Goal: Use online tool/utility: Use online tool/utility

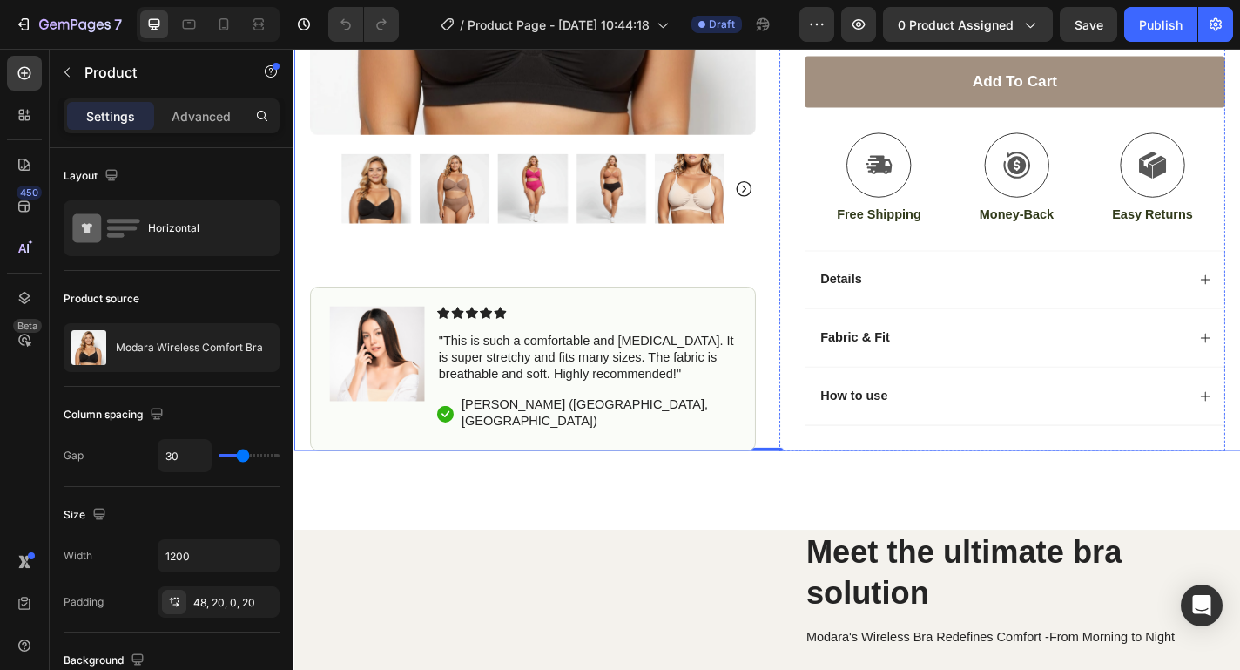
scroll to position [556, 0]
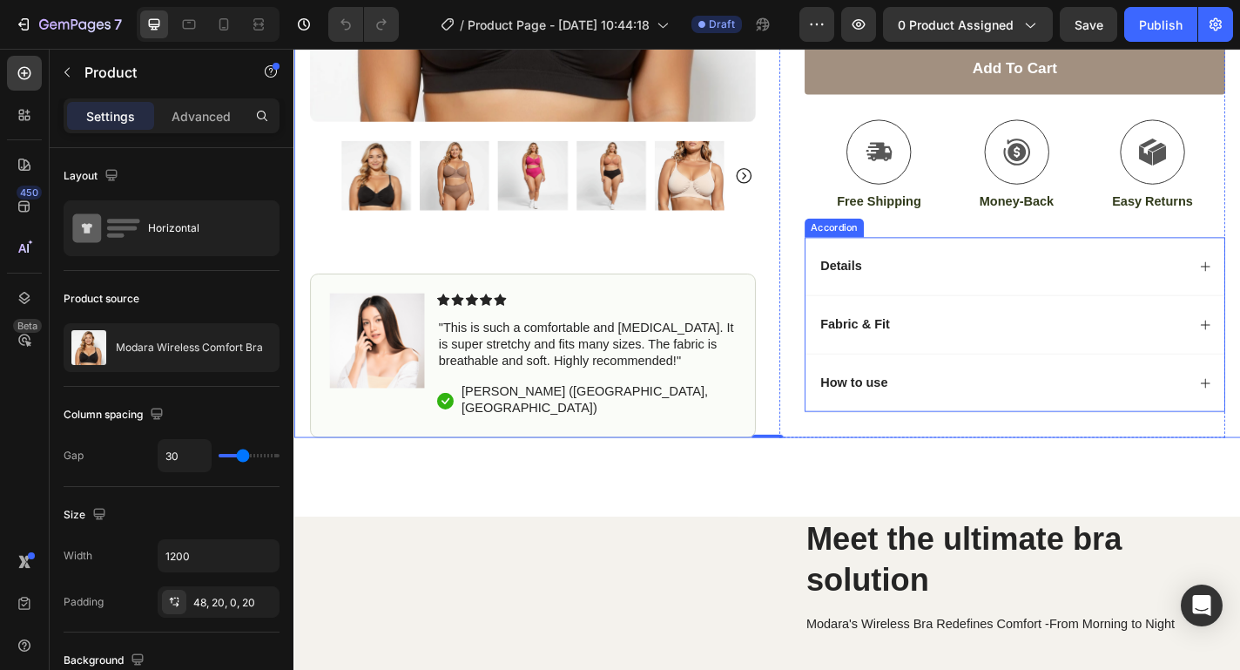
click at [932, 415] on p "How to use" at bounding box center [912, 418] width 74 height 18
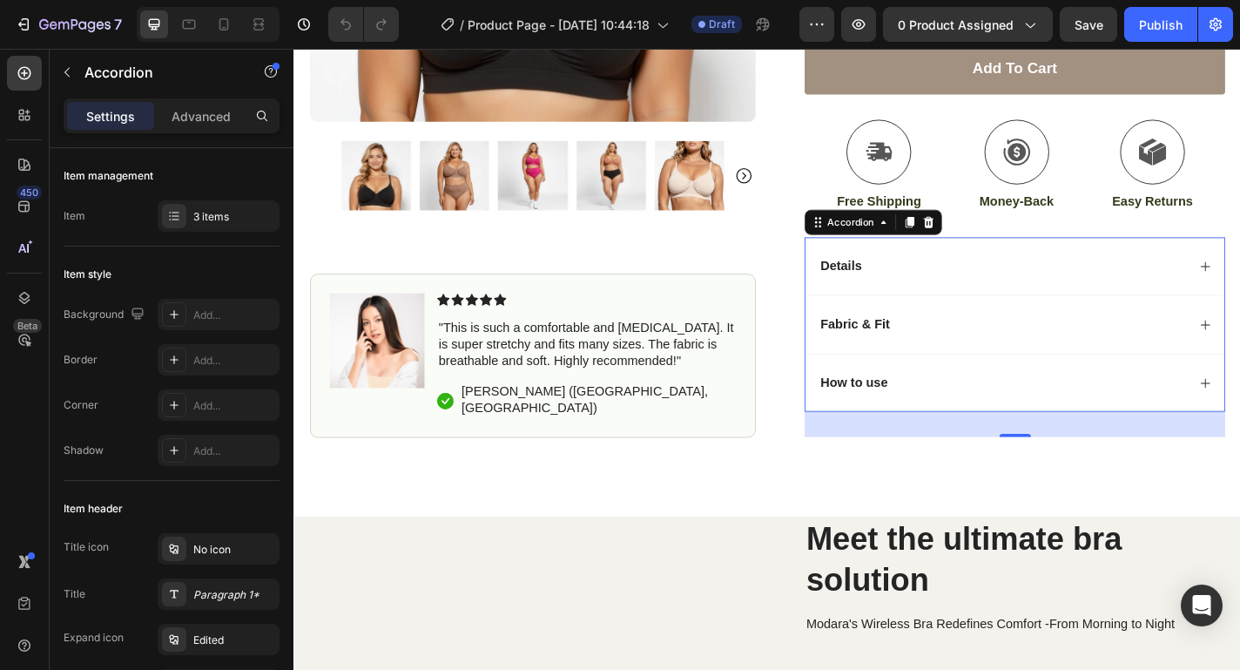
click at [940, 418] on p "How to use" at bounding box center [912, 418] width 74 height 18
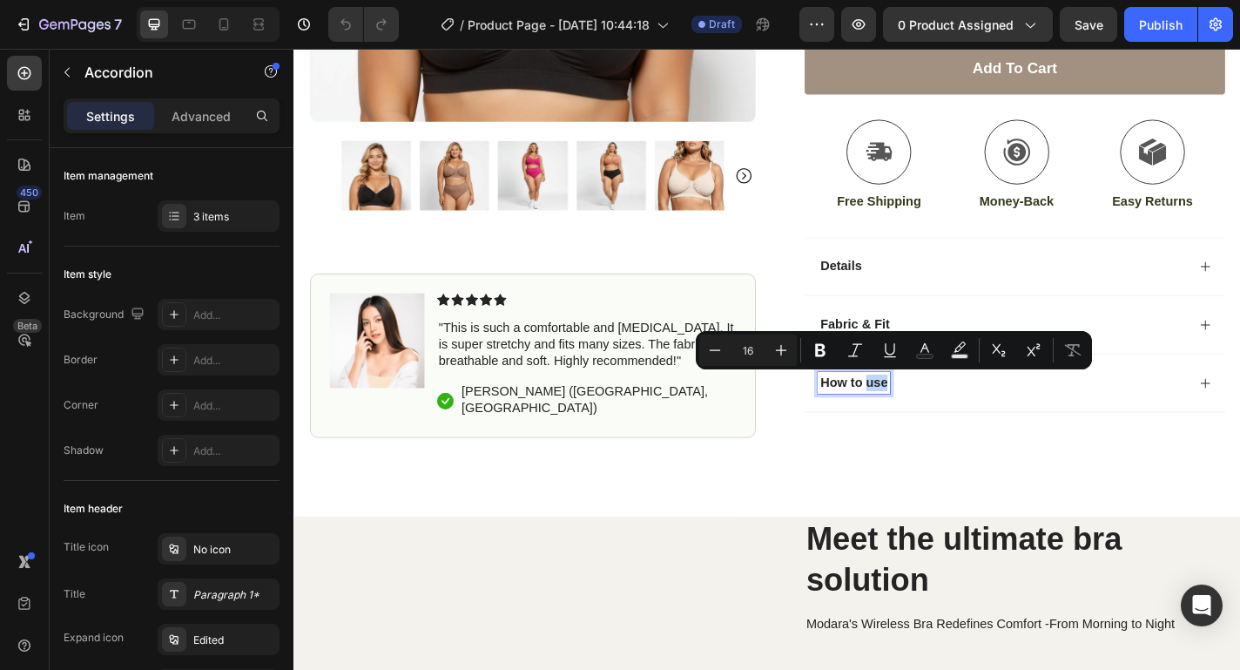
click at [940, 418] on p "How to use" at bounding box center [912, 418] width 74 height 18
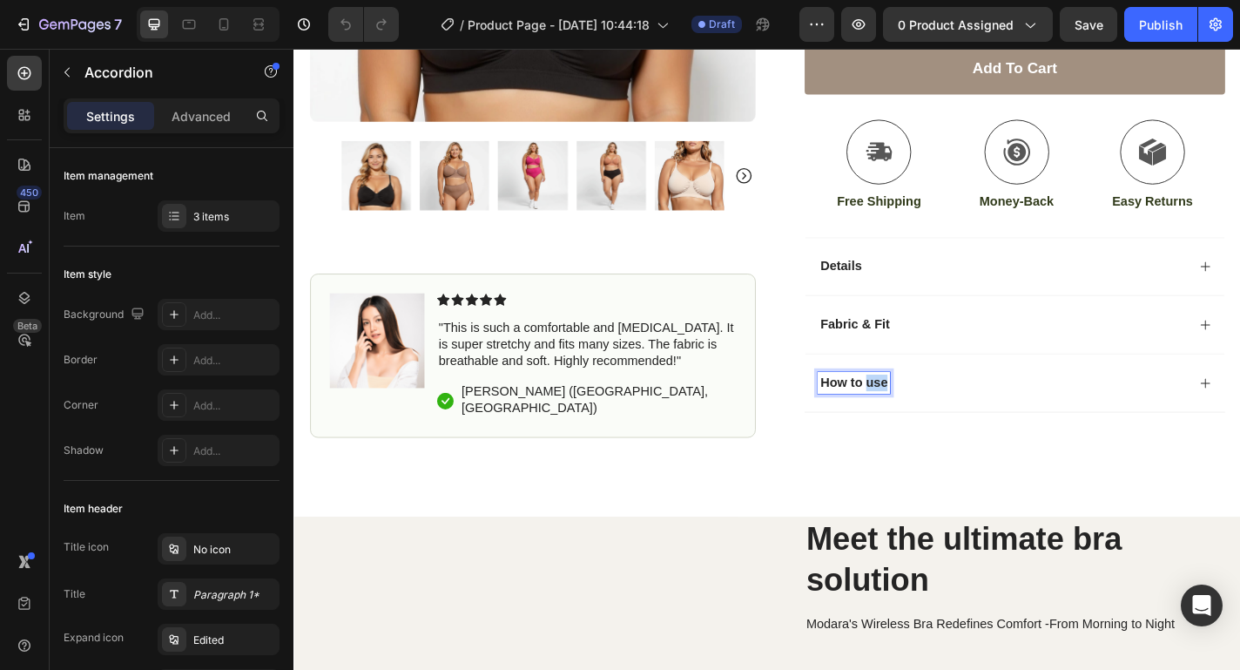
click at [940, 418] on p "How to use" at bounding box center [912, 418] width 74 height 18
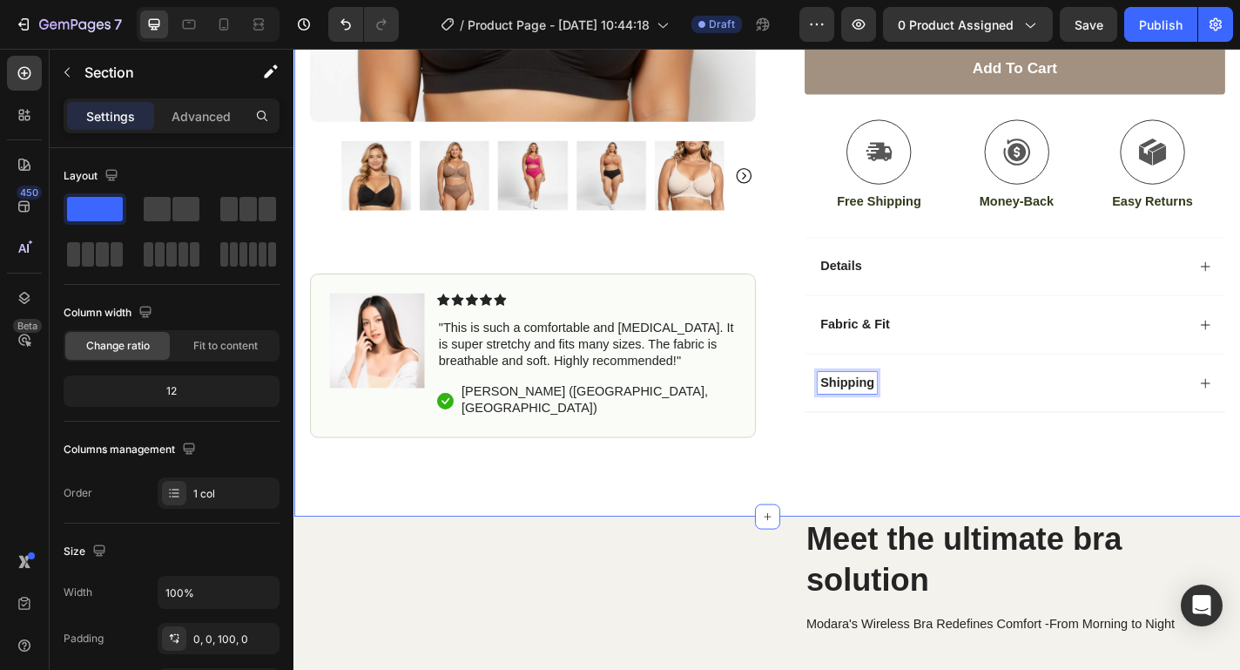
click at [832, 565] on div "Icon Free Shipping [DATE] Only Text Block Row Icon 84,000+ Happy Customer Text …" at bounding box center [816, 47] width 1045 height 1037
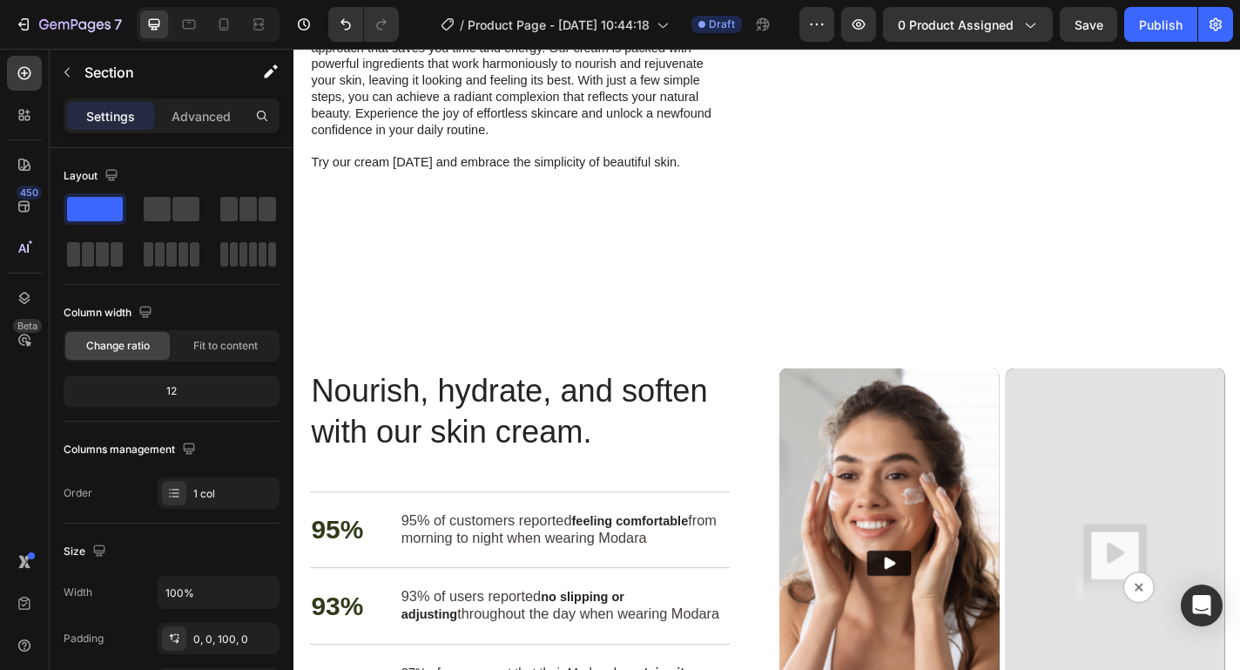
scroll to position [1763, 0]
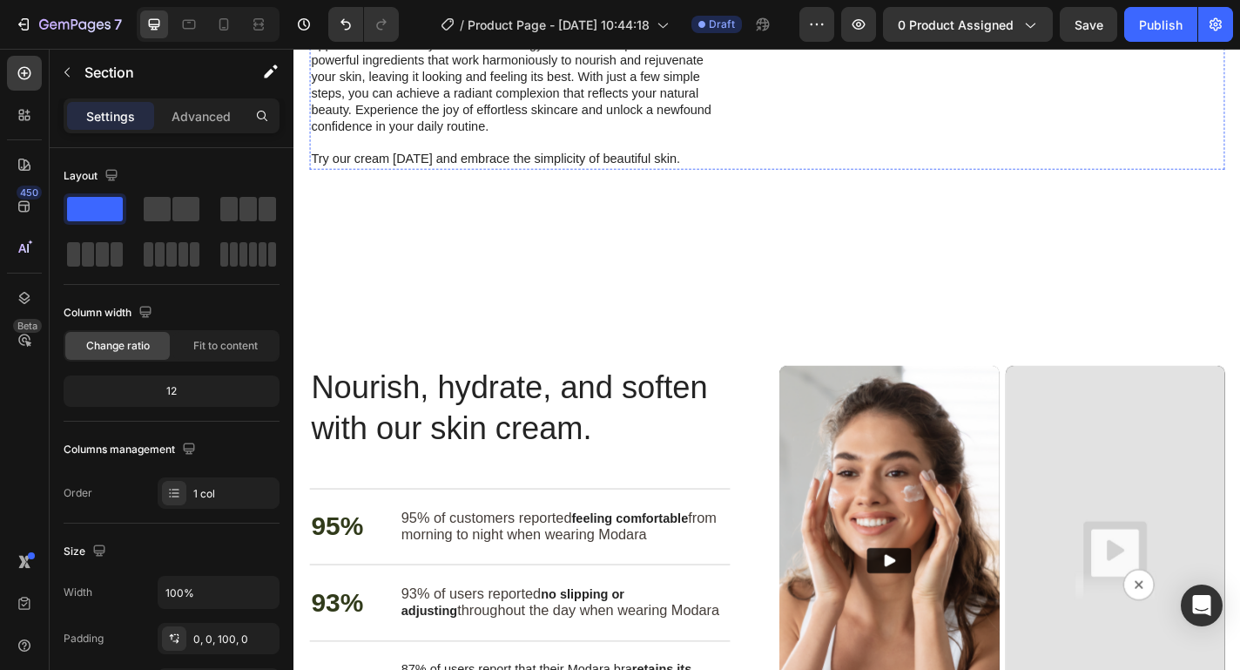
click at [1055, 31] on img at bounding box center [1075, 31] width 492 height 0
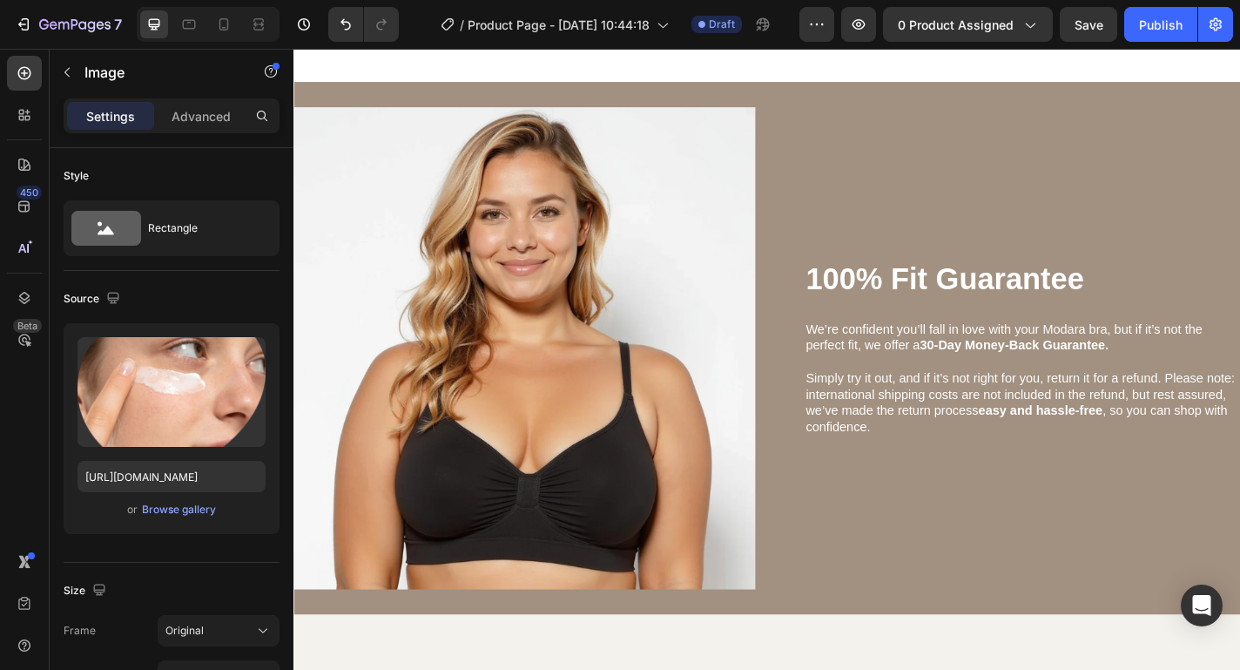
scroll to position [3670, 0]
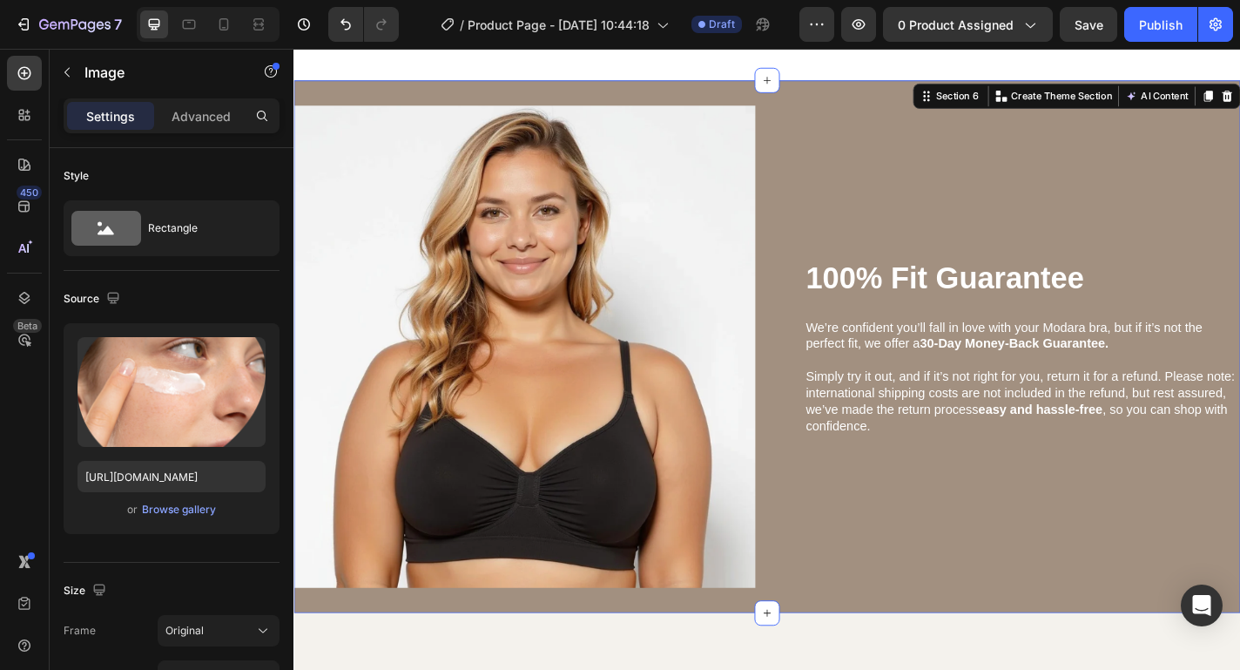
click at [904, 649] on div "100% Fit Guarantee Heading We’re confident you’ll fall in love with your Modara…" at bounding box center [816, 378] width 1045 height 589
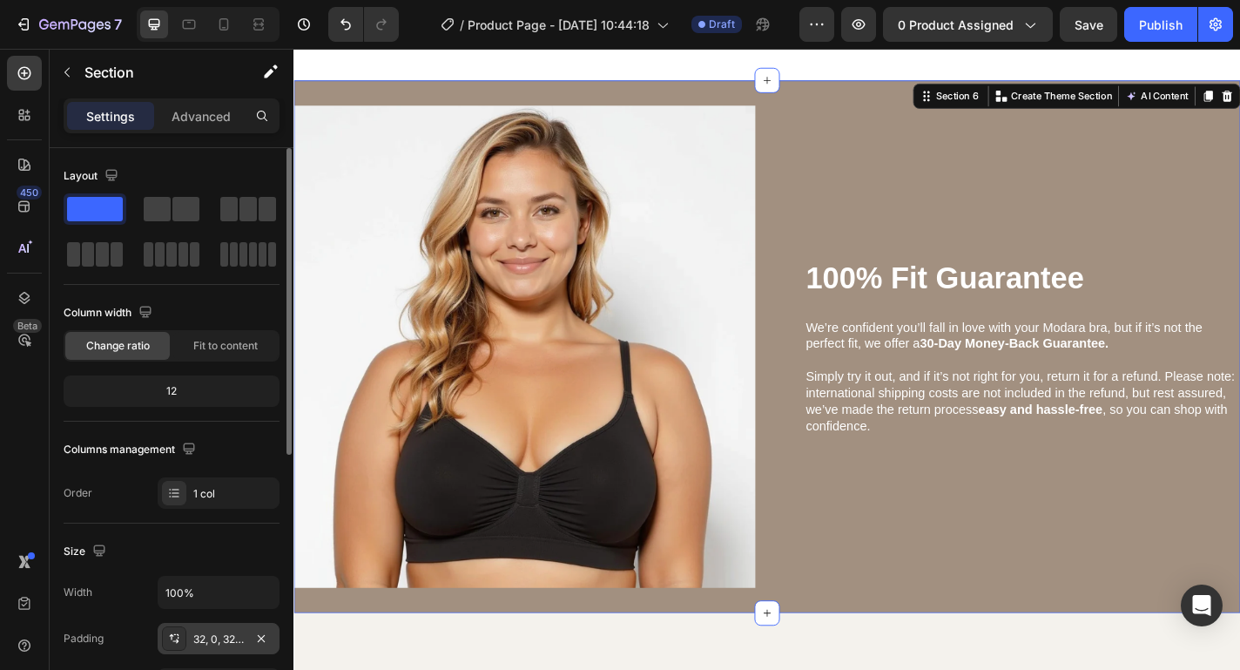
click at [213, 638] on div "32, 0, 32, 0" at bounding box center [218, 640] width 51 height 16
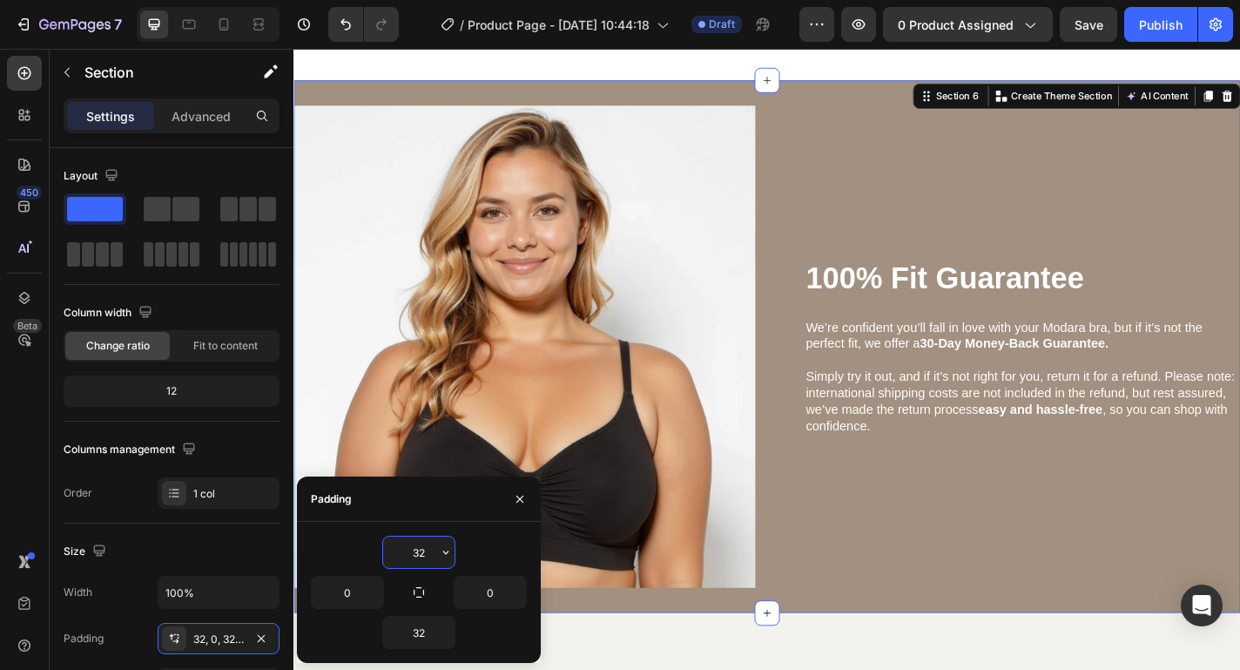
click at [422, 551] on input "32" at bounding box center [418, 552] width 71 height 31
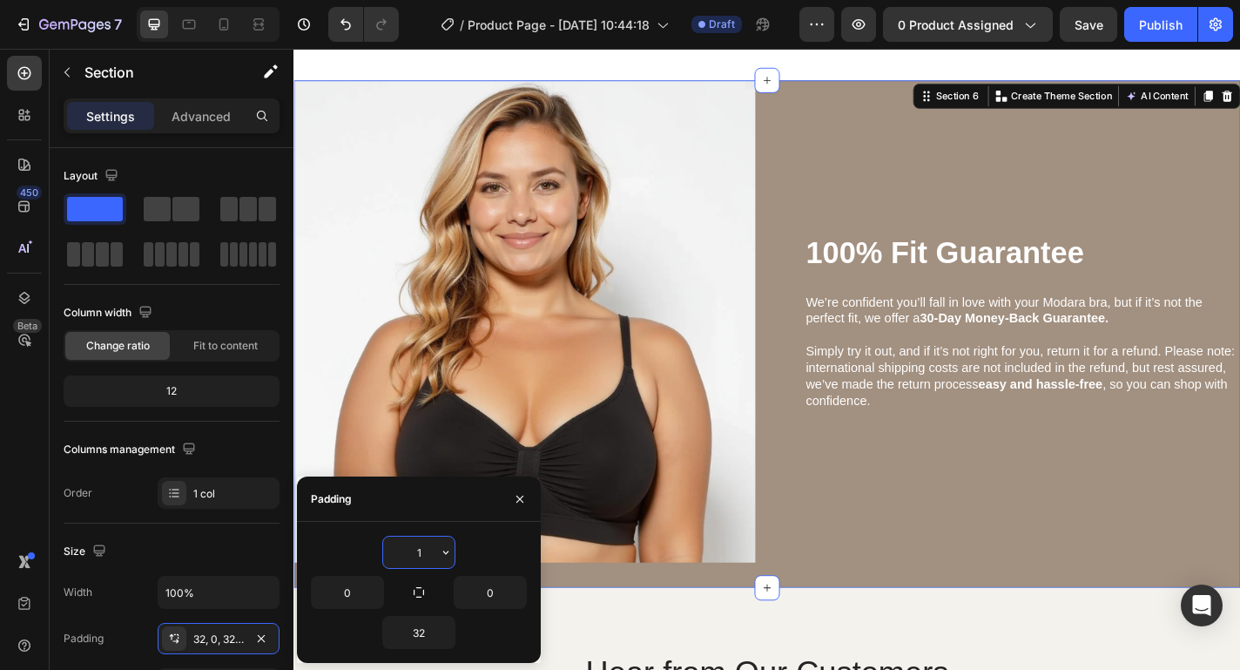
type input "0"
click at [415, 638] on input "32" at bounding box center [418, 632] width 71 height 31
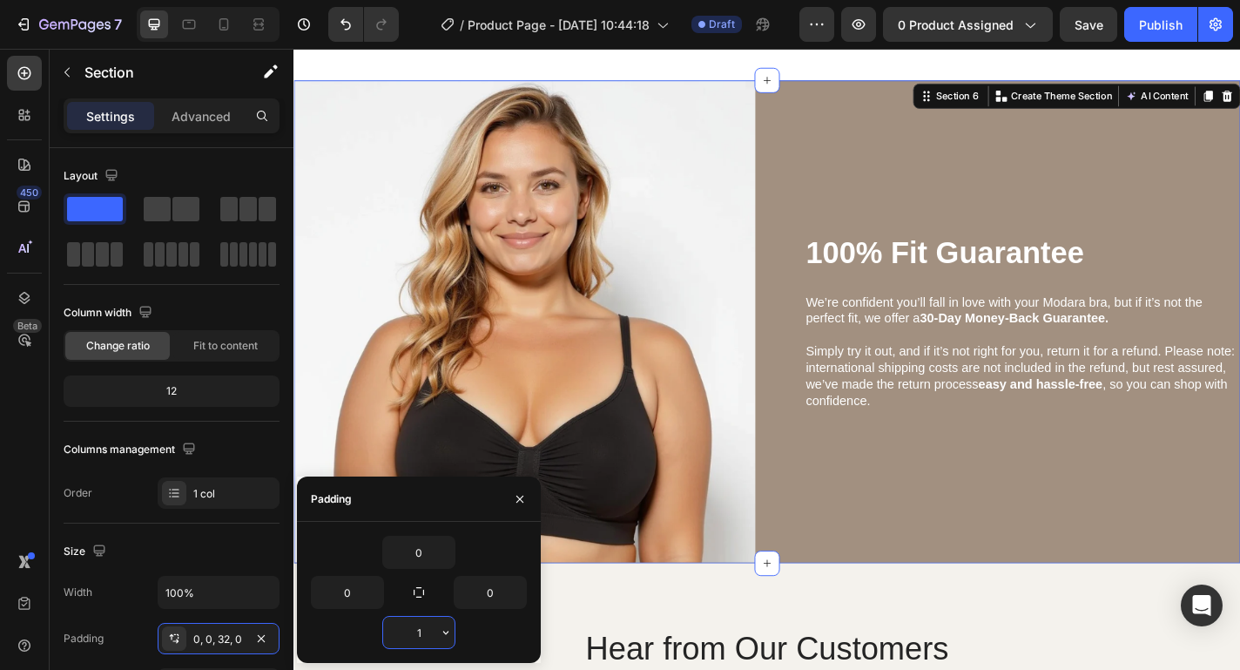
type input "0"
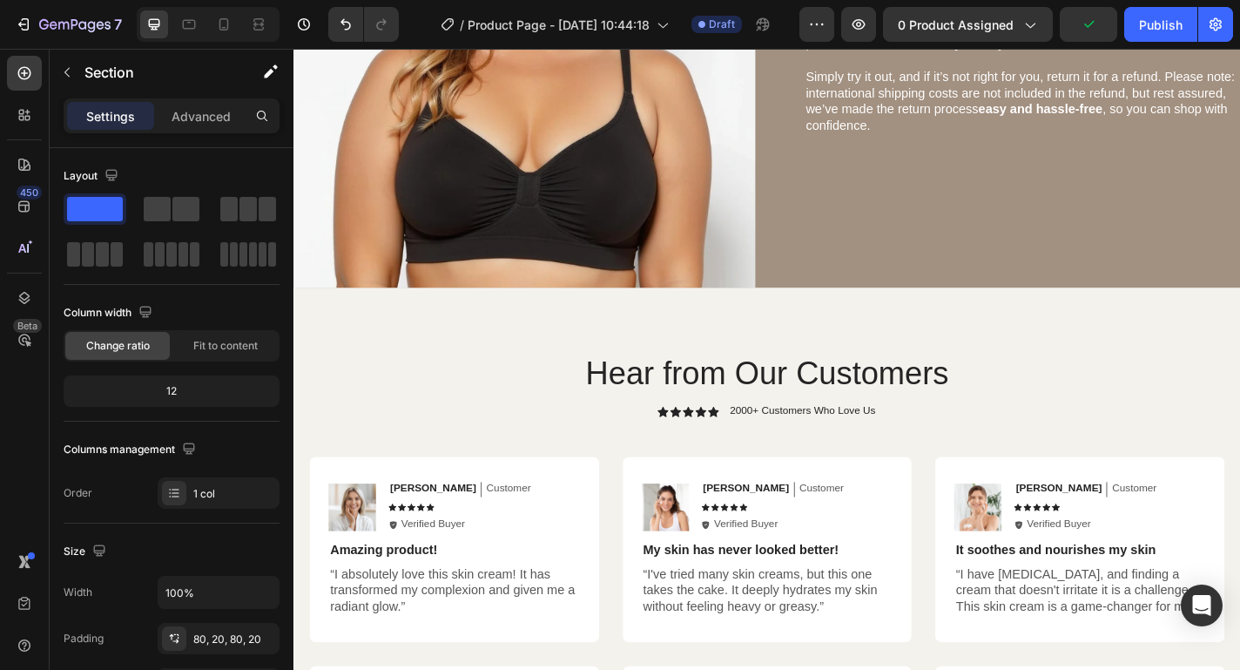
scroll to position [3665, 0]
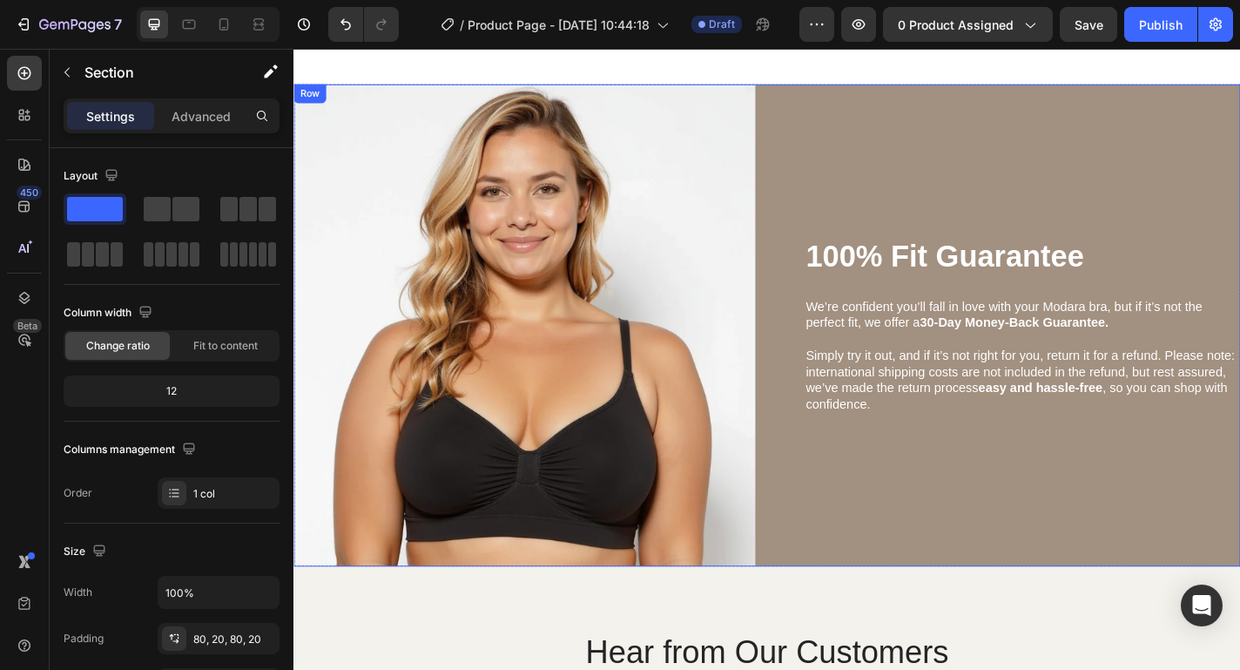
click at [1006, 198] on div "100% Fit Guarantee Heading We’re confident you’ll fall in love with your Modara…" at bounding box center [1084, 354] width 510 height 533
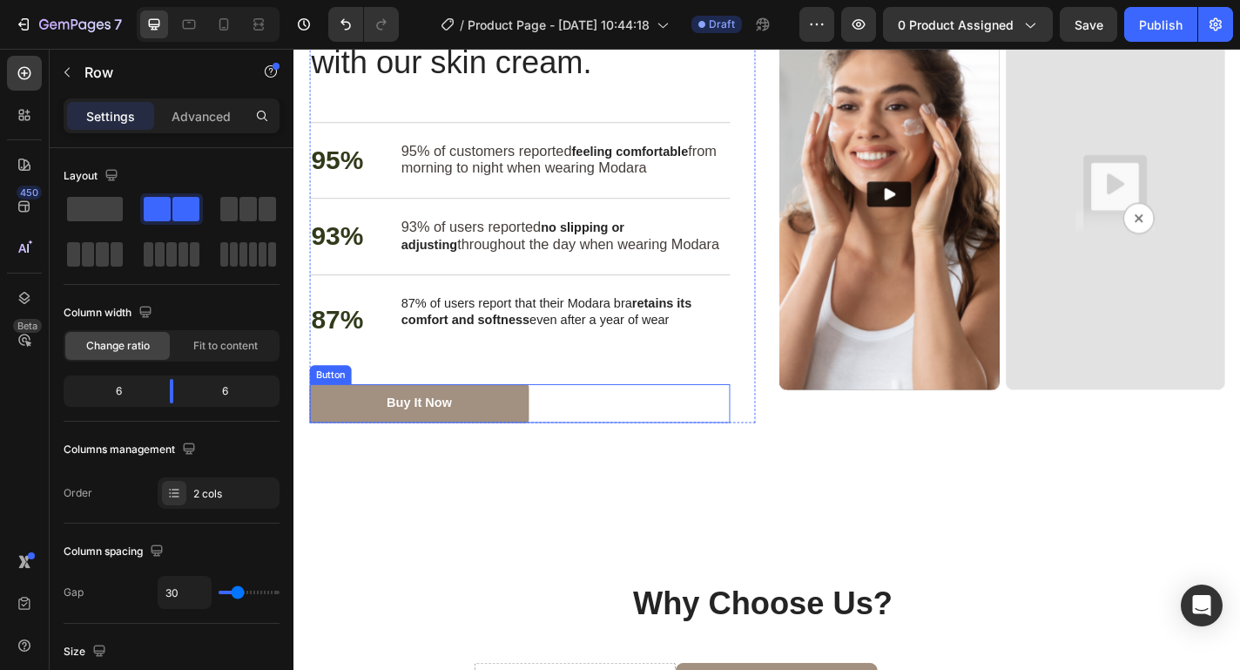
scroll to position [2443, 0]
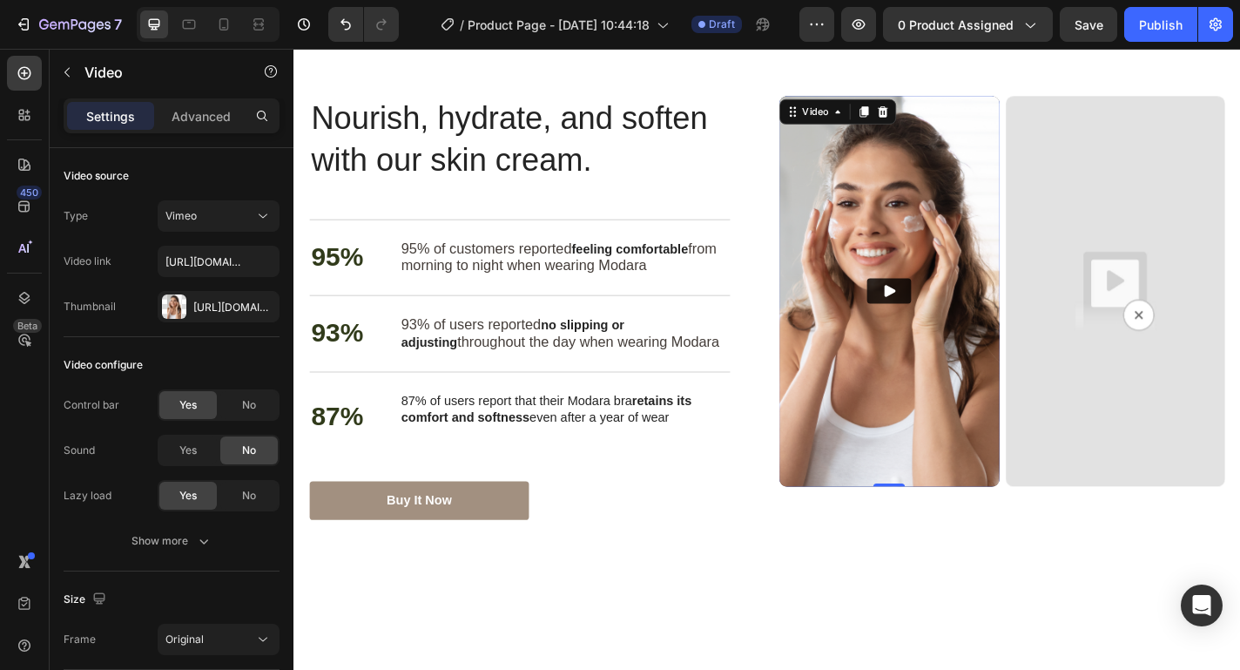
click at [996, 226] on img at bounding box center [950, 316] width 243 height 431
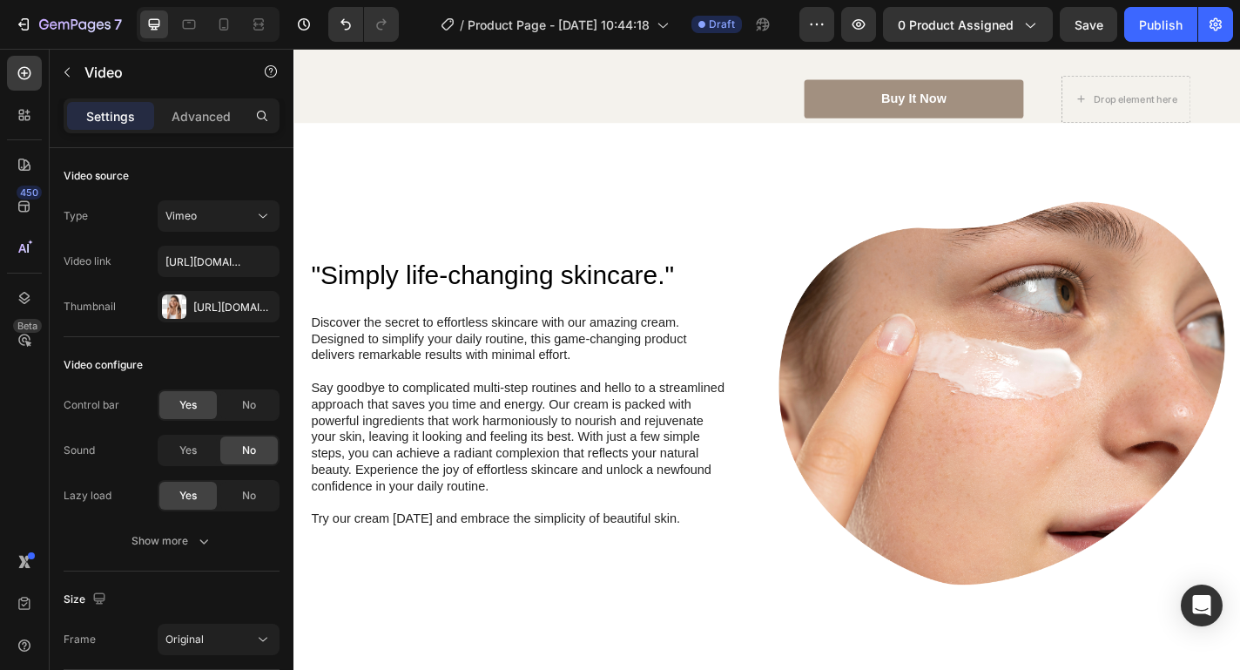
scroll to position [1685, 0]
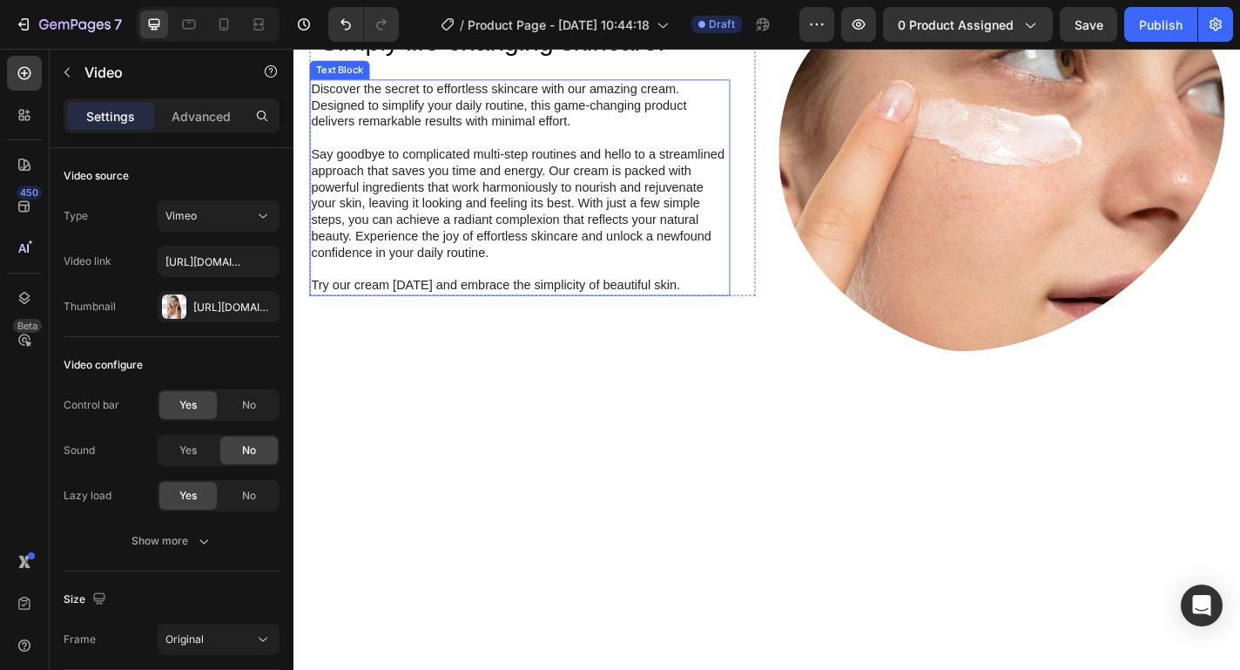
click at [615, 138] on p "Discover the secret to effortless skincare with our amazing cream. Designed to …" at bounding box center [543, 111] width 461 height 54
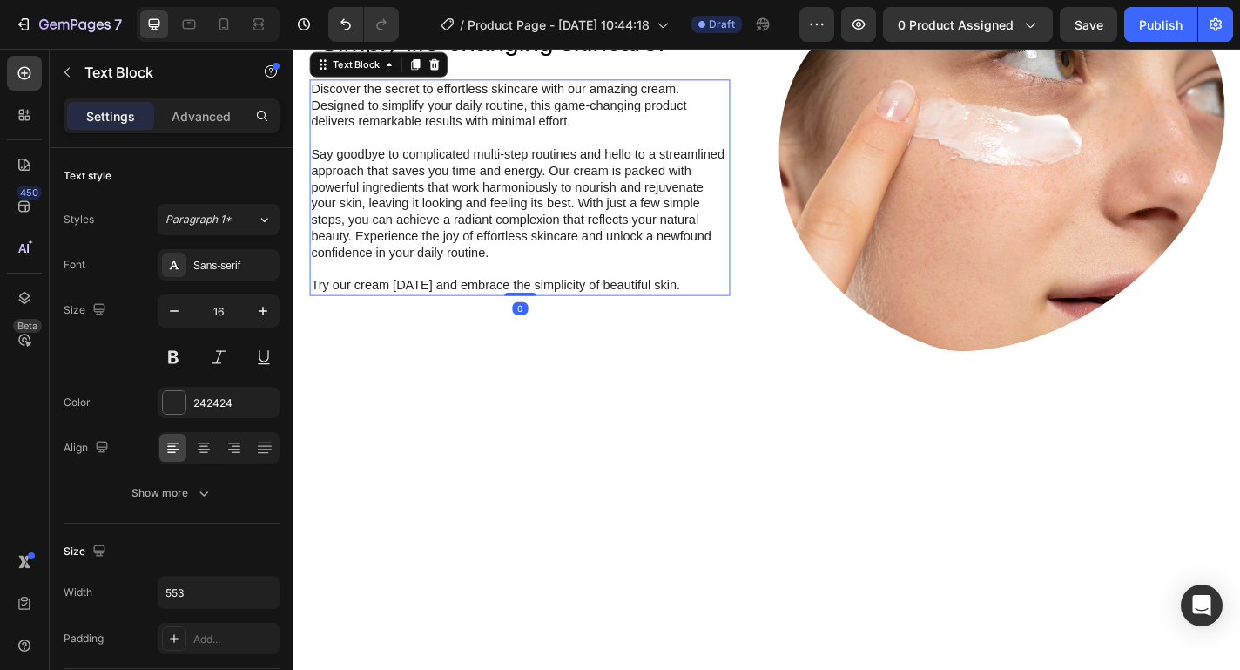
click at [615, 138] on p "Discover the secret to effortless skincare with our amazing cream. Designed to …" at bounding box center [543, 111] width 461 height 54
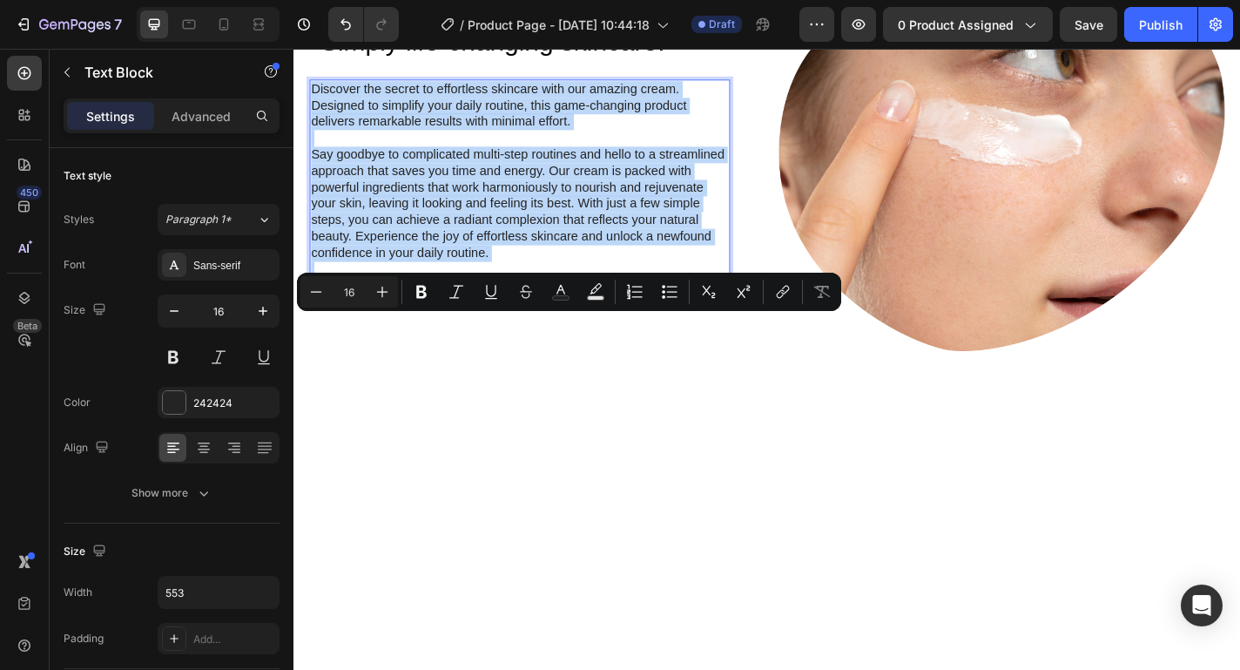
scroll to position [1757, 0]
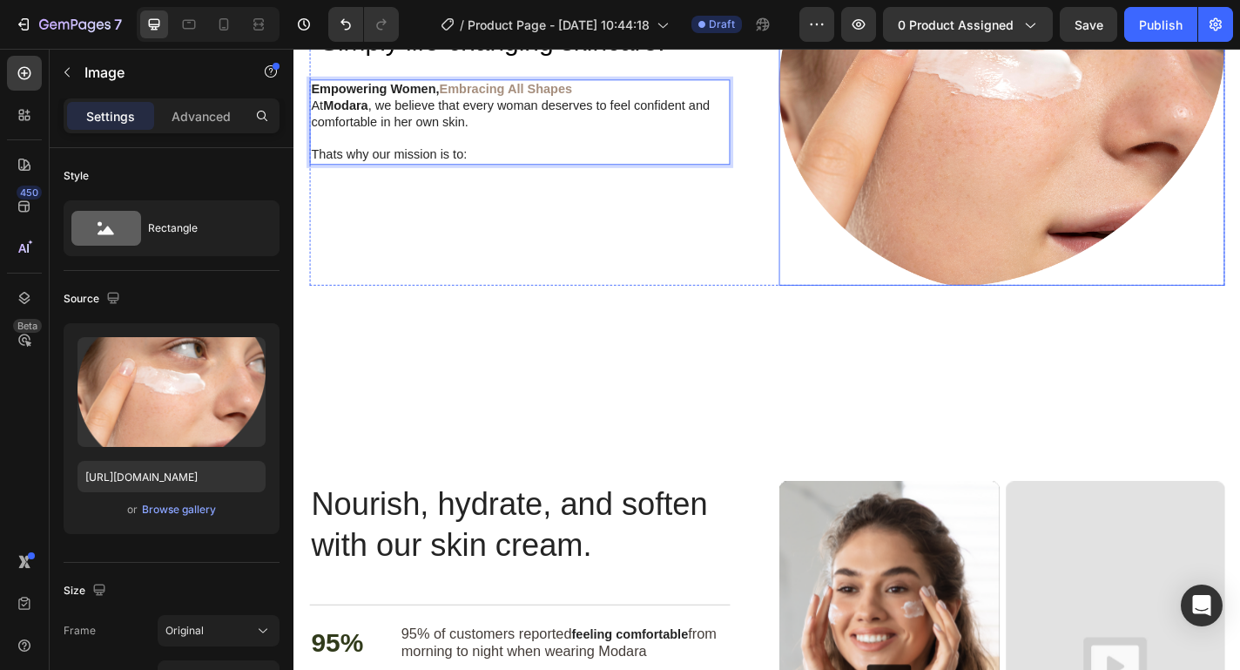
click at [1001, 223] on img at bounding box center [1075, 99] width 492 height 423
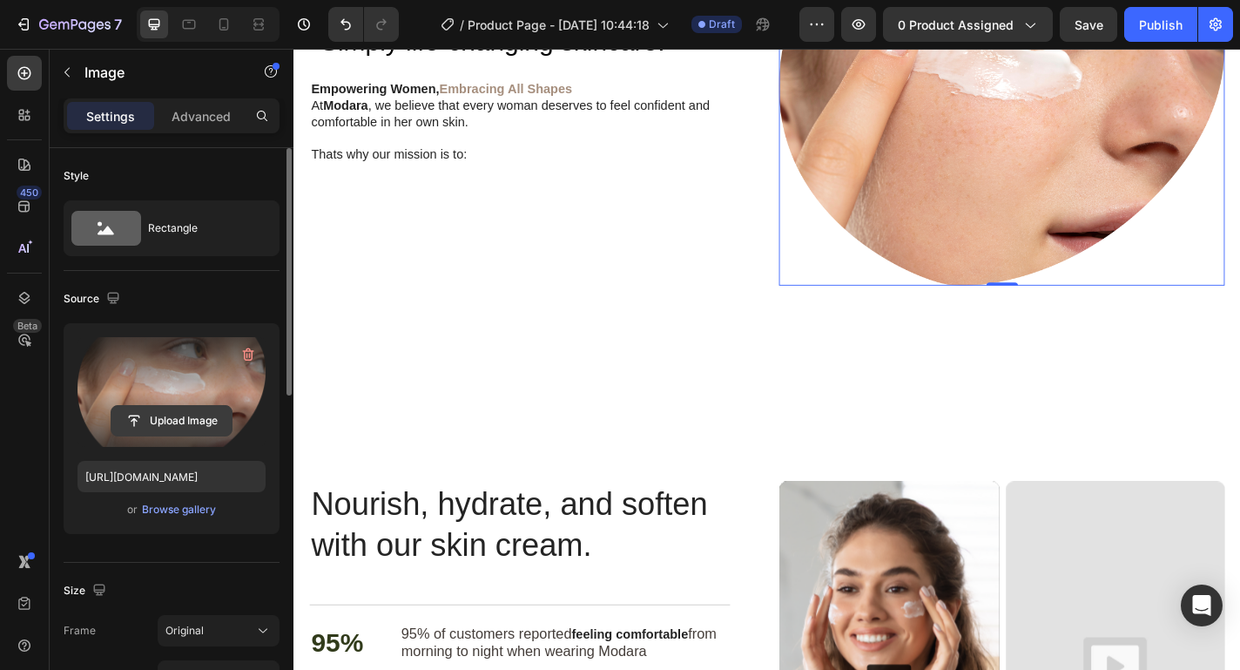
click at [167, 417] on input "file" at bounding box center [171, 421] width 120 height 30
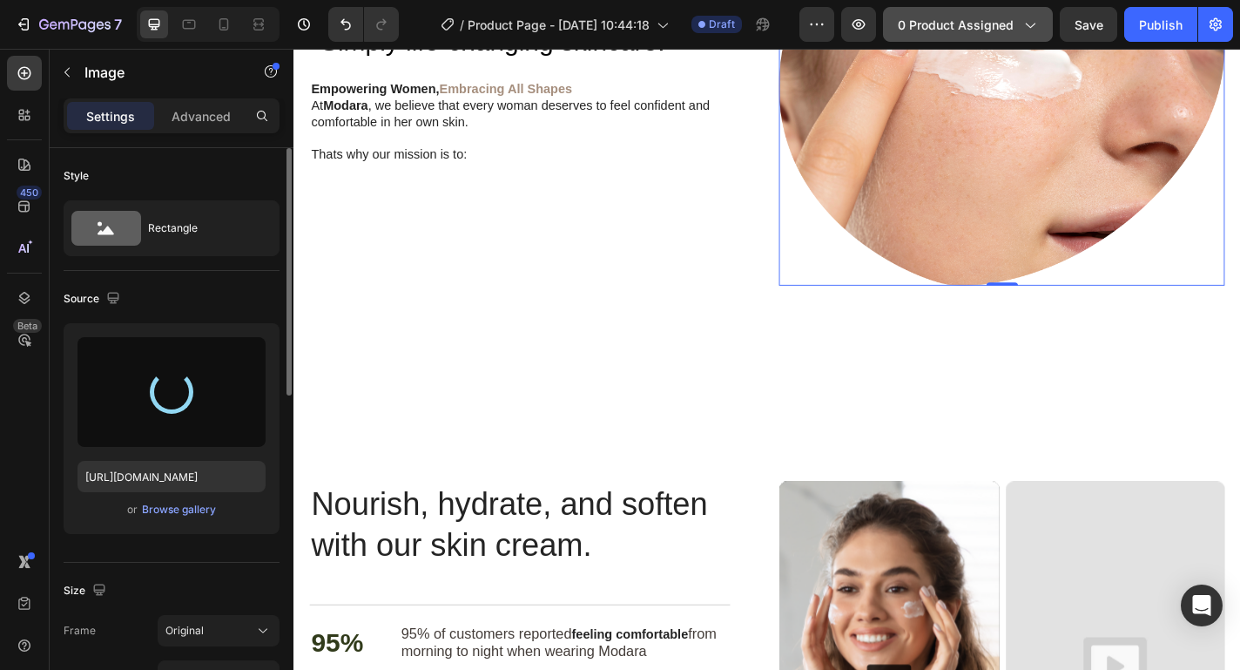
type input "[URL][DOMAIN_NAME]"
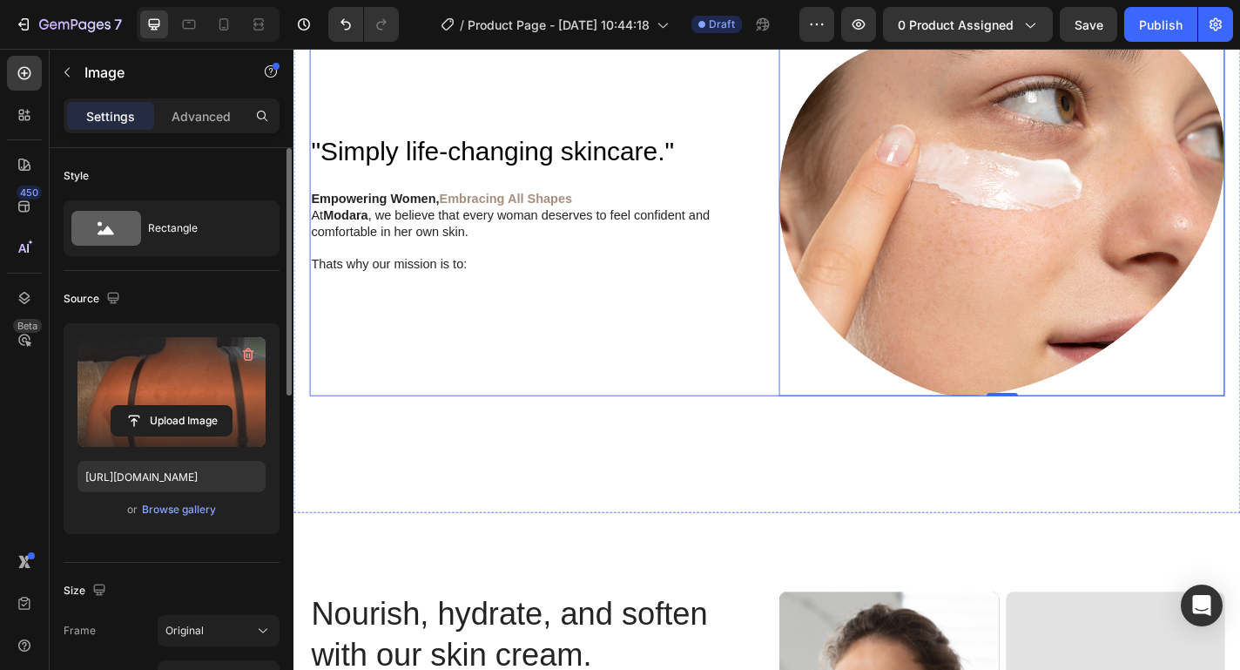
scroll to position [1902, 0]
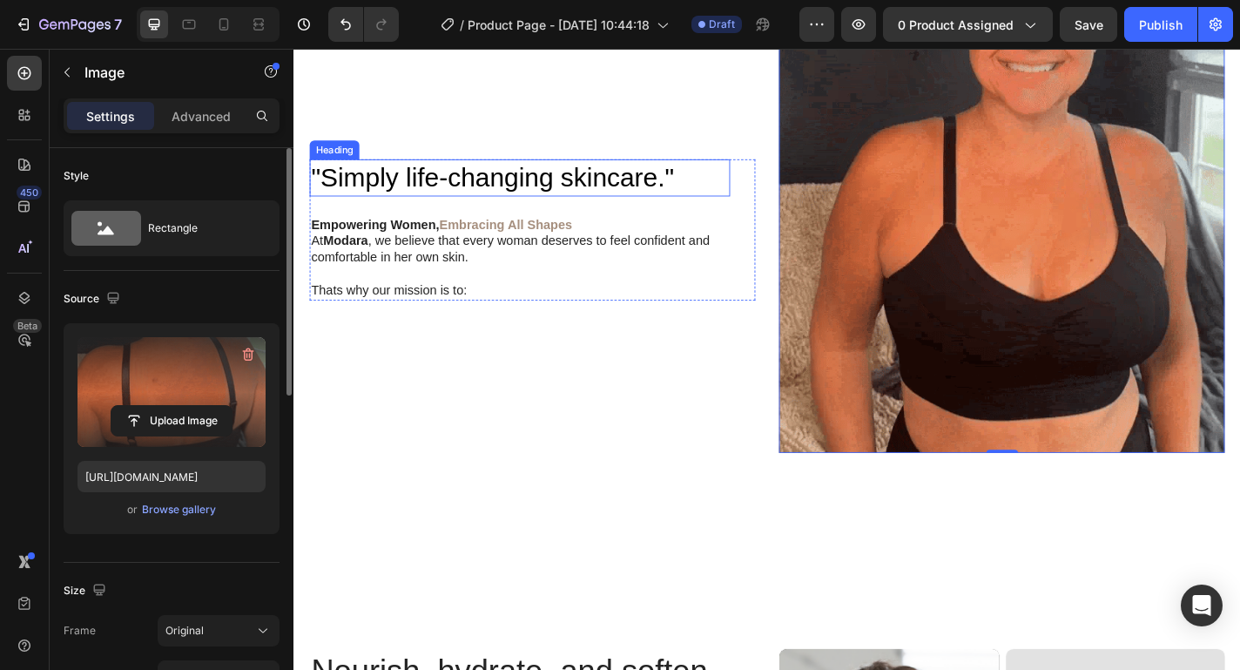
click at [533, 181] on h2 ""Simply life-changing skincare."" at bounding box center [543, 191] width 464 height 41
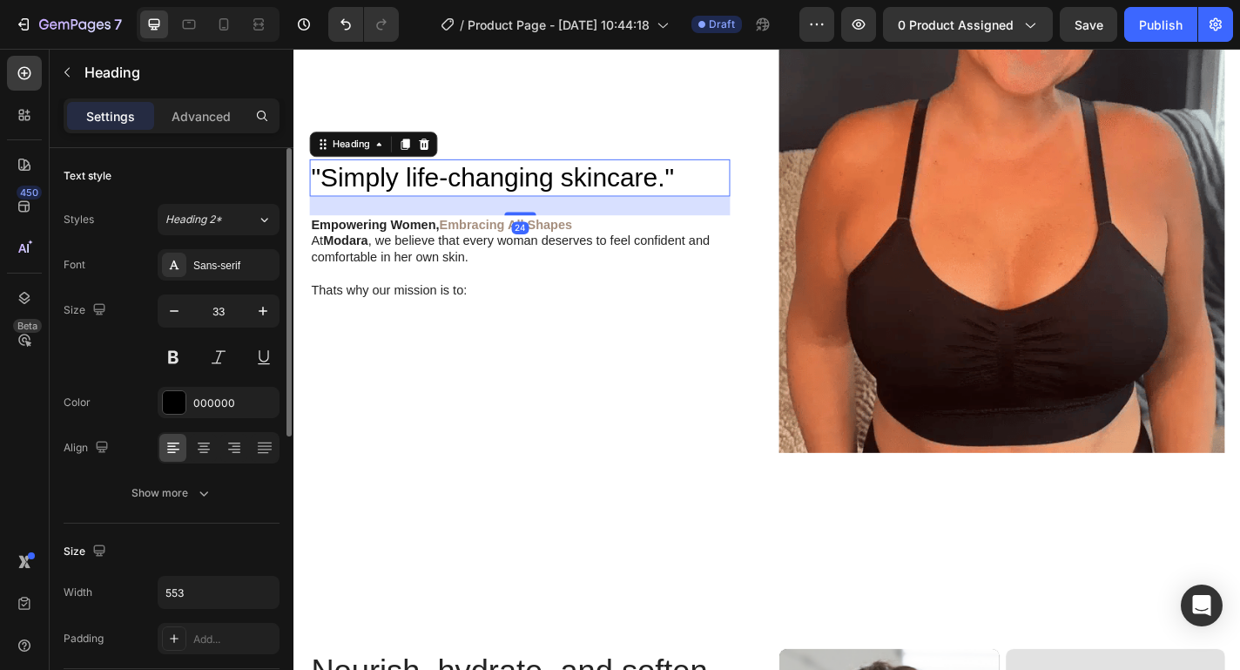
click at [533, 181] on h2 ""Simply life-changing skincare."" at bounding box center [543, 191] width 464 height 41
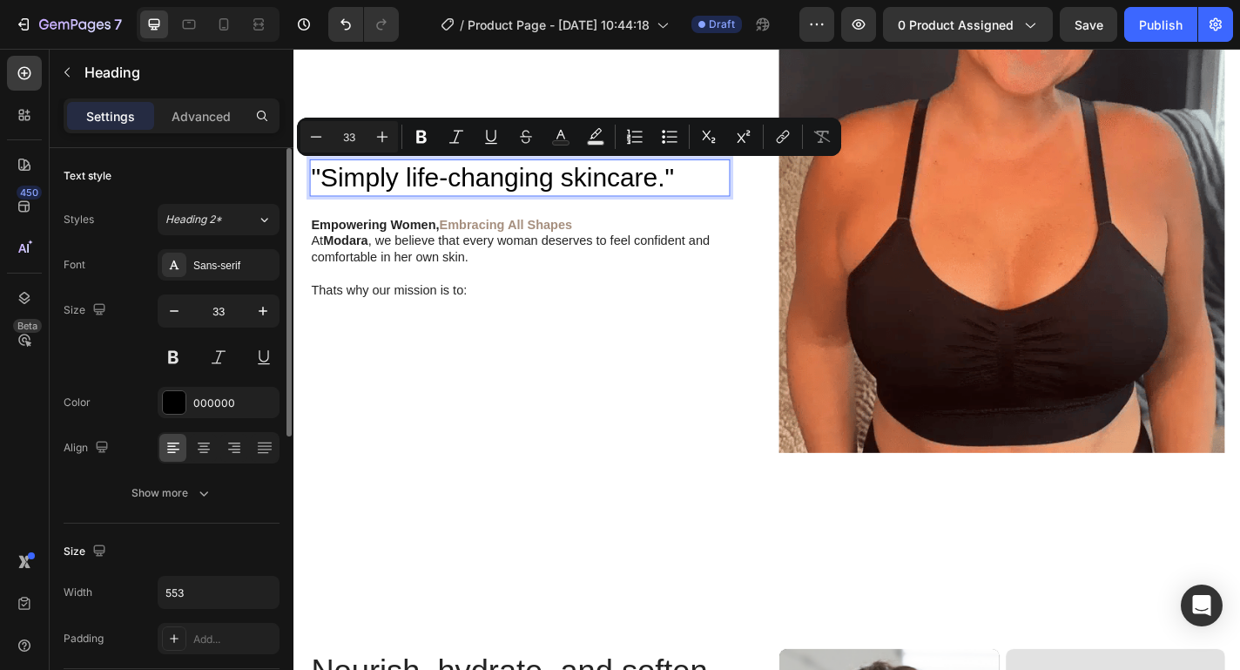
click at [553, 179] on p ""Simply life-changing skincare."" at bounding box center [543, 190] width 461 height 37
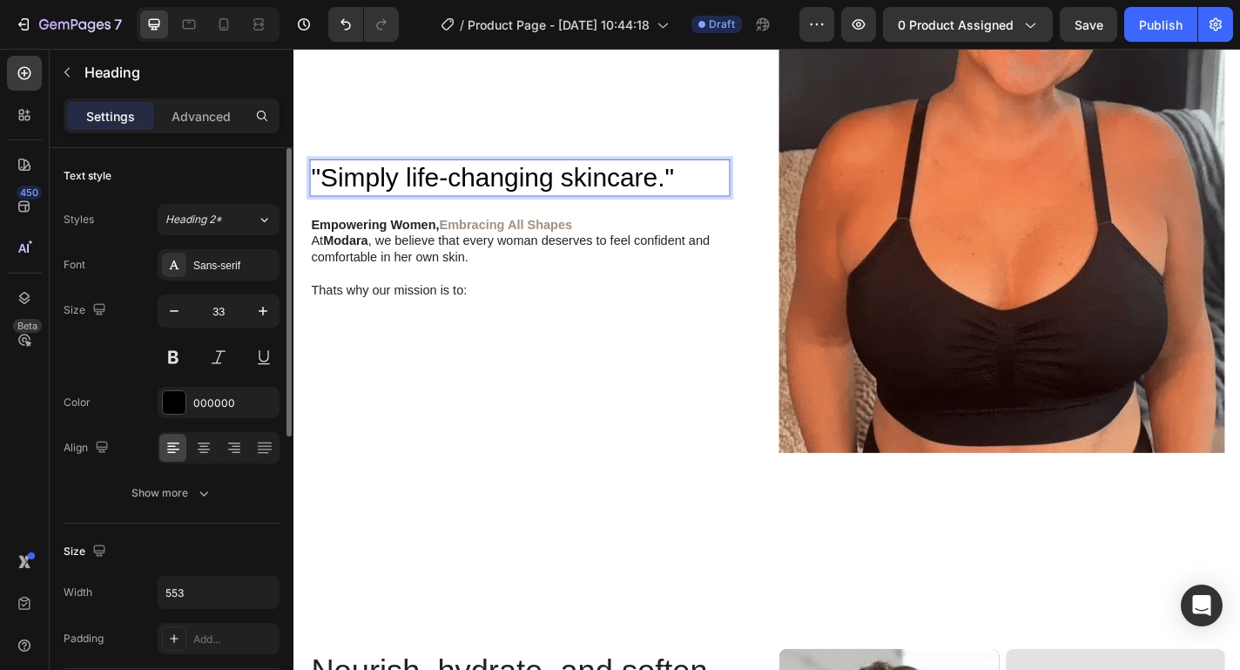
click at [553, 179] on p ""Simply life-changing skincare."" at bounding box center [543, 190] width 461 height 37
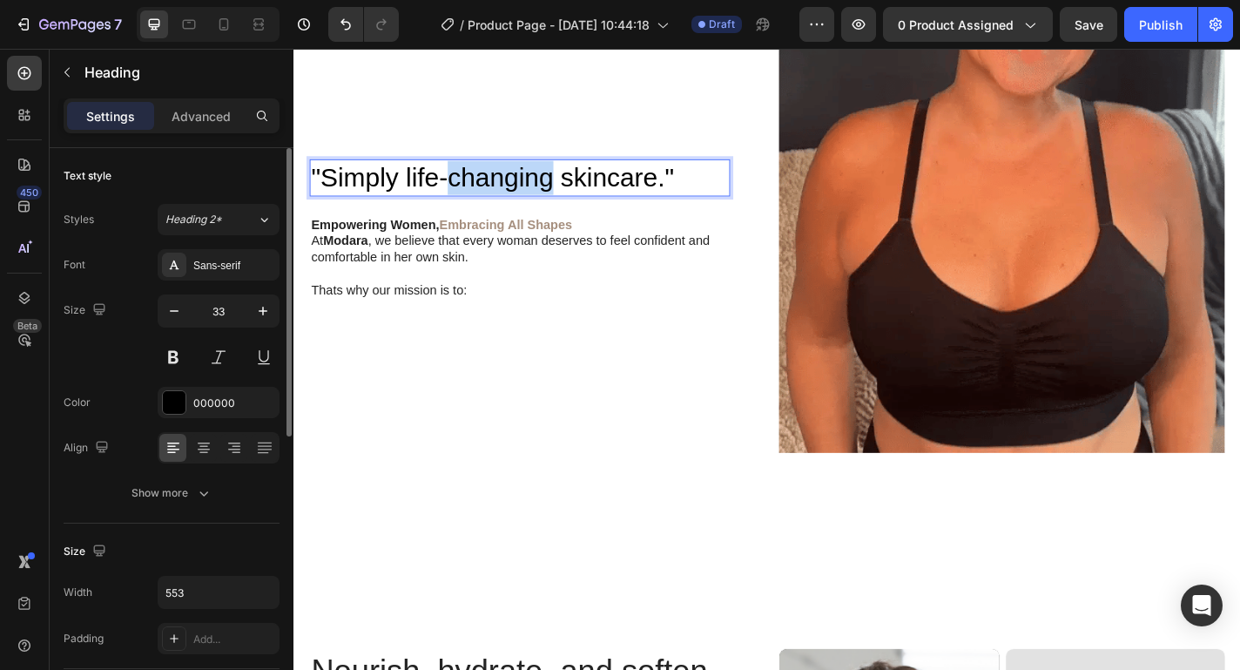
click at [553, 179] on p ""Simply life-changing skincare."" at bounding box center [543, 190] width 461 height 37
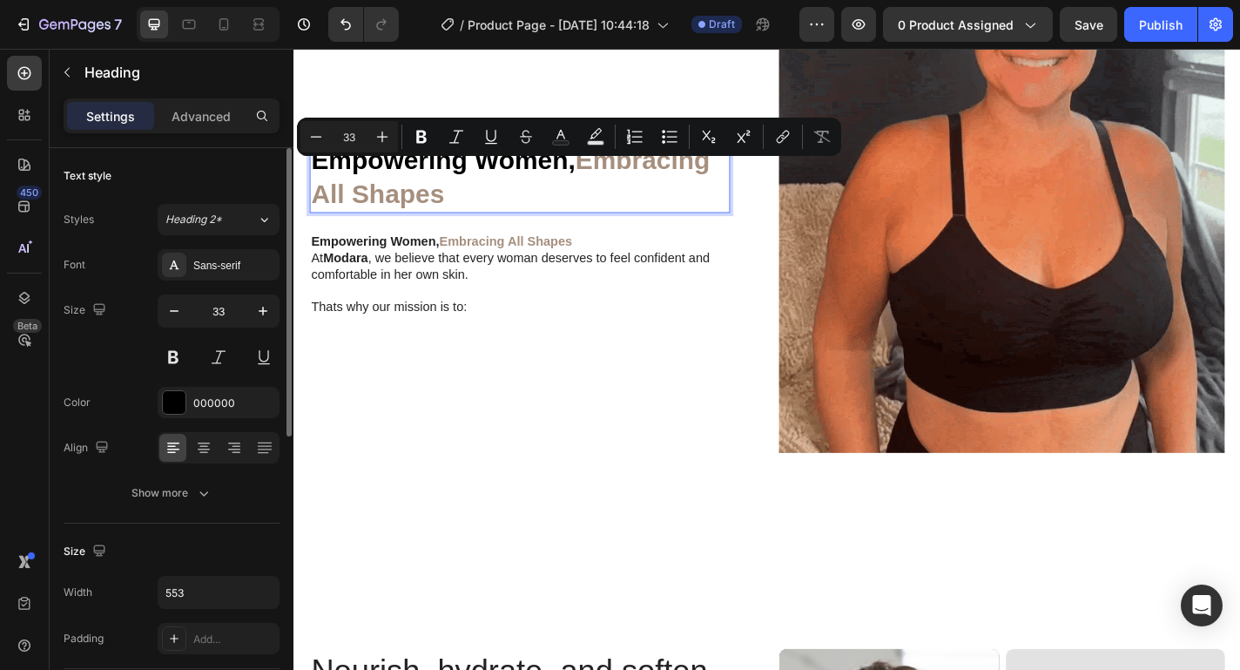
scroll to position [1884, 0]
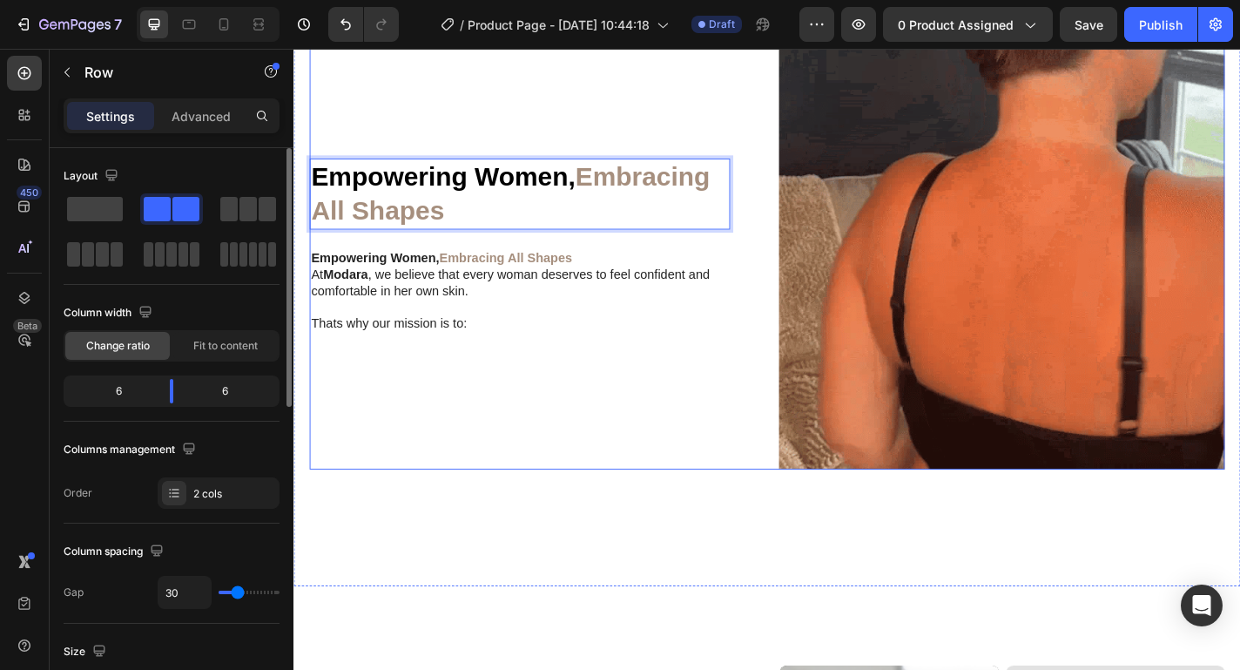
click at [553, 431] on div "Empowering Women, Embracing All Shapes Heading 24 Empowering Women, Embracing A…" at bounding box center [557, 267] width 492 height 492
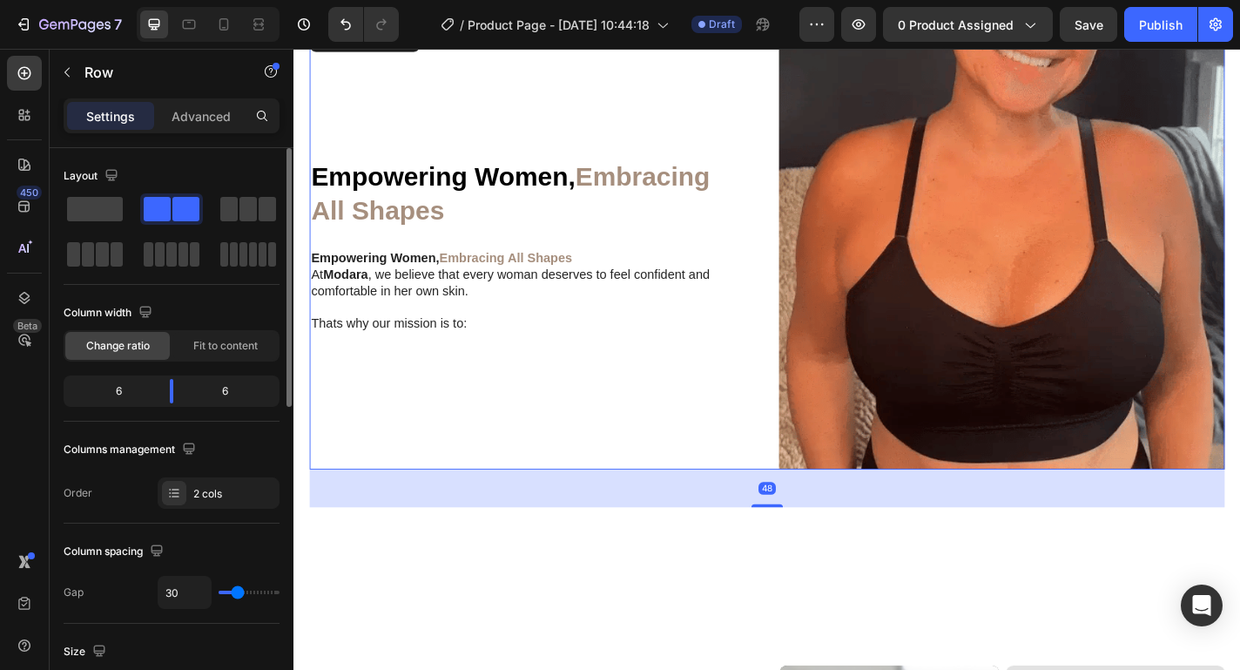
scroll to position [1854, 0]
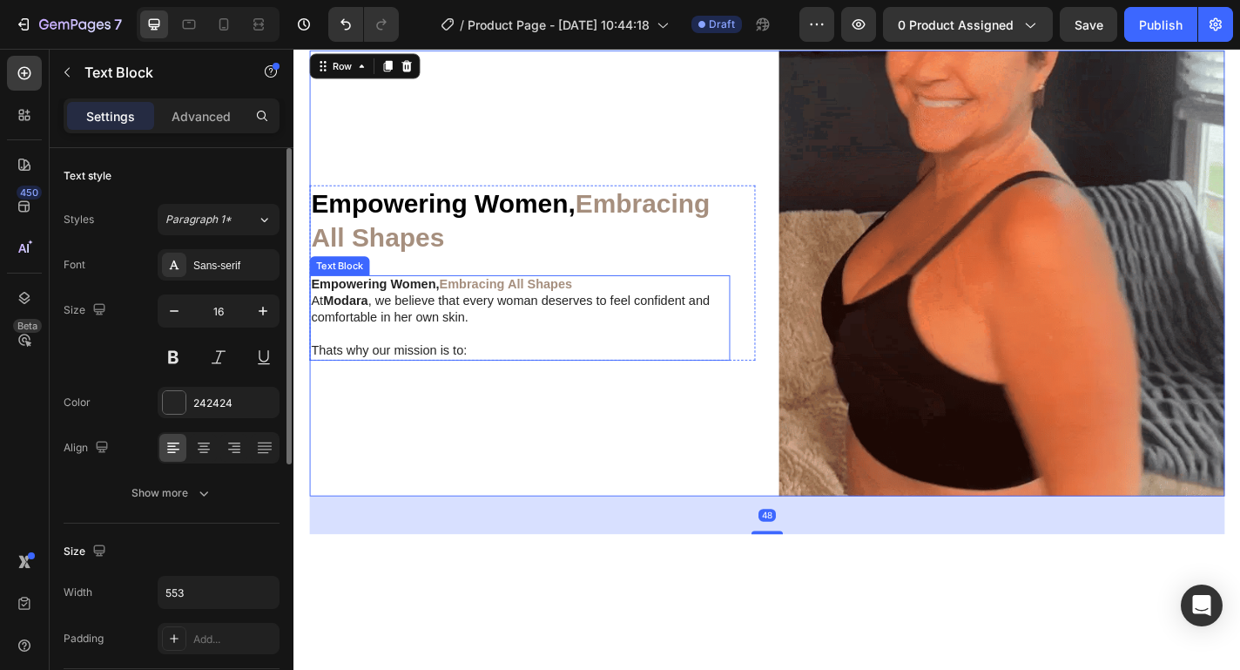
click at [463, 377] on p "Thats why our mission is to:" at bounding box center [543, 382] width 461 height 18
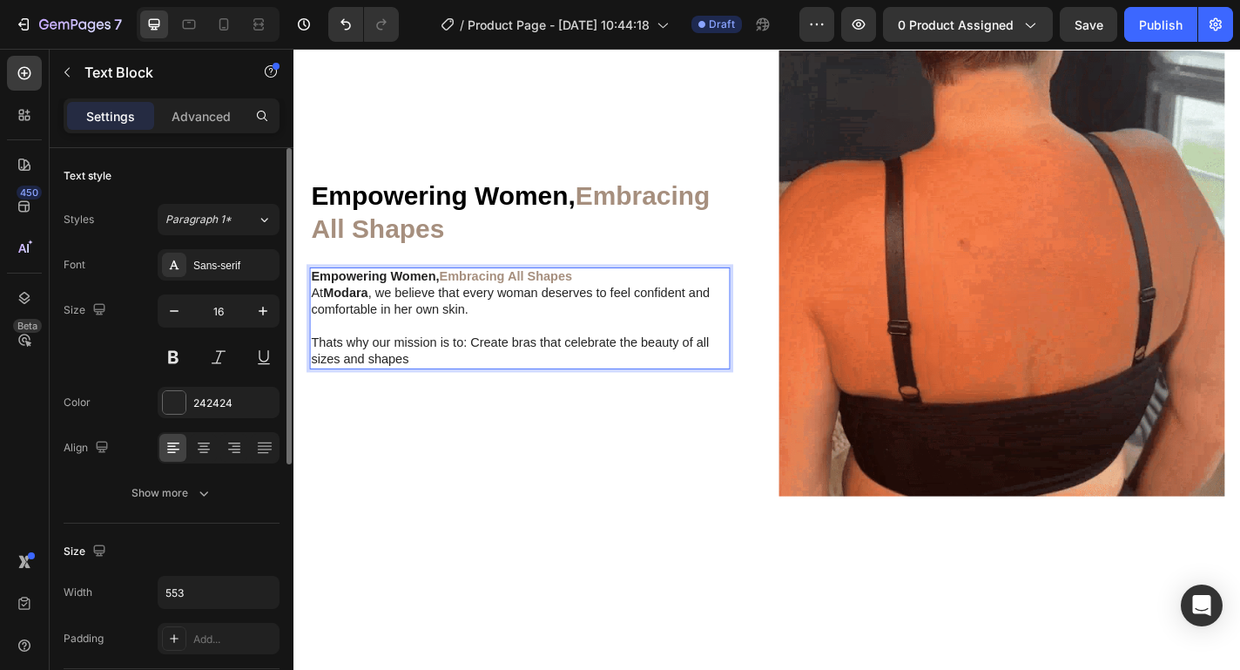
scroll to position [1846, 0]
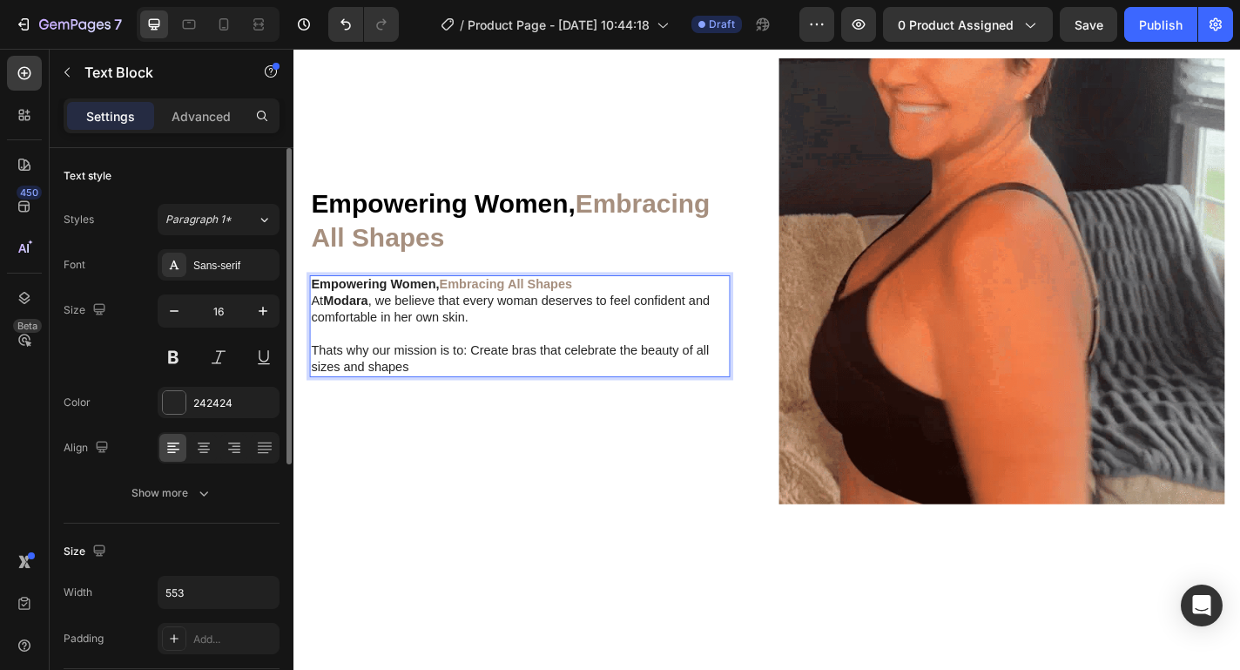
drag, startPoint x: 486, startPoint y: 380, endPoint x: 505, endPoint y: 395, distance: 24.8
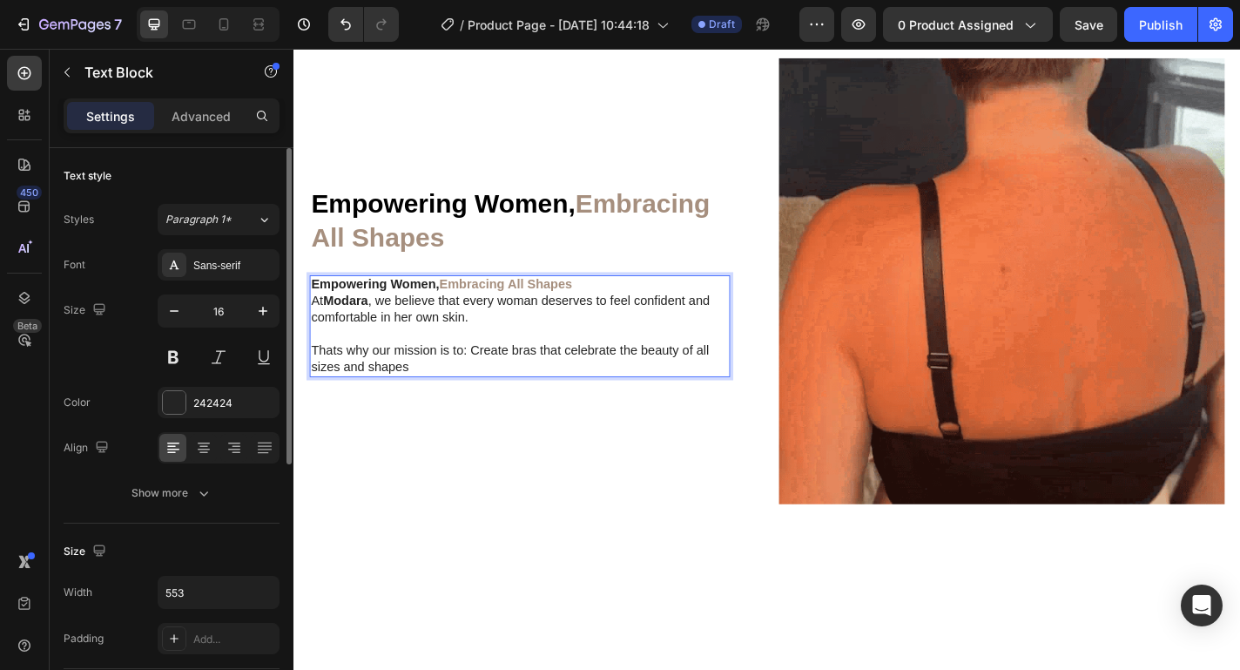
click at [505, 395] on p "Thats why our mission is to: Create bras that celebrate the beauty of all sizes…" at bounding box center [543, 391] width 461 height 37
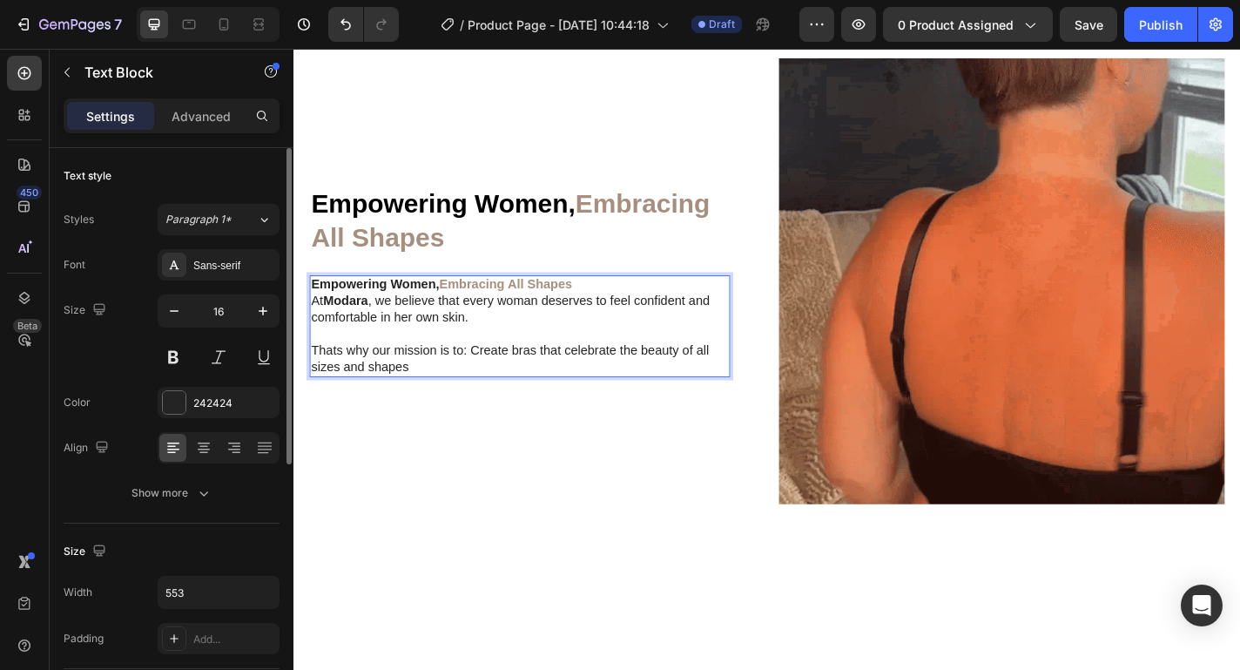
click at [497, 382] on p "Thats why our mission is to: Create bras that celebrate the beauty of all sizes…" at bounding box center [543, 391] width 461 height 37
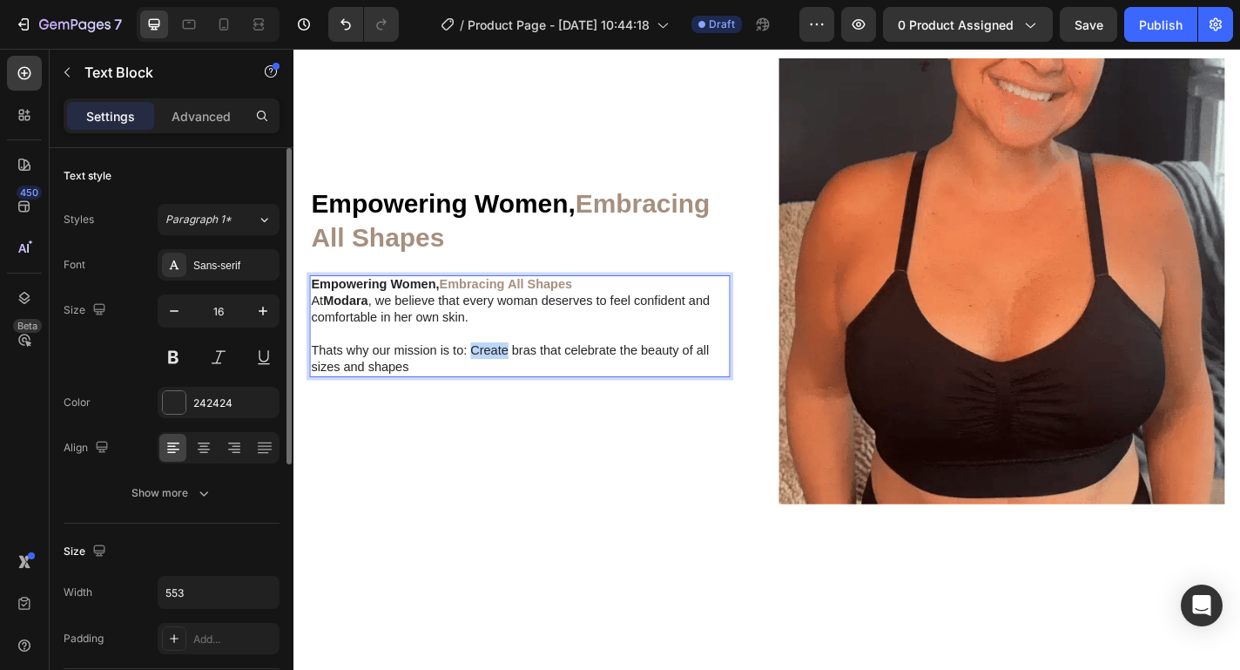
click at [497, 382] on p "Thats why our mission is to: Create bras that celebrate the beauty of all sizes…" at bounding box center [543, 391] width 461 height 37
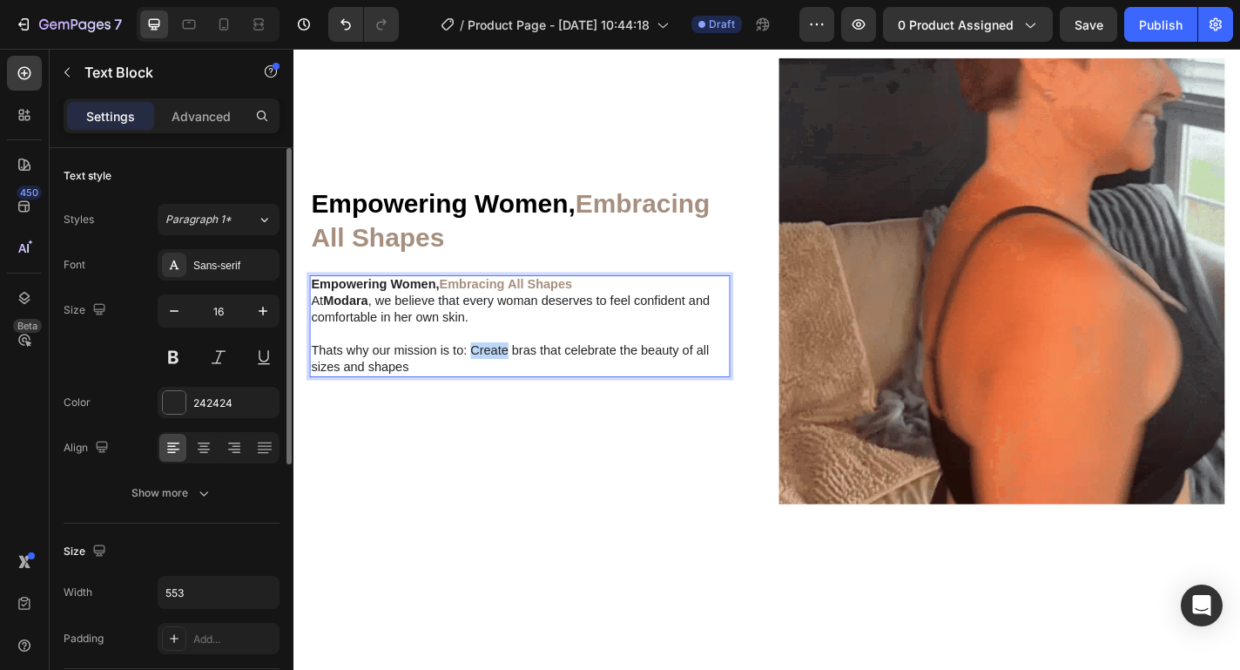
click at [497, 382] on p "Thats why our mission is to: Create bras that celebrate the beauty of all sizes…" at bounding box center [543, 391] width 461 height 37
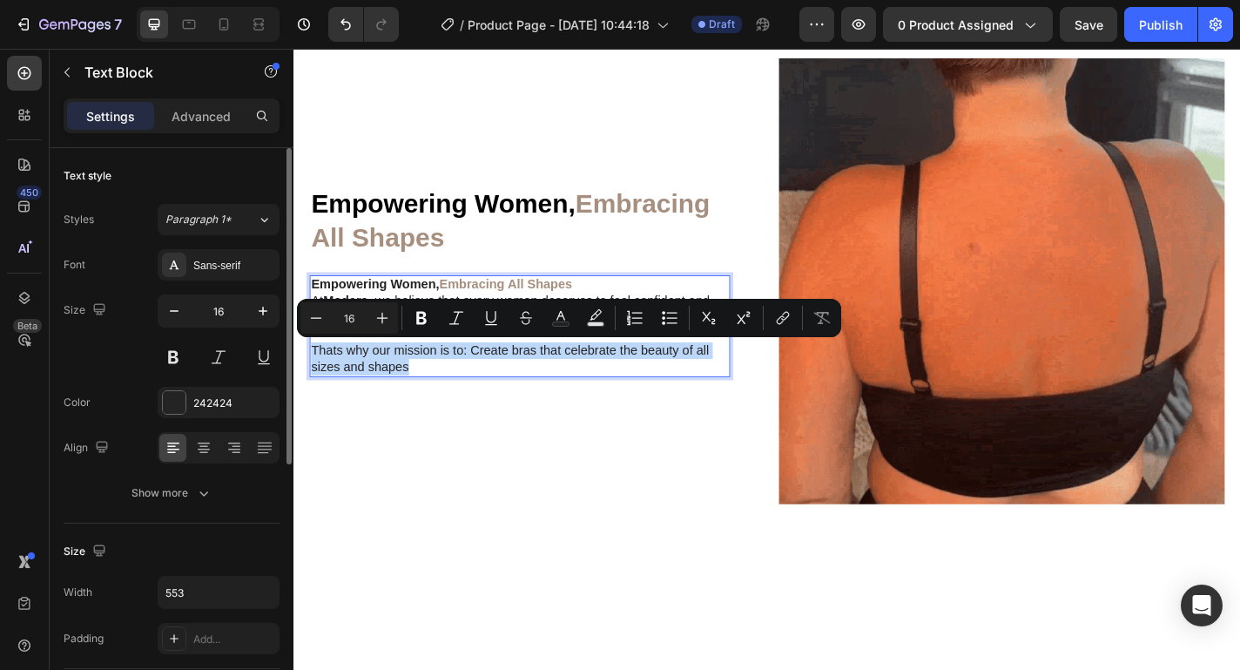
click at [497, 382] on p "Thats why our mission is to: Create bras that celebrate the beauty of all sizes…" at bounding box center [543, 391] width 461 height 37
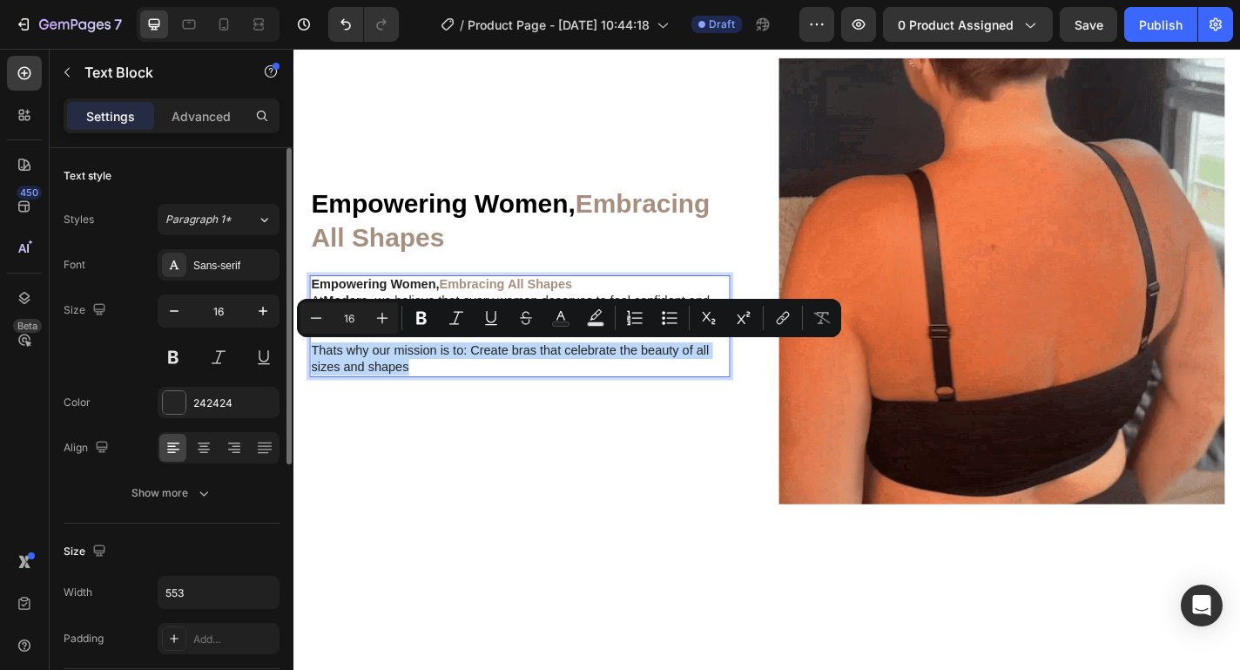
click at [487, 383] on p "Thats why our mission is to: Create bras that celebrate the beauty of all sizes…" at bounding box center [543, 391] width 461 height 37
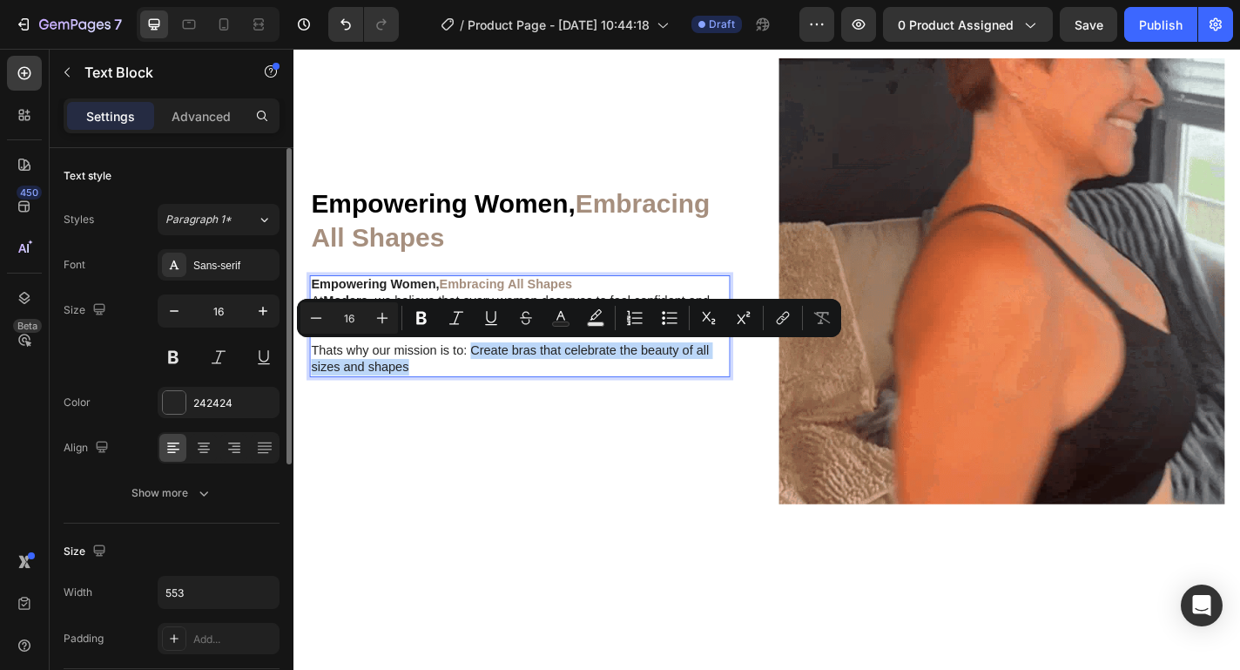
drag, startPoint x: 491, startPoint y: 383, endPoint x: 511, endPoint y: 409, distance: 32.9
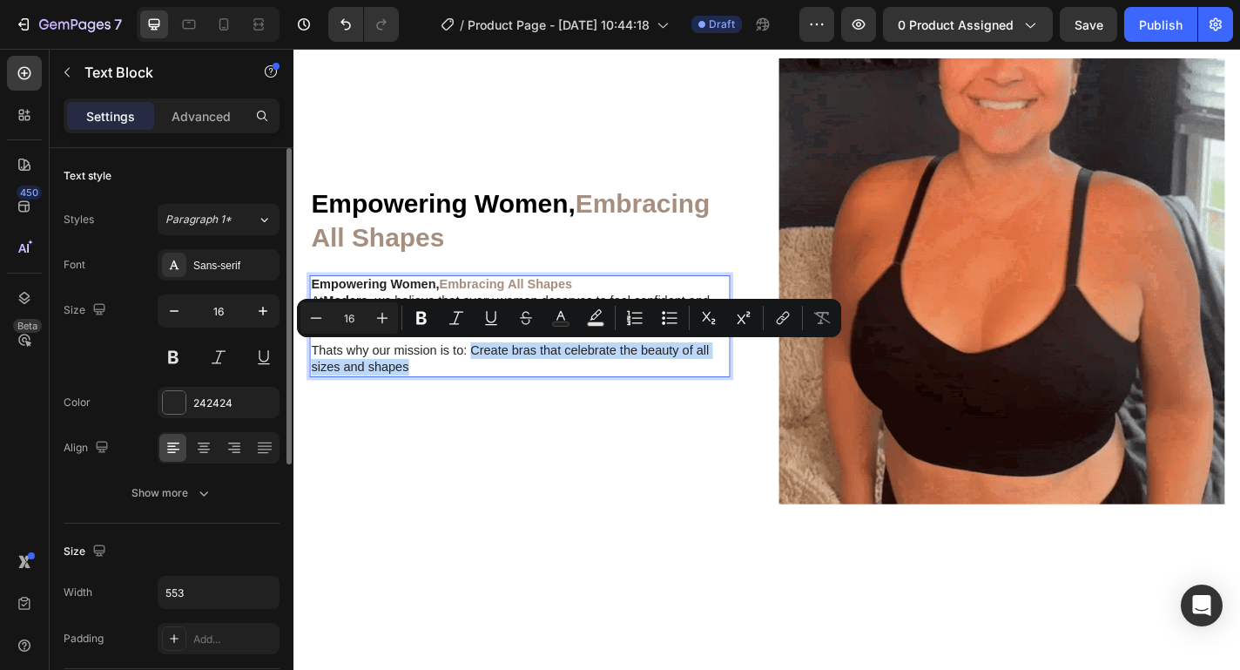
click at [511, 409] on div "Empowering Women, Embracing All Shapes At [GEOGRAPHIC_DATA] , we believe that e…" at bounding box center [543, 355] width 464 height 112
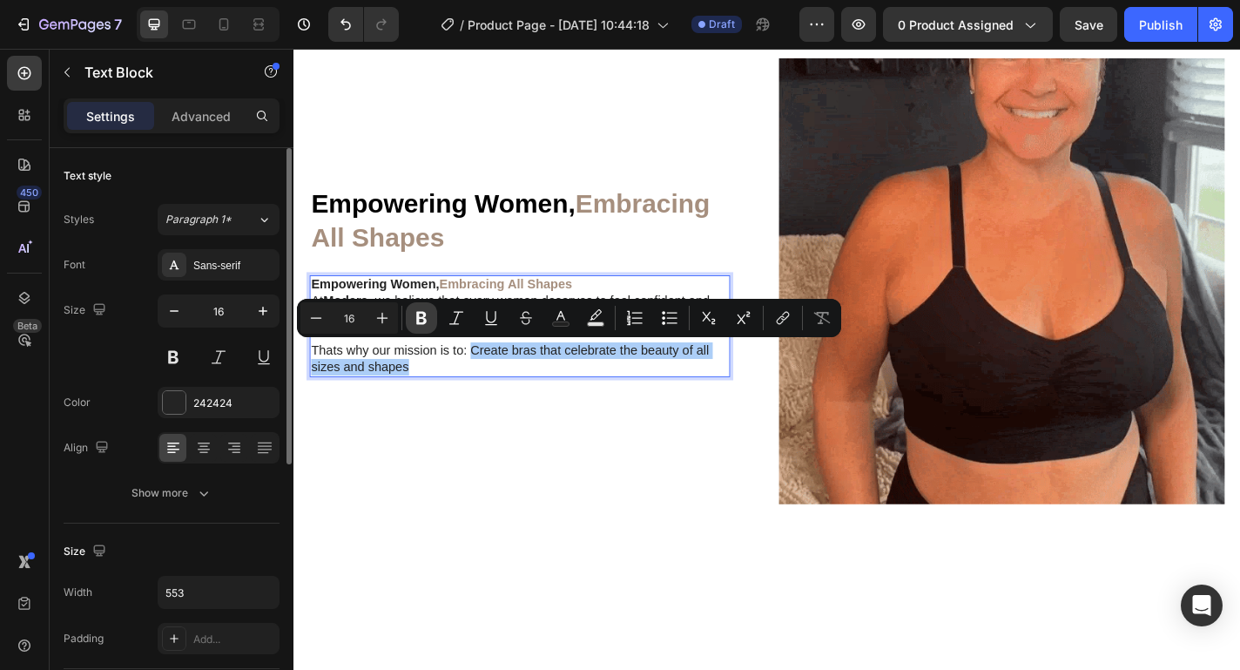
click at [422, 317] on icon "Editor contextual toolbar" at bounding box center [421, 318] width 10 height 13
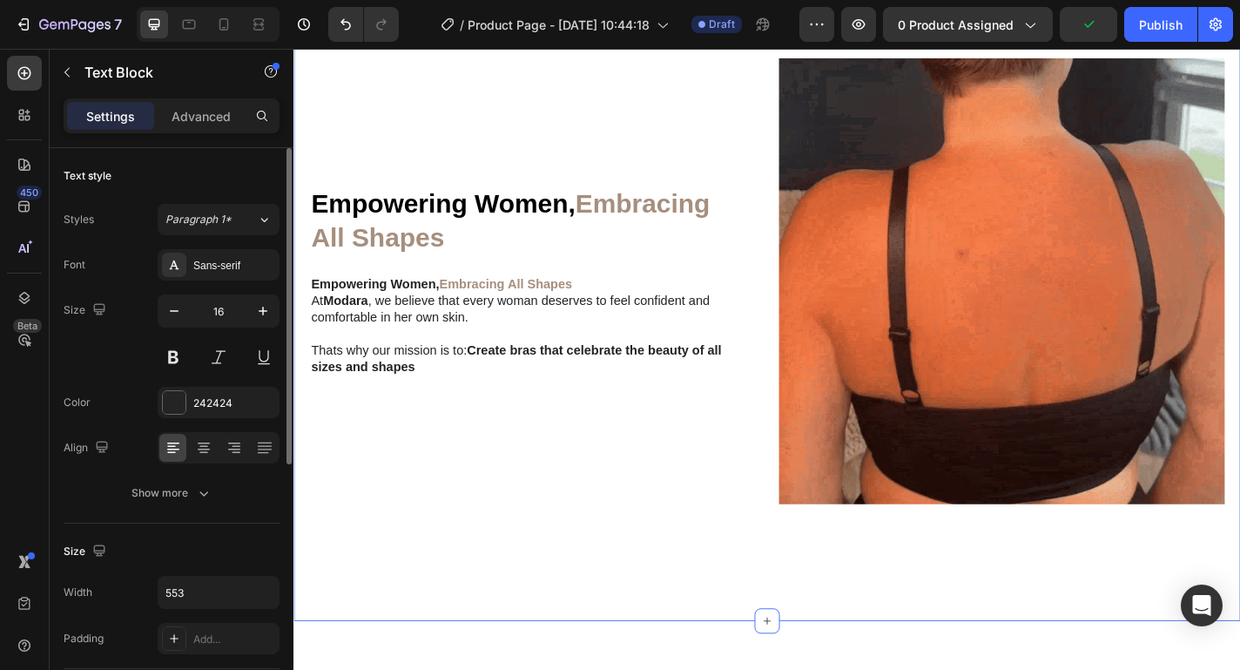
click at [735, 608] on div "⁠⁠⁠⁠⁠⁠⁠ Empowering Women, Embracing All Shapes Heading Empowering Women, Embrac…" at bounding box center [816, 326] width 1045 height 708
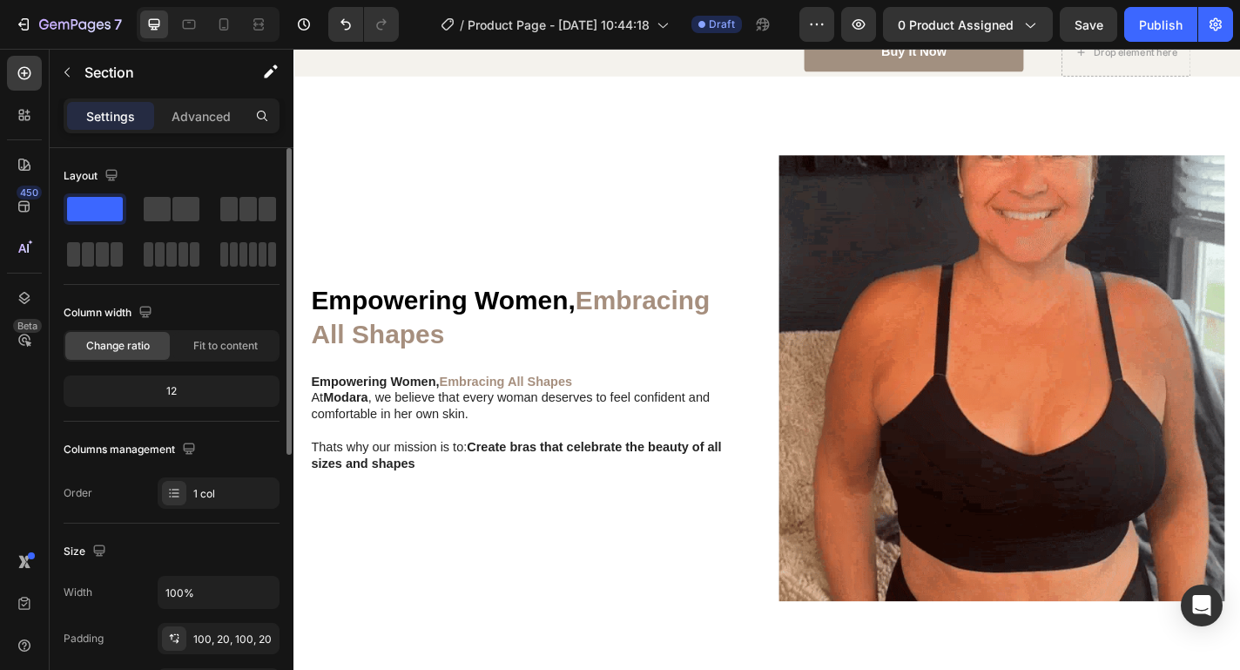
scroll to position [1483, 0]
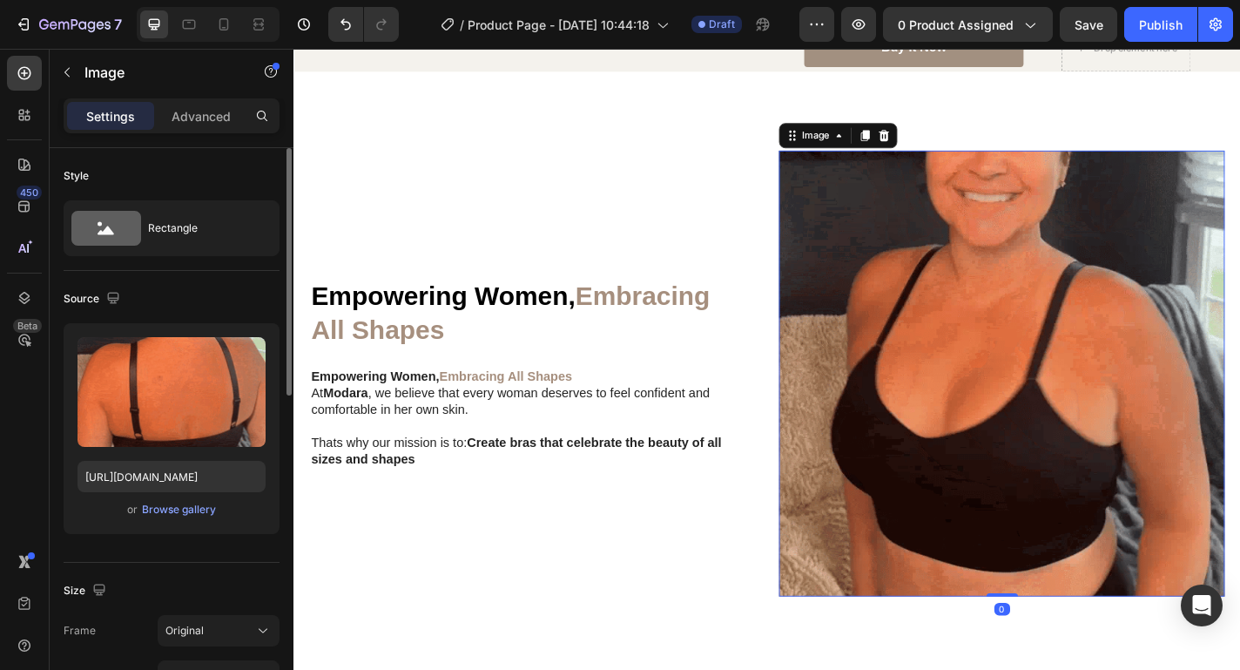
click at [998, 495] on img at bounding box center [1075, 407] width 492 height 492
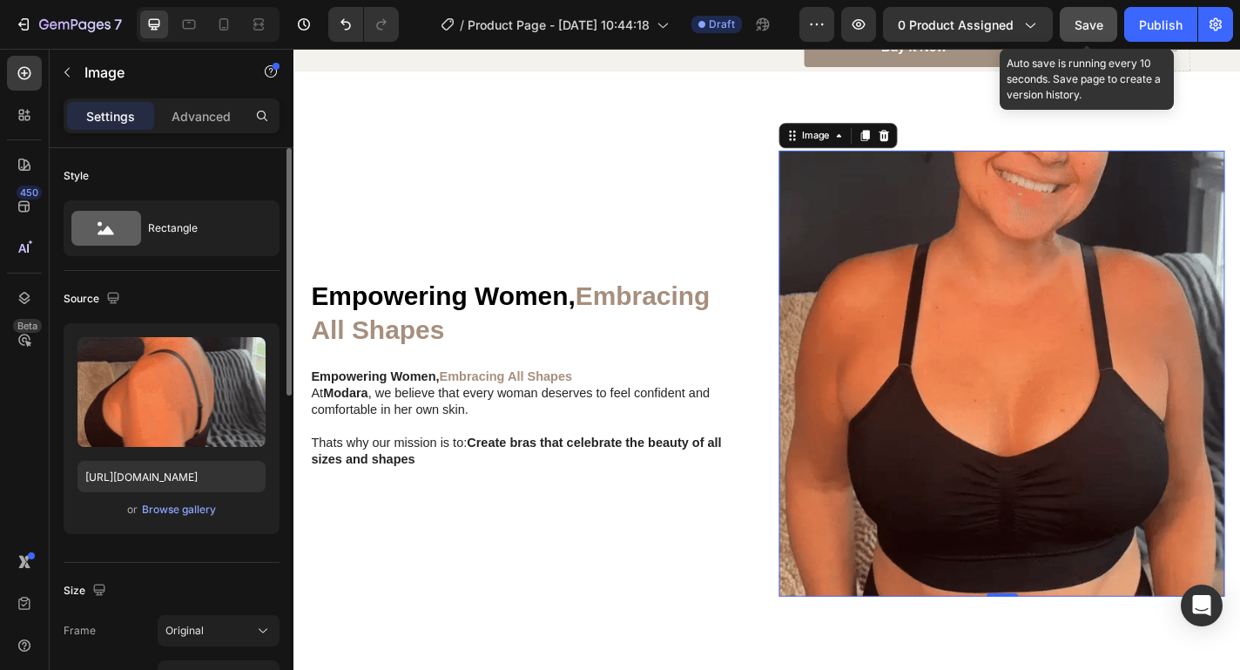
click at [1091, 26] on span "Save" at bounding box center [1089, 24] width 29 height 15
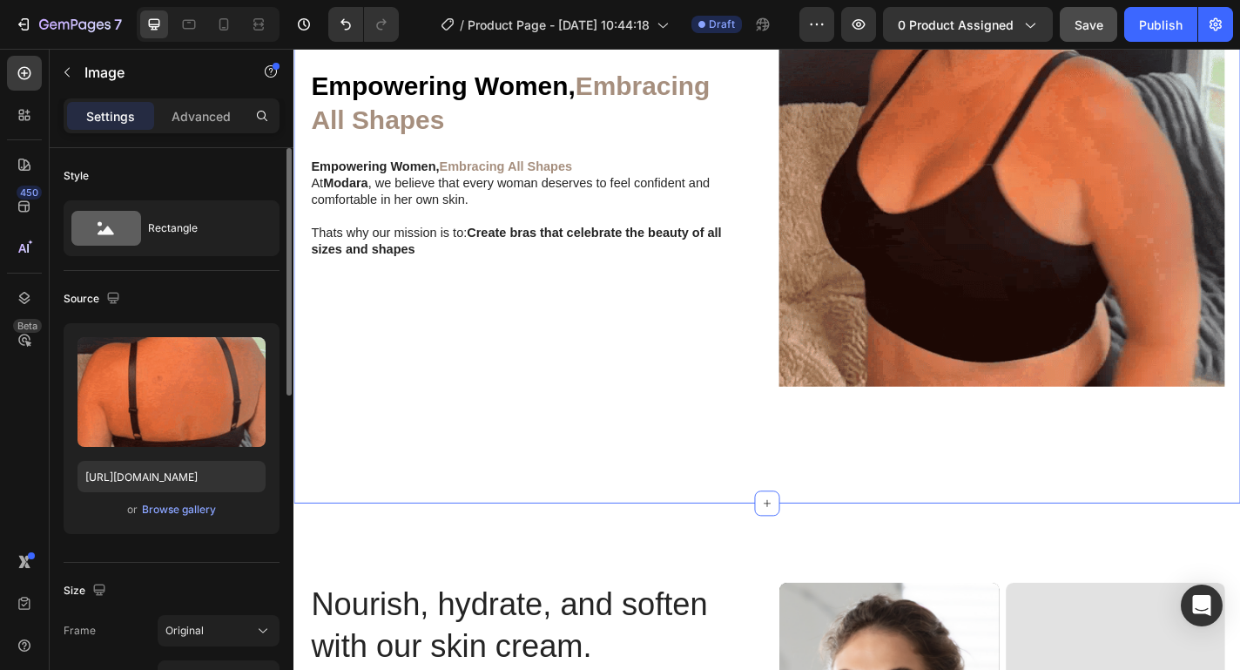
scroll to position [1973, 0]
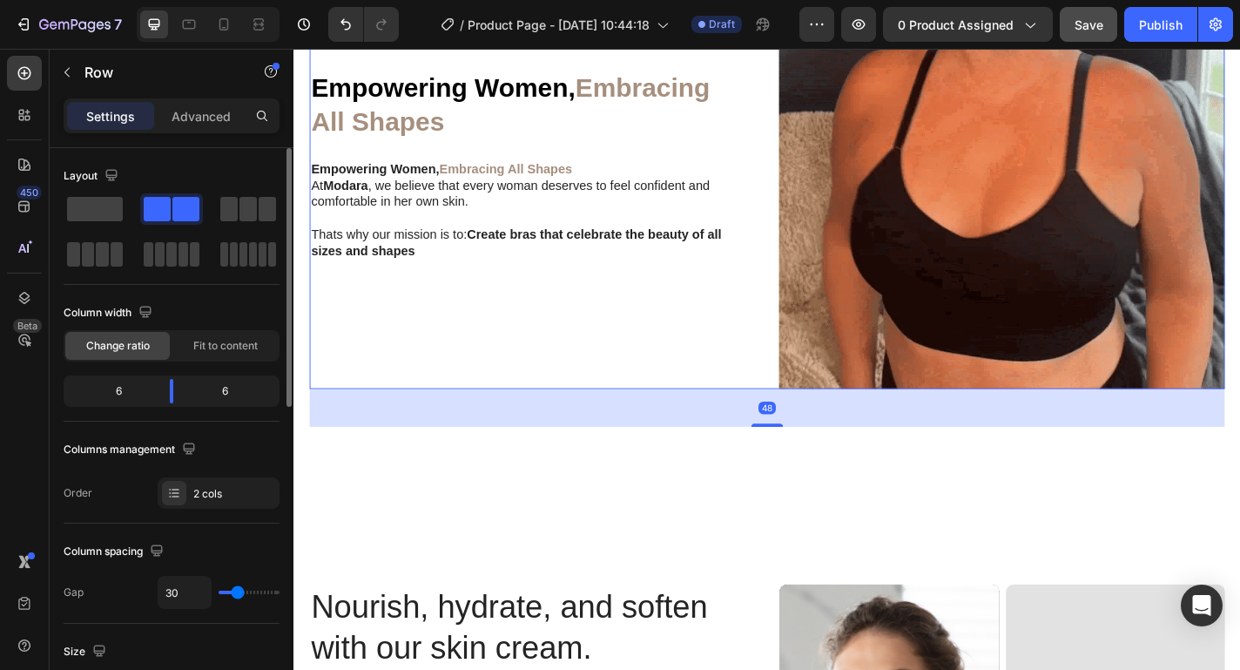
click at [692, 374] on div "Empowering Women, Embracing All Shapes Heading Empowering Women, Embracing All …" at bounding box center [557, 178] width 492 height 492
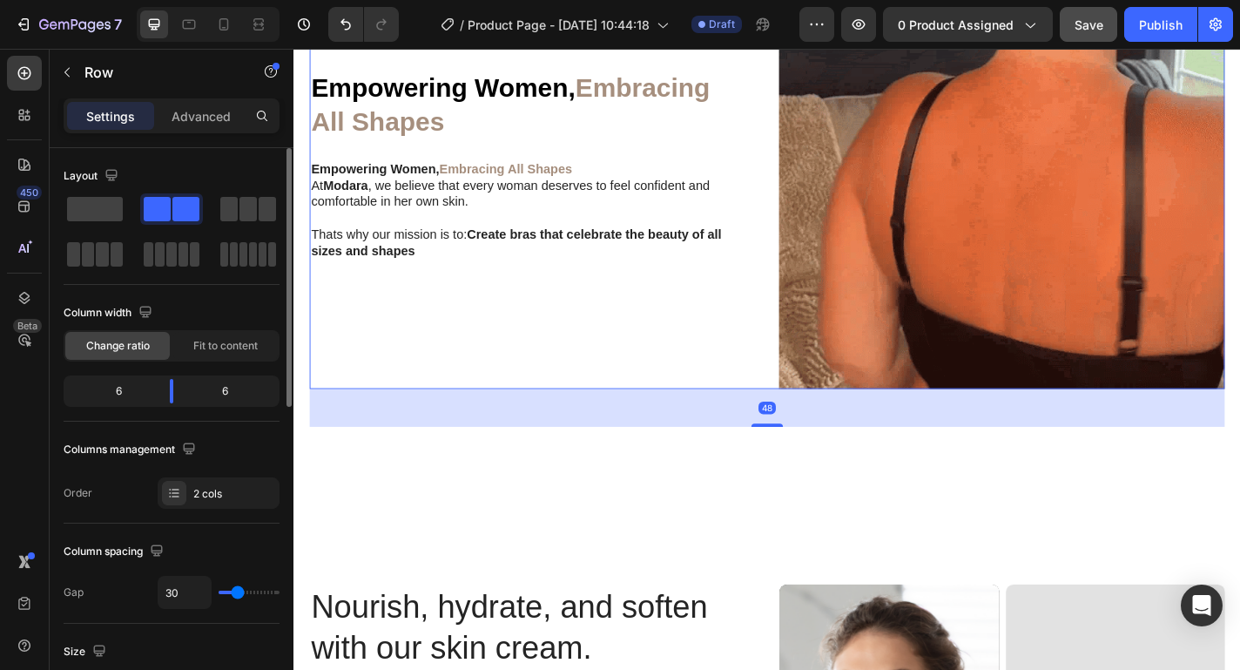
click at [652, 462] on div "48" at bounding box center [816, 445] width 1010 height 42
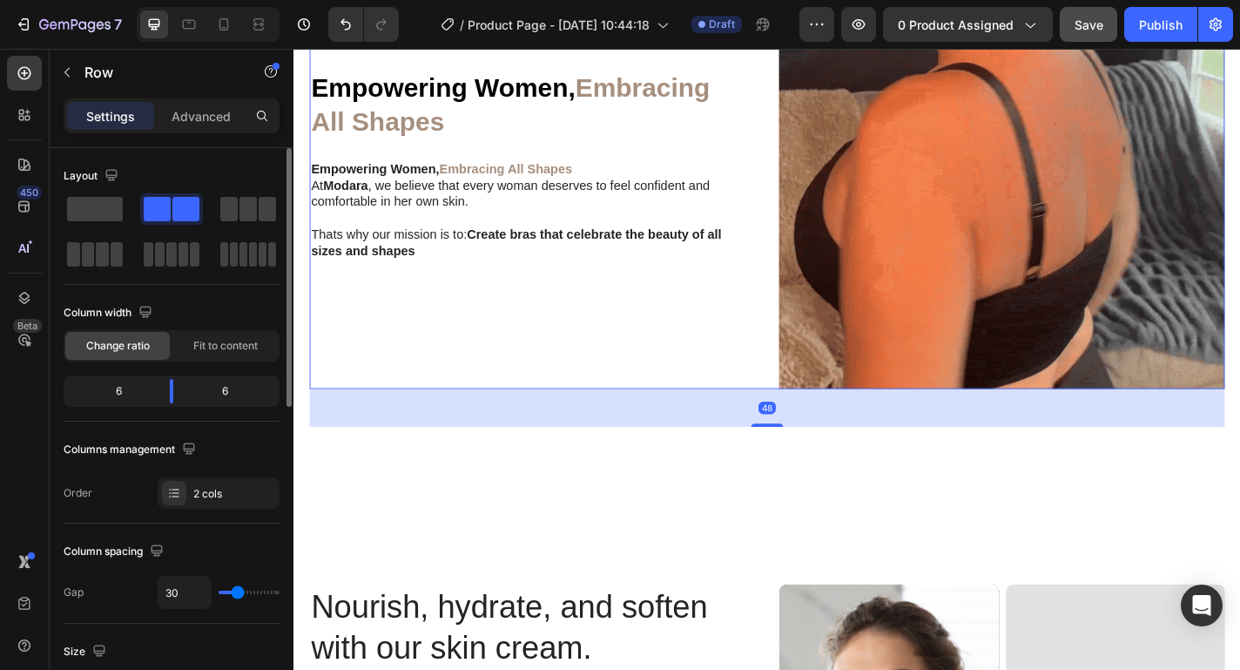
click at [652, 391] on div "Empowering Women, Embracing All Shapes Heading Empowering Women, Embracing All …" at bounding box center [557, 178] width 492 height 492
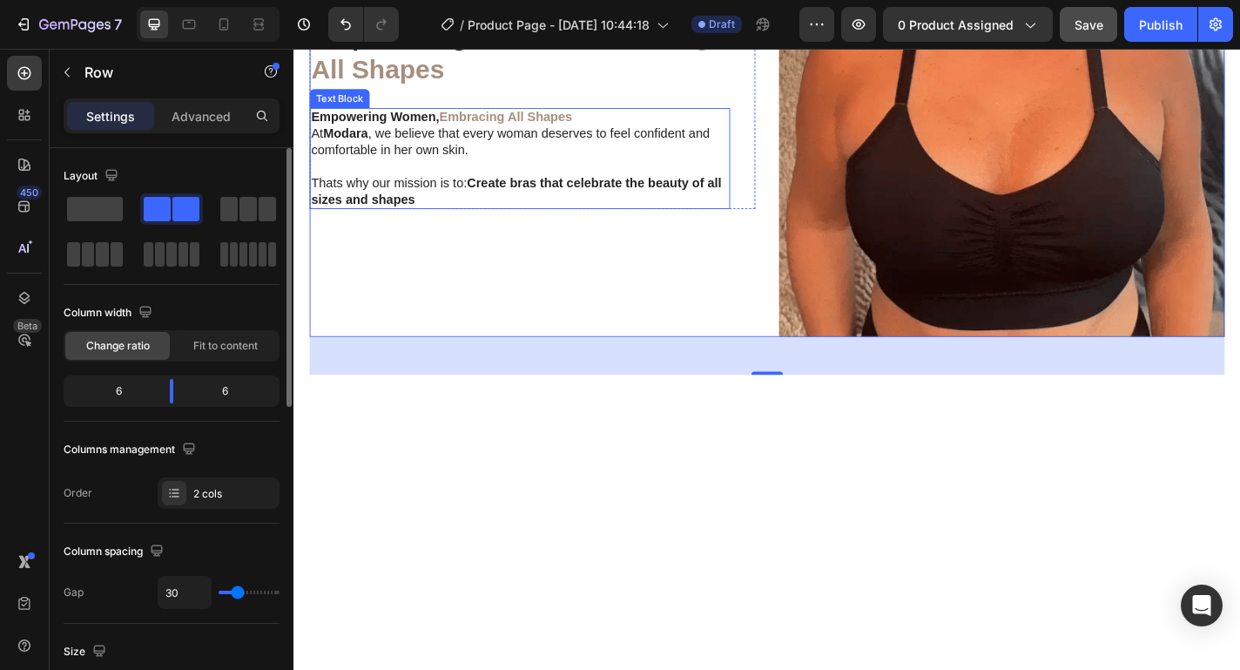
scroll to position [1740, 0]
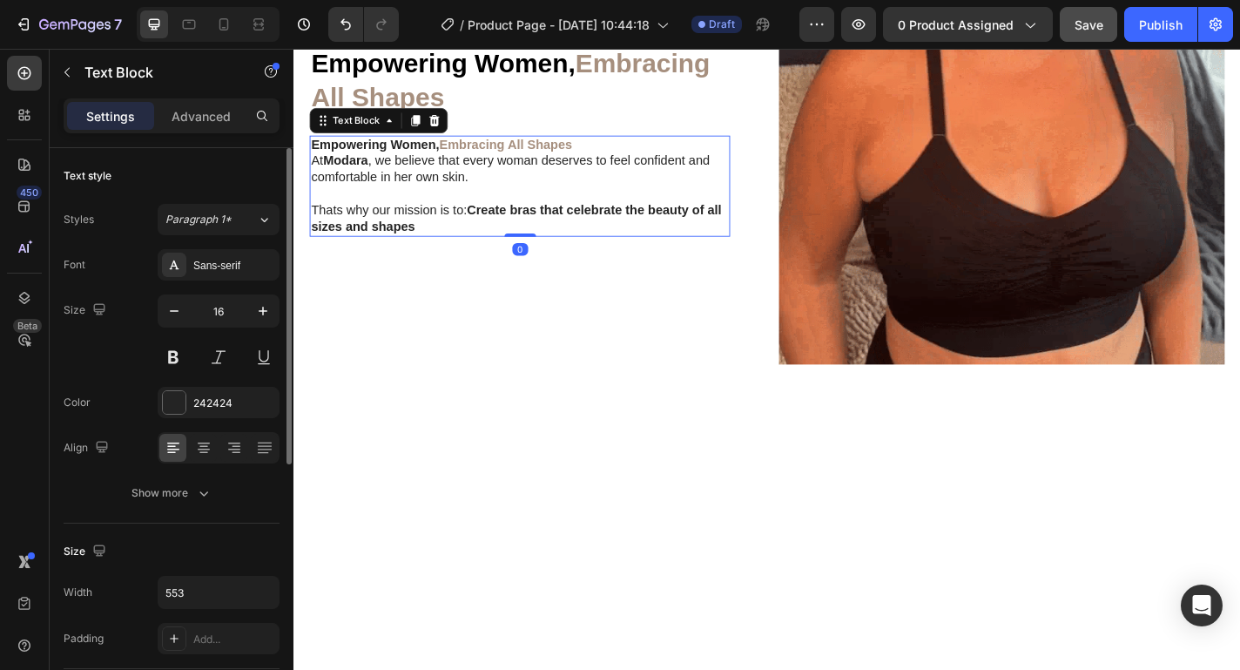
click at [535, 219] on p at bounding box center [543, 209] width 461 height 18
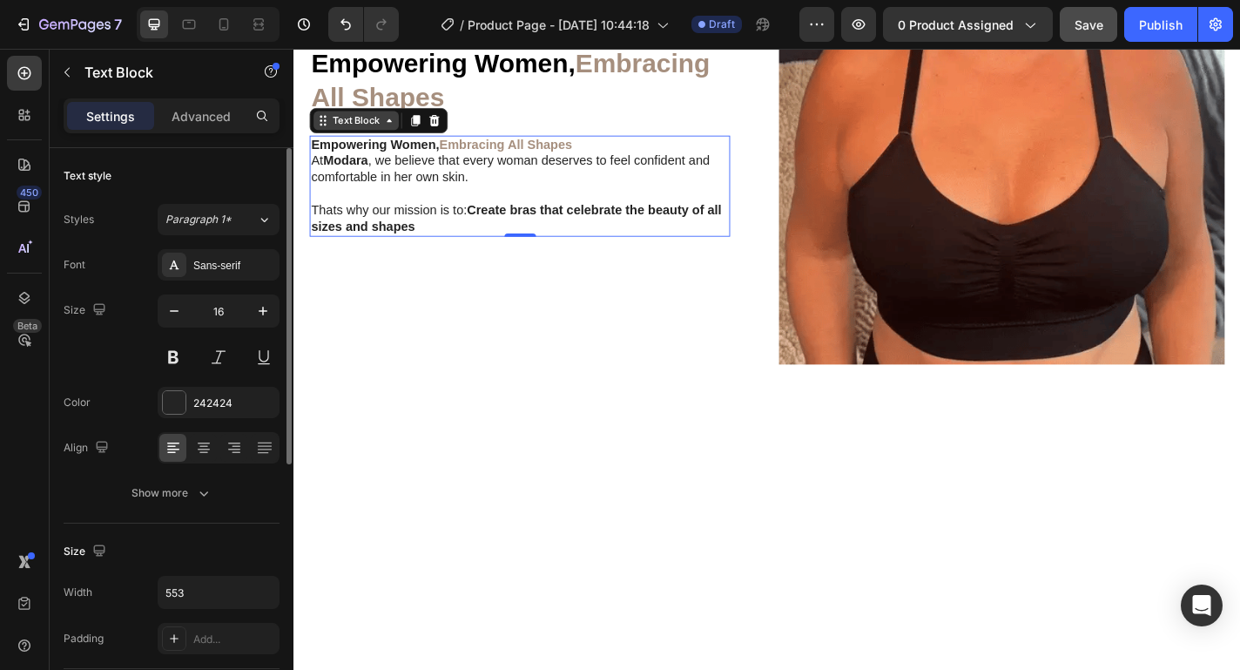
click at [388, 136] on div "Text Block" at bounding box center [362, 128] width 59 height 16
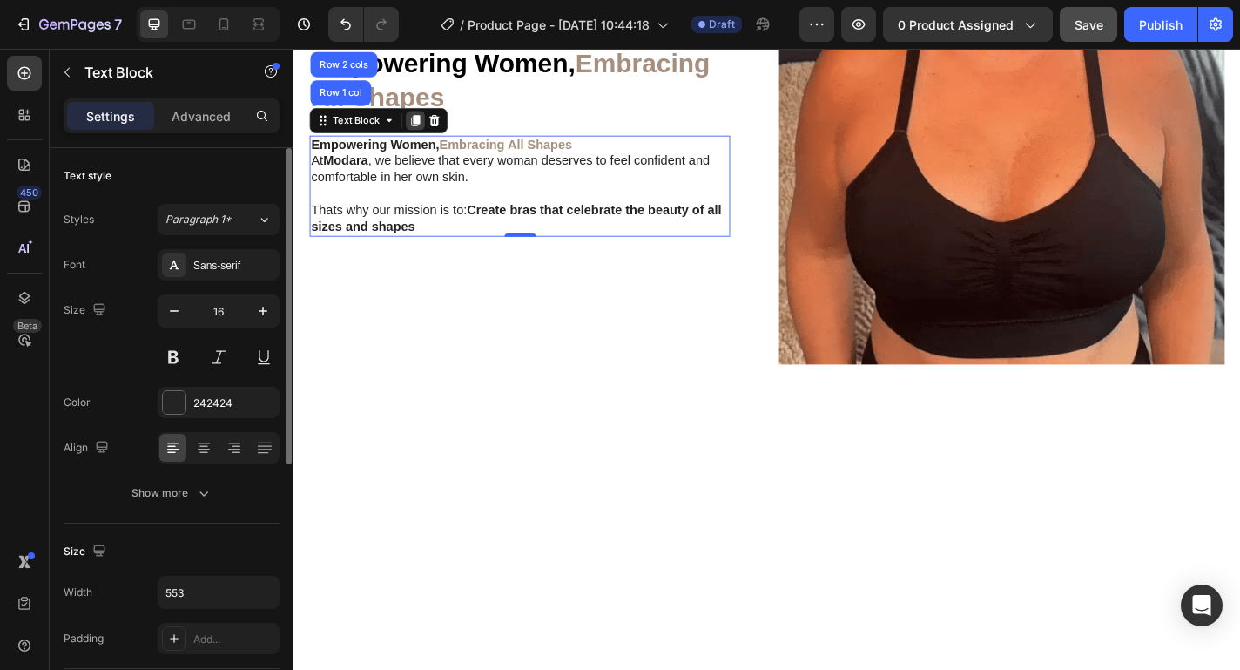
click at [425, 134] on icon at bounding box center [428, 128] width 10 height 12
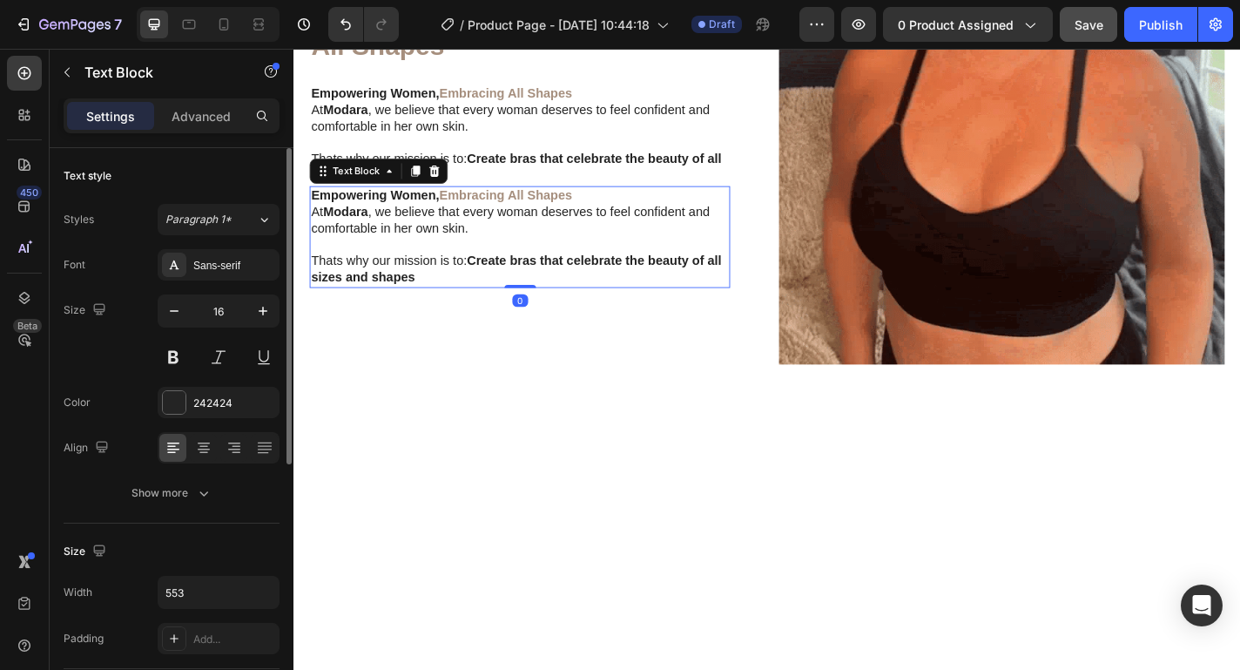
click at [480, 274] on p at bounding box center [543, 265] width 461 height 18
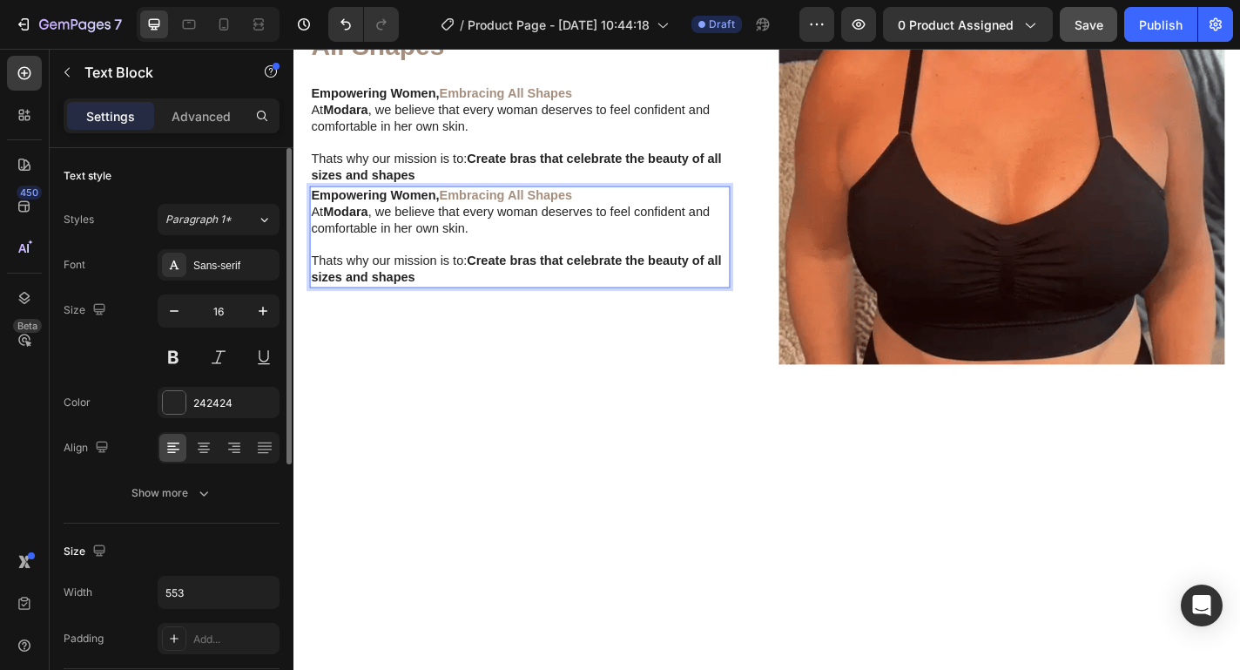
click at [480, 274] on p "Rich Text Editor. Editing area: main" at bounding box center [543, 265] width 461 height 18
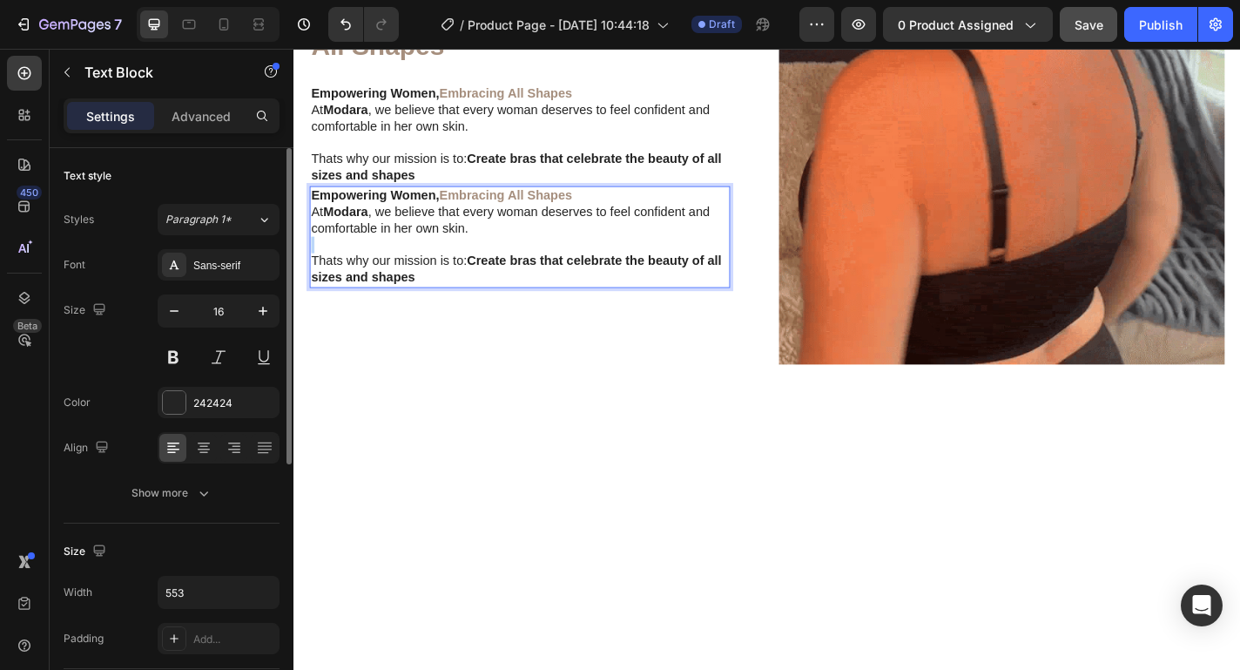
click at [480, 274] on p "Rich Text Editor. Editing area: main" at bounding box center [543, 265] width 461 height 18
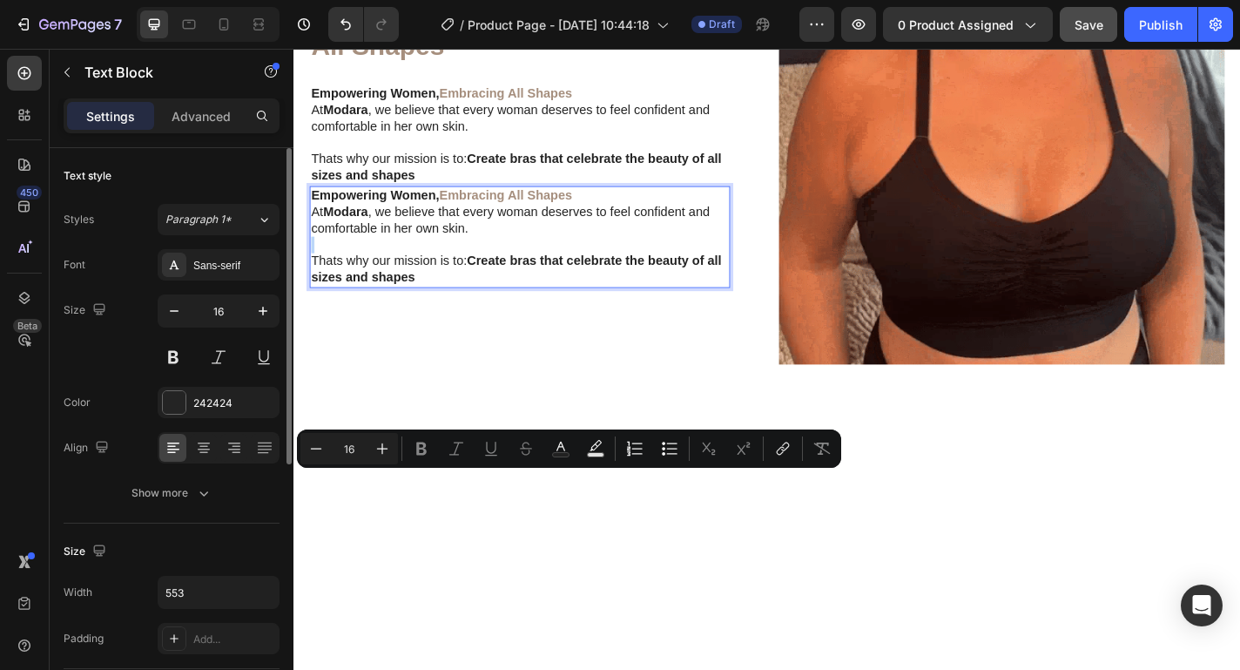
click at [480, 274] on p "Rich Text Editor. Editing area: main" at bounding box center [543, 265] width 461 height 18
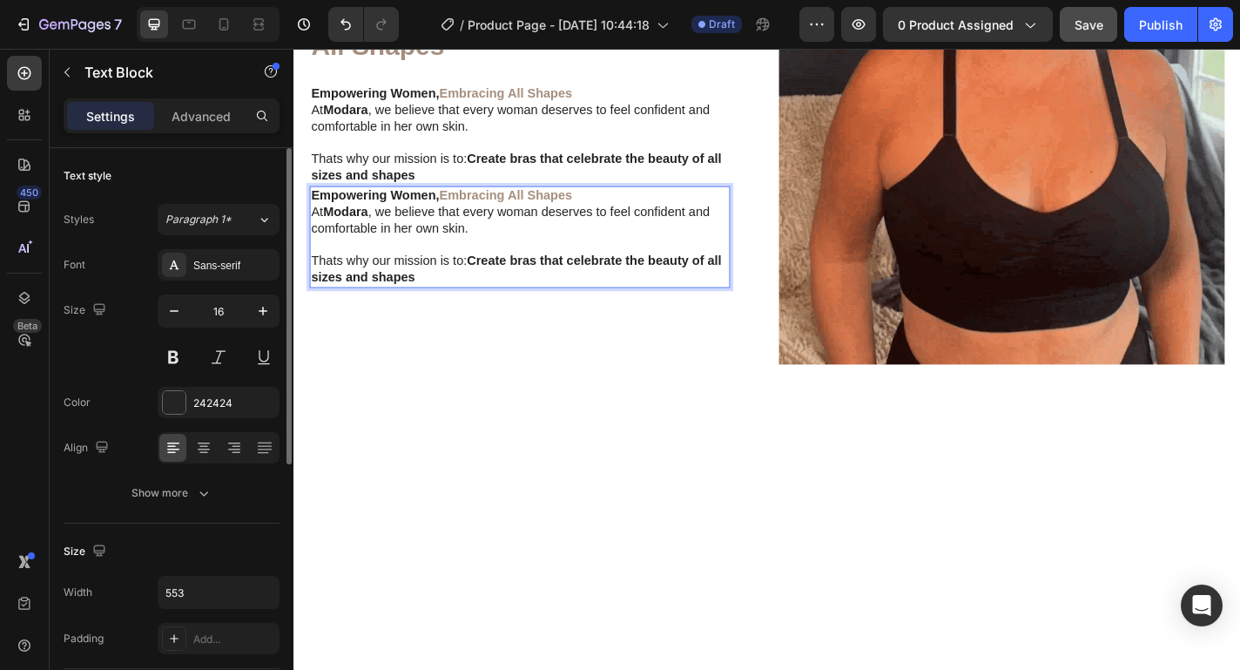
scroll to position [1703, 0]
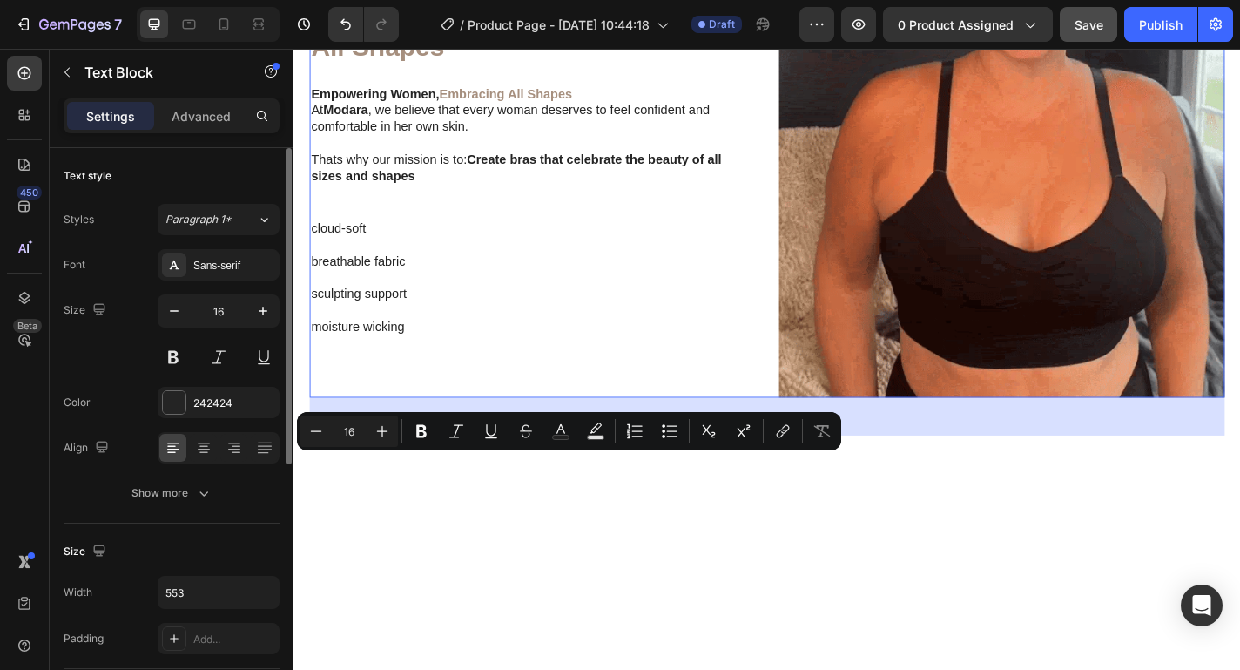
click at [449, 434] on div "Empowering Women, Embracing All Shapes Heading Empowering Women, Embracing All …" at bounding box center [557, 188] width 492 height 492
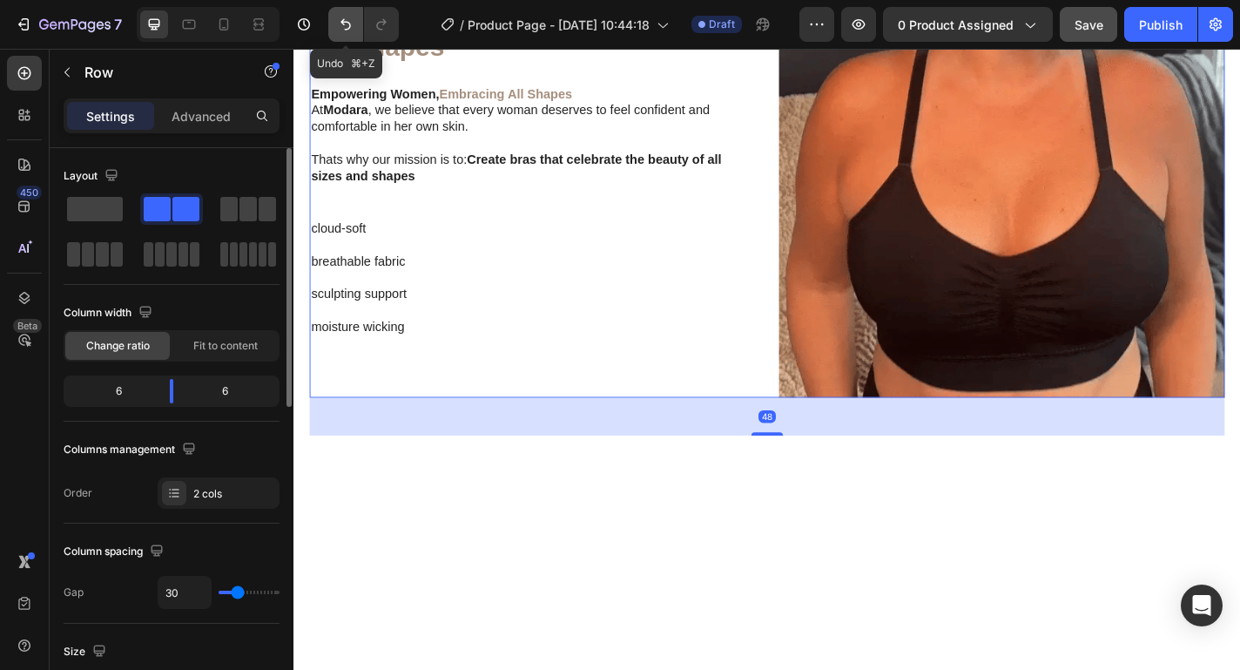
click at [351, 24] on icon "Undo/Redo" at bounding box center [345, 24] width 17 height 17
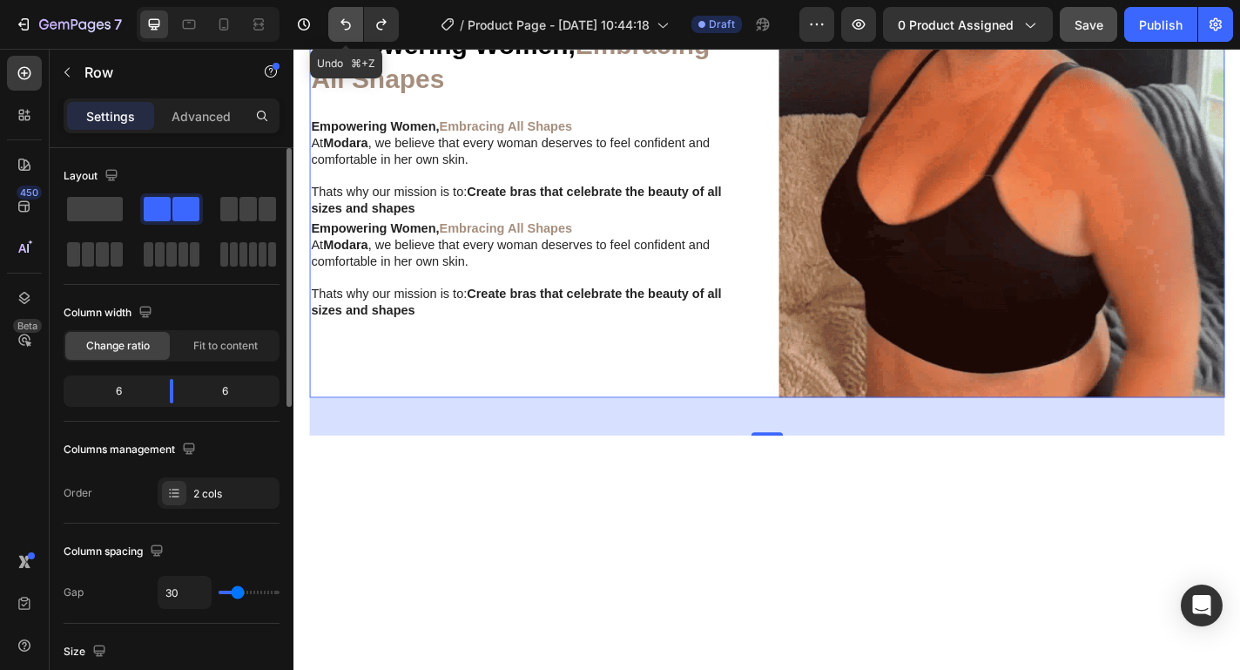
click at [351, 24] on icon "Undo/Redo" at bounding box center [345, 24] width 17 height 17
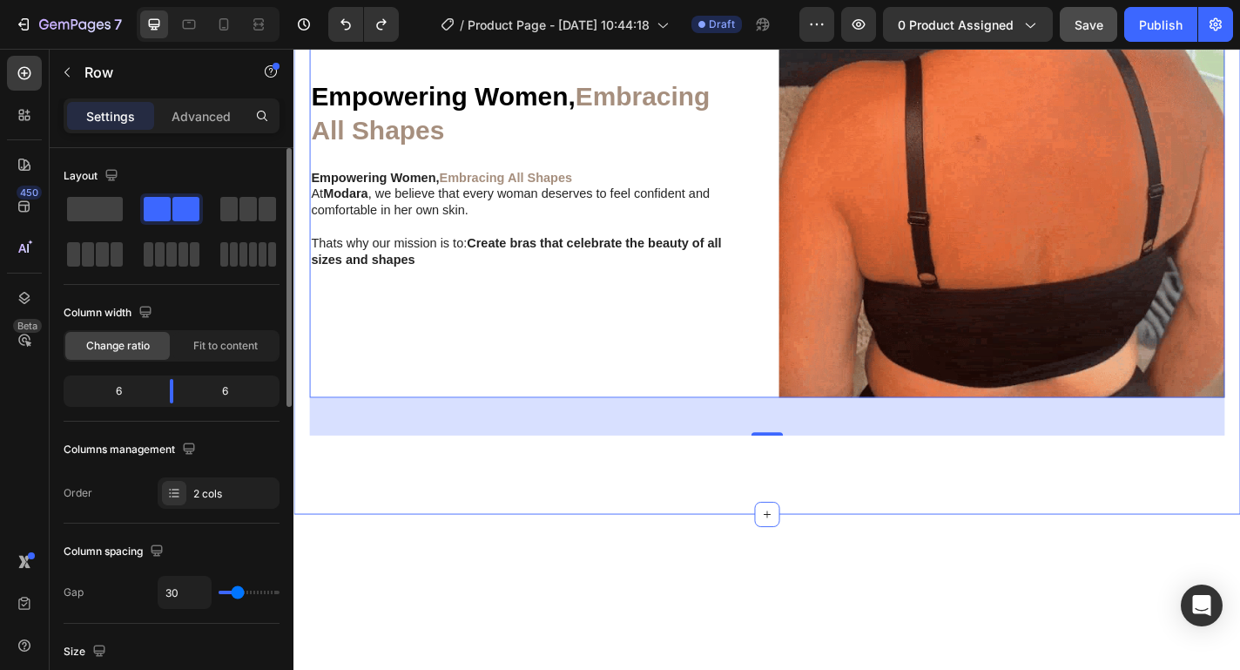
click at [730, 181] on div "Empowering Women, Embracing All Shapes Heading Empowering Women, Embracing All …" at bounding box center [816, 209] width 1045 height 708
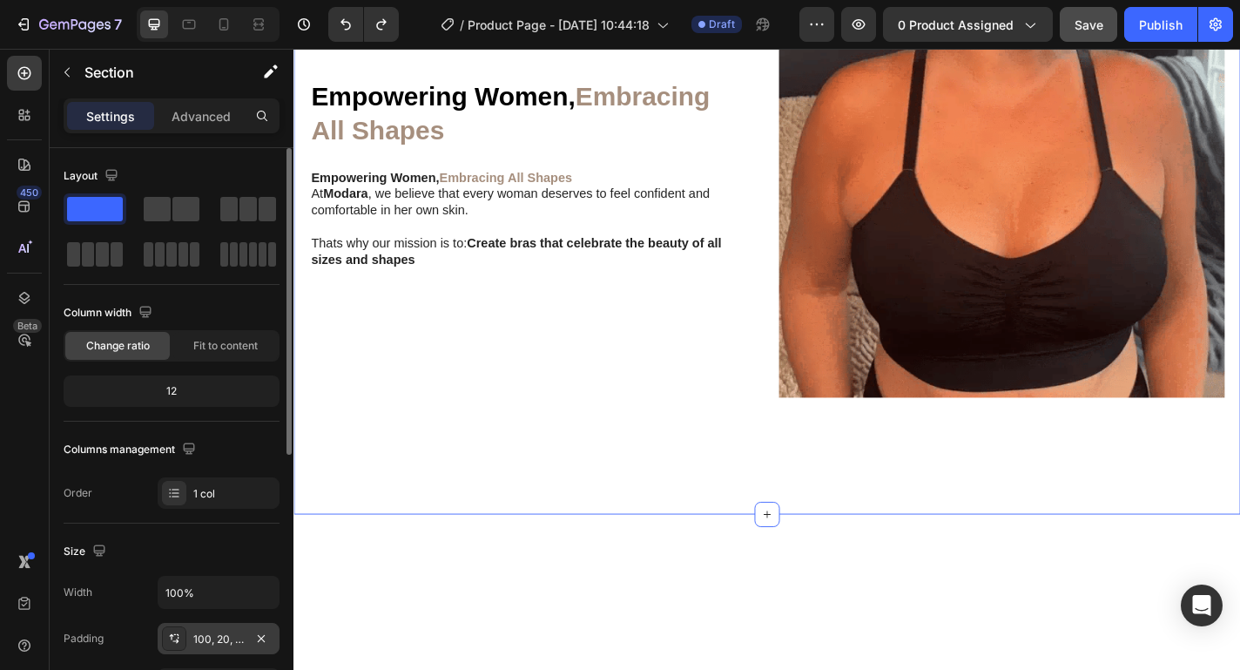
click at [220, 647] on div "100, 20, 100, 20" at bounding box center [219, 638] width 122 height 31
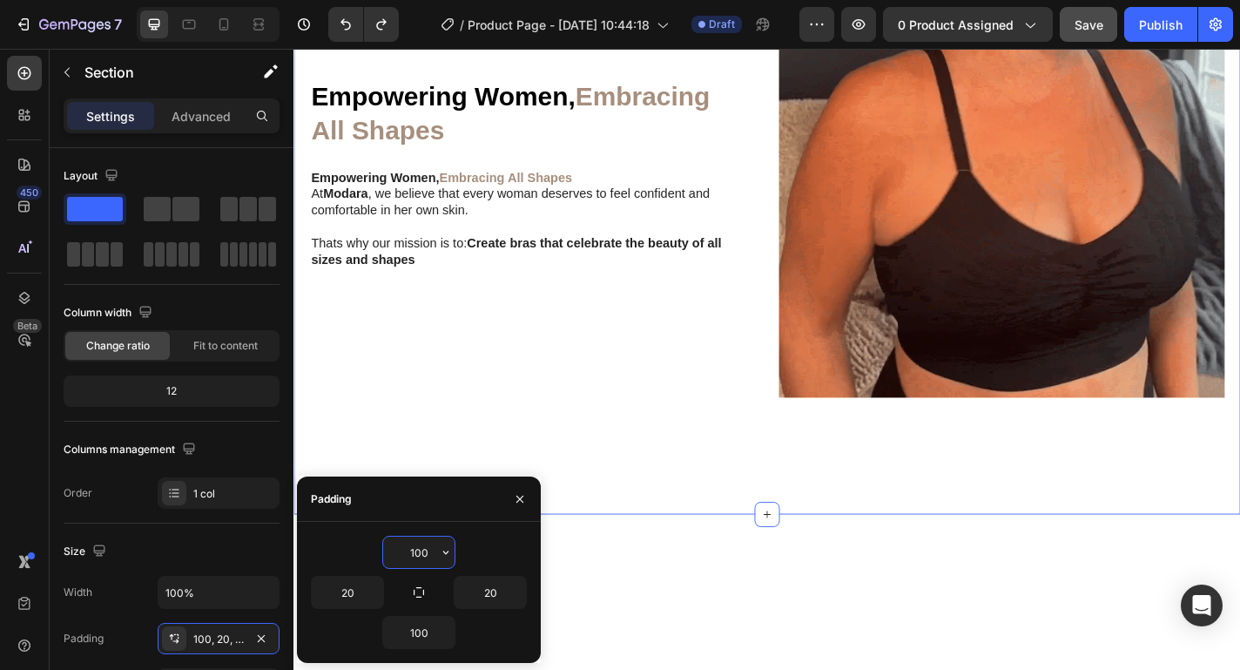
click at [417, 556] on input "100" at bounding box center [418, 552] width 71 height 31
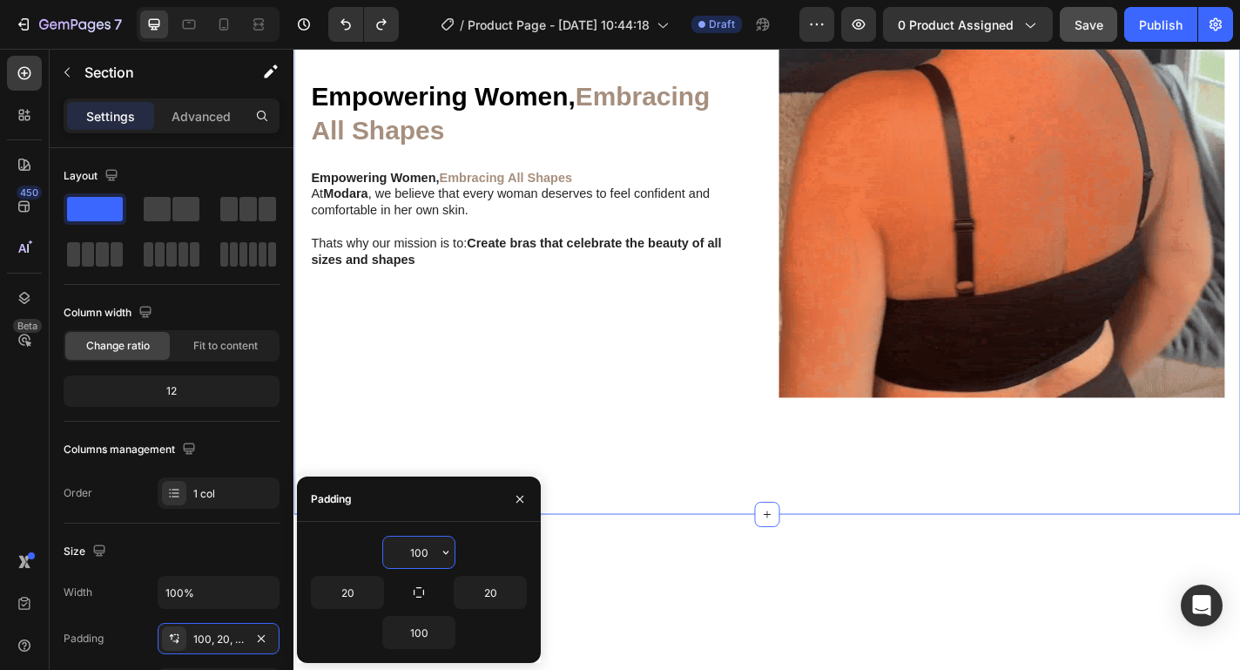
click at [417, 556] on input "100" at bounding box center [418, 552] width 71 height 31
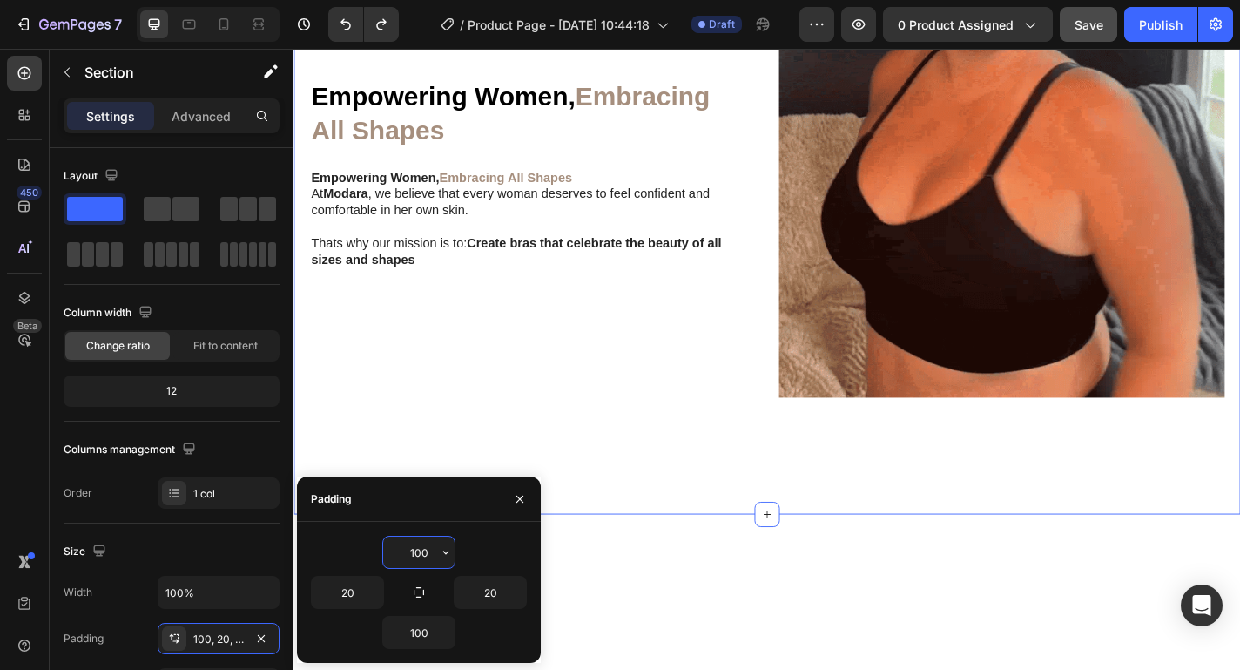
click at [417, 556] on input "100" at bounding box center [418, 552] width 71 height 31
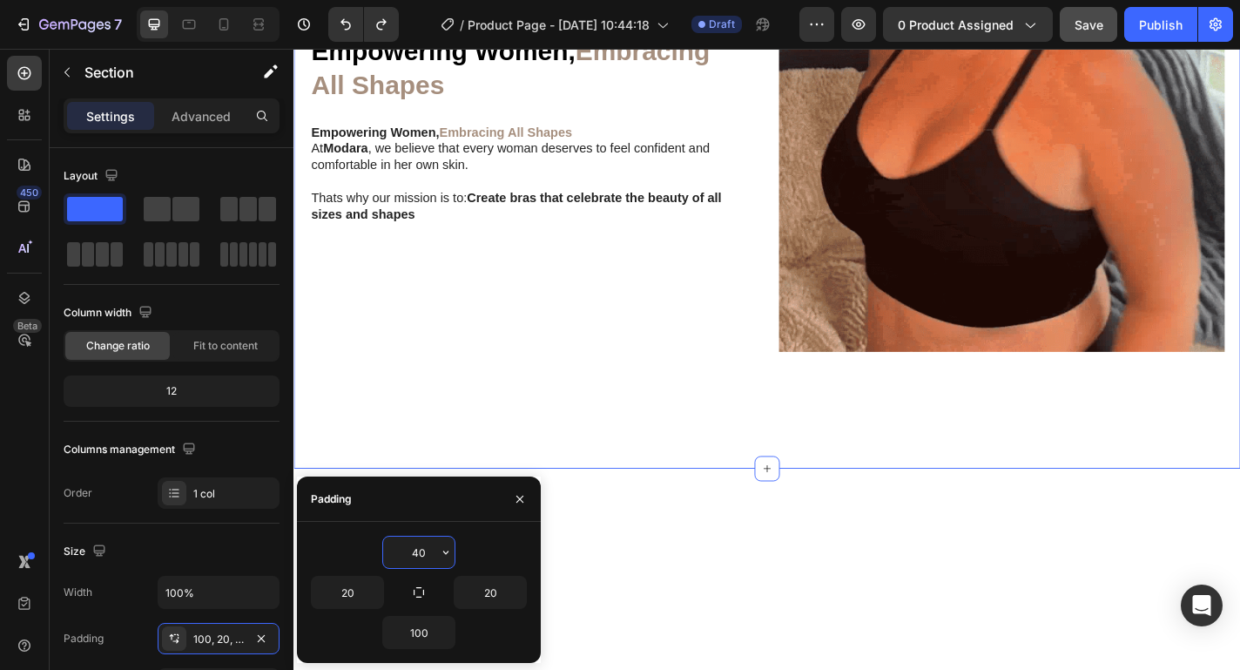
type input "39"
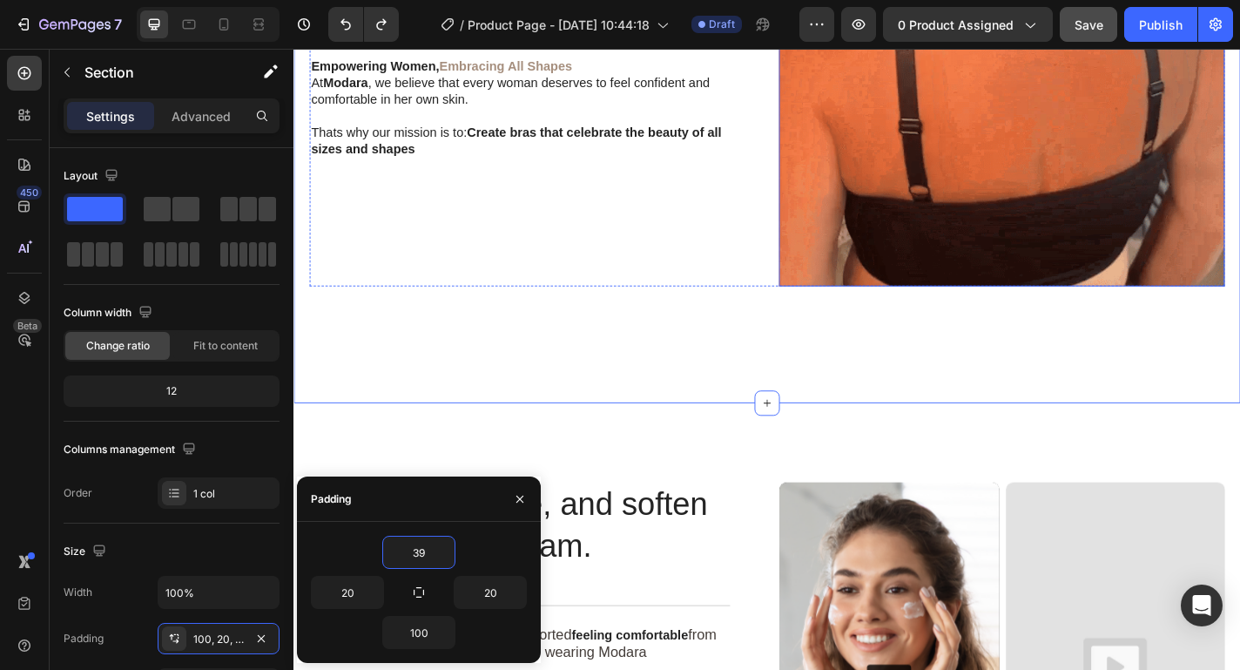
scroll to position [2086, 0]
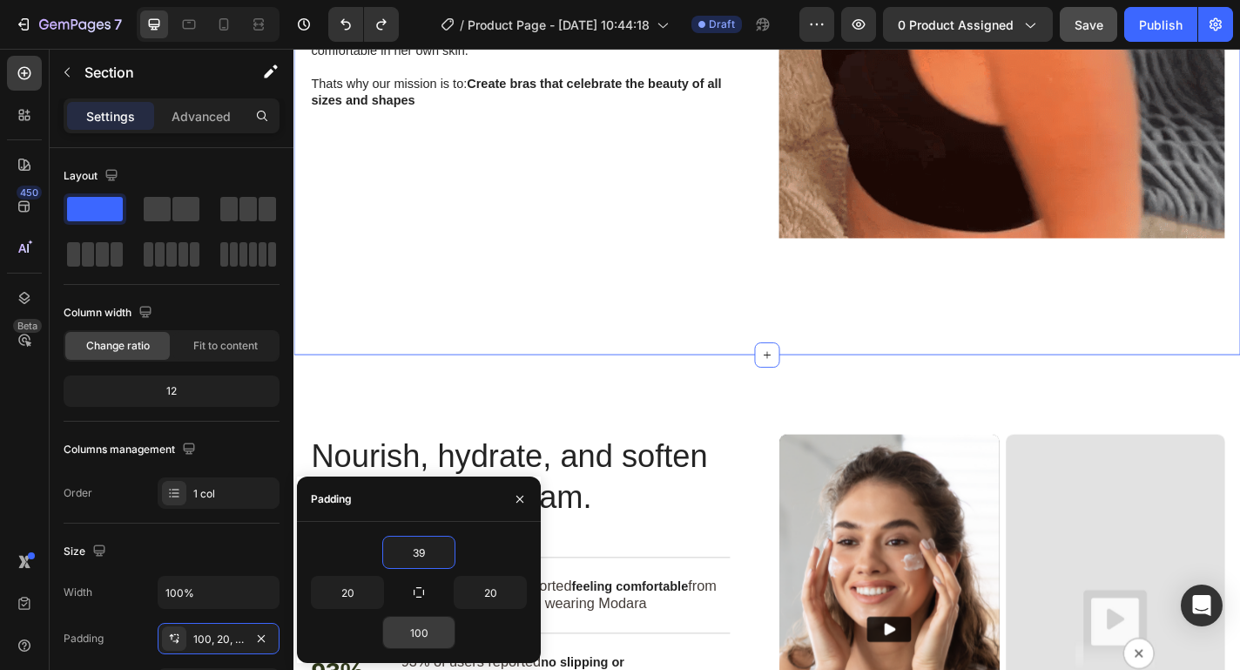
click at [435, 631] on input "100" at bounding box center [418, 632] width 71 height 31
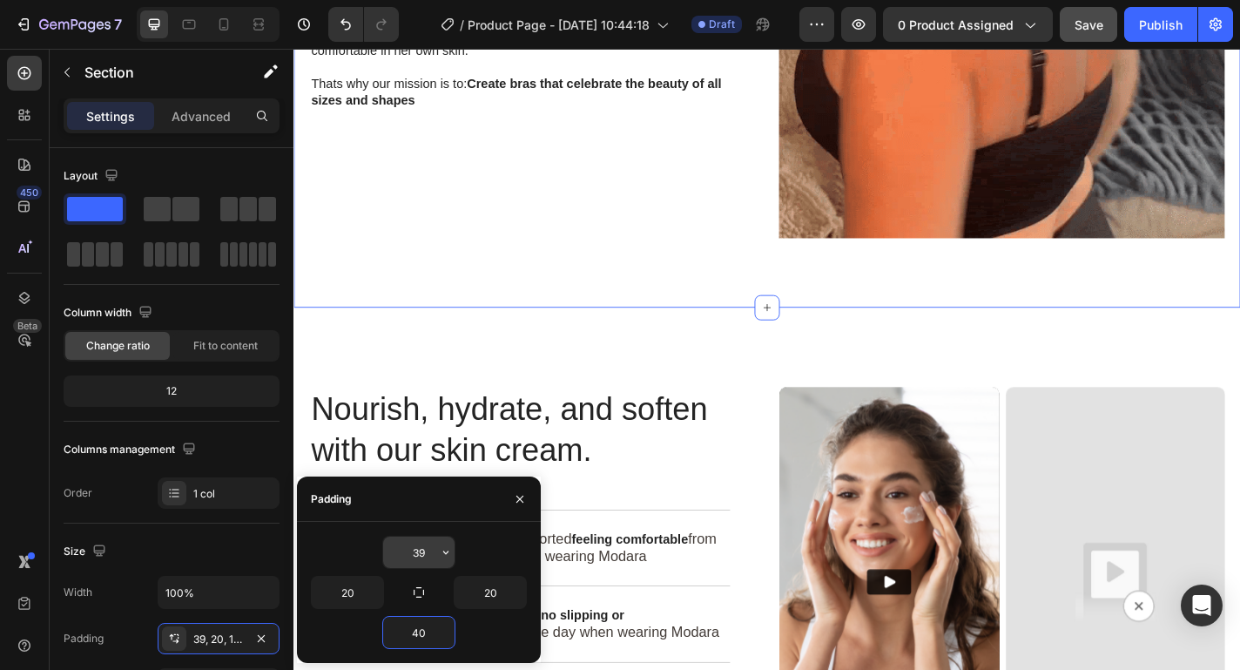
type input "40"
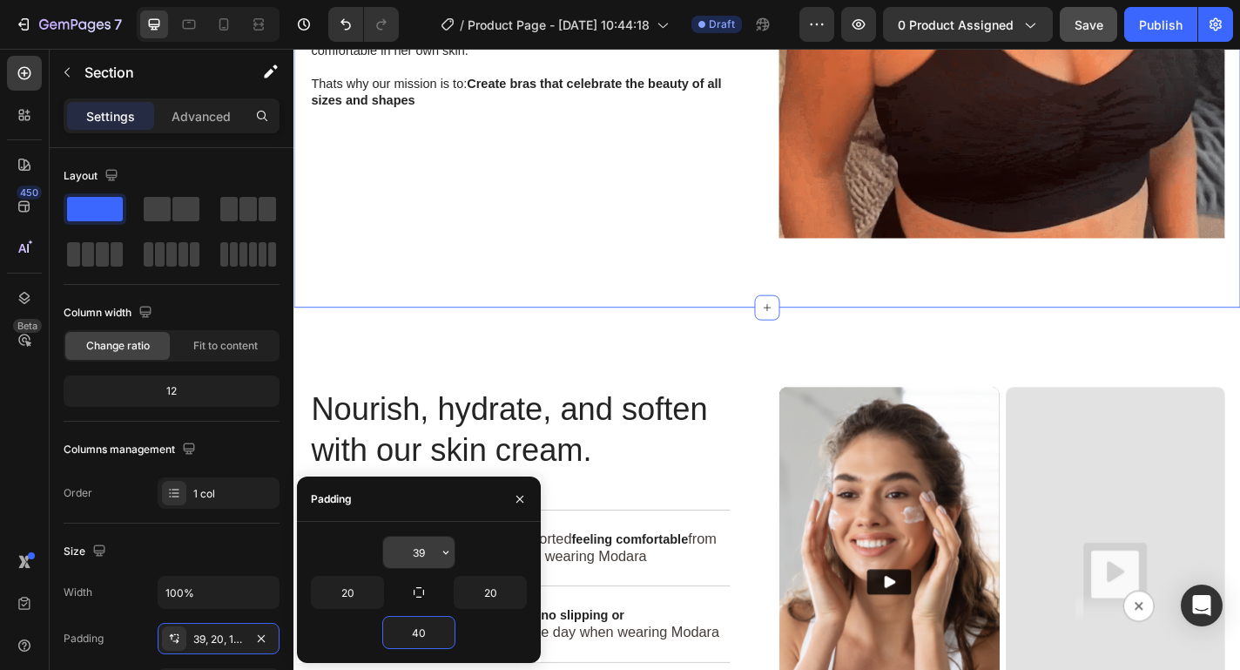
click at [413, 551] on input "39" at bounding box center [418, 552] width 71 height 31
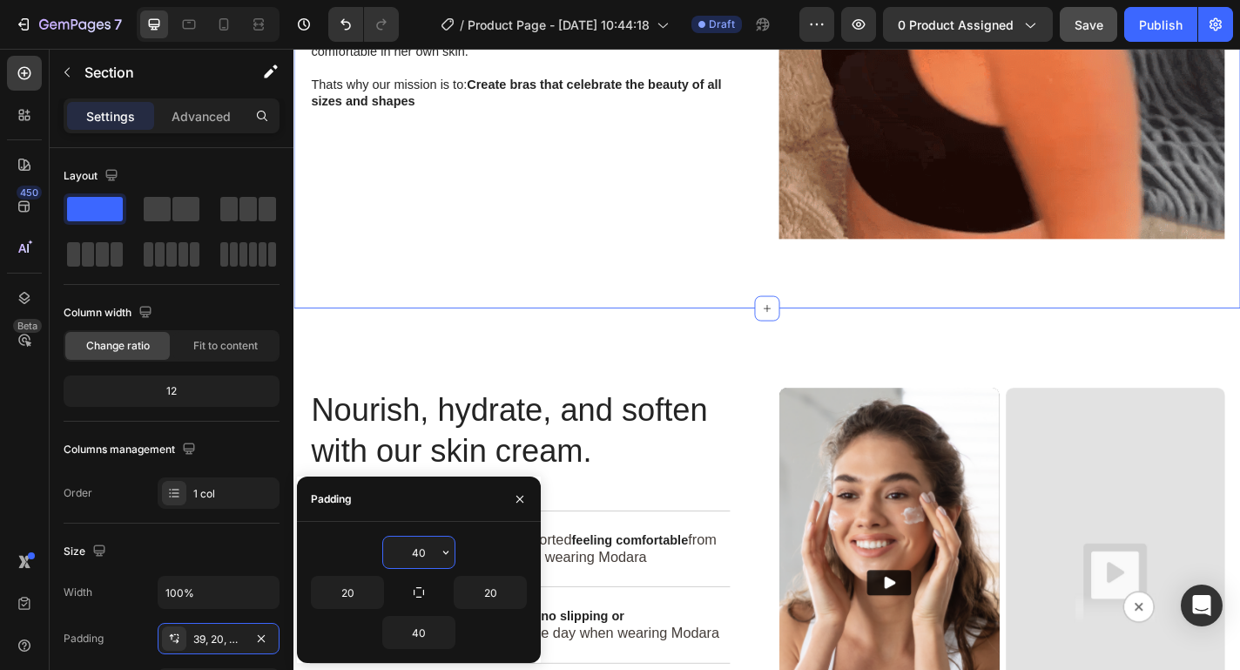
type input "40"
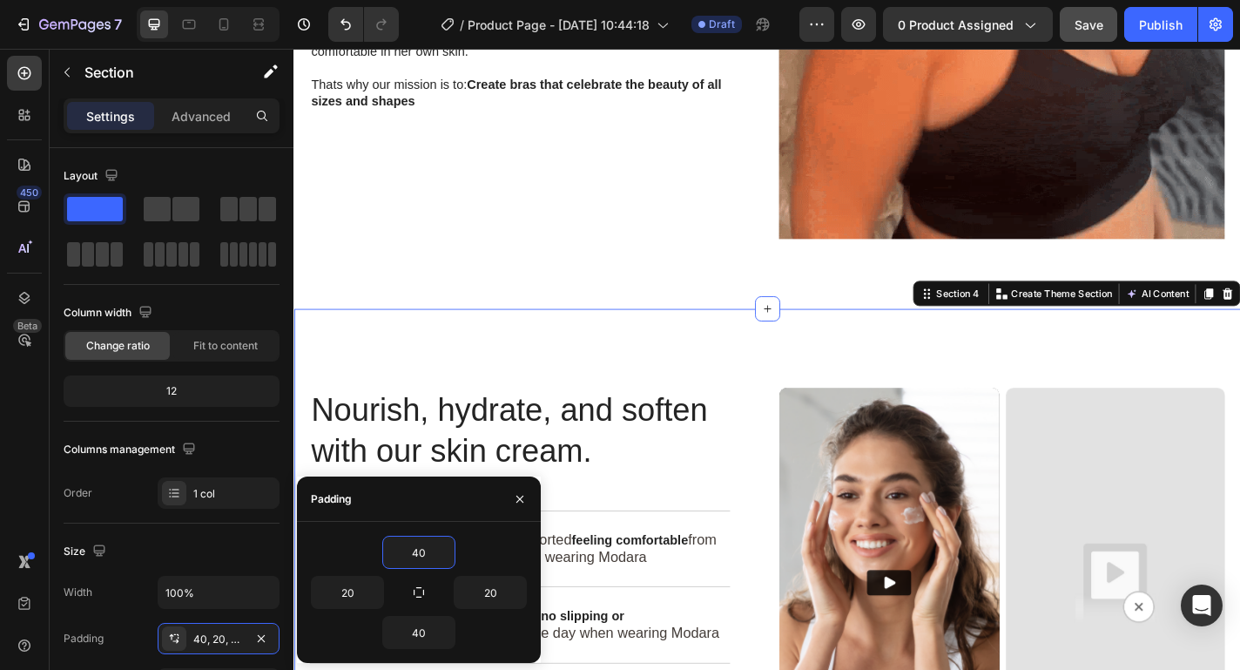
click at [706, 368] on div "Nourish, hydrate, and soften with our skin cream. Heading Nourish, hydrate, and…" at bounding box center [816, 656] width 1045 height 643
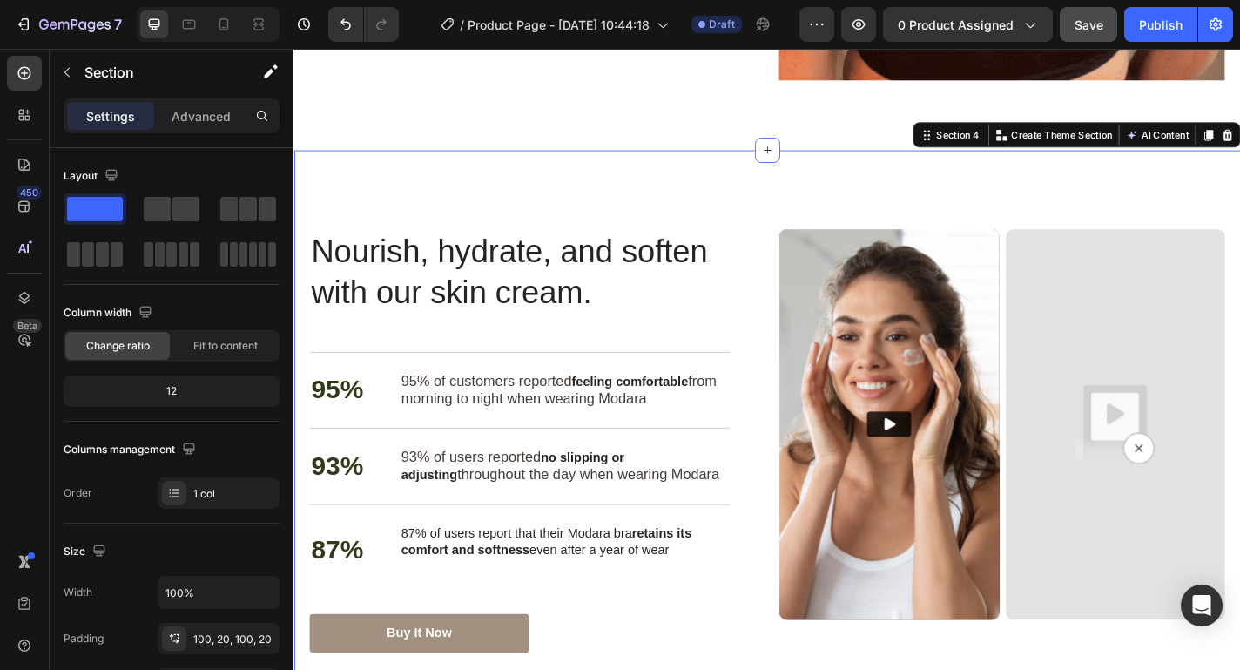
scroll to position [2271, 0]
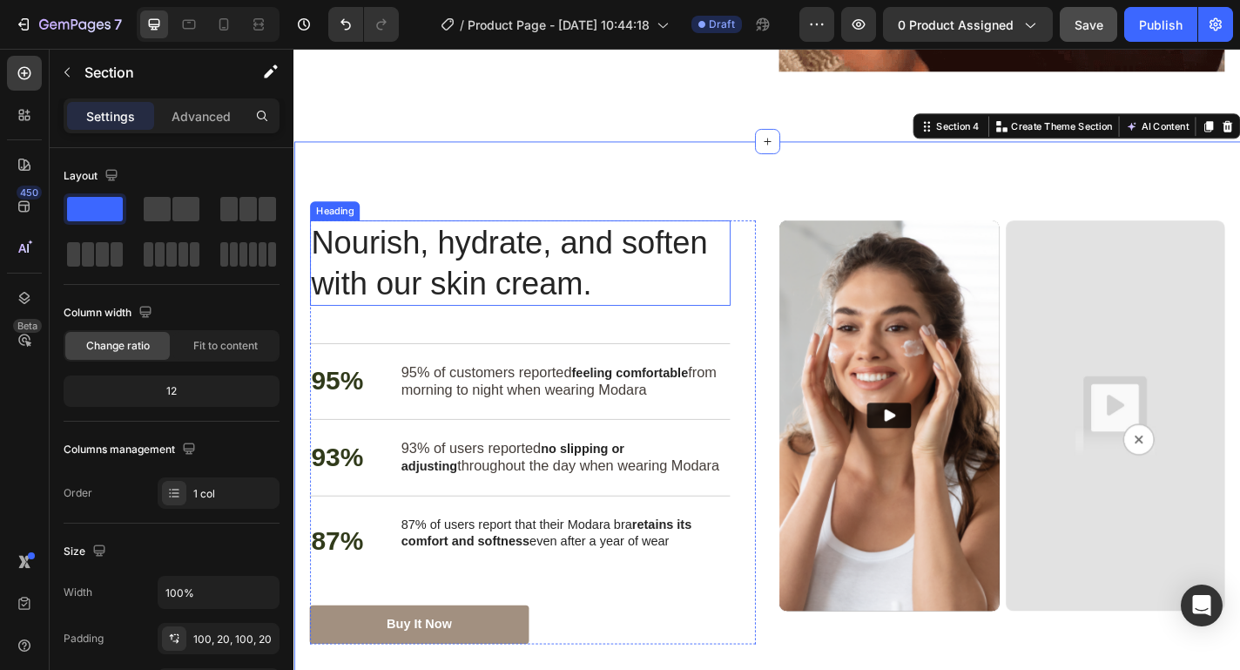
click at [582, 319] on h2 "Nourish, hydrate, and soften with our skin cream." at bounding box center [543, 285] width 464 height 94
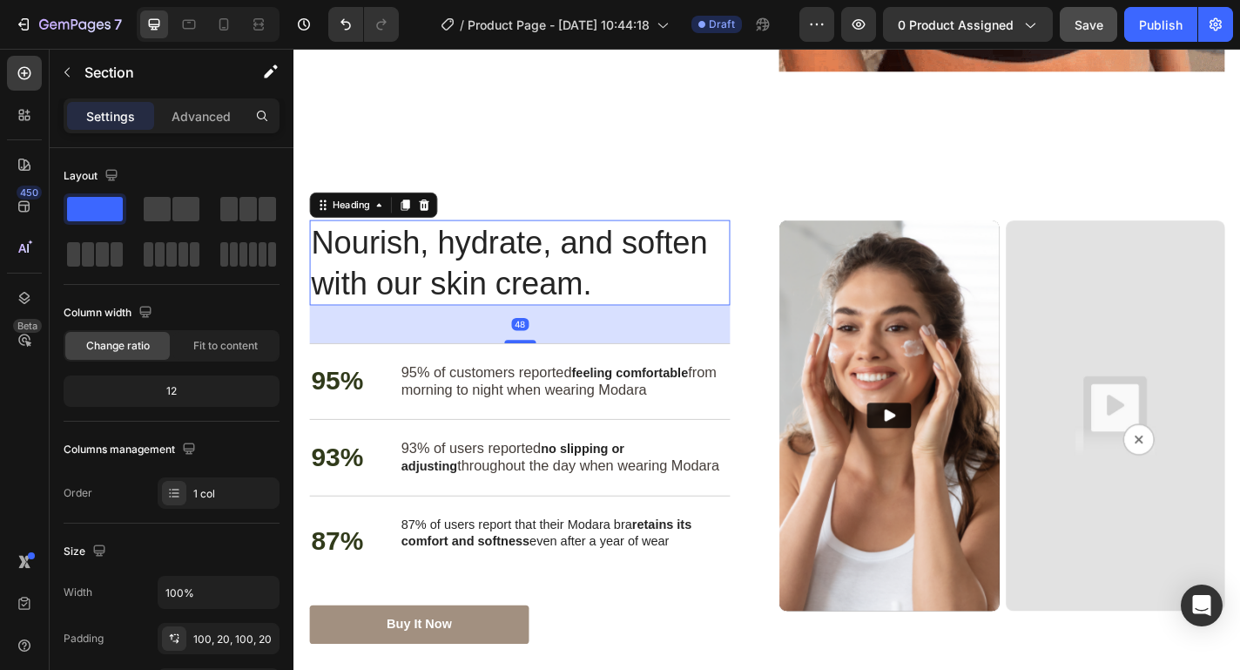
click at [582, 319] on h2 "Nourish, hydrate, and soften with our skin cream." at bounding box center [543, 285] width 464 height 94
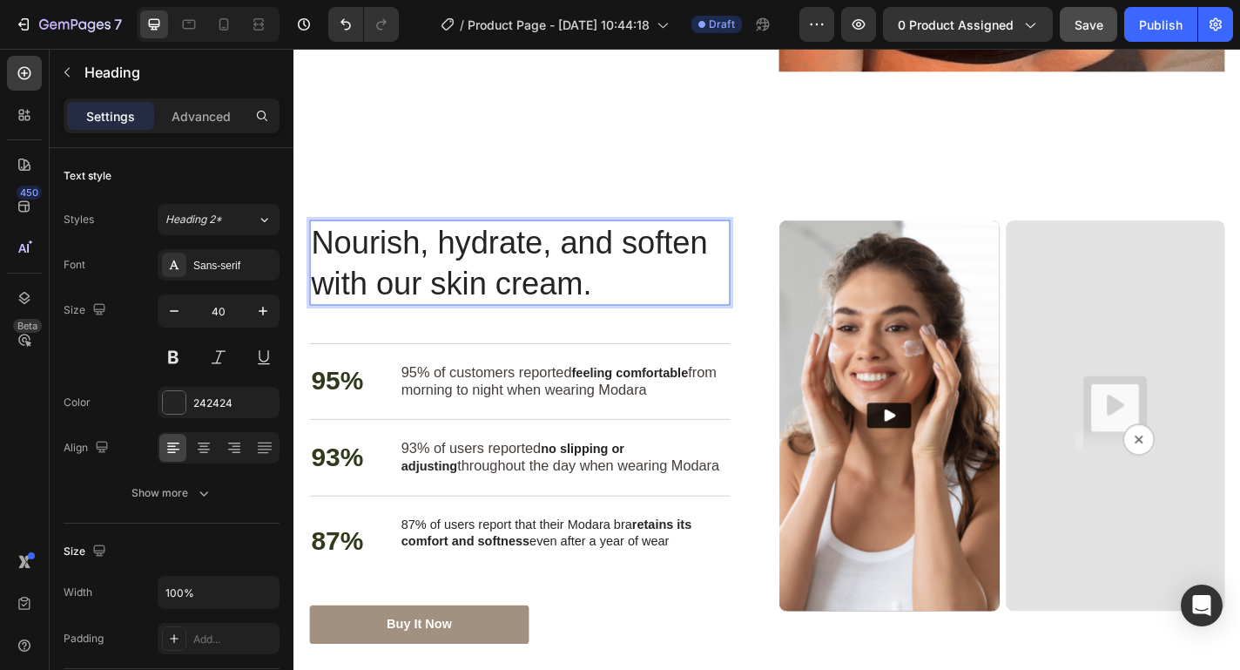
click at [582, 319] on p "Nourish, hydrate, and soften with our skin cream." at bounding box center [543, 285] width 461 height 91
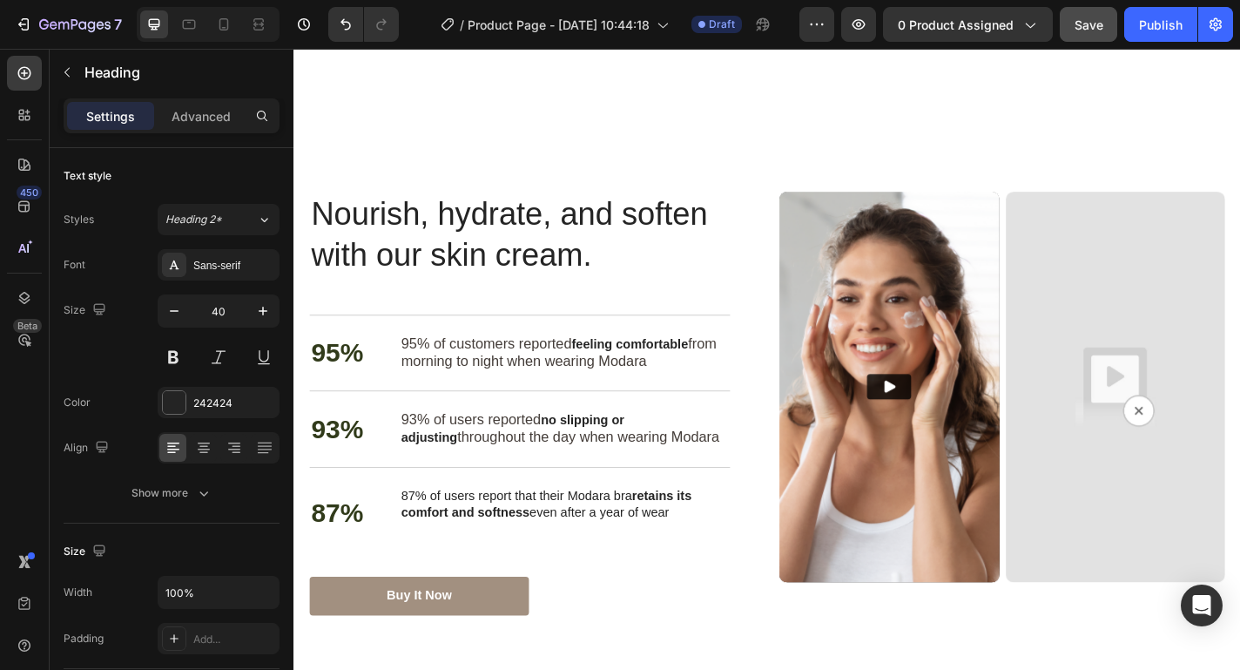
scroll to position [2289, 0]
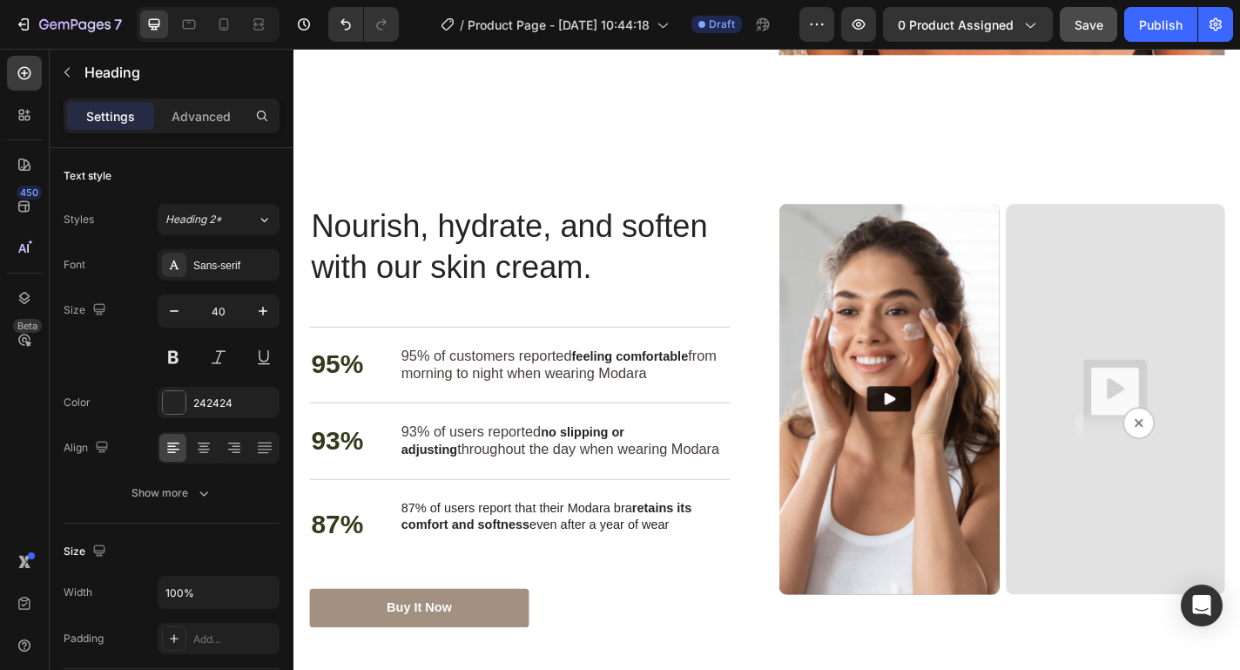
click at [679, 233] on h2 "Nourish, hydrate, and soften with our skin cream." at bounding box center [543, 267] width 464 height 94
click at [542, 274] on p "Nourish, hydrate, and soften with our skin cream." at bounding box center [543, 266] width 461 height 91
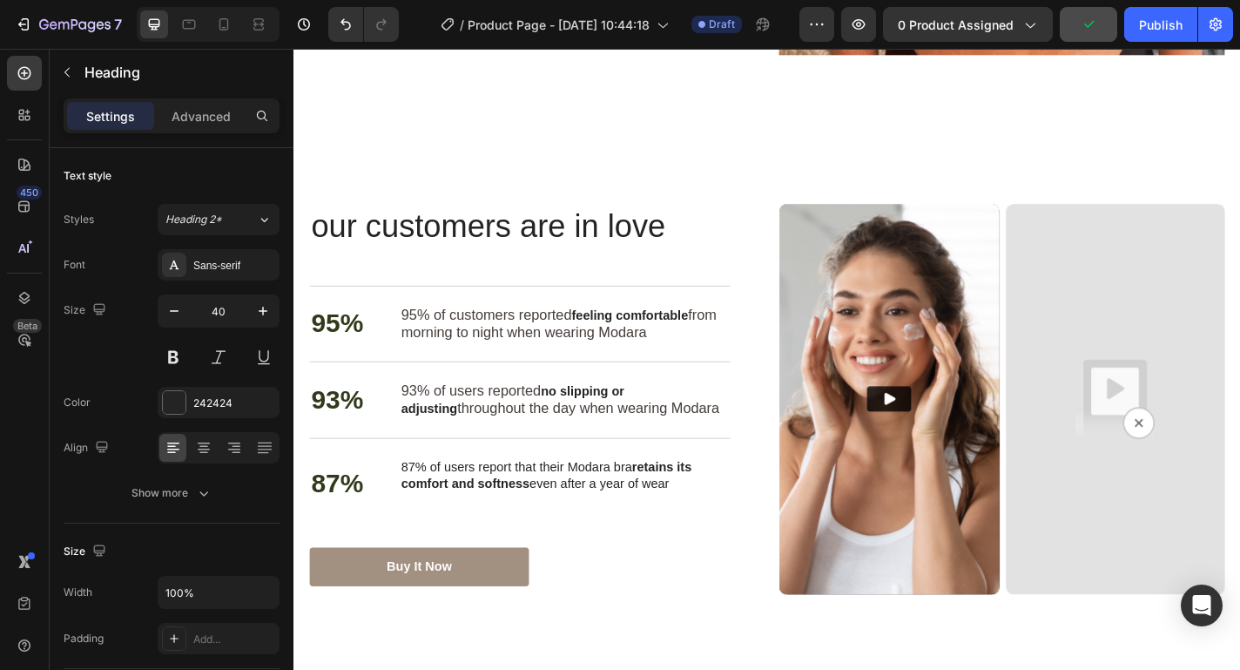
click at [333, 251] on p "our customers are in love" at bounding box center [543, 243] width 461 height 45
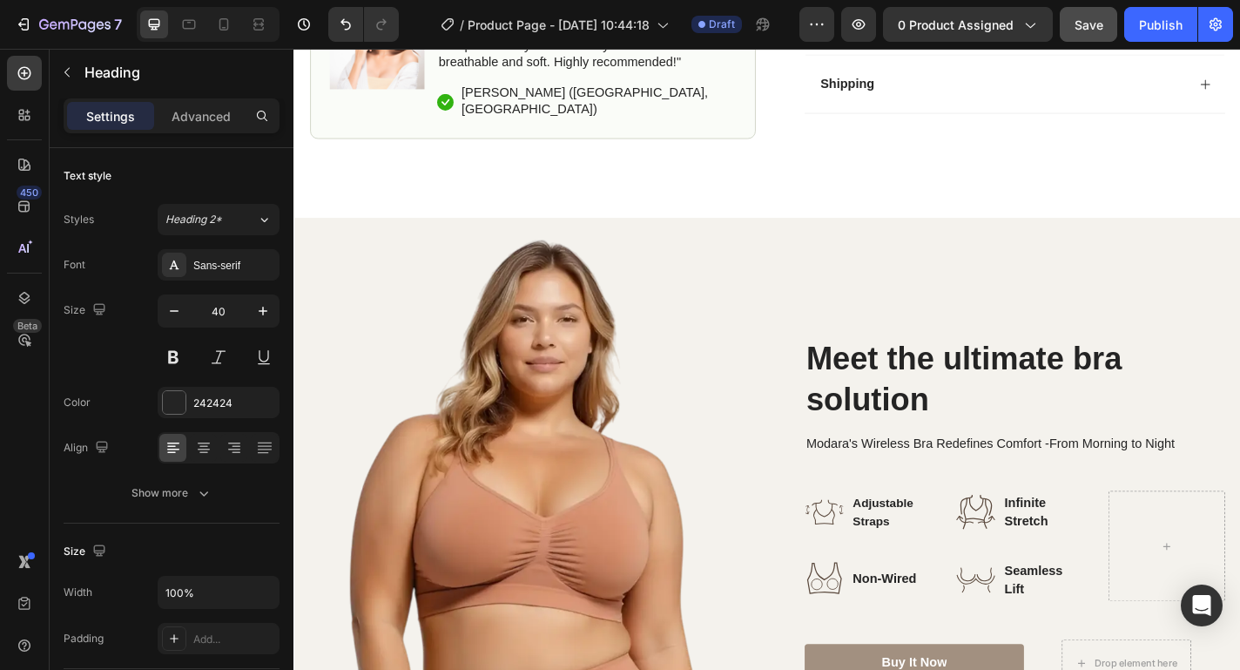
scroll to position [904, 0]
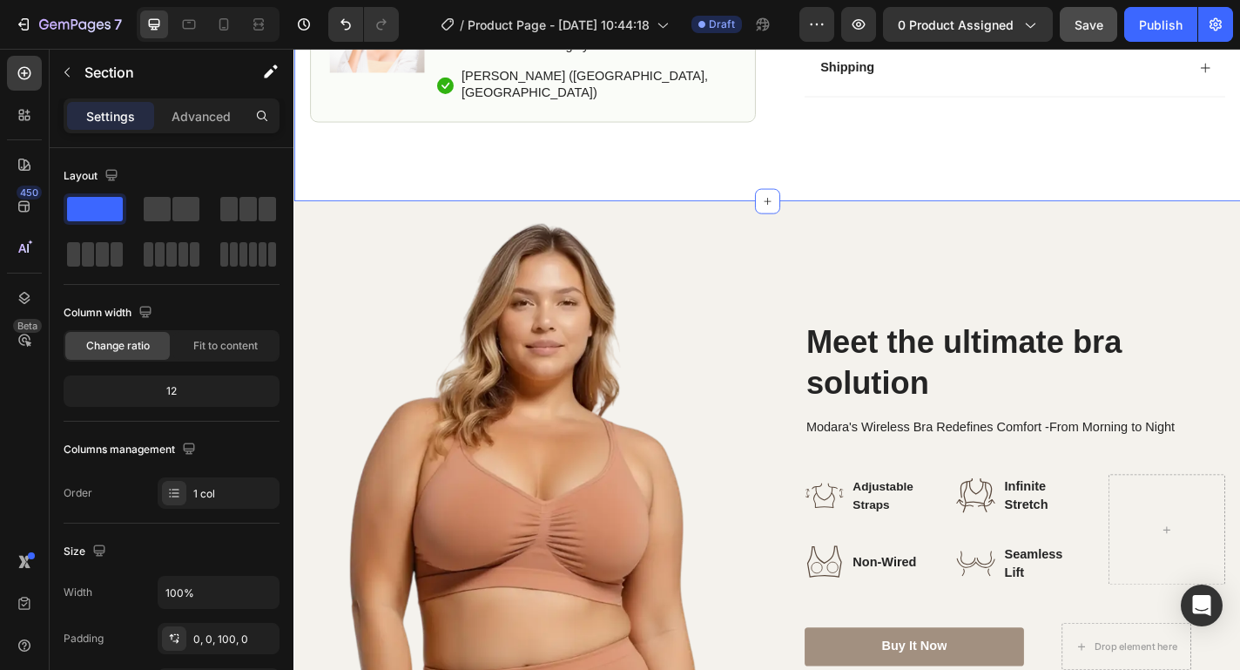
click at [811, 224] on icon at bounding box center [816, 217] width 14 height 14
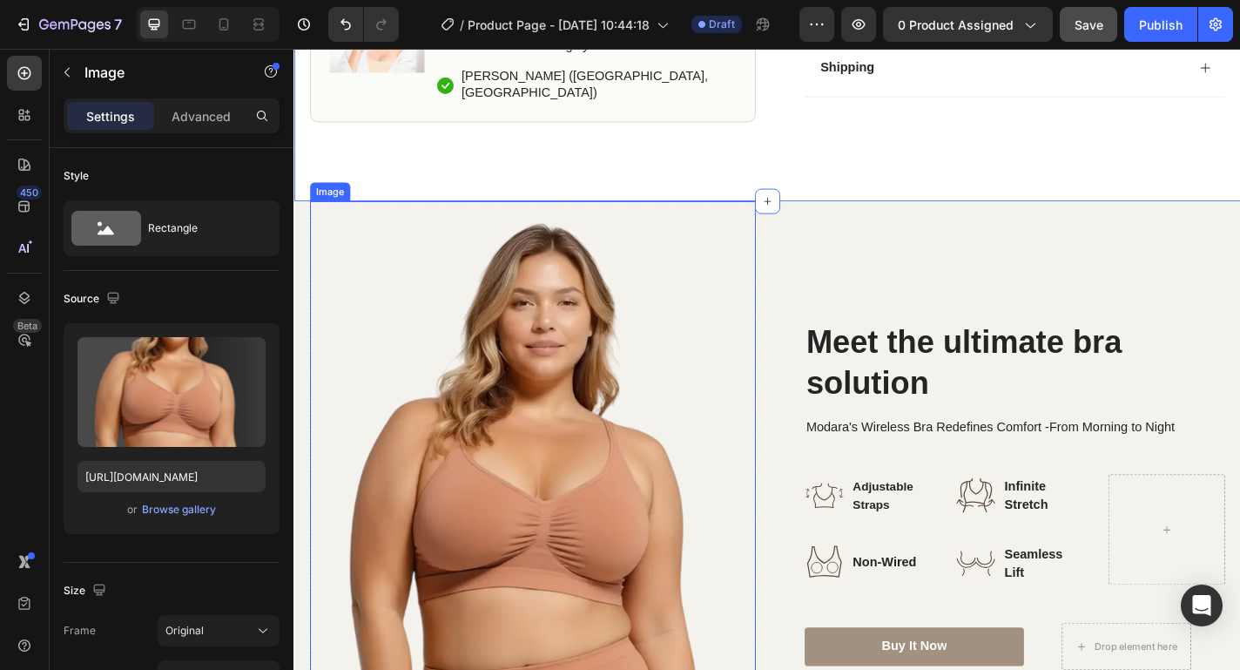
click at [544, 343] on img at bounding box center [557, 541] width 492 height 648
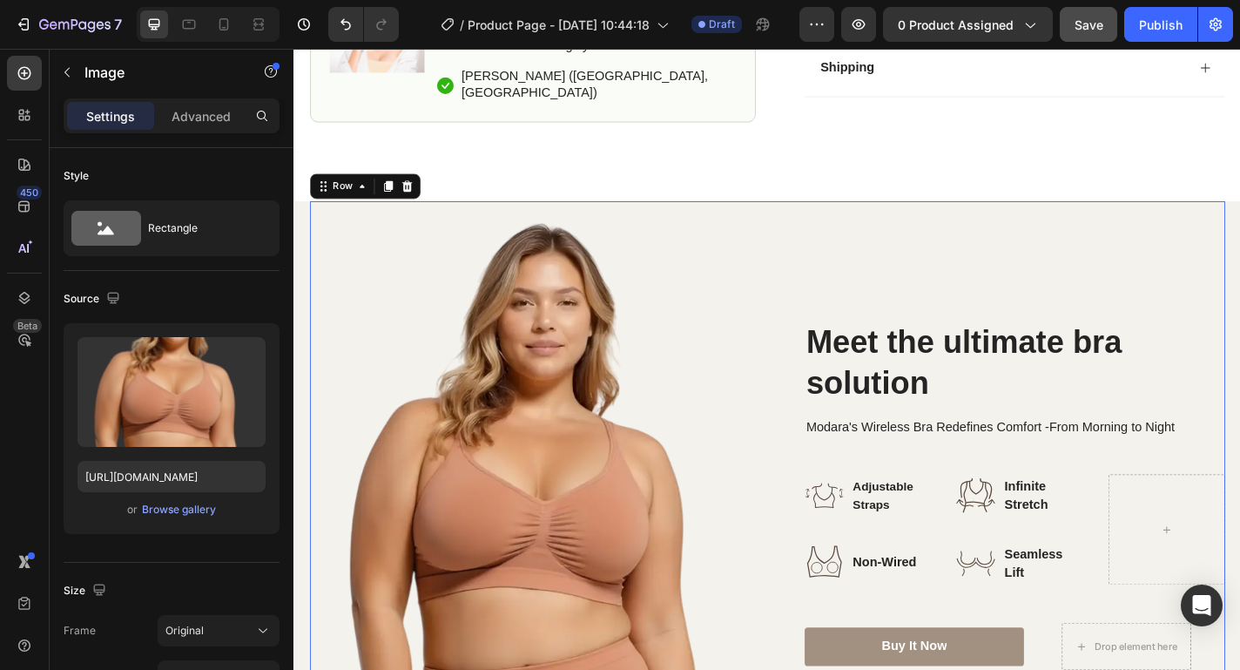
click at [952, 324] on div "Meet the ultimate bra solution Heading Modara's Wireless Bra Redefines Comfort …" at bounding box center [1075, 541] width 492 height 648
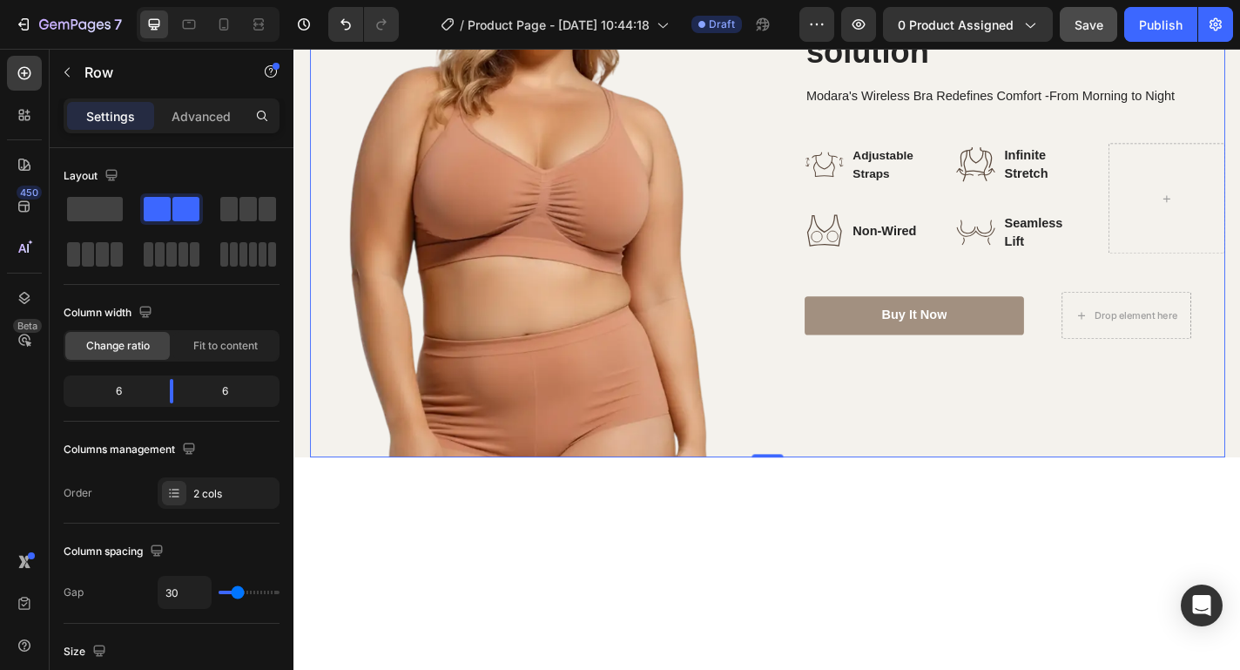
scroll to position [890, 0]
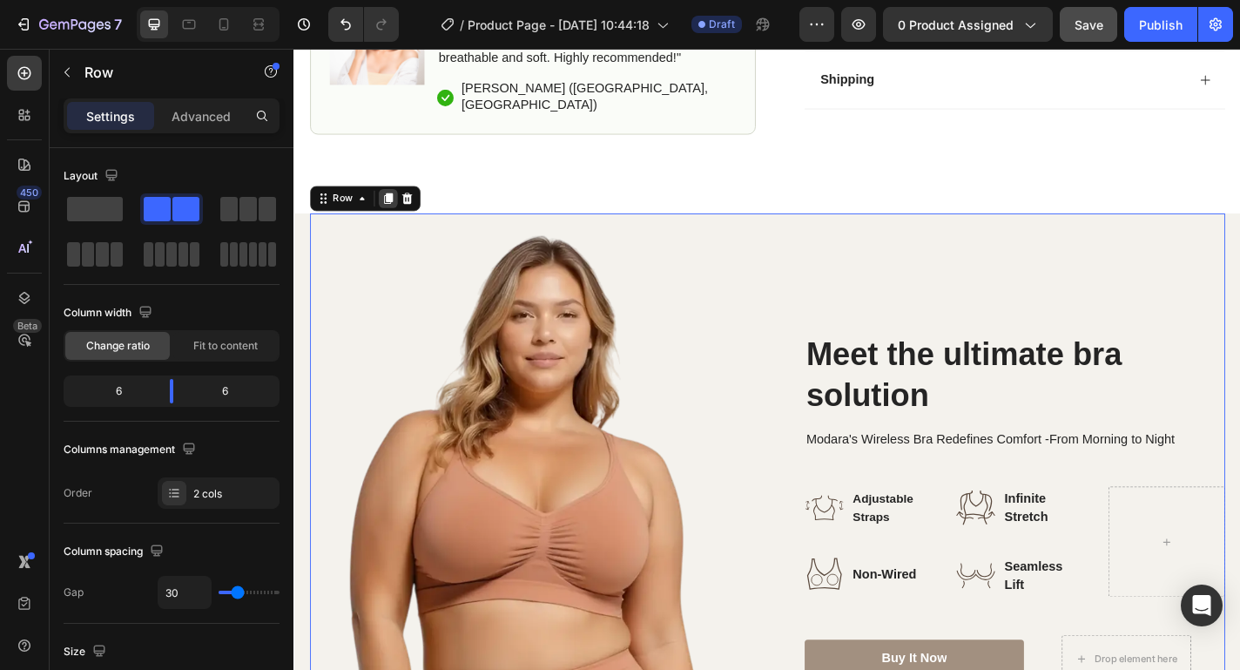
click at [401, 220] on icon at bounding box center [398, 214] width 10 height 12
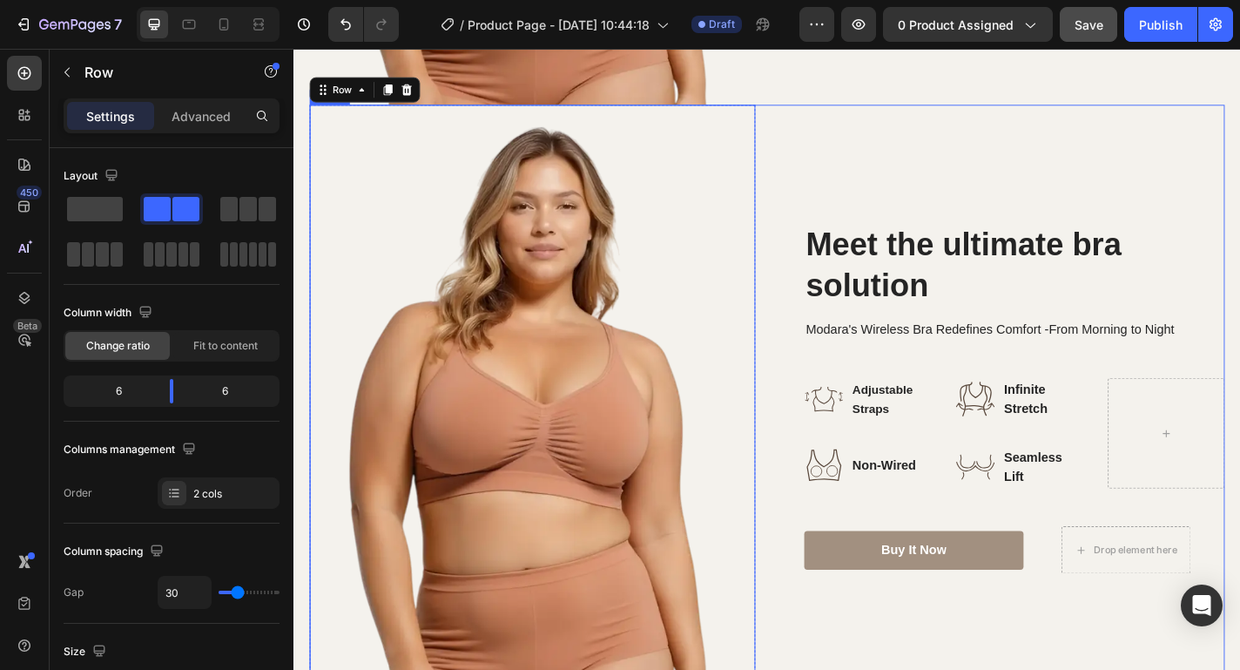
scroll to position [1179, 0]
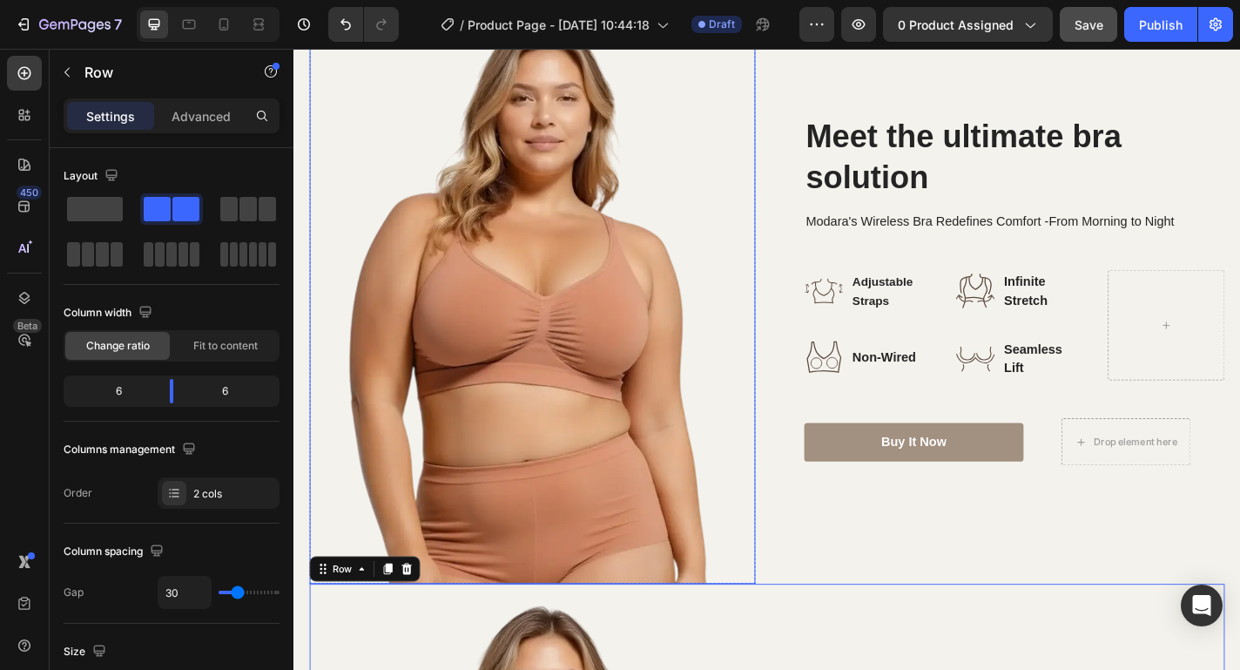
click at [605, 349] on img at bounding box center [557, 315] width 492 height 648
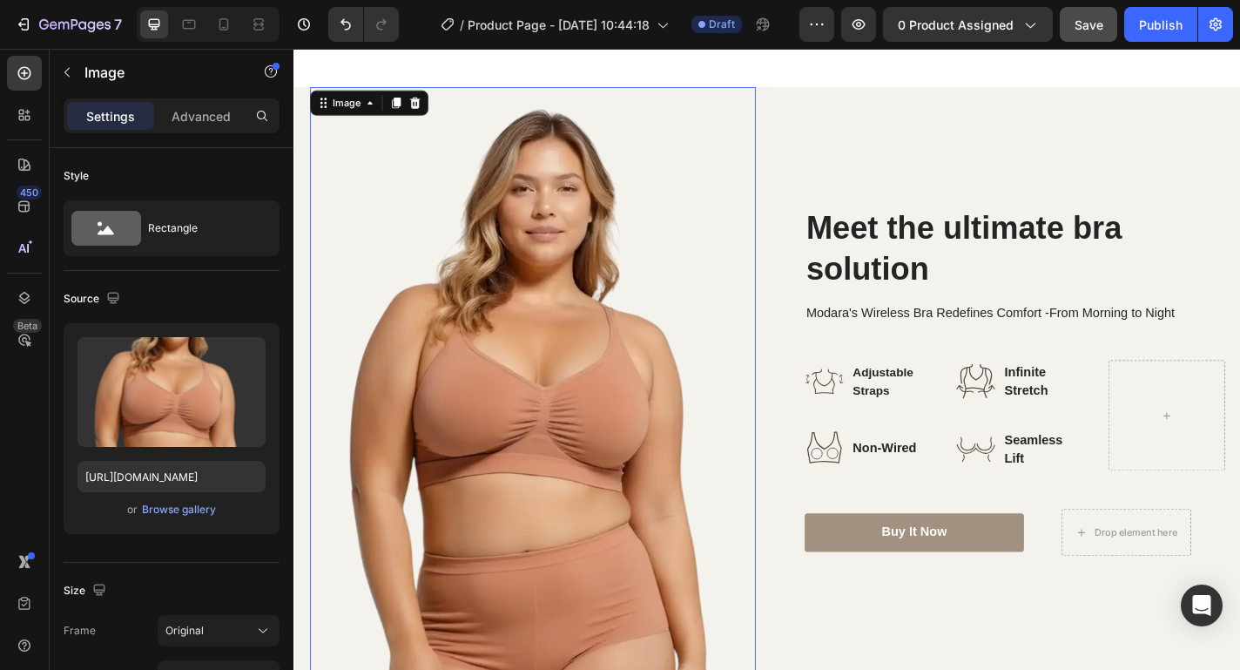
scroll to position [1023, 0]
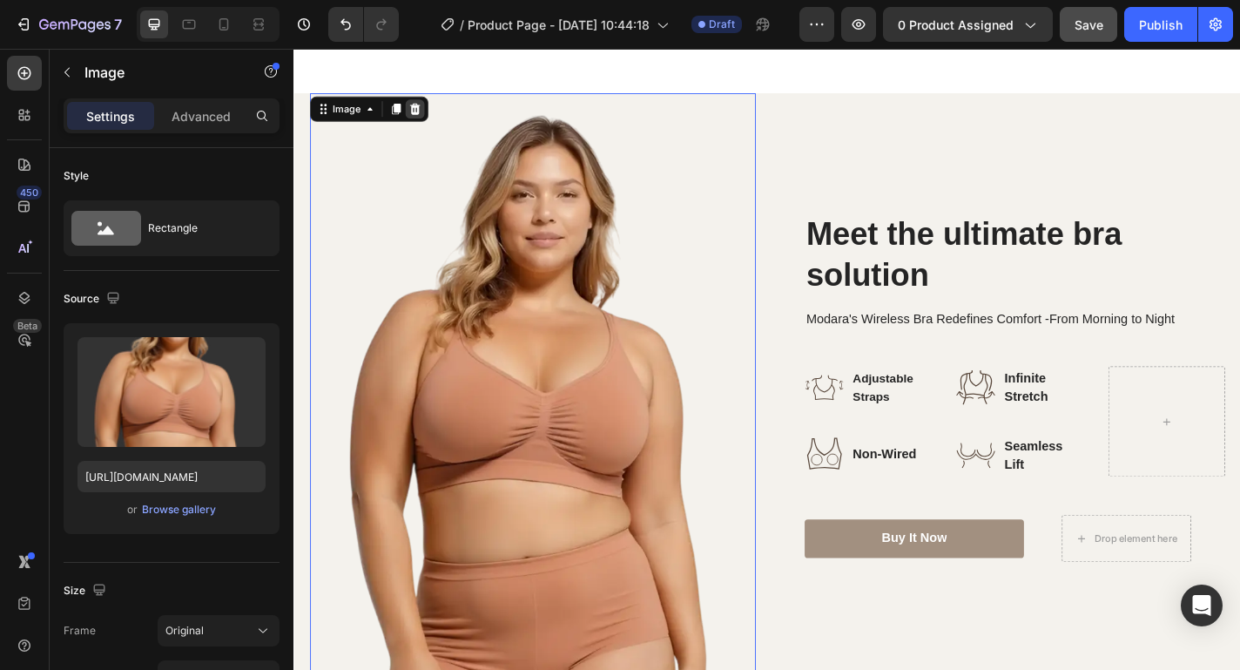
click at [430, 121] on icon at bounding box center [427, 115] width 11 height 12
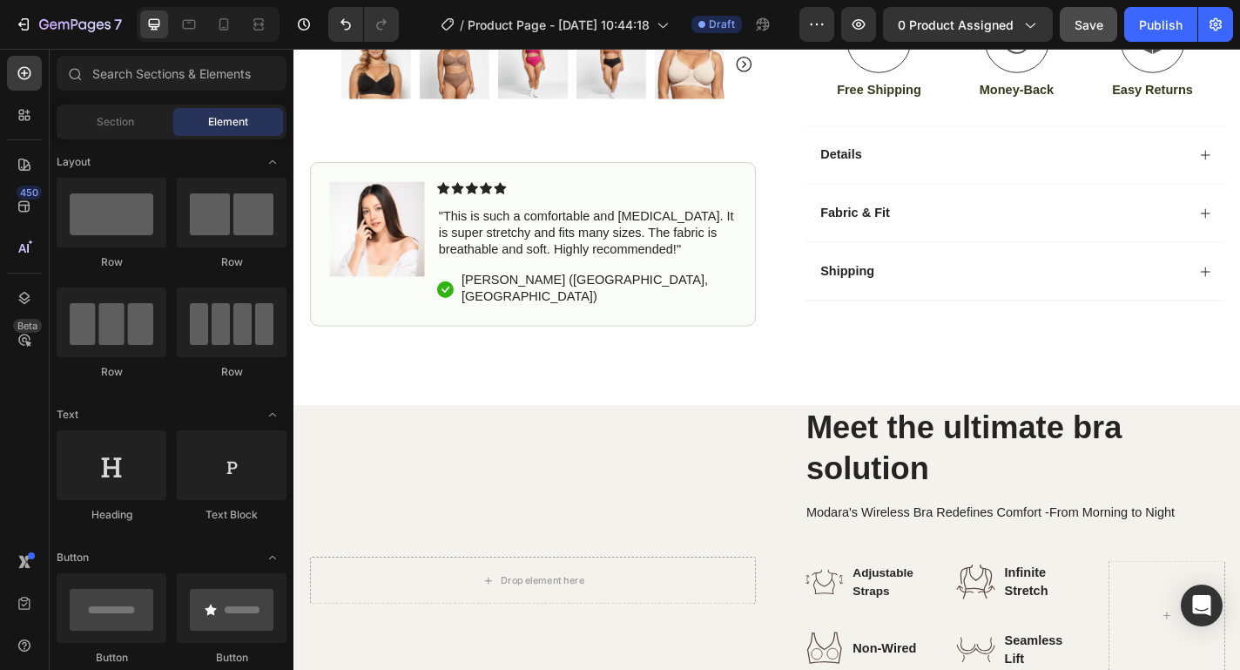
scroll to position [675, 0]
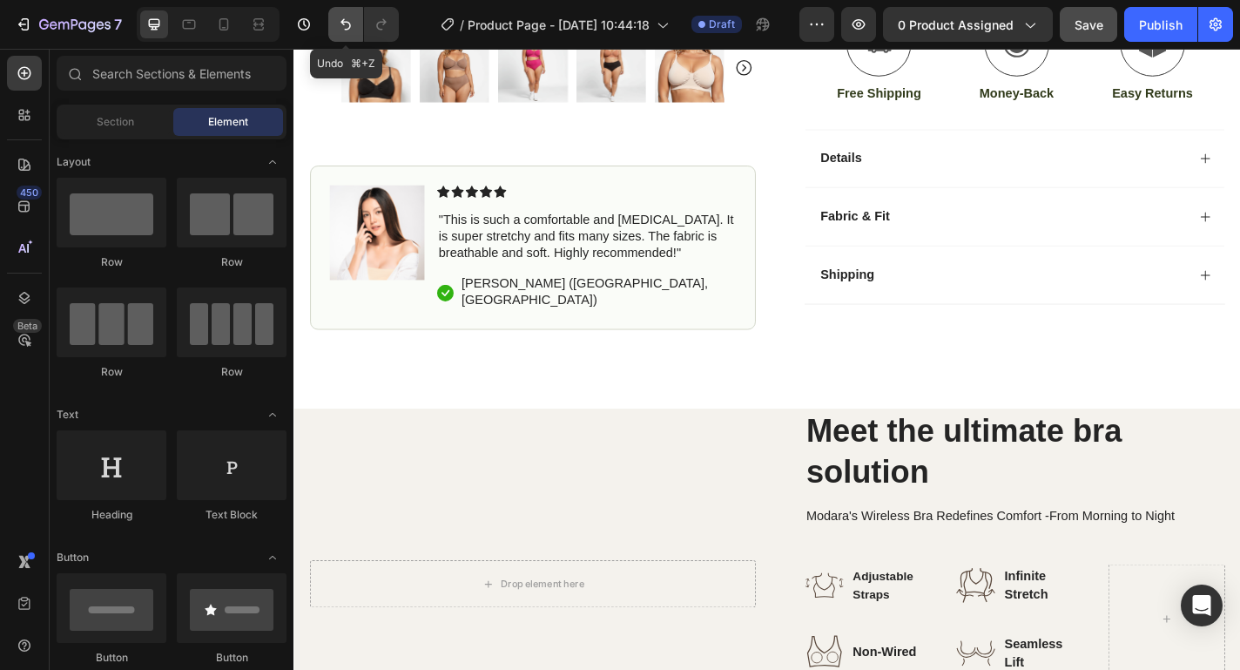
click at [343, 17] on icon "Undo/Redo" at bounding box center [345, 24] width 17 height 17
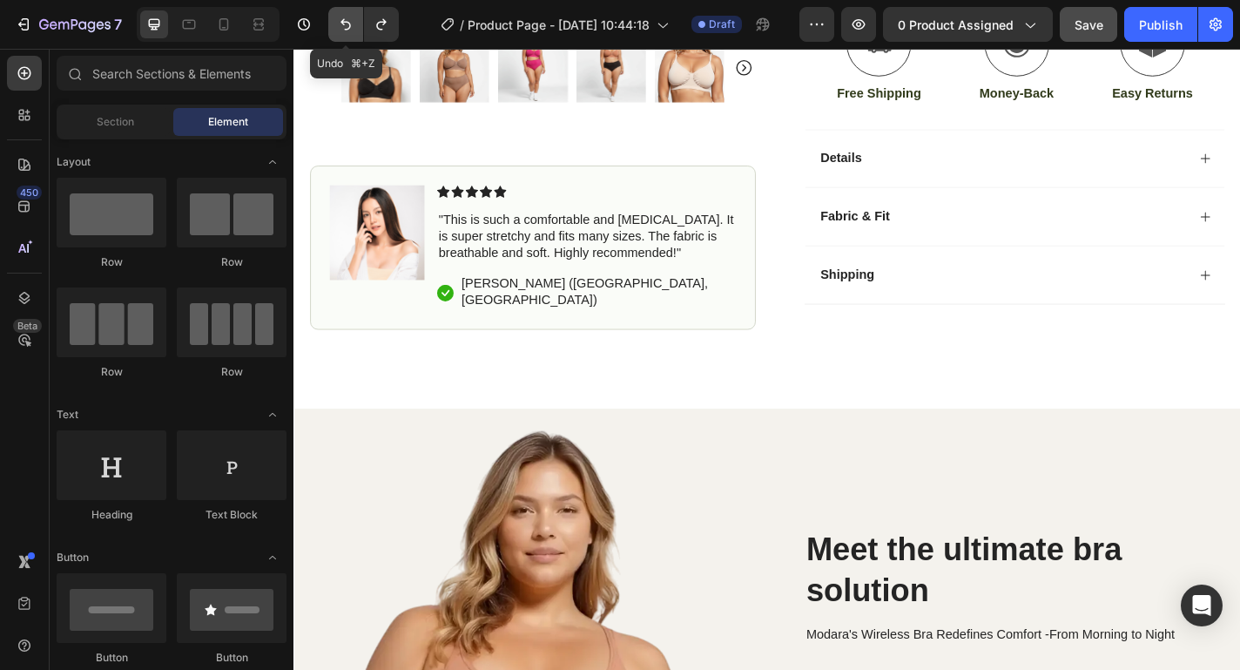
click at [343, 17] on icon "Undo/Redo" at bounding box center [345, 24] width 17 height 17
click at [343, 18] on icon "Undo/Redo" at bounding box center [345, 24] width 17 height 17
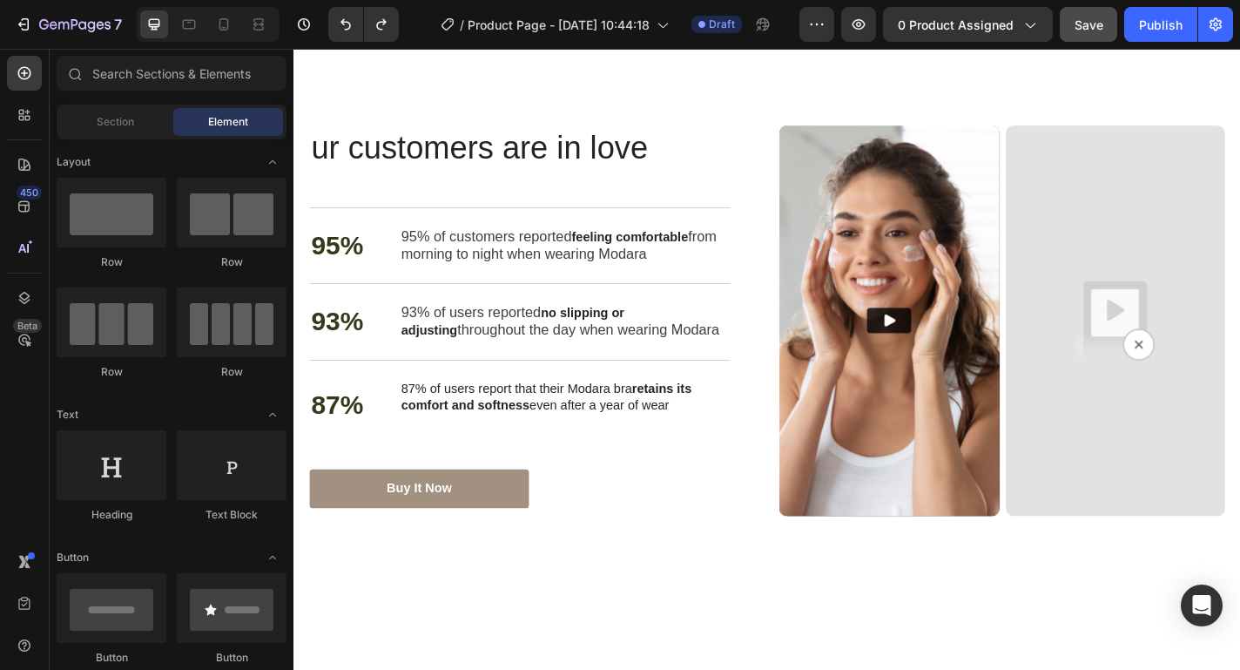
scroll to position [2122, 0]
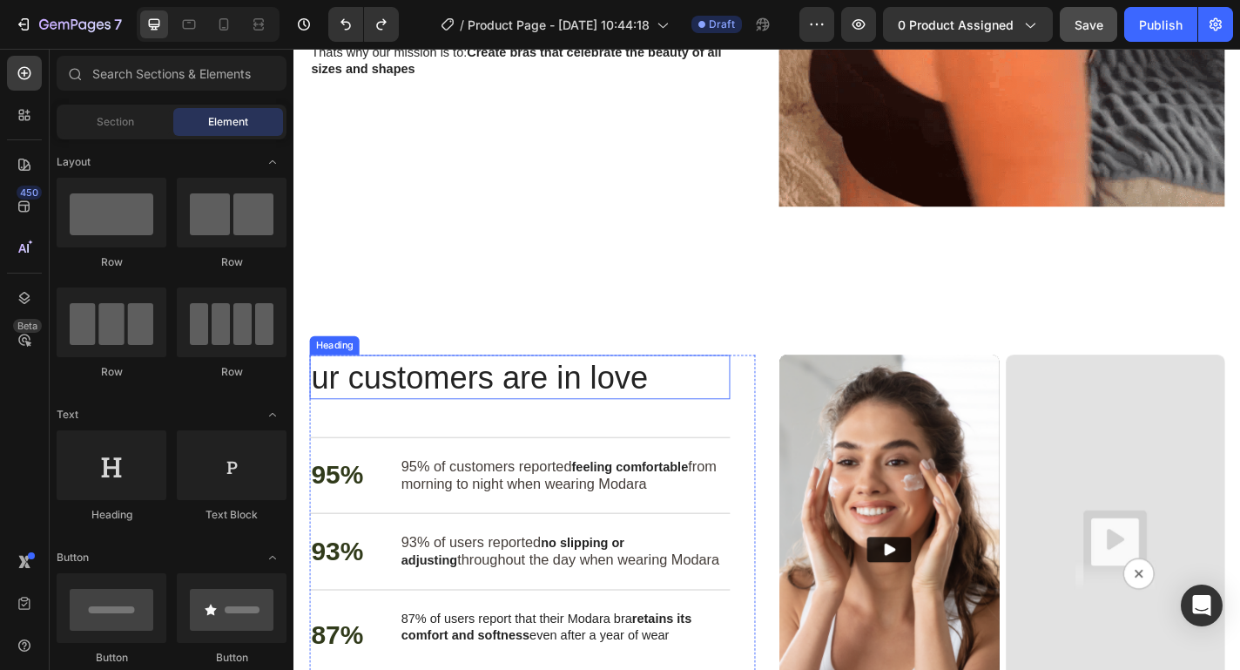
click at [339, 422] on h2 "ur customers are in love" at bounding box center [543, 411] width 464 height 49
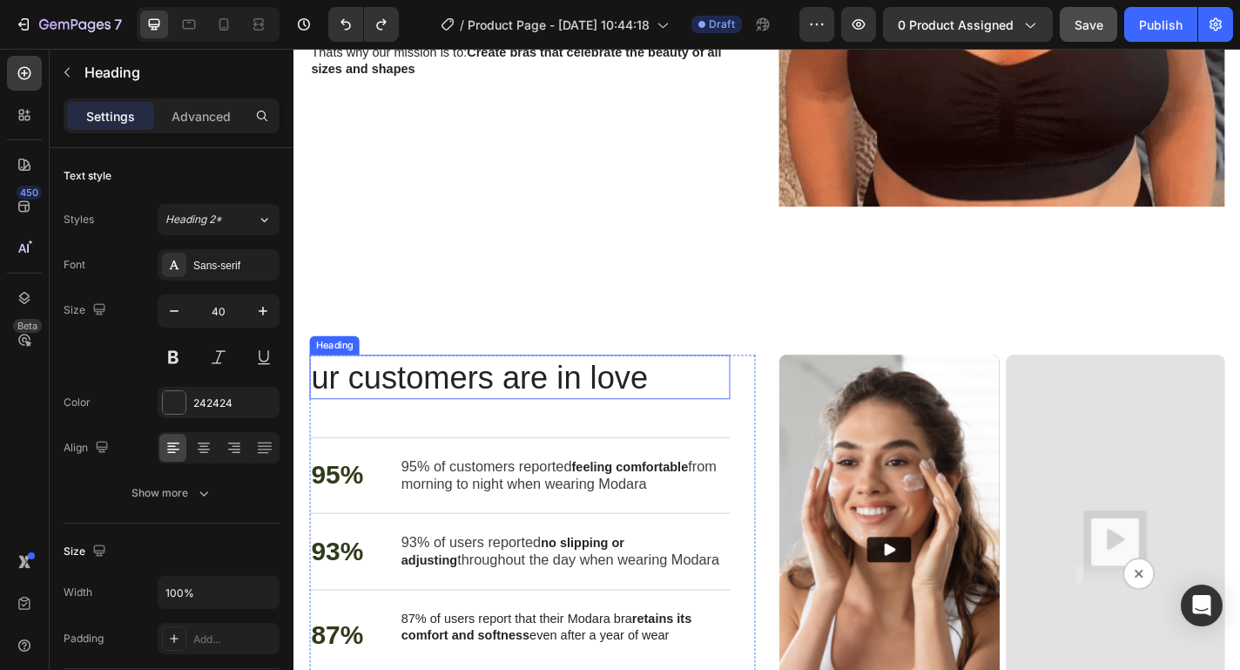
click at [339, 422] on h2 "ur customers are in love" at bounding box center [543, 411] width 464 height 49
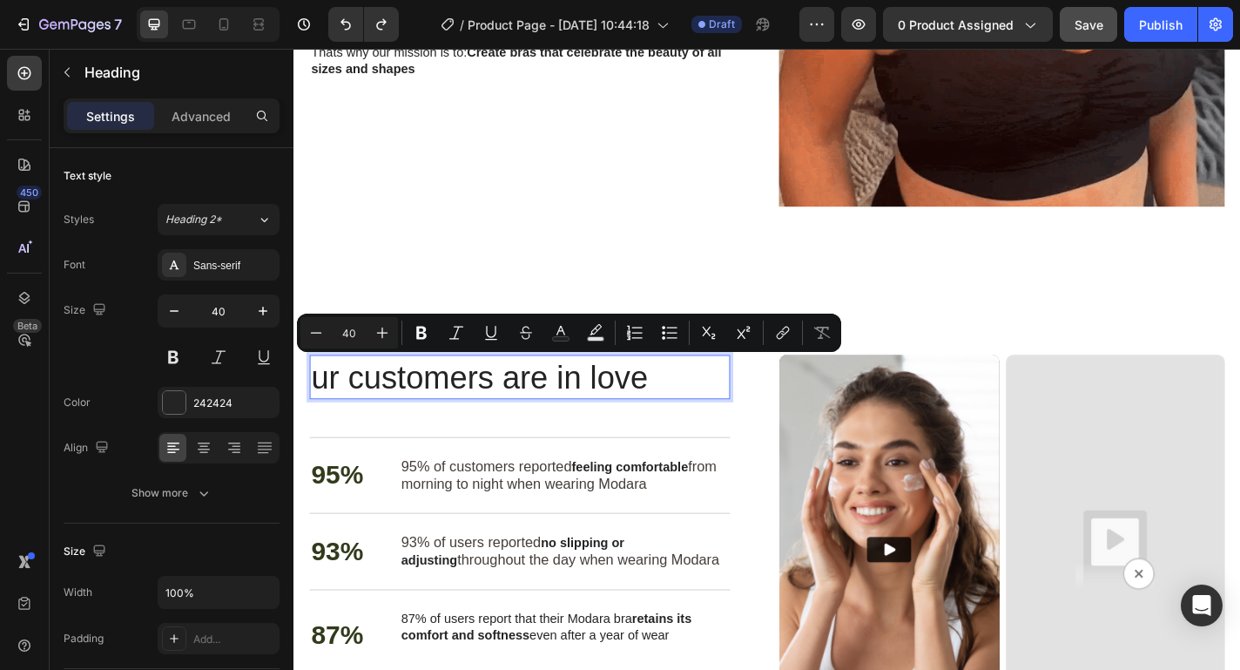
click at [321, 411] on p "ur customers are in love" at bounding box center [543, 410] width 461 height 45
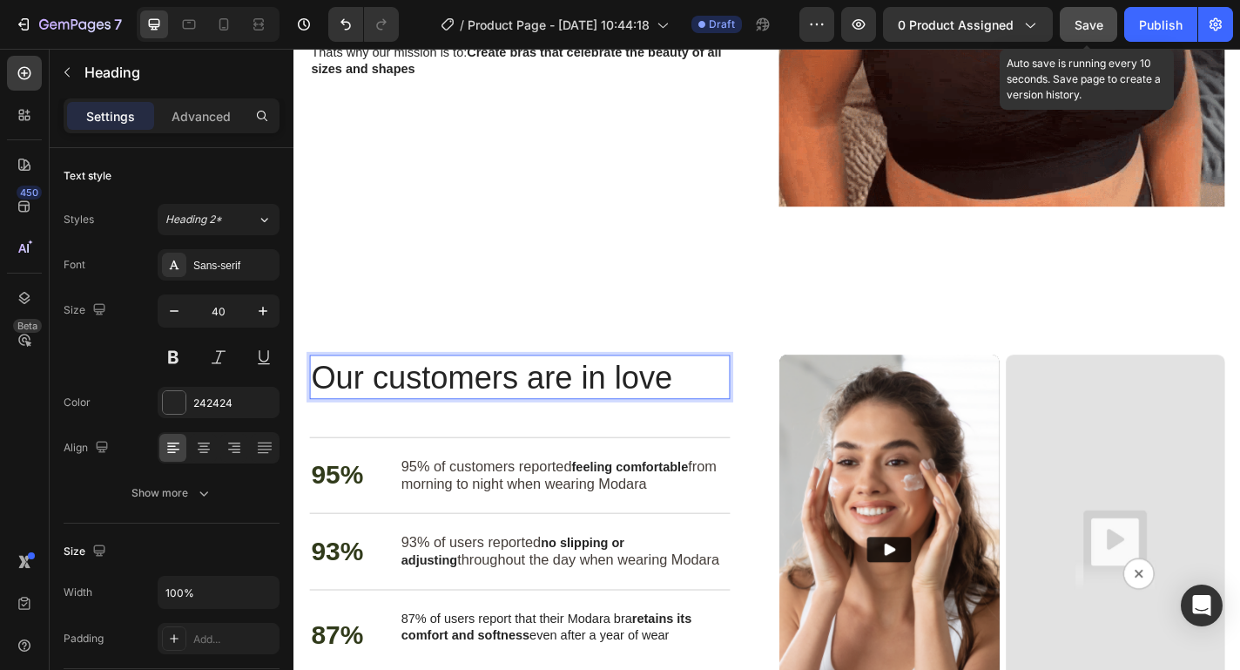
click at [1081, 17] on span "Save" at bounding box center [1089, 24] width 29 height 15
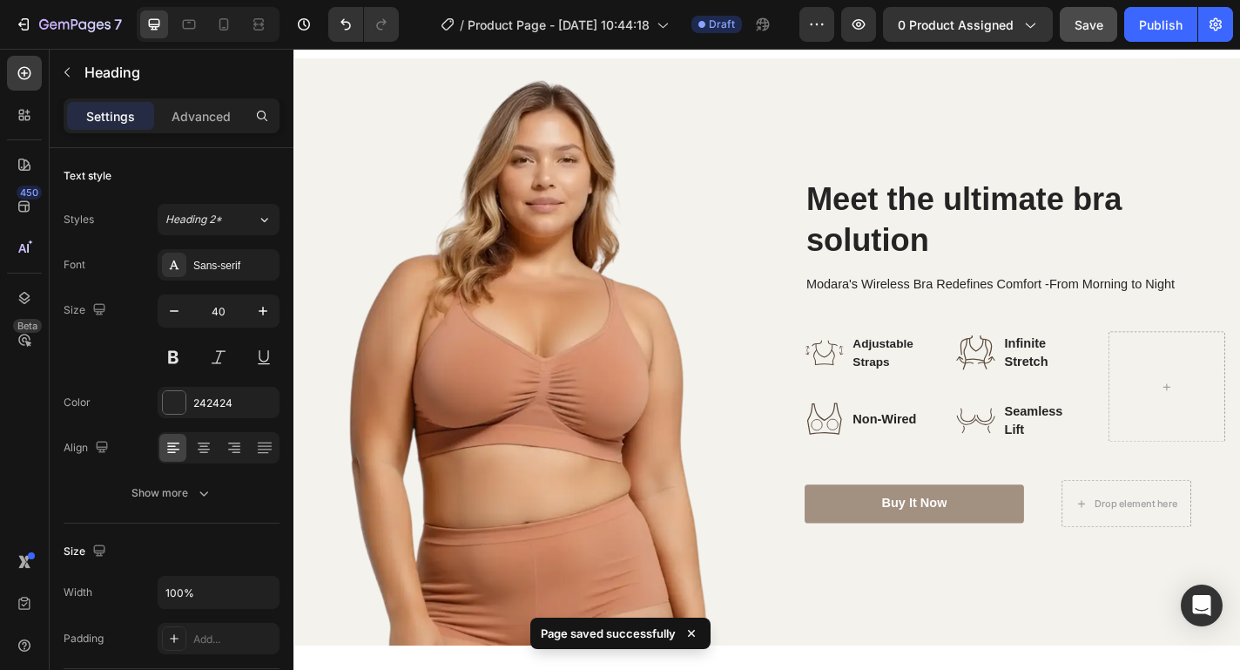
scroll to position [1064, 0]
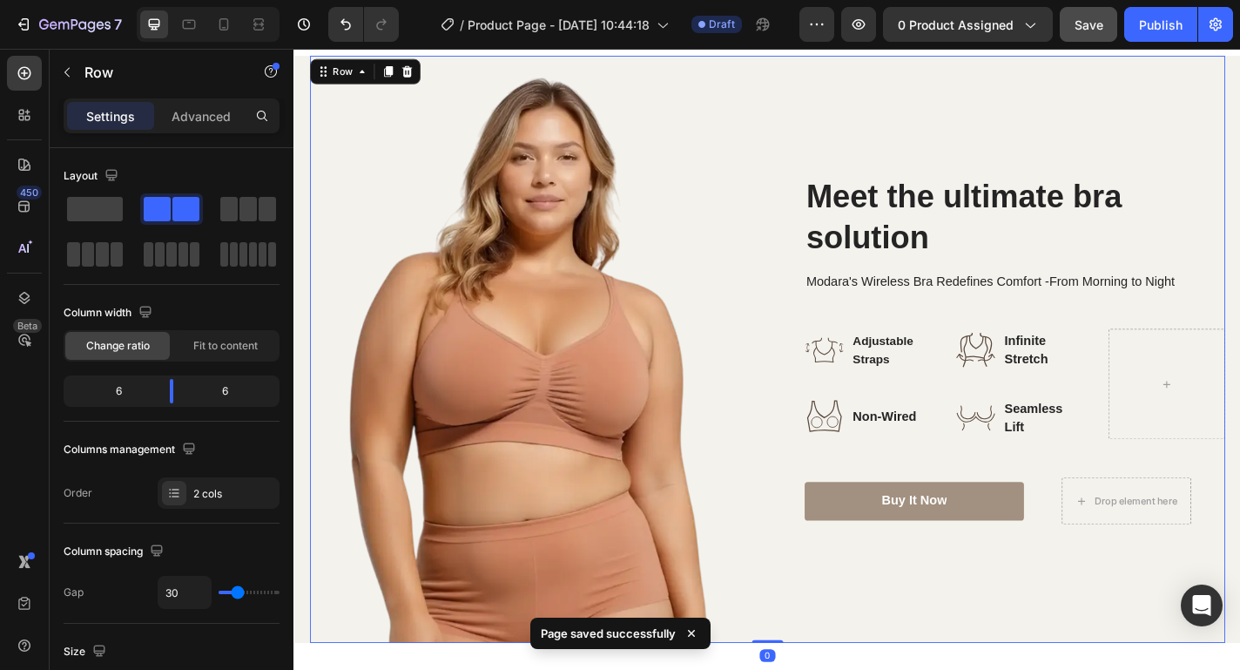
click at [927, 128] on div "Meet the ultimate bra solution Heading Modara's Wireless Bra Redefines Comfort …" at bounding box center [1075, 381] width 492 height 648
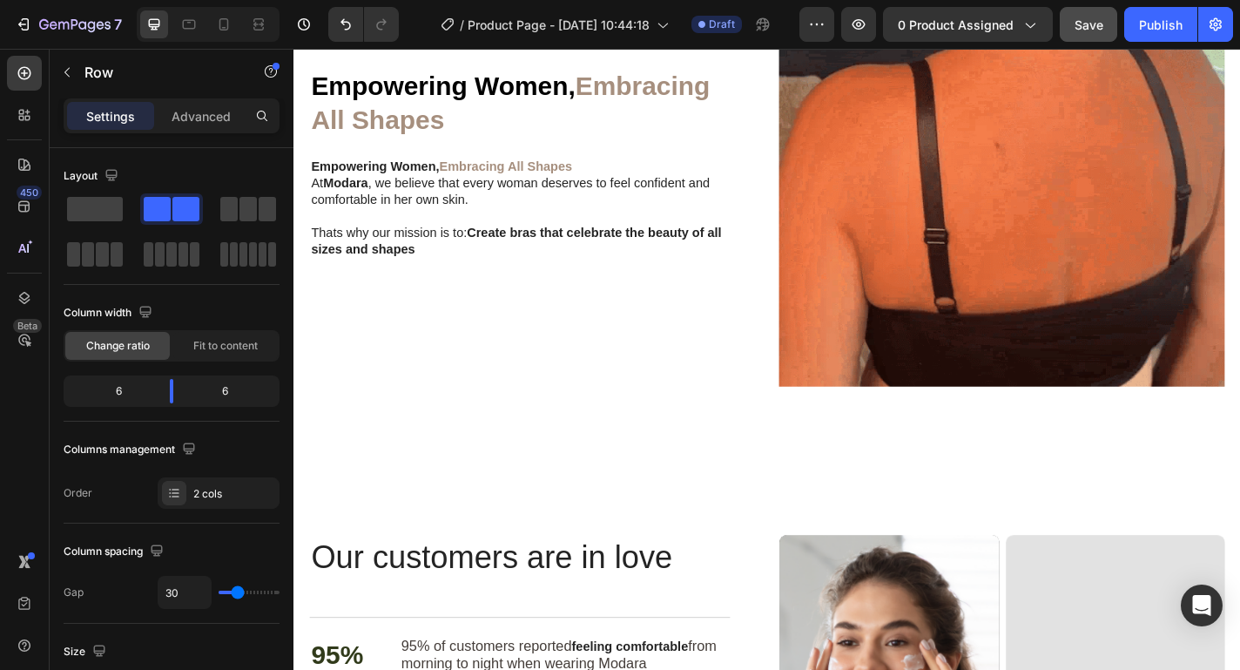
scroll to position [1924, 0]
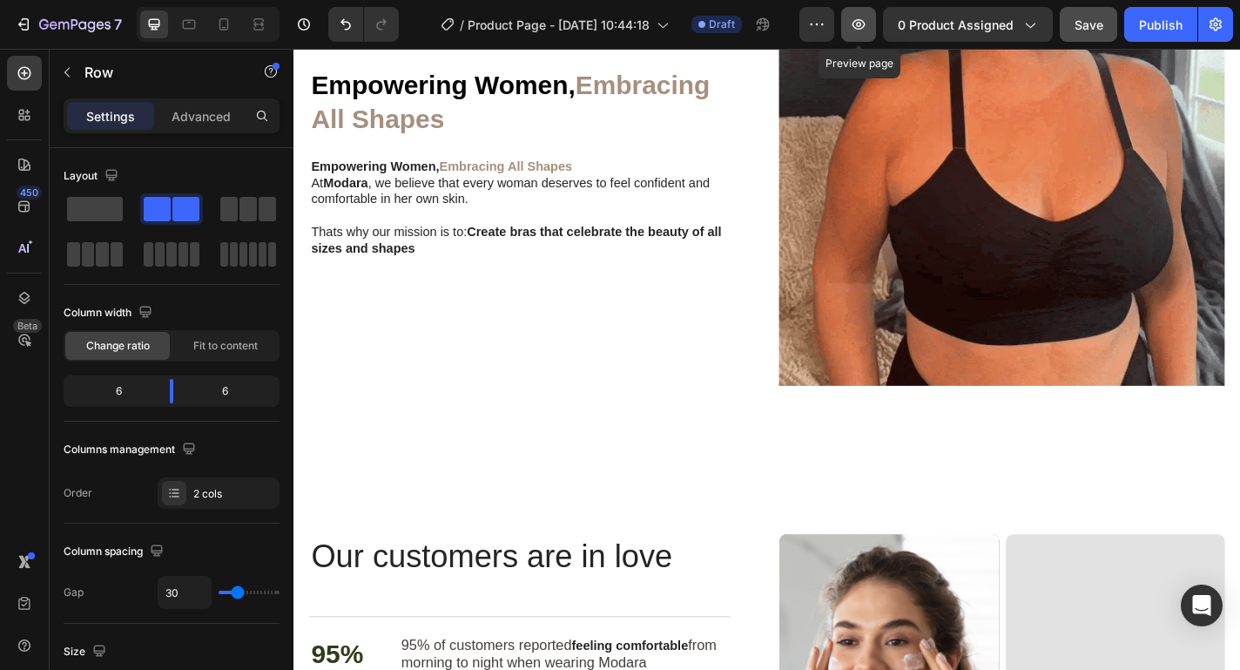
click at [868, 30] on icon "button" at bounding box center [858, 24] width 17 height 17
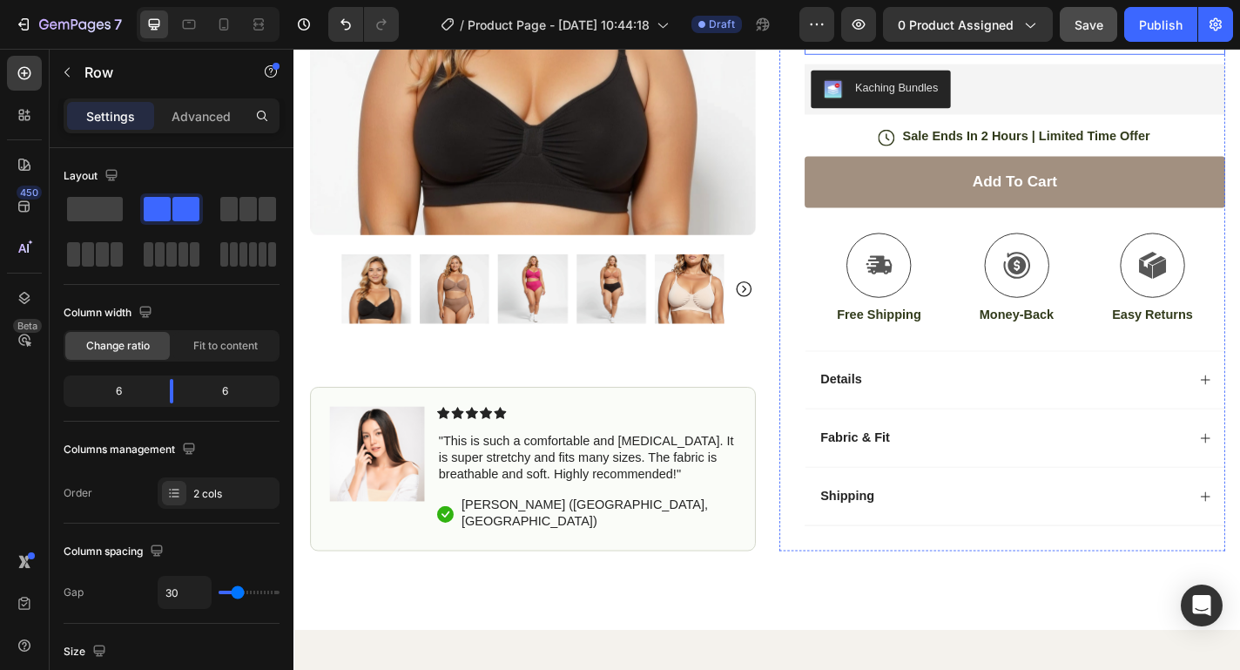
scroll to position [442, 0]
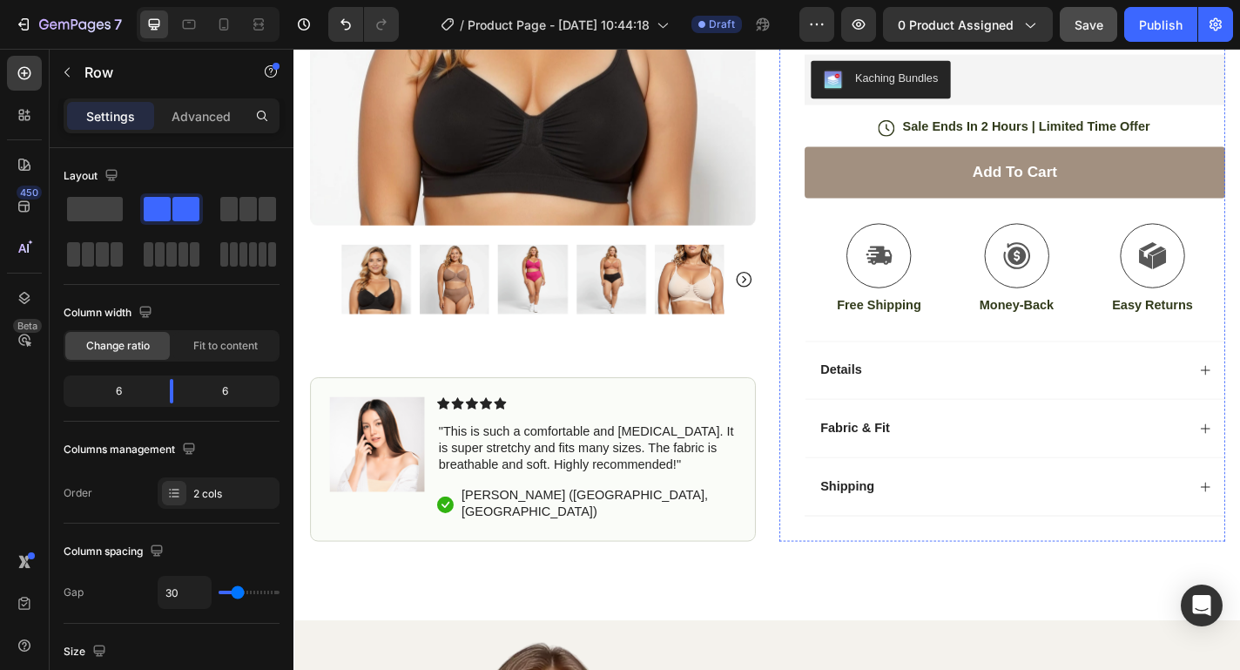
click at [1172, 397] on div "Details" at bounding box center [1075, 404] width 407 height 24
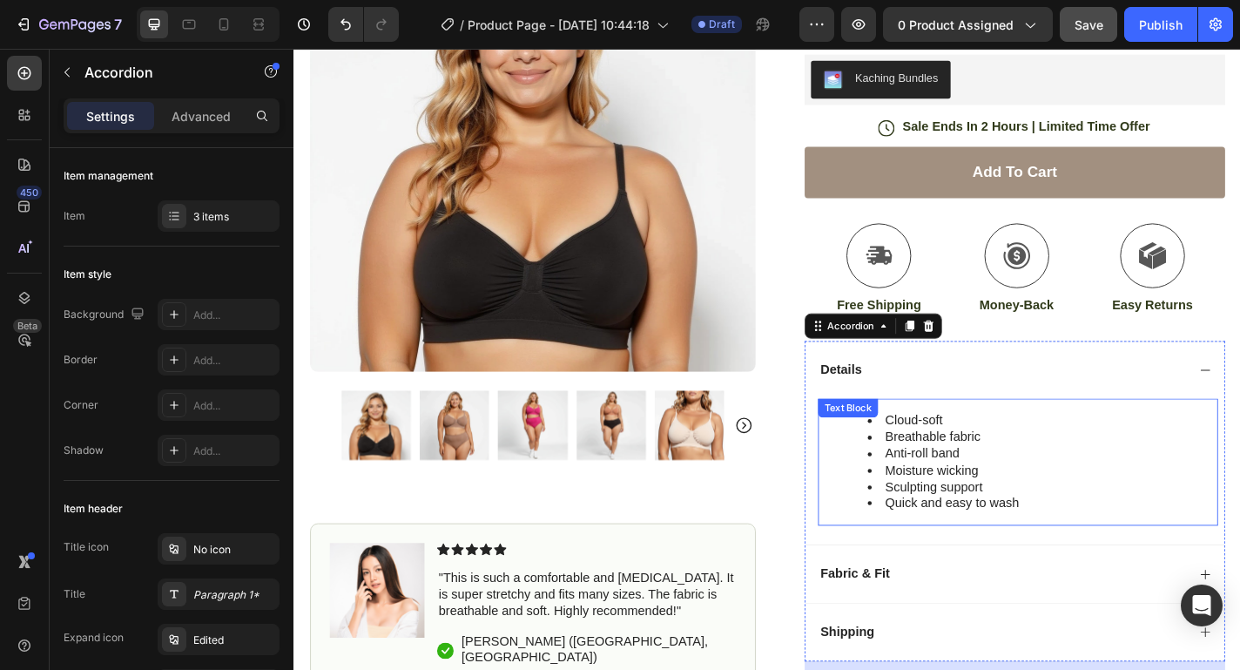
click at [1035, 438] on div "Cloud-soft Breathable fabric Anti-roll band Moisture wicking Sculpting support …" at bounding box center [1101, 505] width 423 height 140
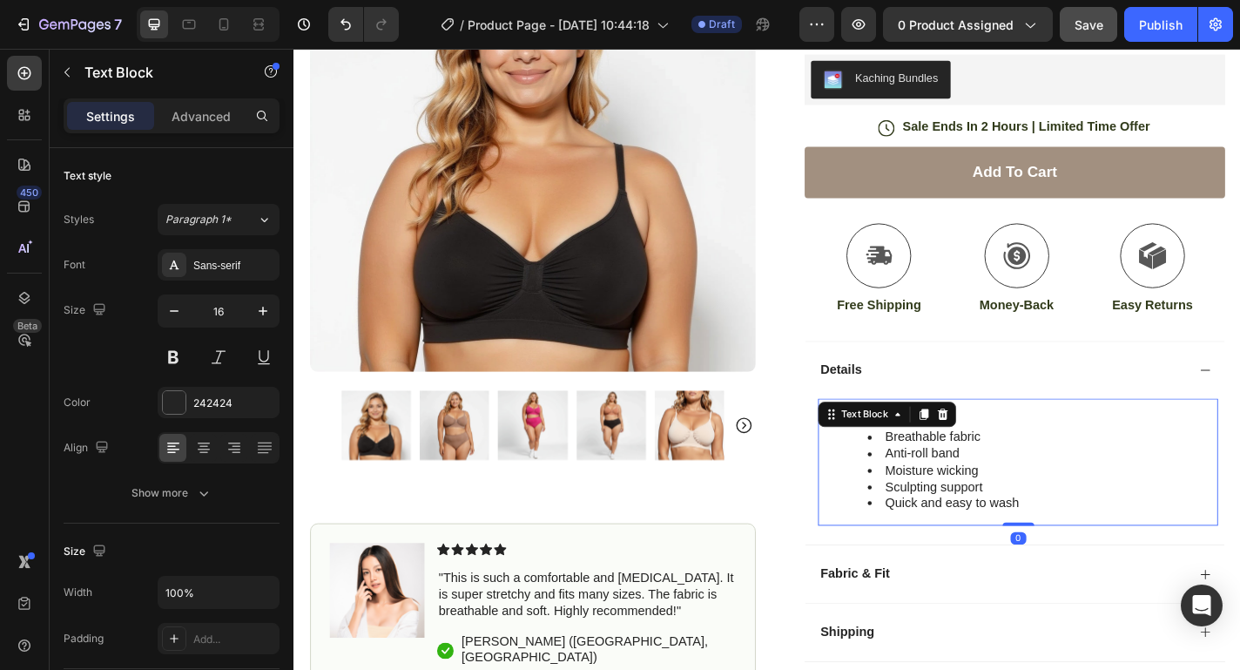
click at [1046, 490] on li "Anti-roll band" at bounding box center [1119, 496] width 385 height 18
click at [945, 452] on li "Cloud-soft" at bounding box center [1119, 459] width 385 height 18
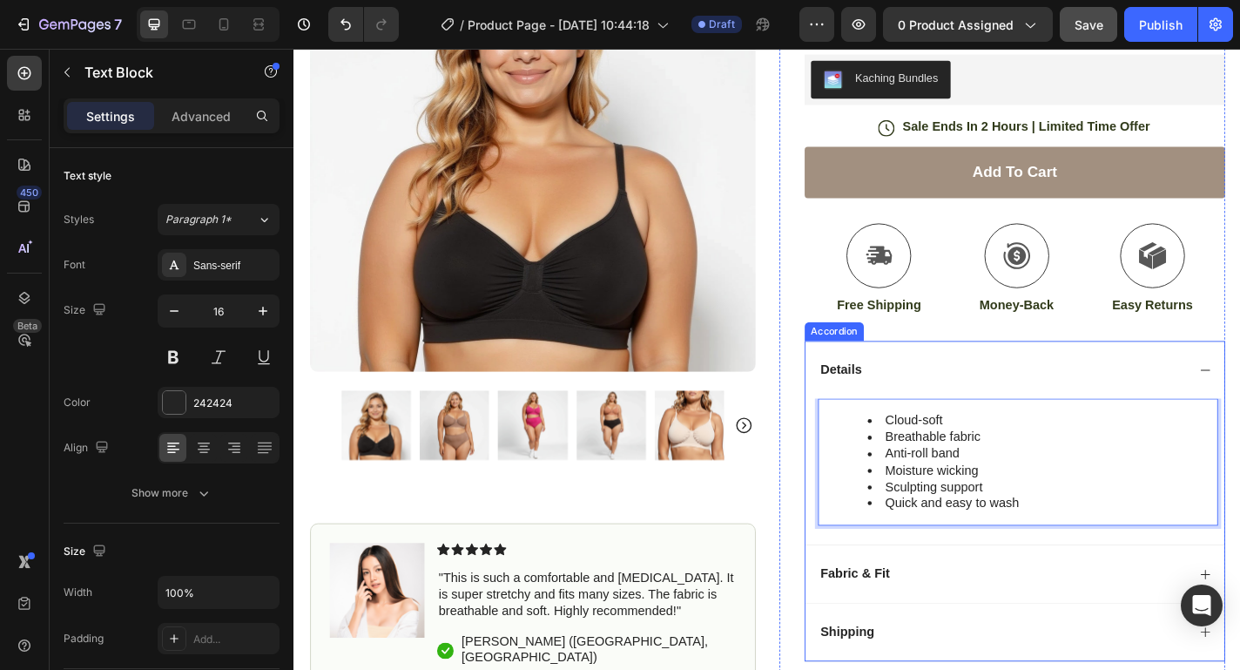
click at [1240, 402] on div "Details" at bounding box center [1089, 403] width 463 height 64
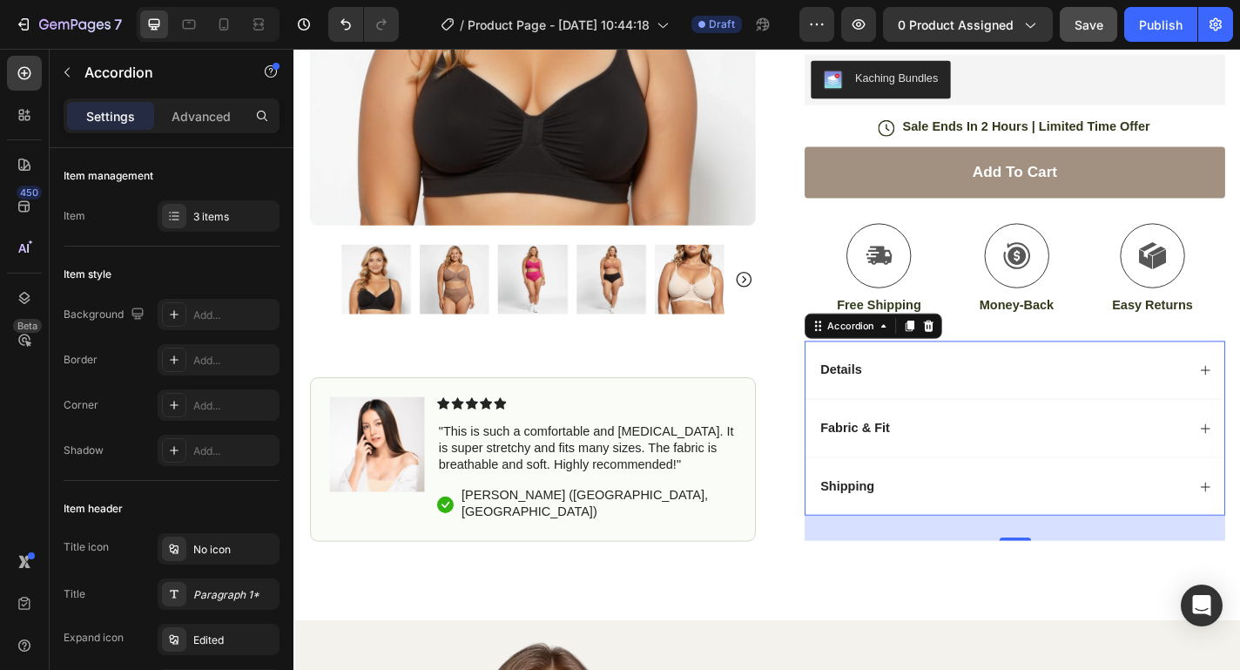
click at [1240, 422] on div "Details" at bounding box center [1089, 403] width 463 height 64
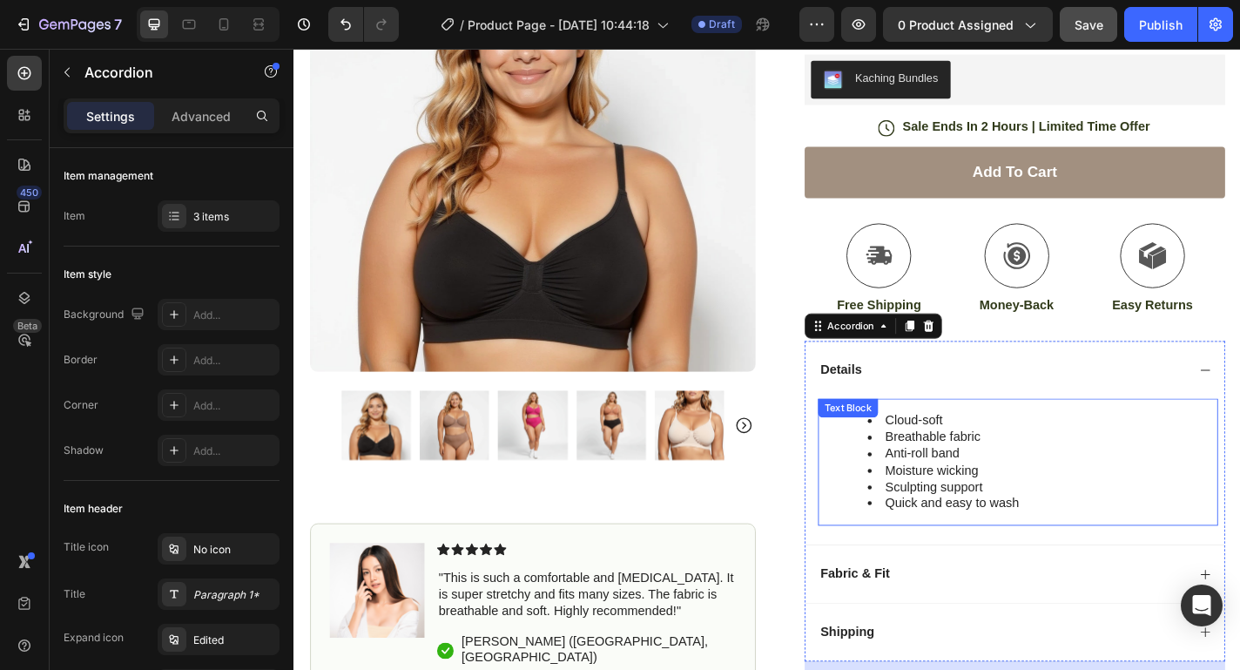
click at [1112, 479] on li "Breathable fabric" at bounding box center [1119, 478] width 385 height 18
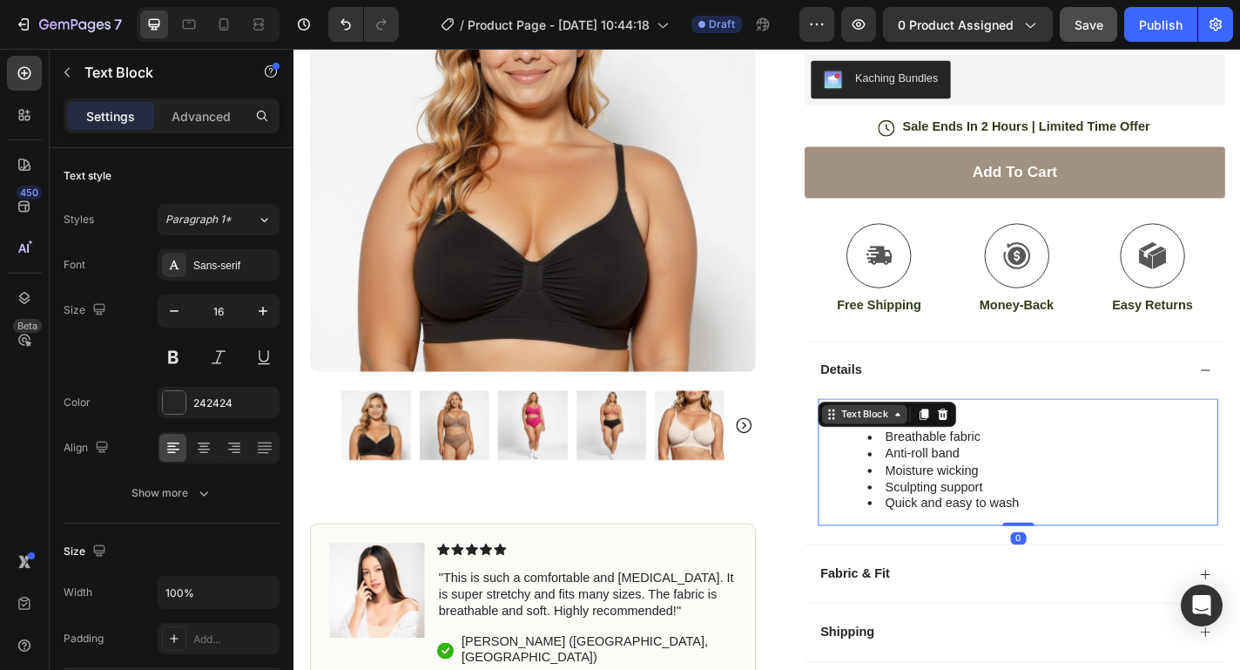
click at [962, 452] on icon at bounding box center [960, 452] width 14 height 14
click at [1218, 464] on li "Cloud-soft" at bounding box center [1119, 459] width 385 height 18
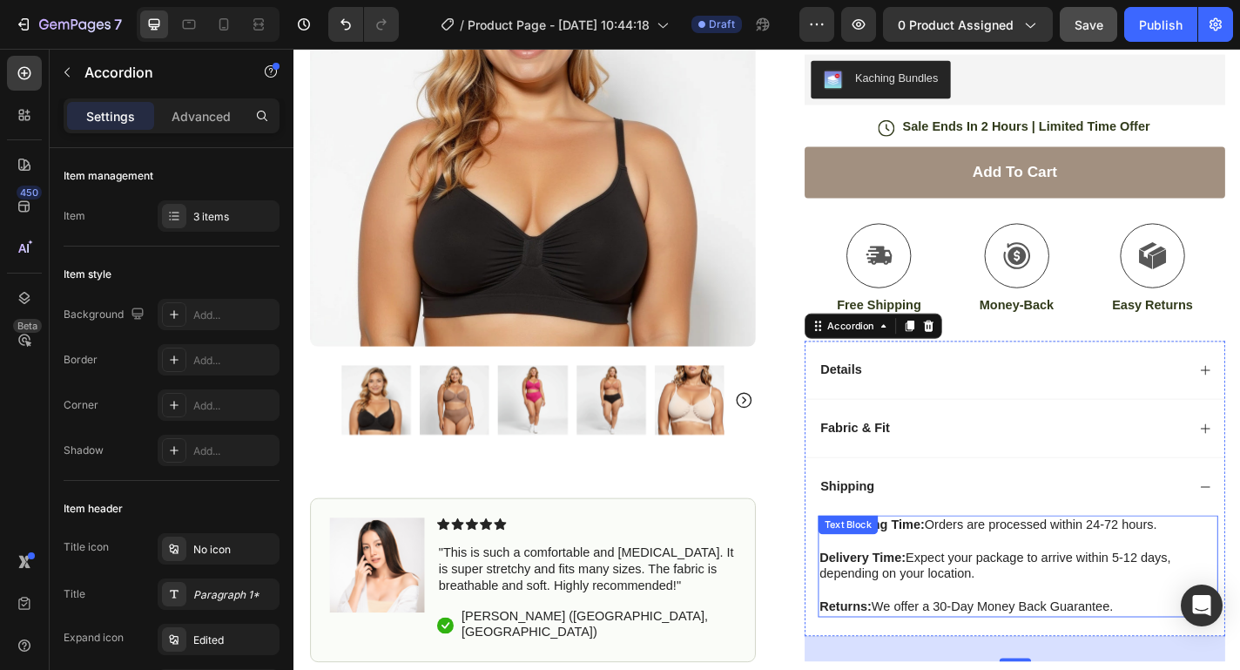
click at [1066, 595] on p at bounding box center [1093, 593] width 438 height 18
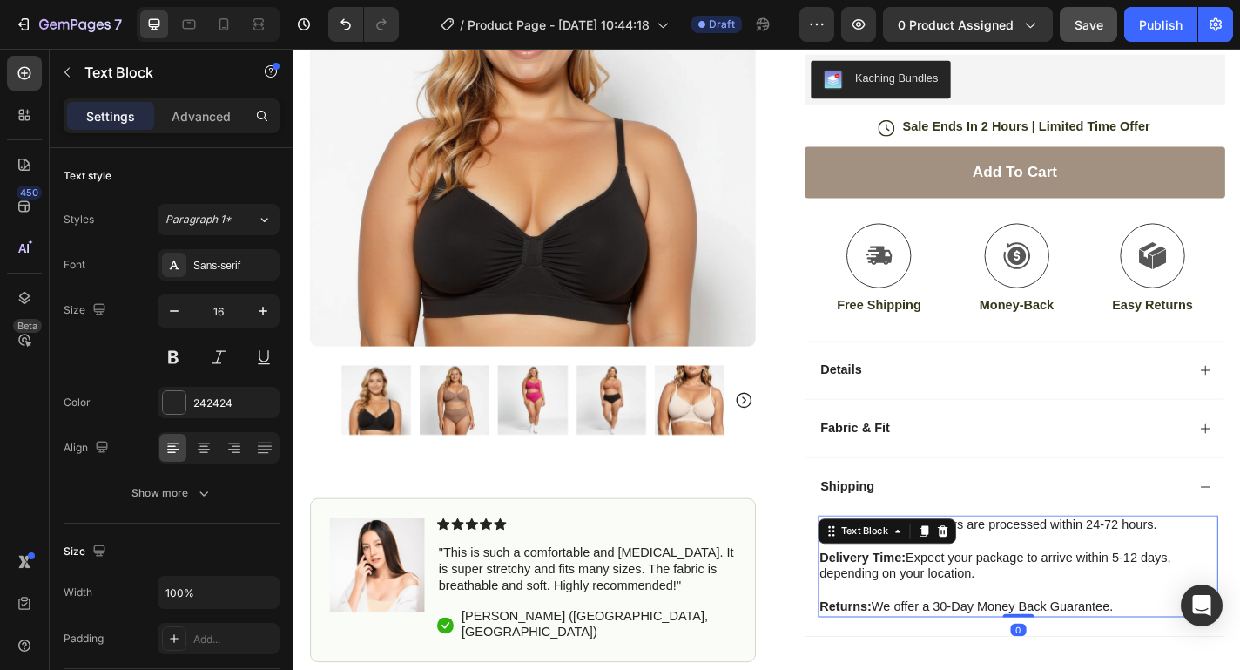
click at [1066, 595] on p at bounding box center [1093, 593] width 438 height 18
click at [1066, 595] on p "Rich Text Editor. Editing area: main" at bounding box center [1093, 593] width 438 height 18
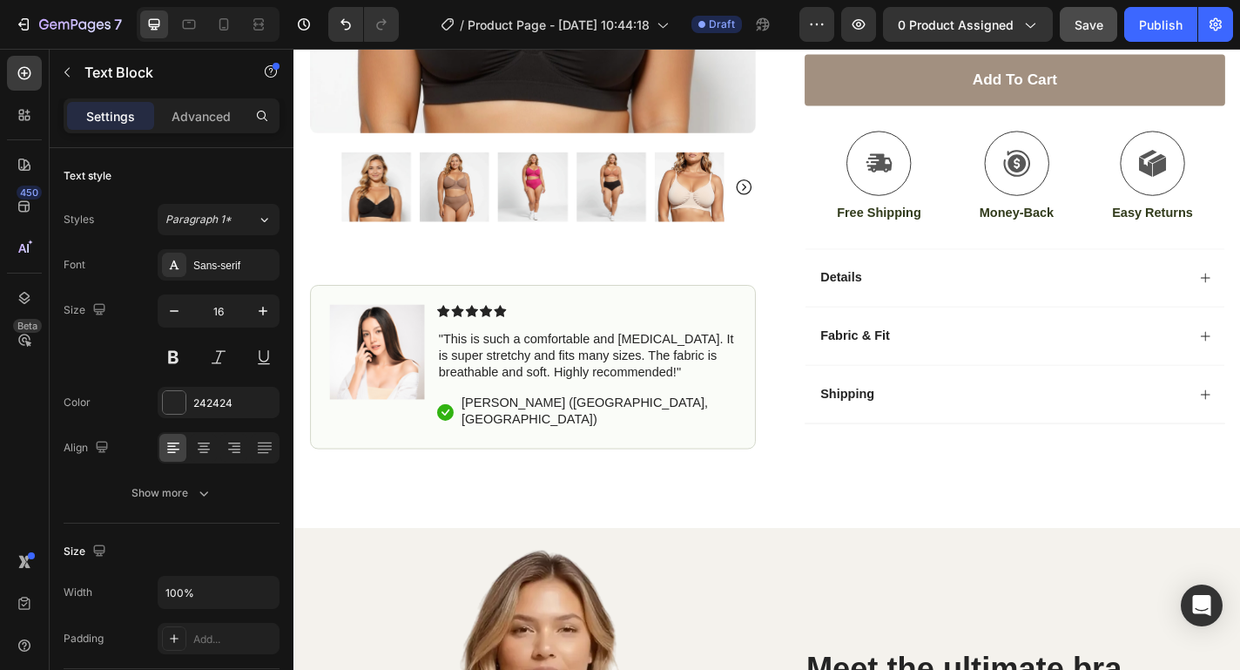
scroll to position [551, 0]
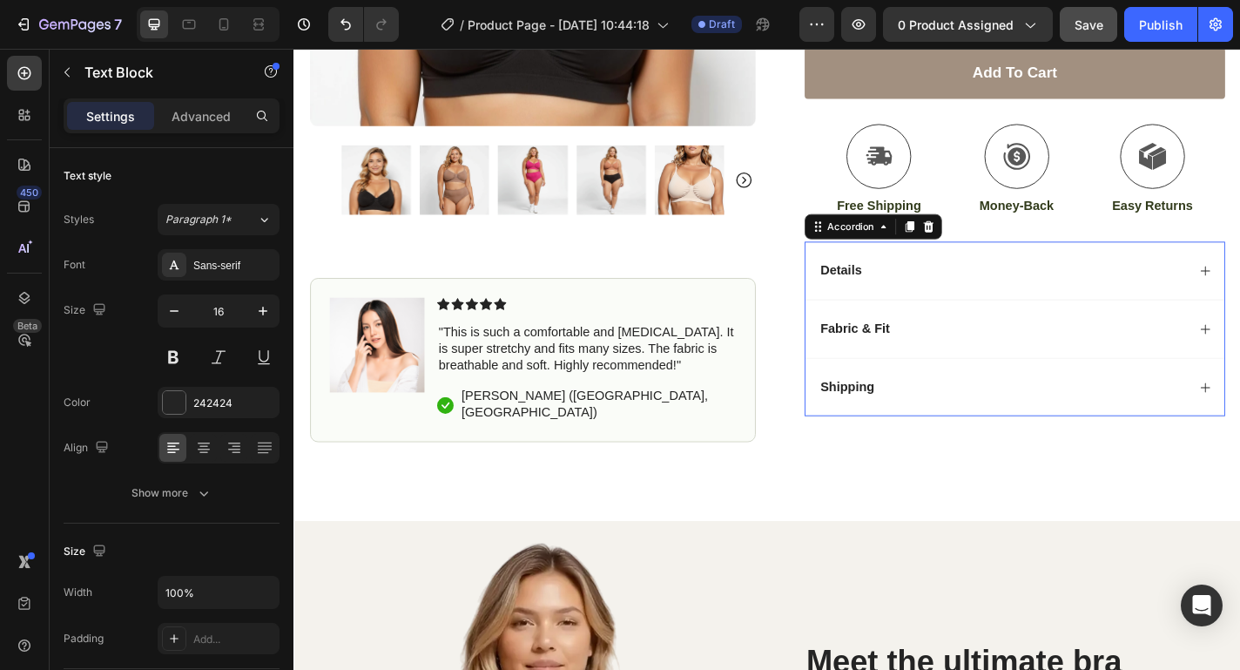
click at [1203, 428] on div "Shipping" at bounding box center [1075, 422] width 407 height 24
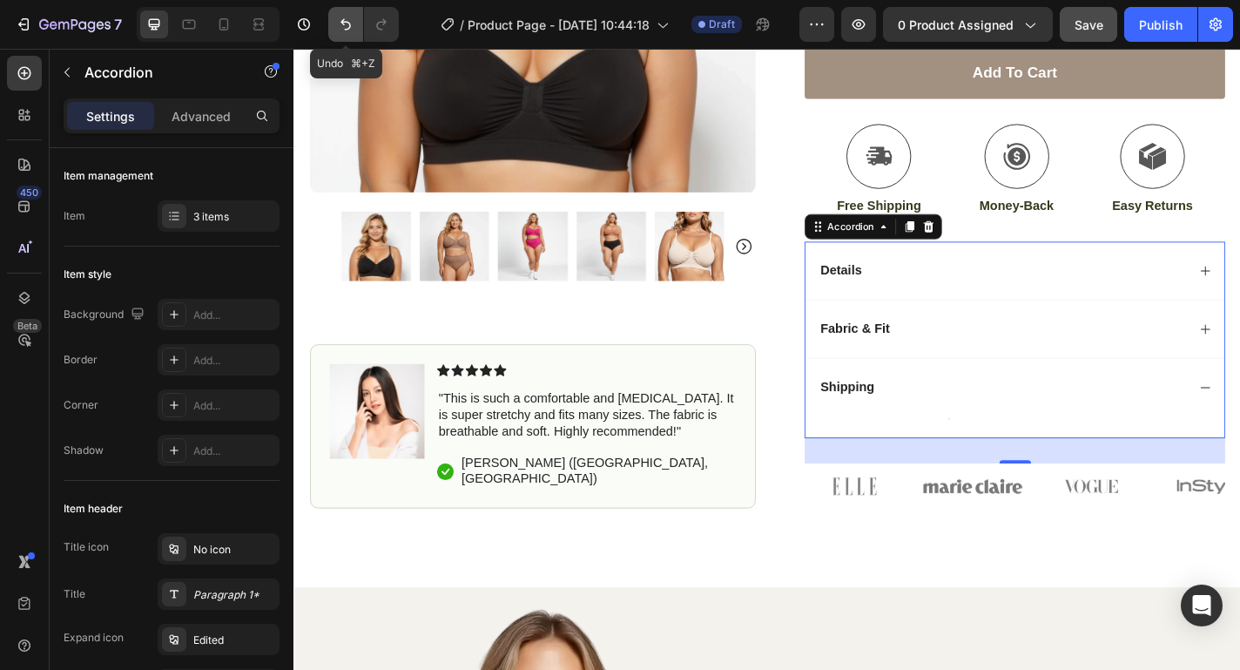
click at [348, 25] on icon "Undo/Redo" at bounding box center [345, 24] width 17 height 17
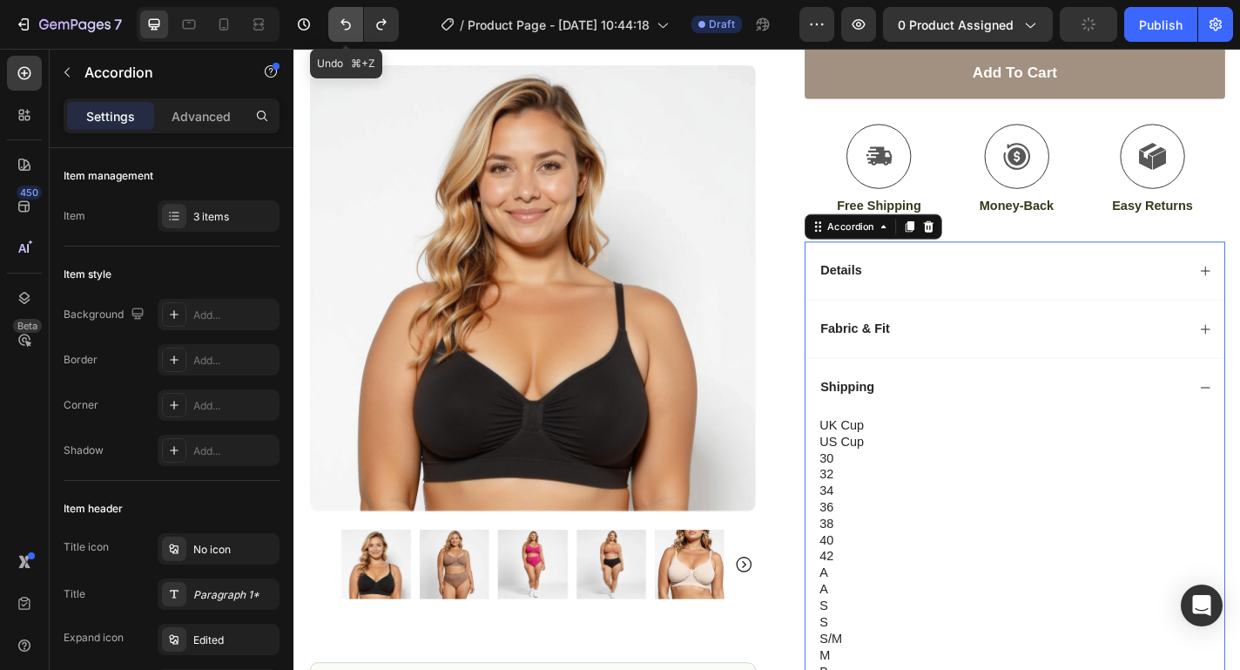
click at [348, 25] on icon "Undo/Redo" at bounding box center [345, 24] width 17 height 17
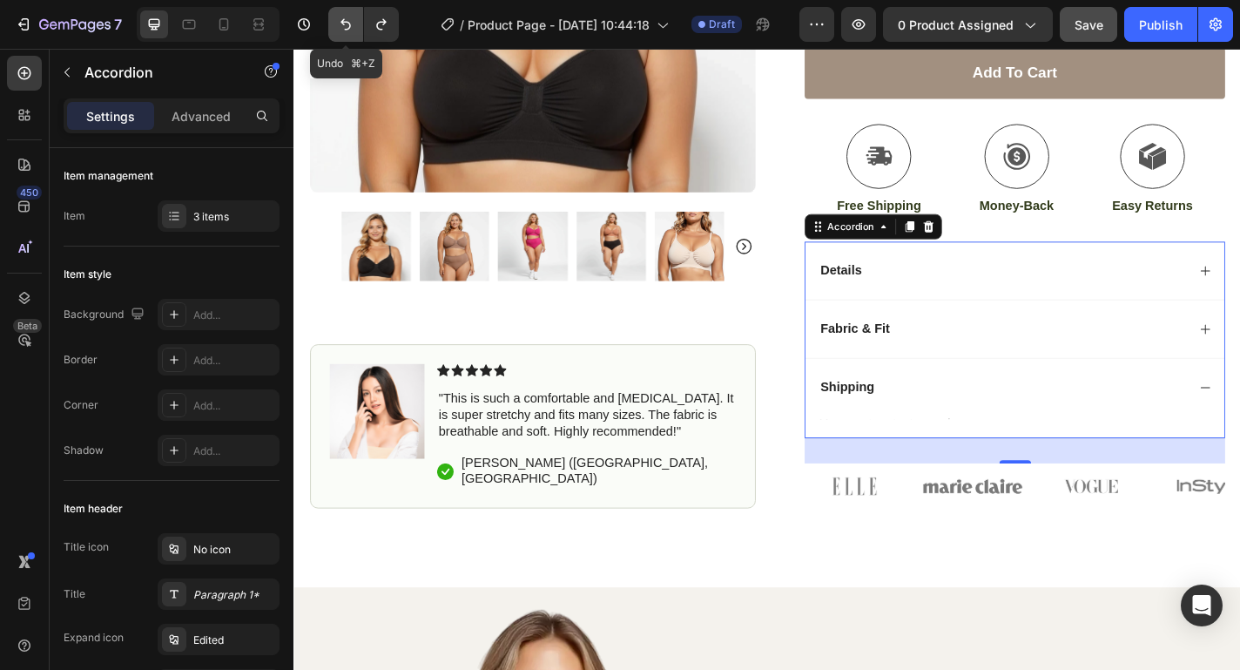
click at [348, 25] on icon "Undo/Redo" at bounding box center [345, 24] width 17 height 17
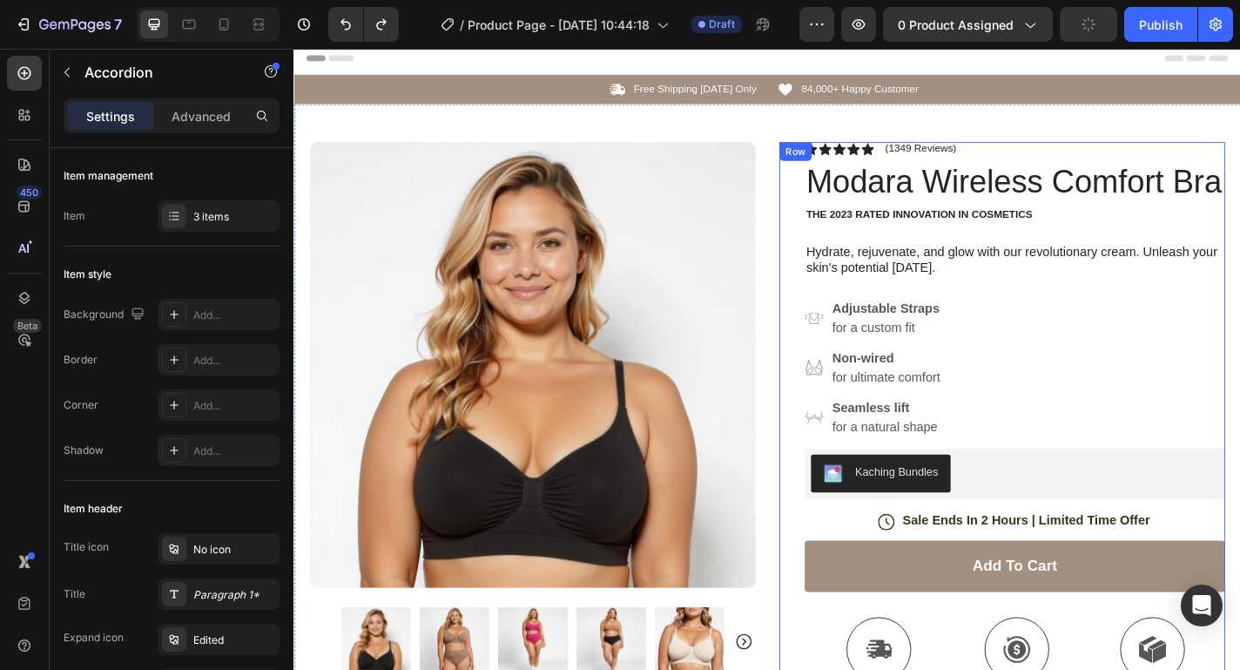
scroll to position [5, 0]
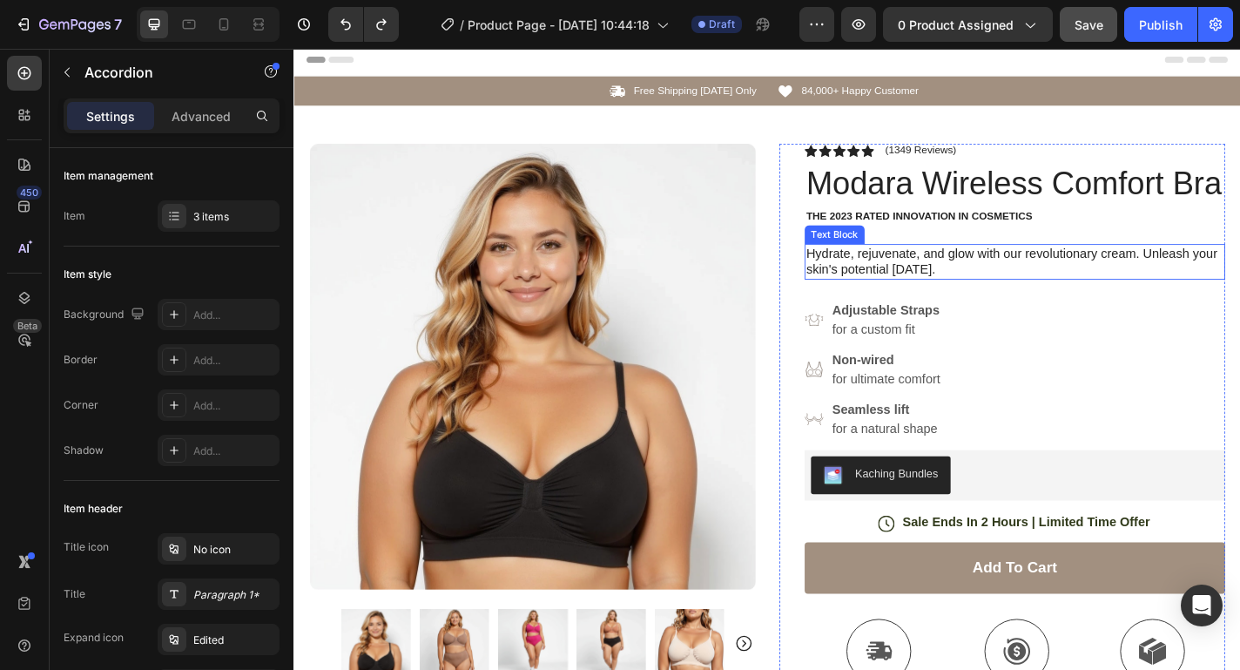
click at [973, 285] on p "Hydrate, rejuvenate, and glow with our revolutionary cream. Unleash your skin's…" at bounding box center [1089, 284] width 461 height 37
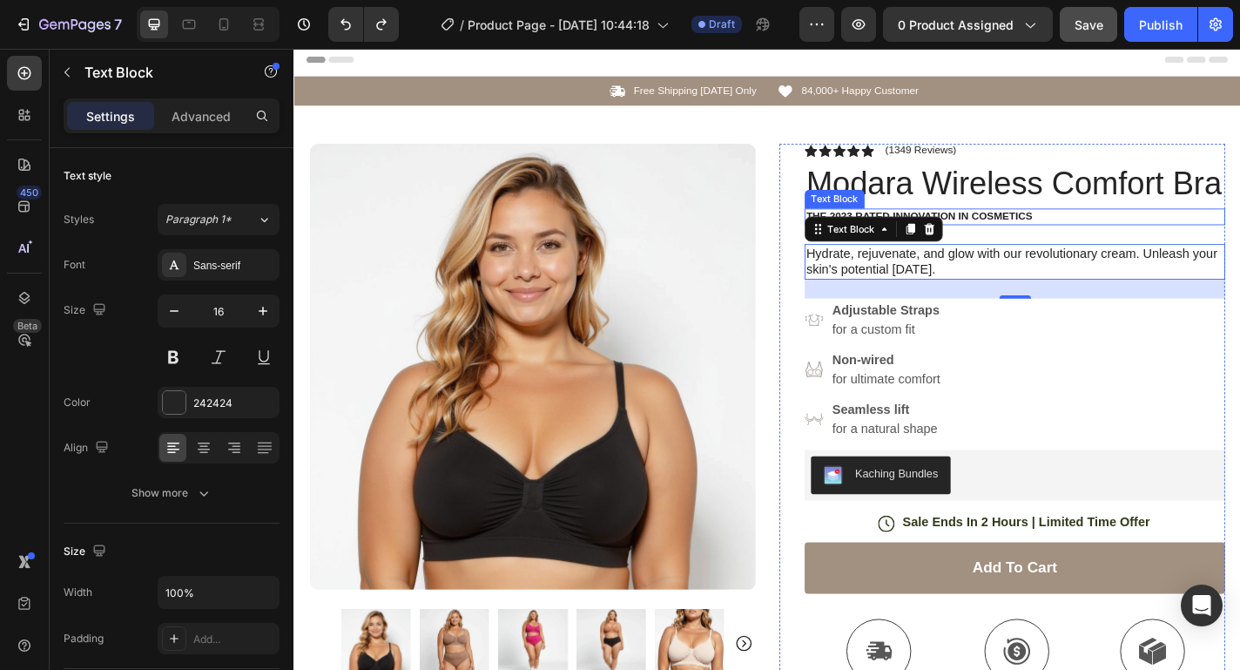
click at [1053, 233] on p "The 2023 Rated Innovation in Cosmetics" at bounding box center [1089, 233] width 461 height 15
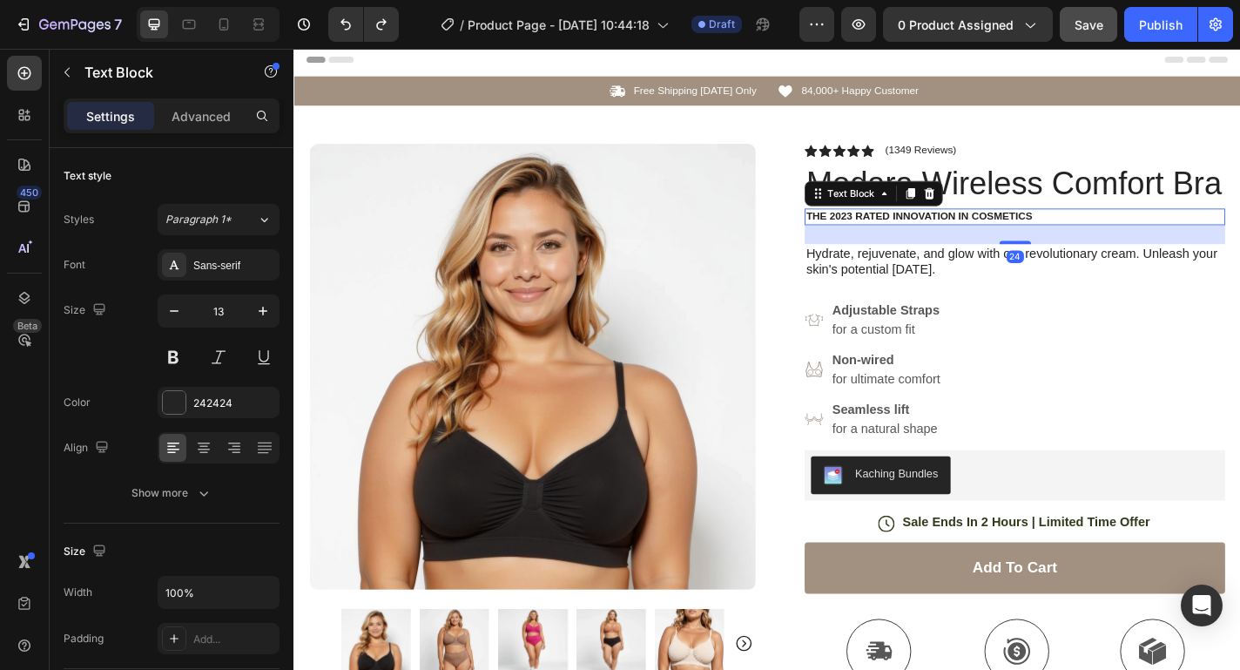
click at [1053, 233] on p "The 2023 Rated Innovation in Cosmetics" at bounding box center [1089, 233] width 461 height 15
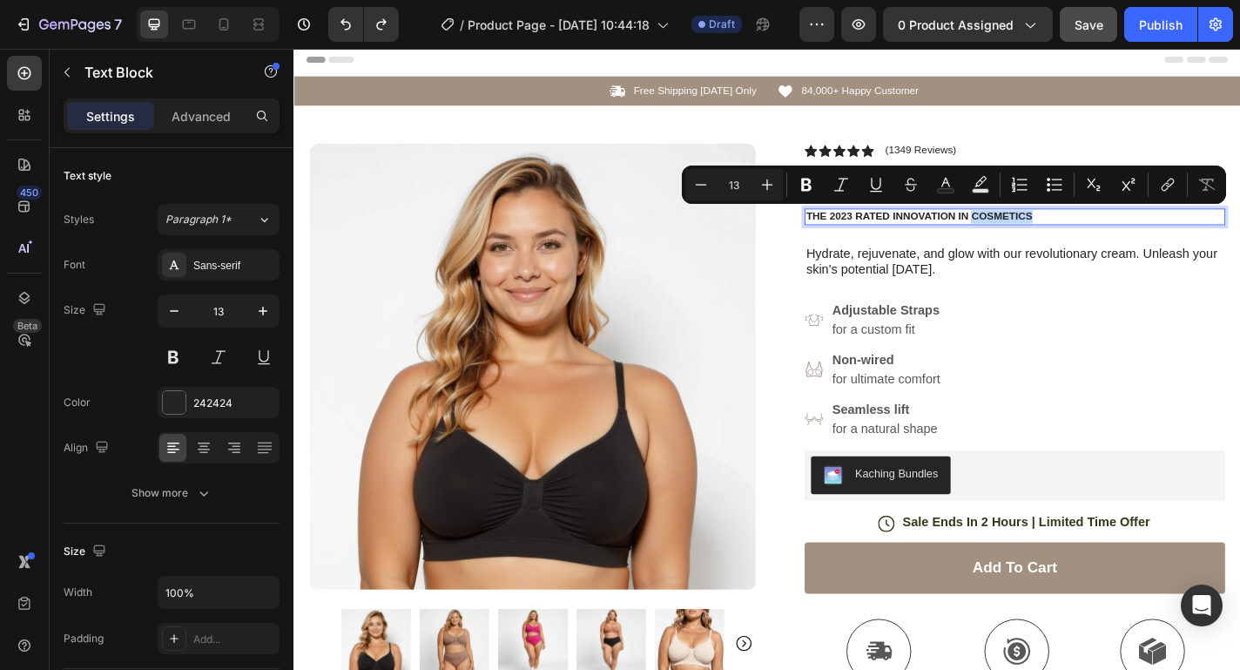
click at [1053, 233] on p "The 2023 Rated Innovation in Cosmetics" at bounding box center [1089, 233] width 461 height 15
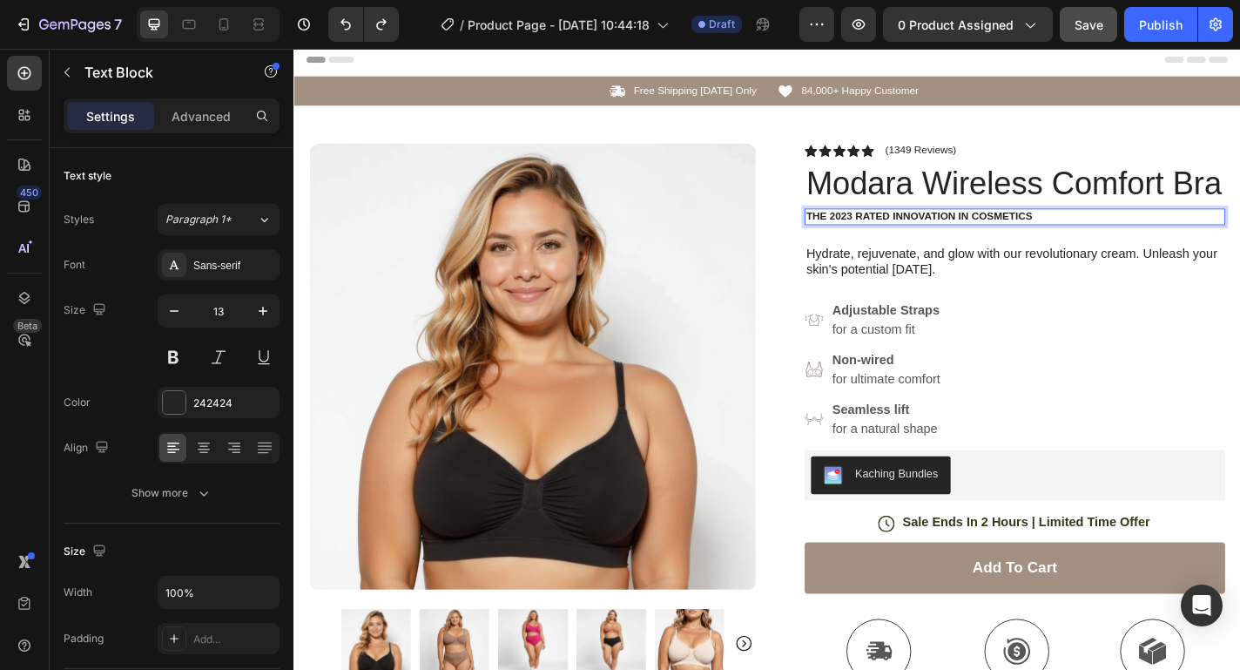
click at [1053, 233] on p "The 2023 Rated Innovation in Cosmetics" at bounding box center [1089, 233] width 461 height 15
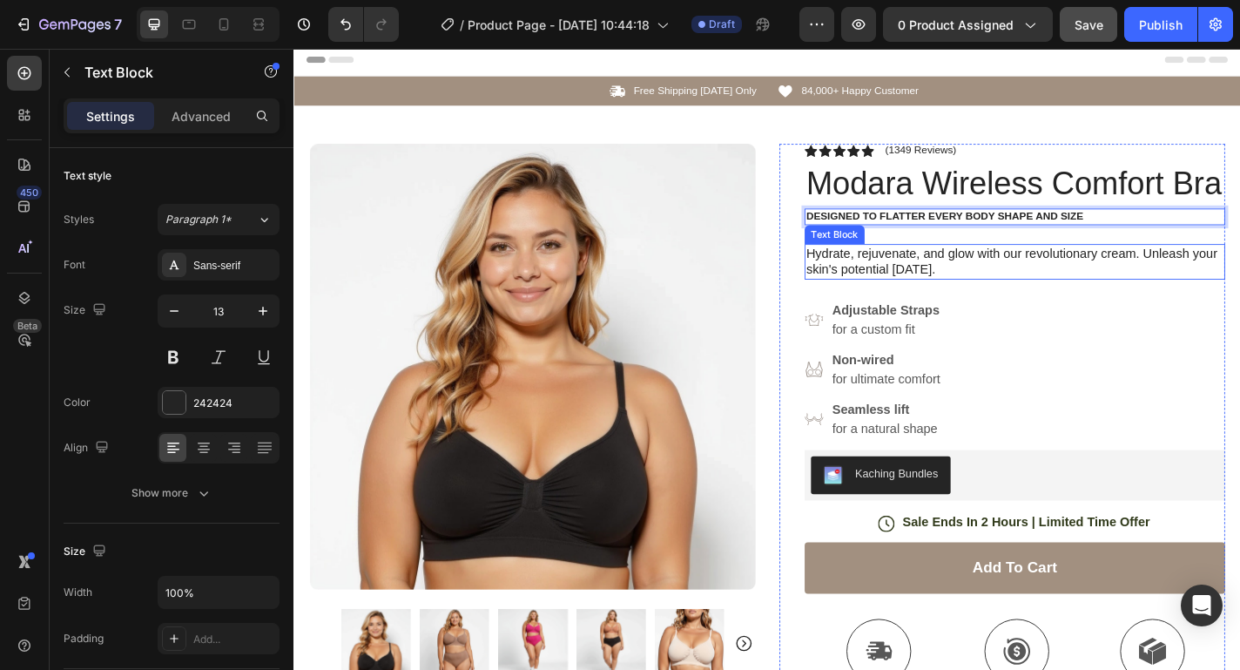
click at [987, 286] on p "Hydrate, rejuvenate, and glow with our revolutionary cream. Unleash your skin's…" at bounding box center [1089, 284] width 461 height 37
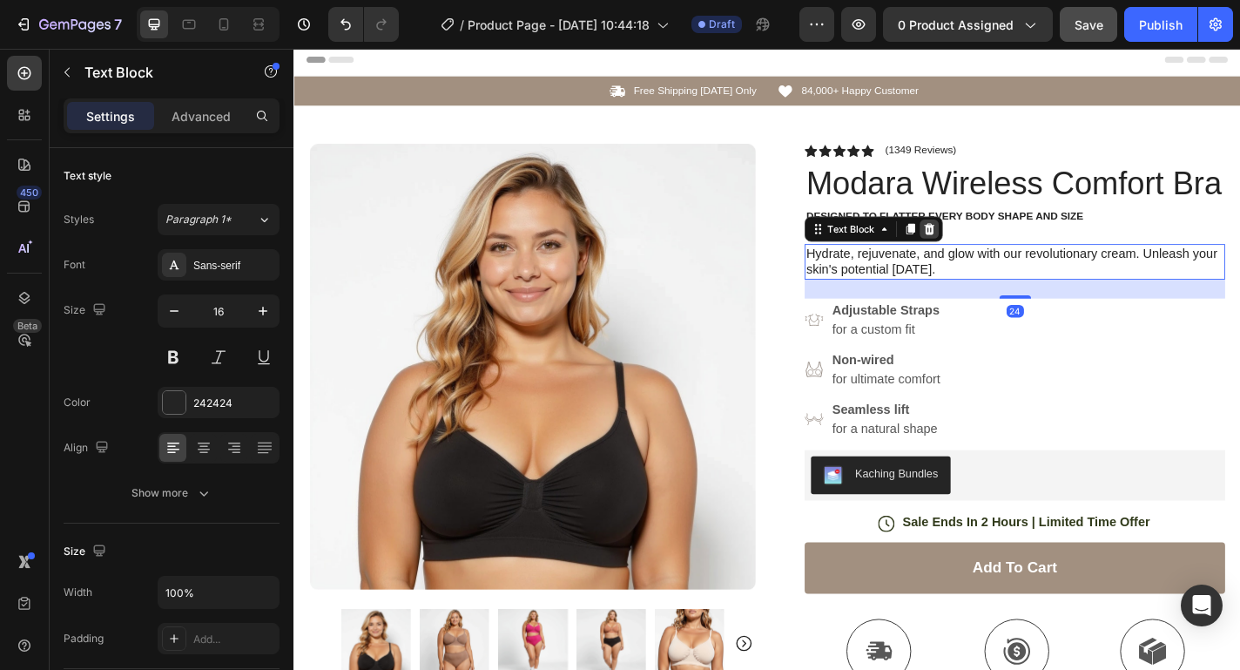
click at [996, 244] on icon at bounding box center [995, 246] width 11 height 12
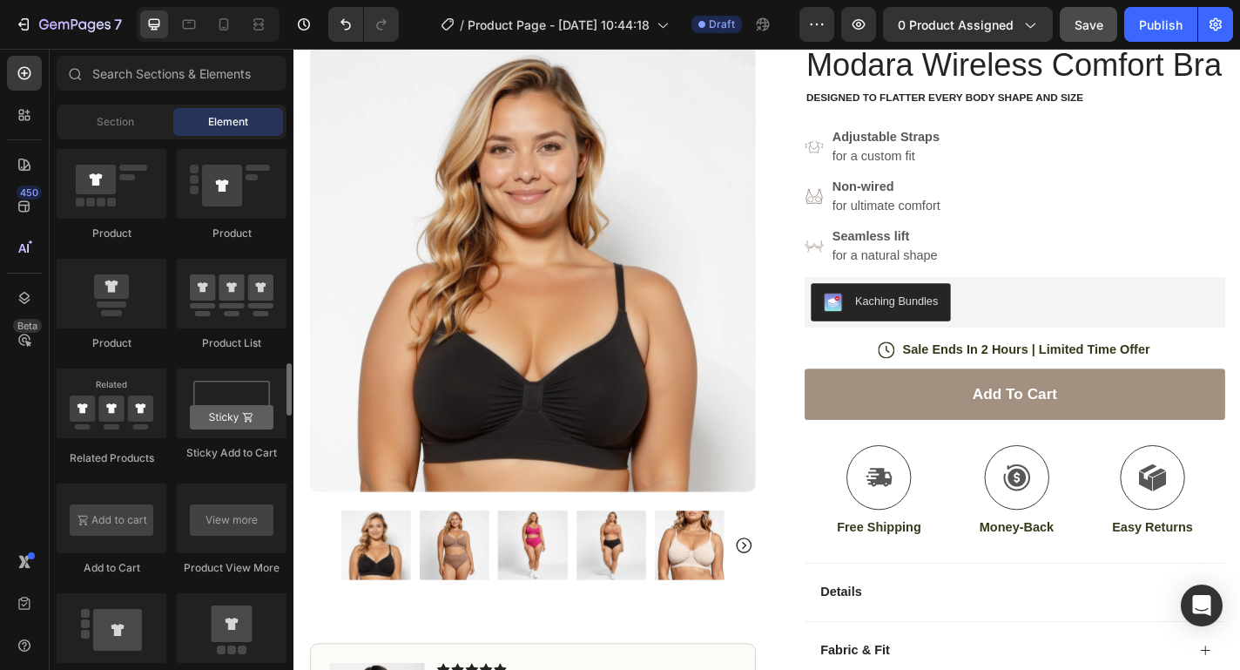
scroll to position [2263, 0]
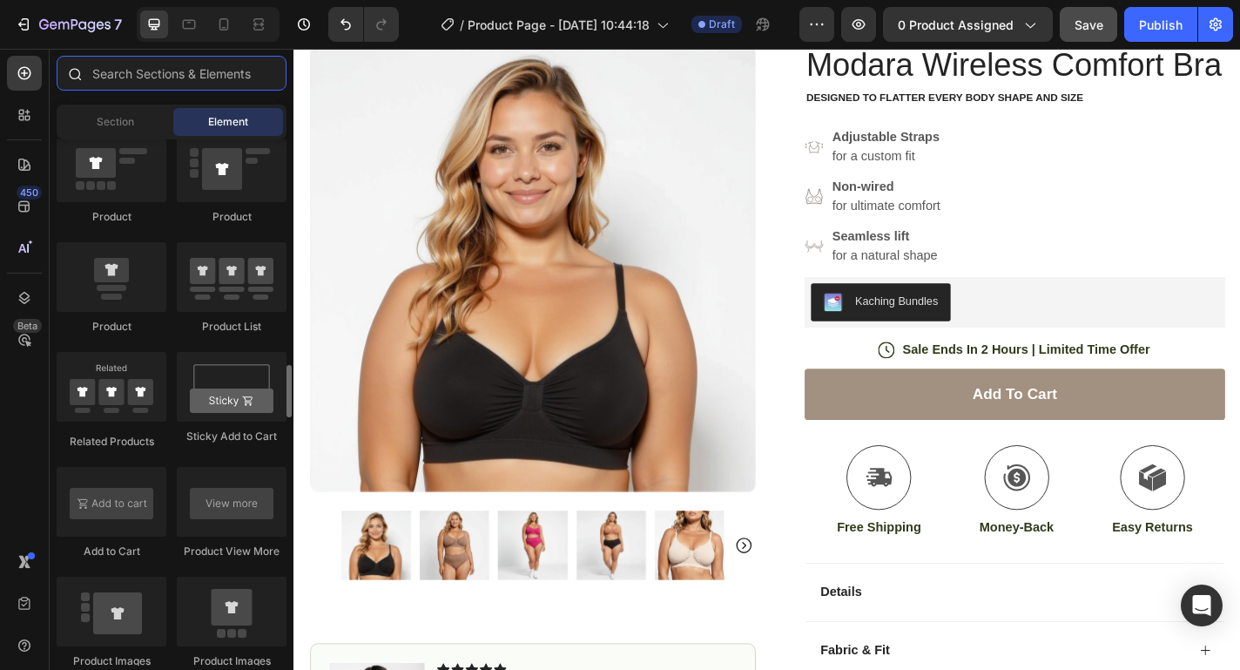
click at [210, 74] on input "text" at bounding box center [172, 73] width 230 height 35
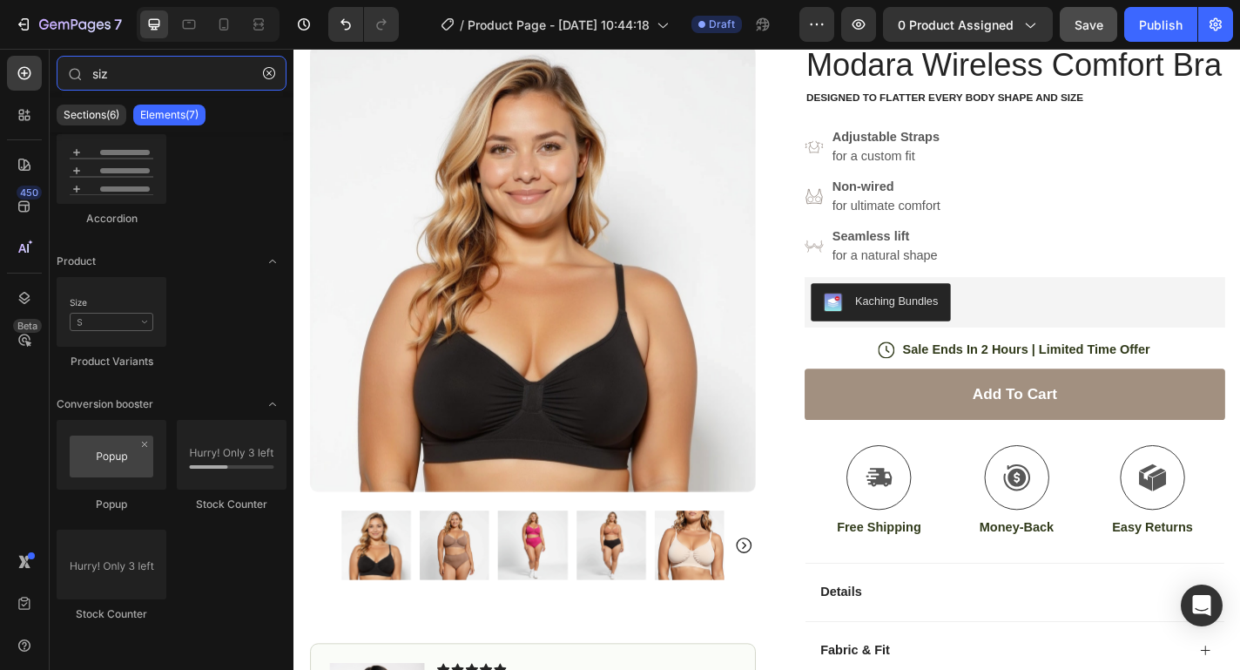
scroll to position [0, 0]
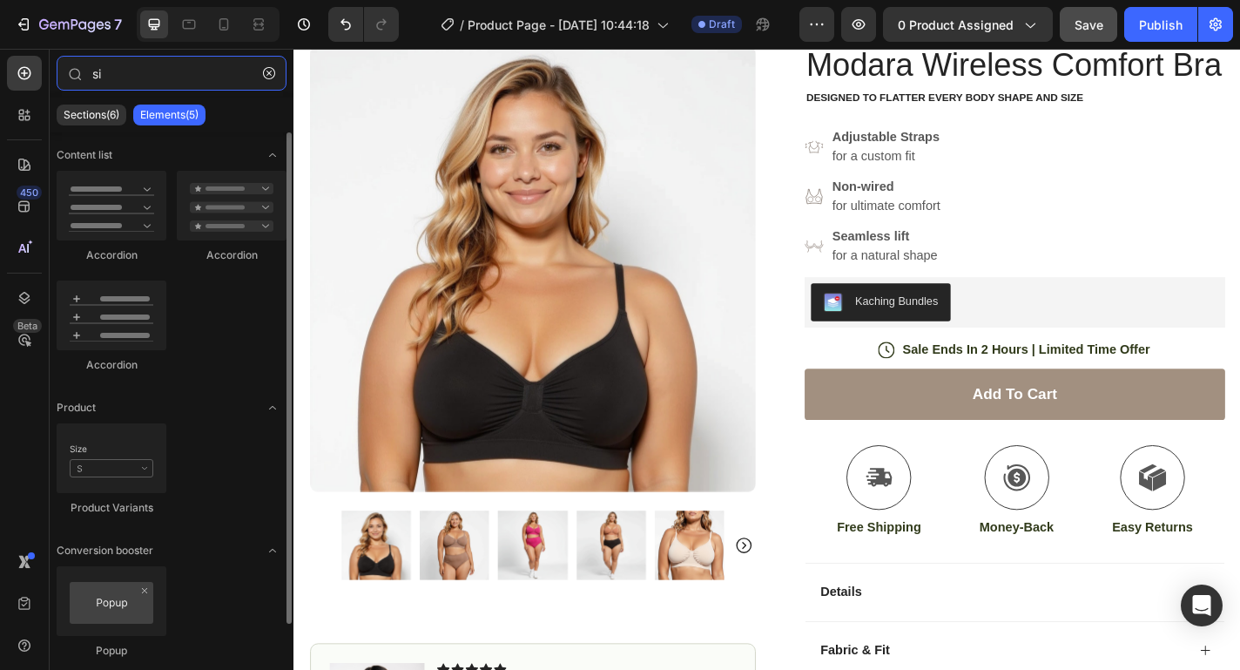
type input "s"
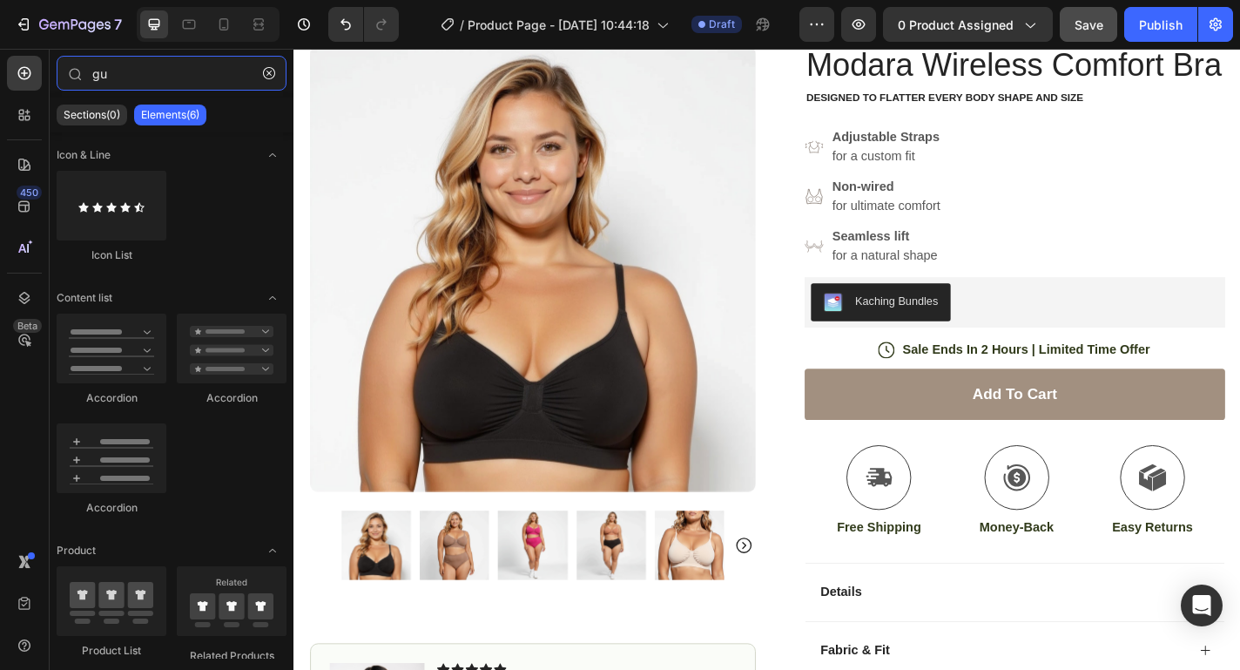
type input "g"
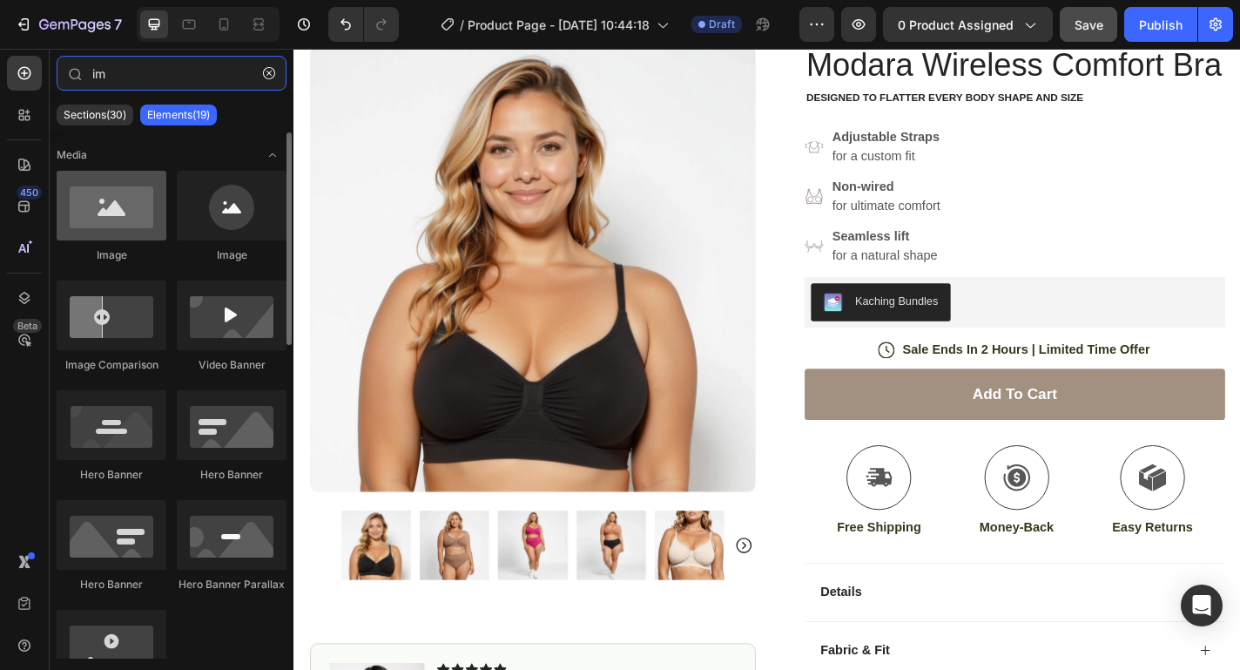
type input "im"
click at [93, 226] on div at bounding box center [112, 206] width 110 height 70
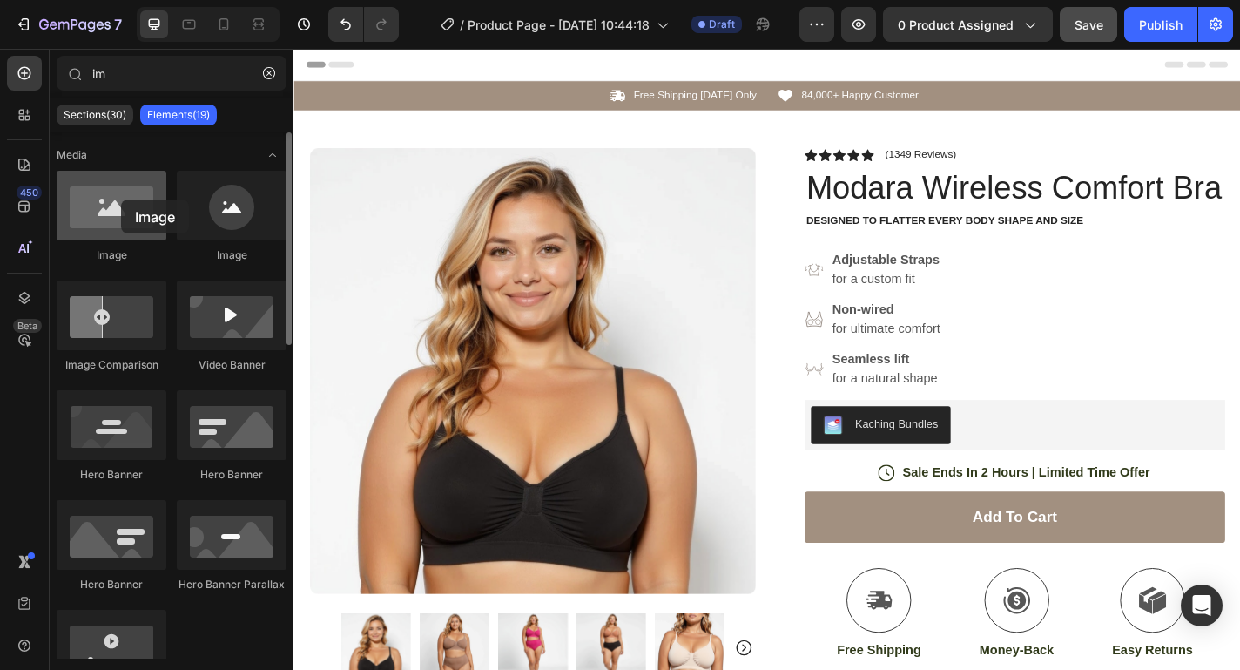
click at [121, 199] on div at bounding box center [112, 206] width 110 height 70
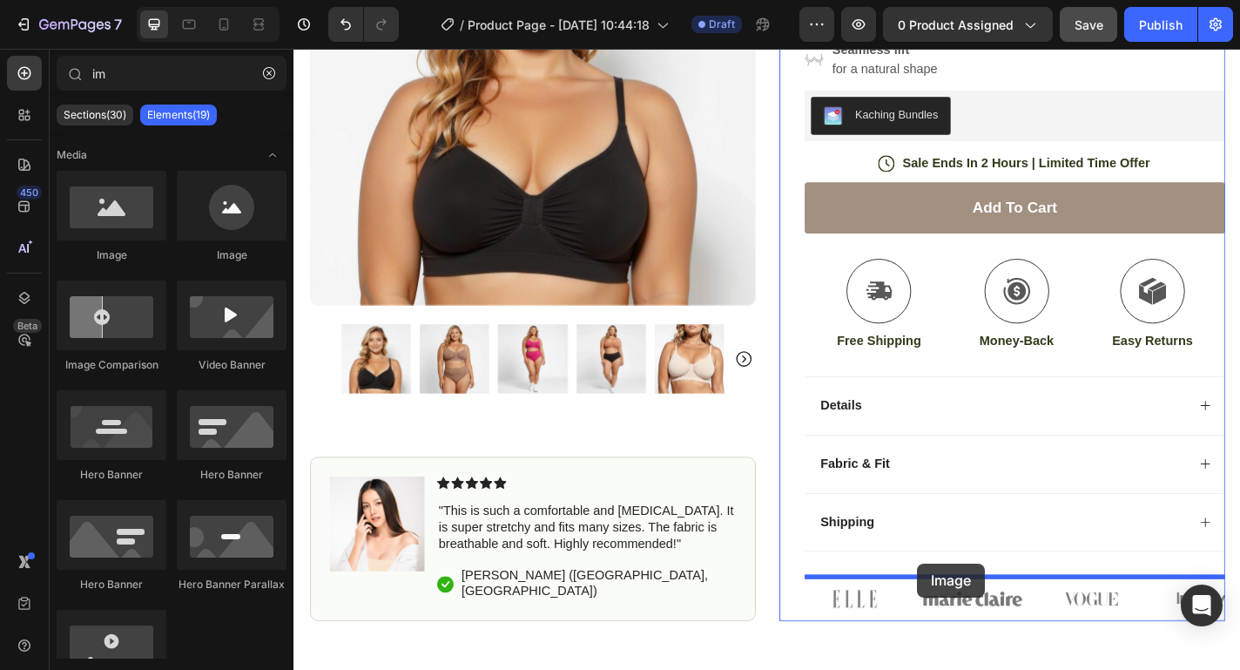
scroll to position [369, 0]
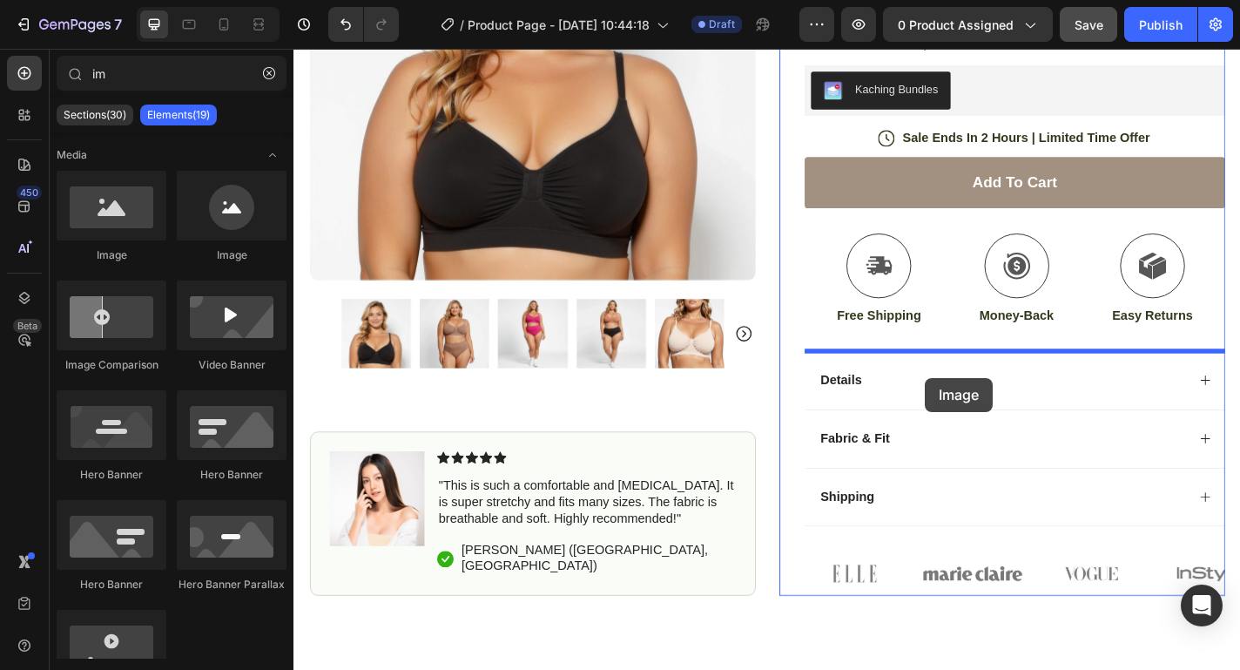
drag, startPoint x: 415, startPoint y: 248, endPoint x: 990, endPoint y: 412, distance: 597.8
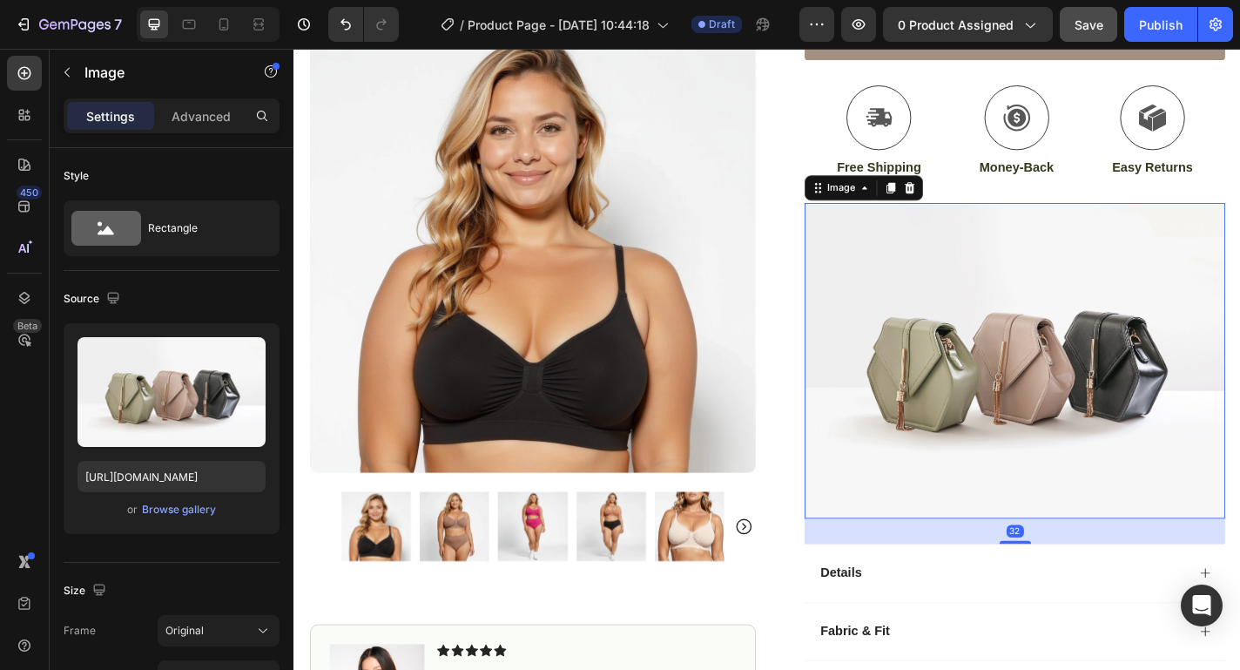
scroll to position [544, 0]
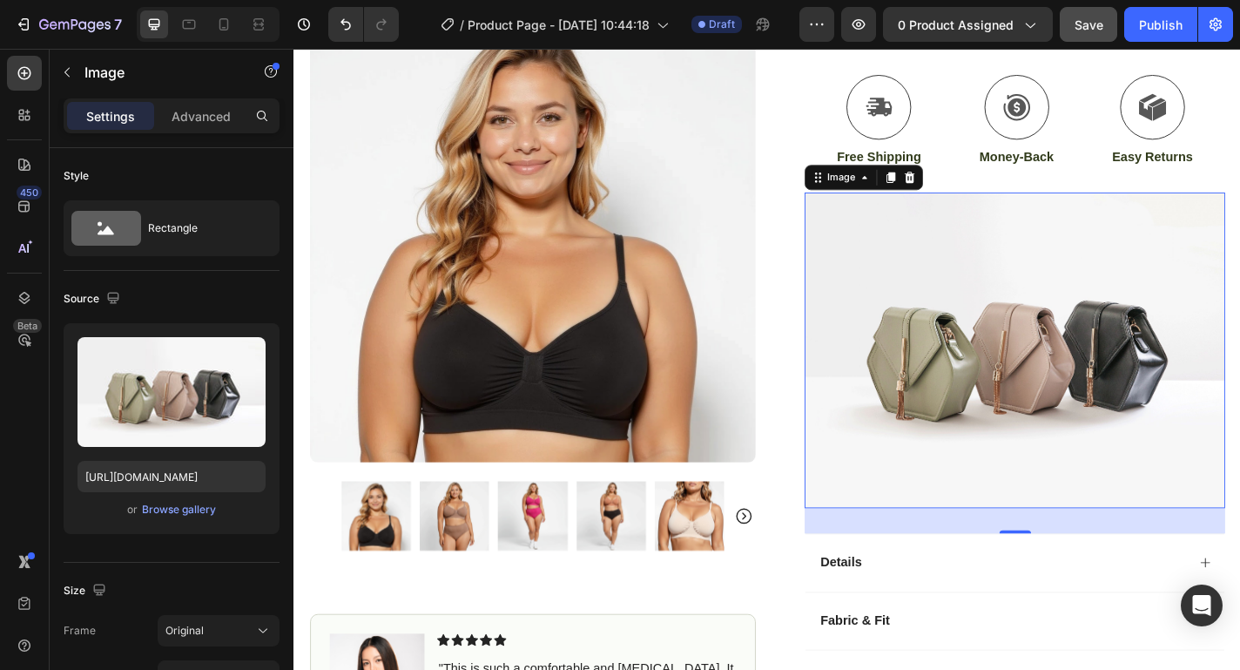
click at [1179, 402] on img at bounding box center [1089, 381] width 464 height 348
click at [976, 188] on icon at bounding box center [973, 191] width 11 height 12
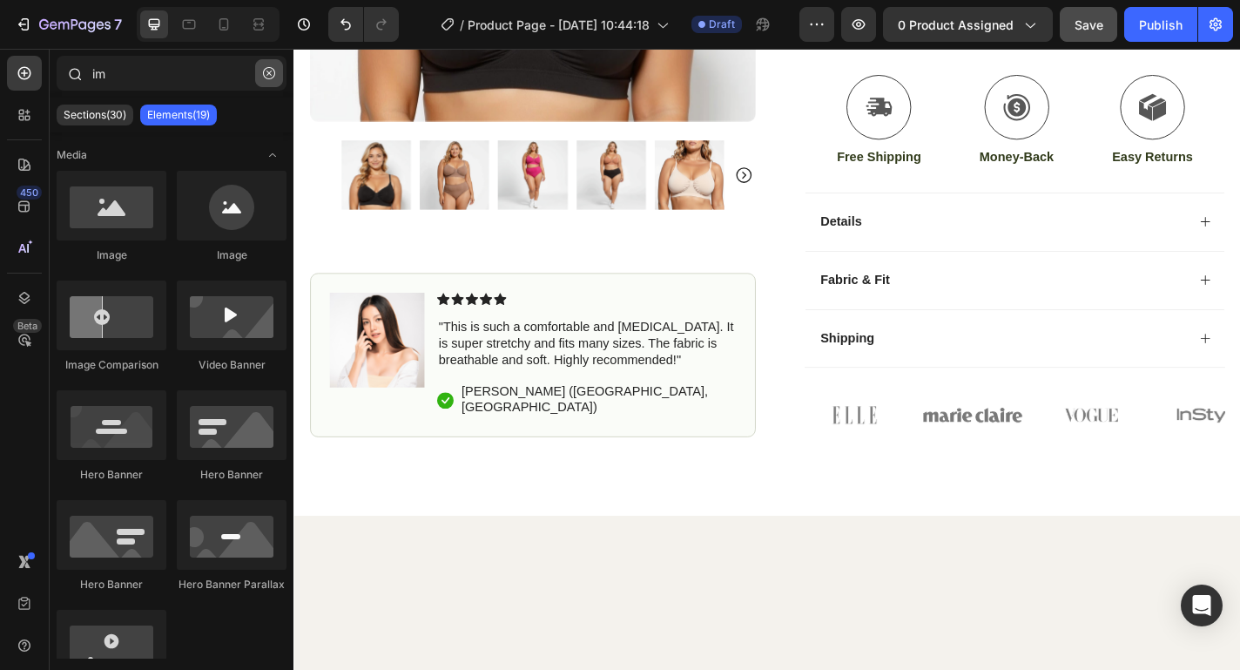
click at [265, 72] on icon "button" at bounding box center [269, 73] width 12 height 12
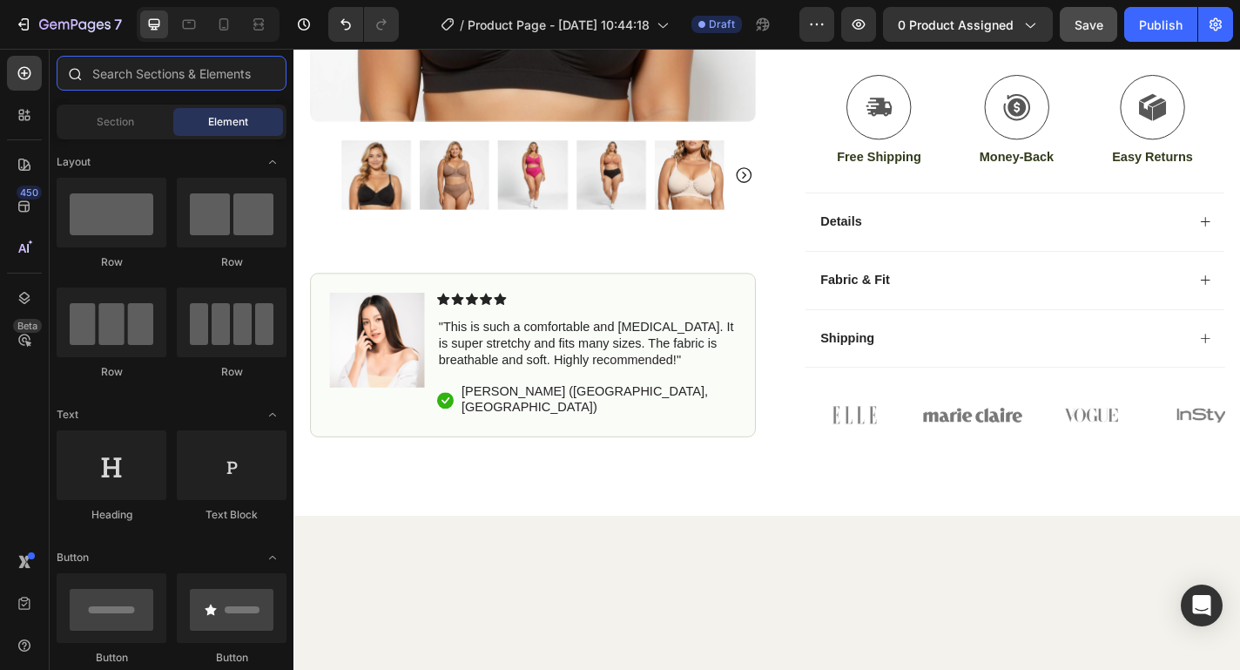
click at [195, 71] on input "text" at bounding box center [172, 73] width 230 height 35
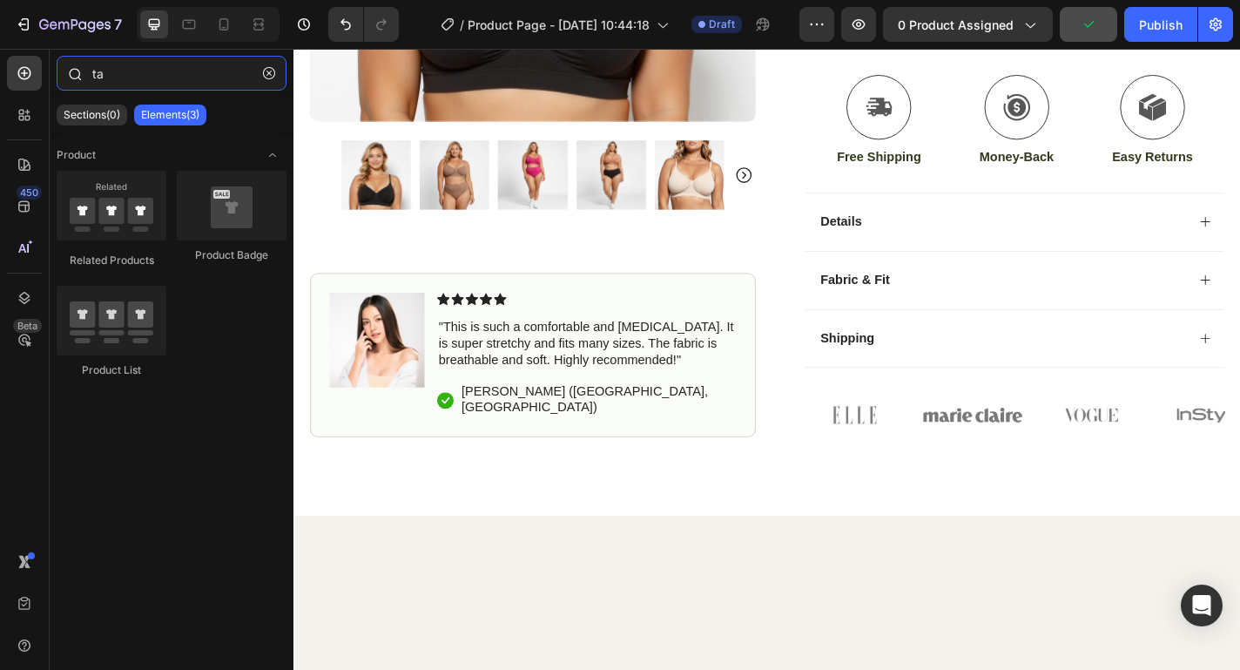
type input "t"
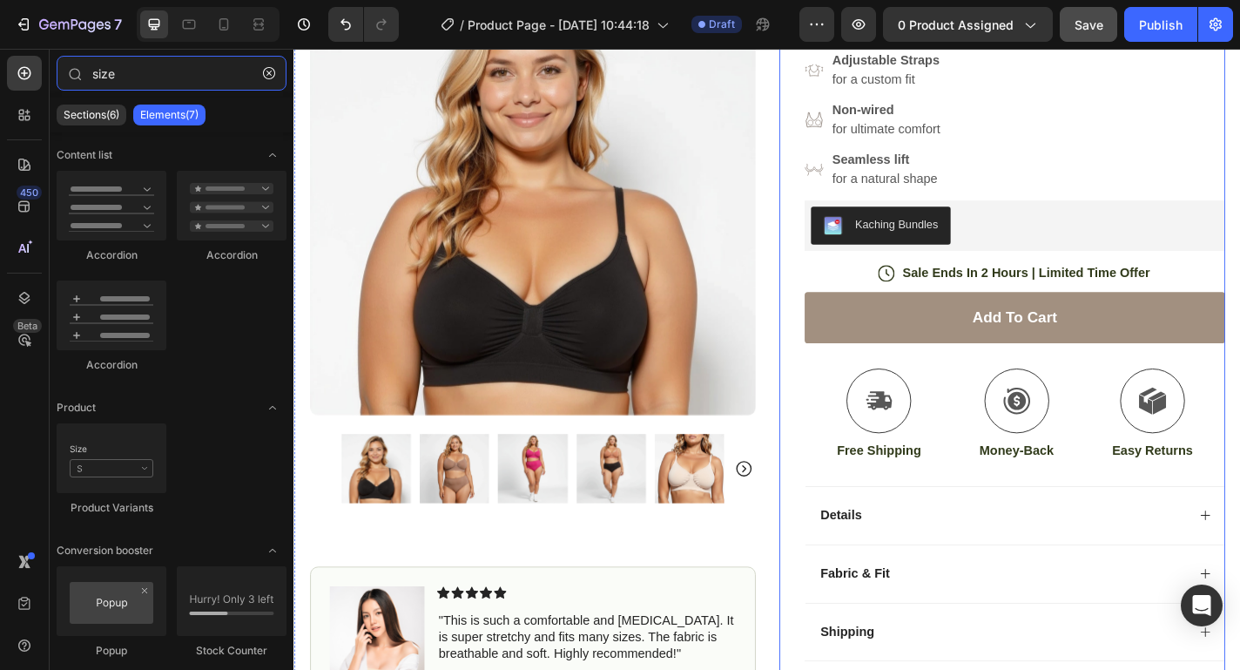
scroll to position [14, 0]
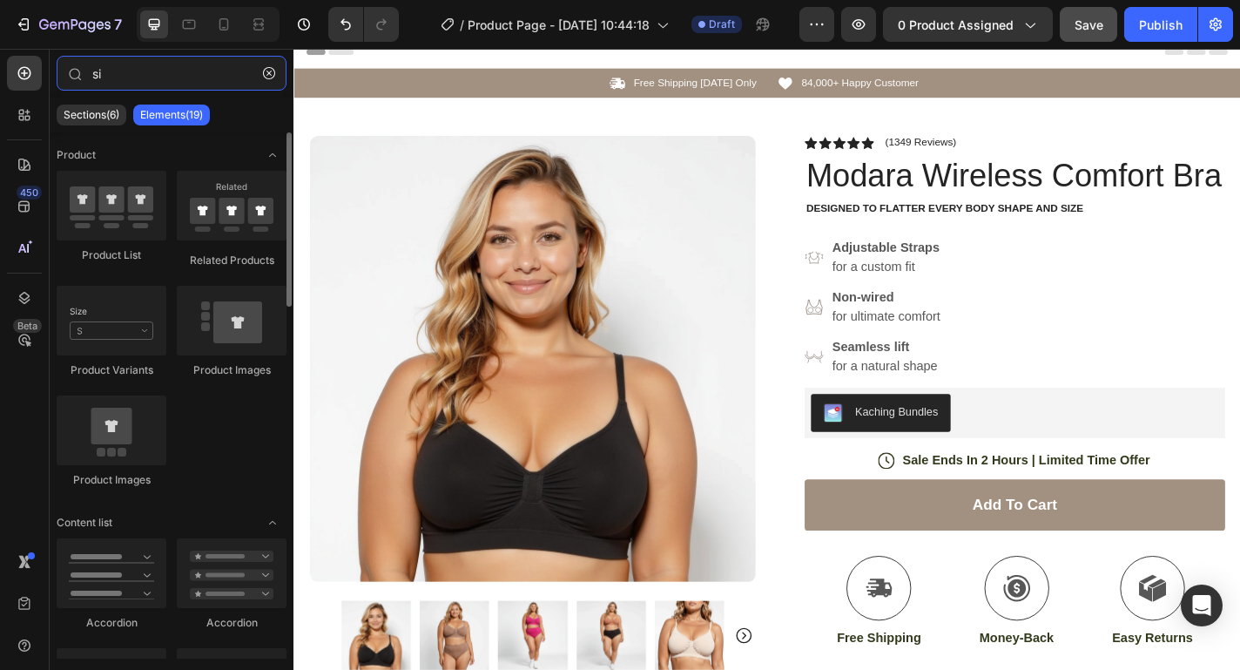
type input "s"
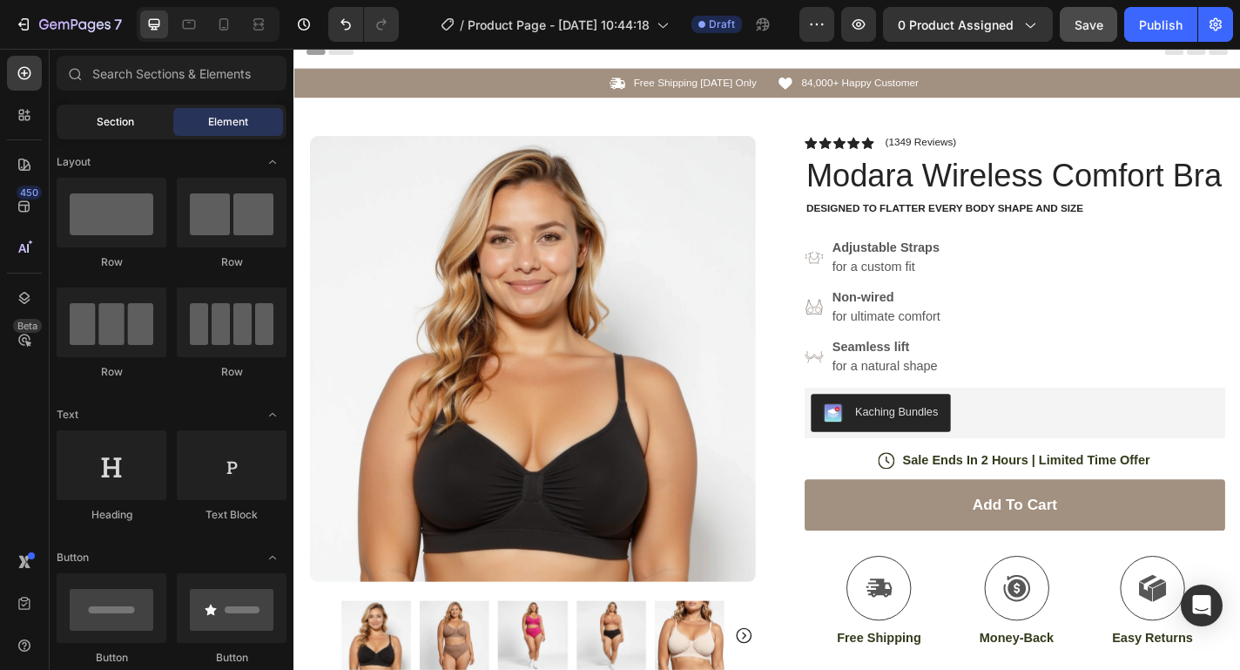
click at [135, 125] on div "Section" at bounding box center [115, 122] width 110 height 28
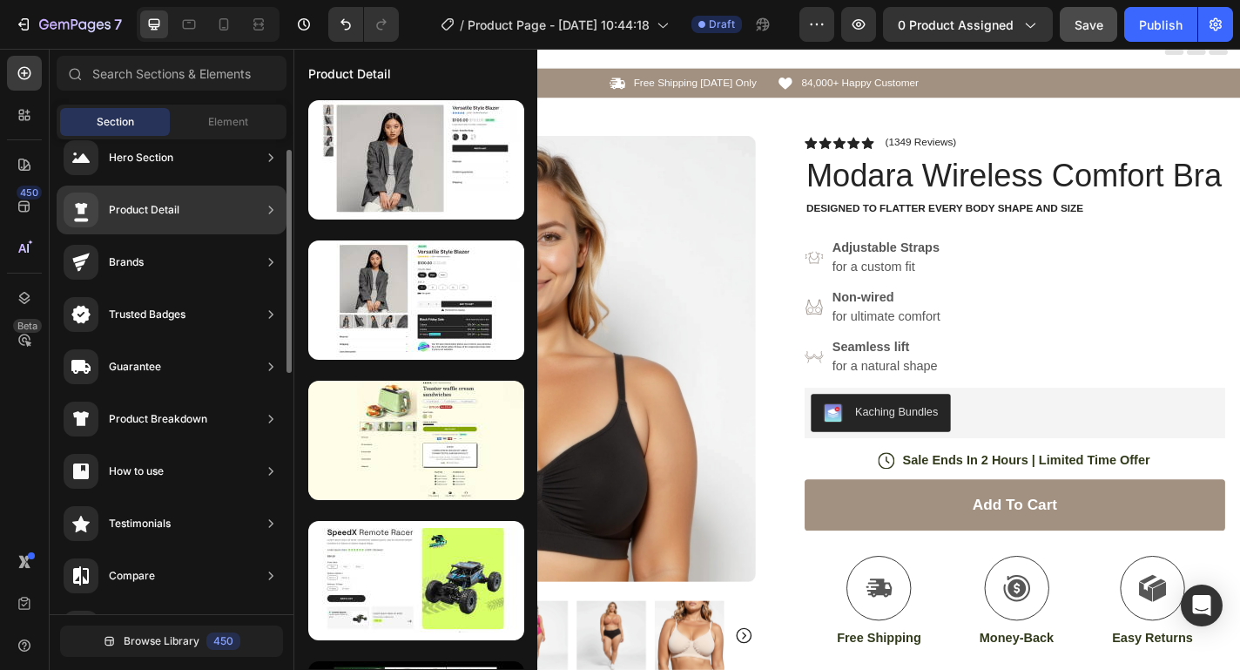
scroll to position [21, 0]
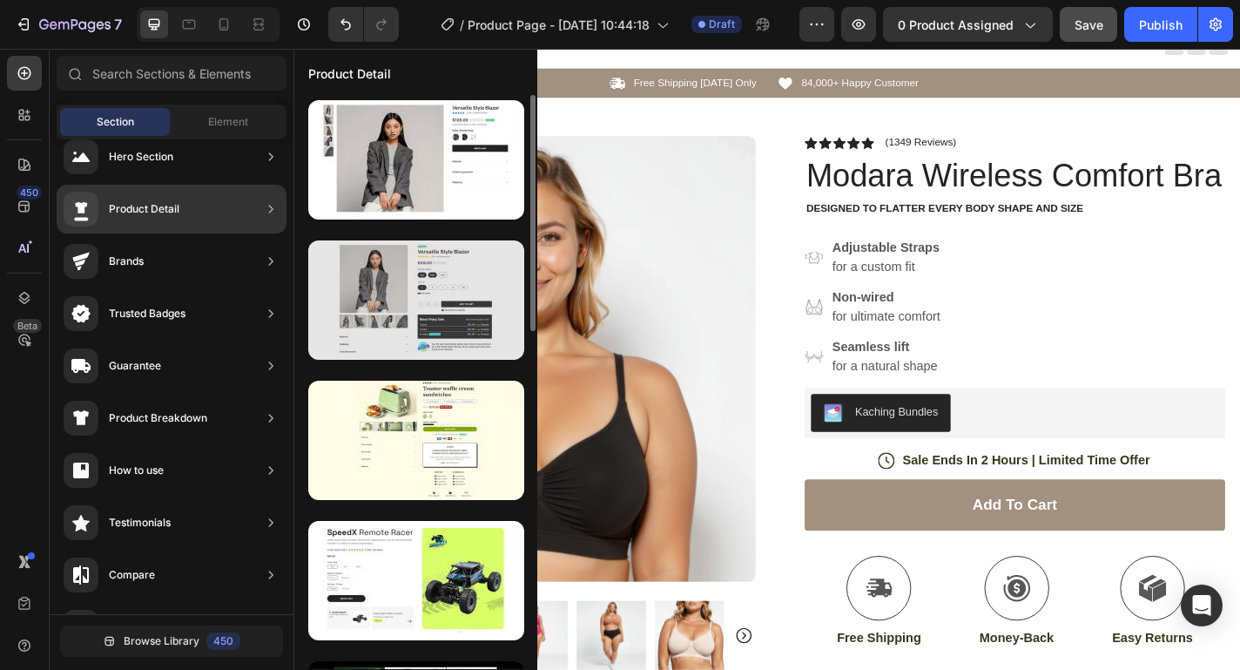
click at [421, 301] on div at bounding box center [416, 299] width 216 height 119
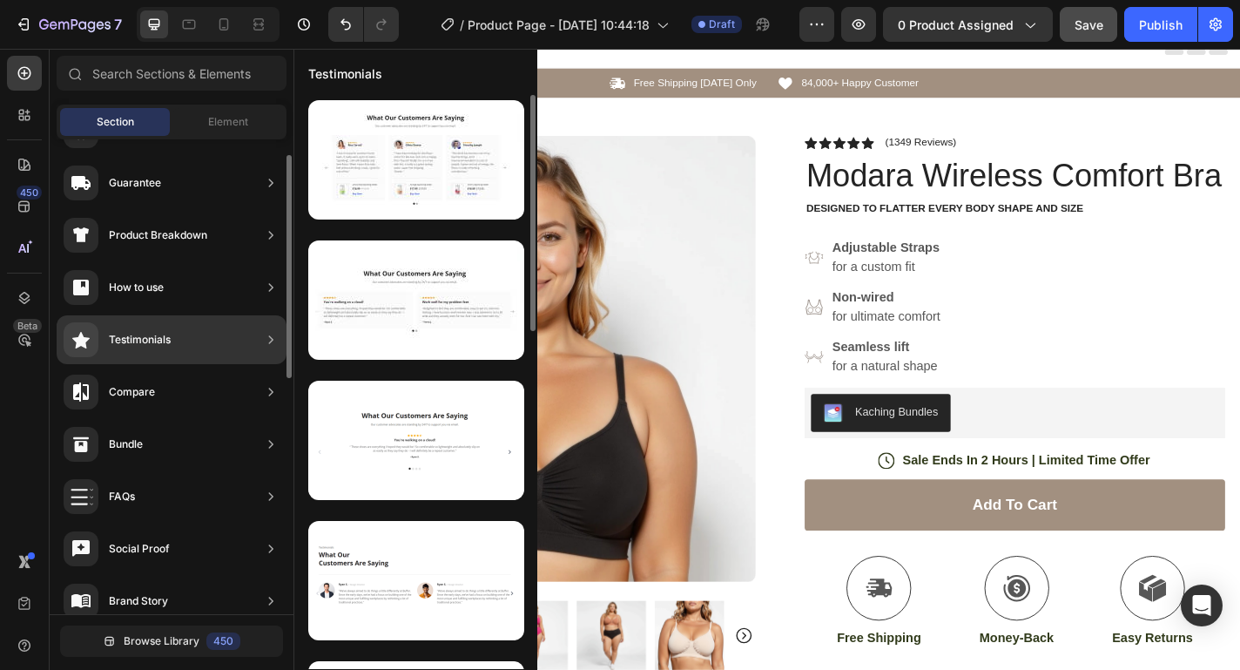
scroll to position [0, 0]
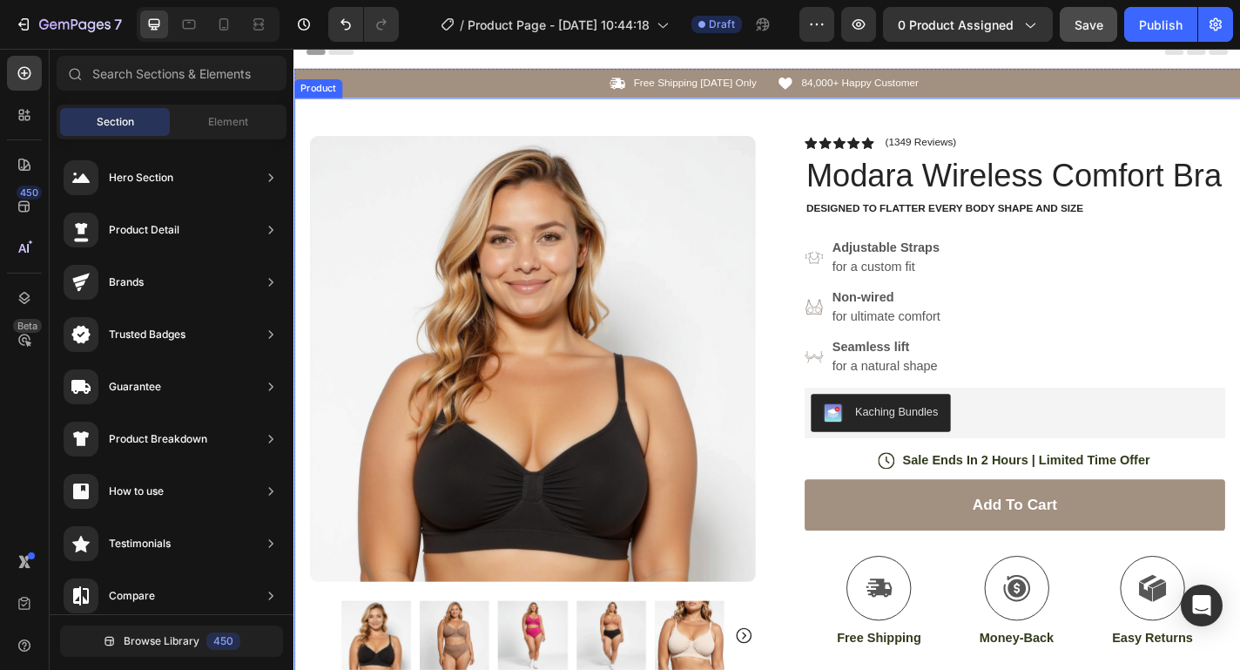
click at [738, 119] on div "Product Images Image Icon Icon Icon Icon Icon Icon List "This is such a comfort…" at bounding box center [816, 555] width 1045 height 905
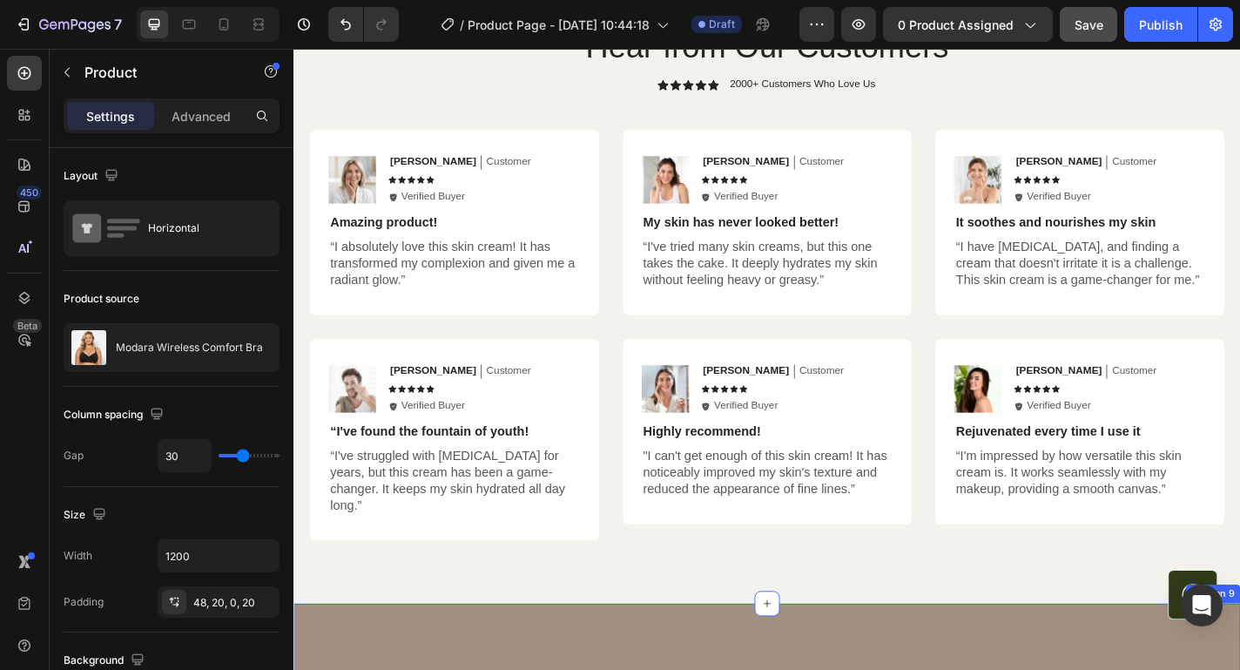
scroll to position [4201, 0]
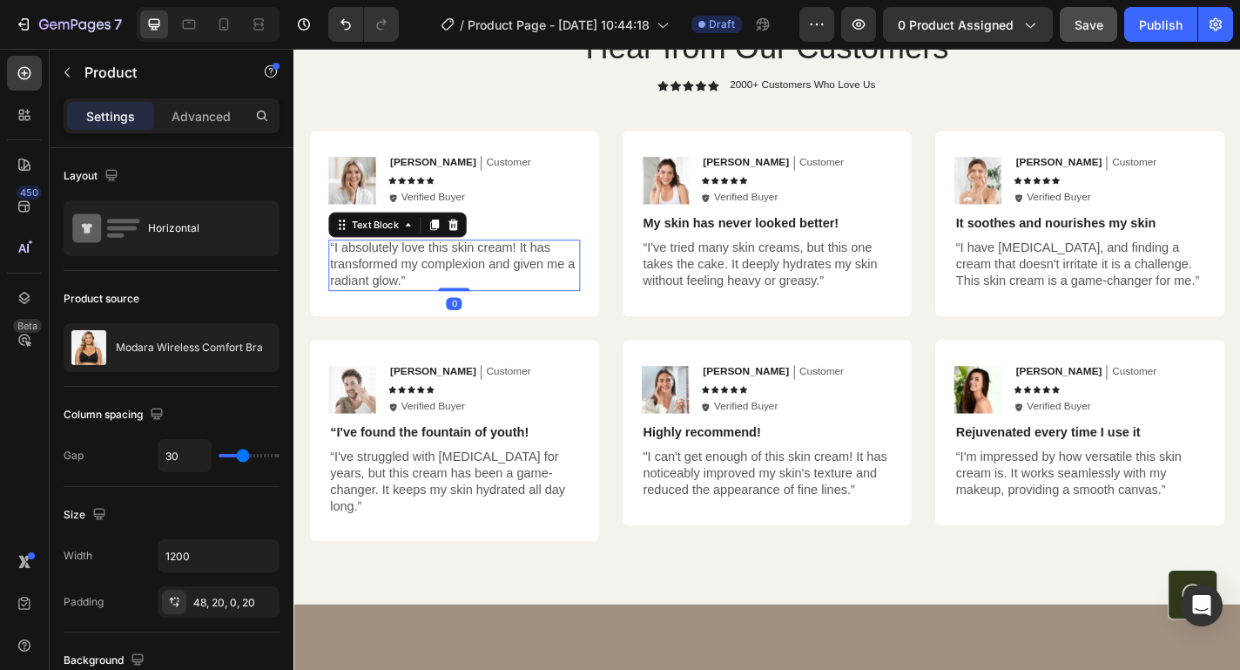
click at [510, 305] on p "“I absolutely love this skin cream! It has transformed my complexion and given …" at bounding box center [471, 287] width 274 height 54
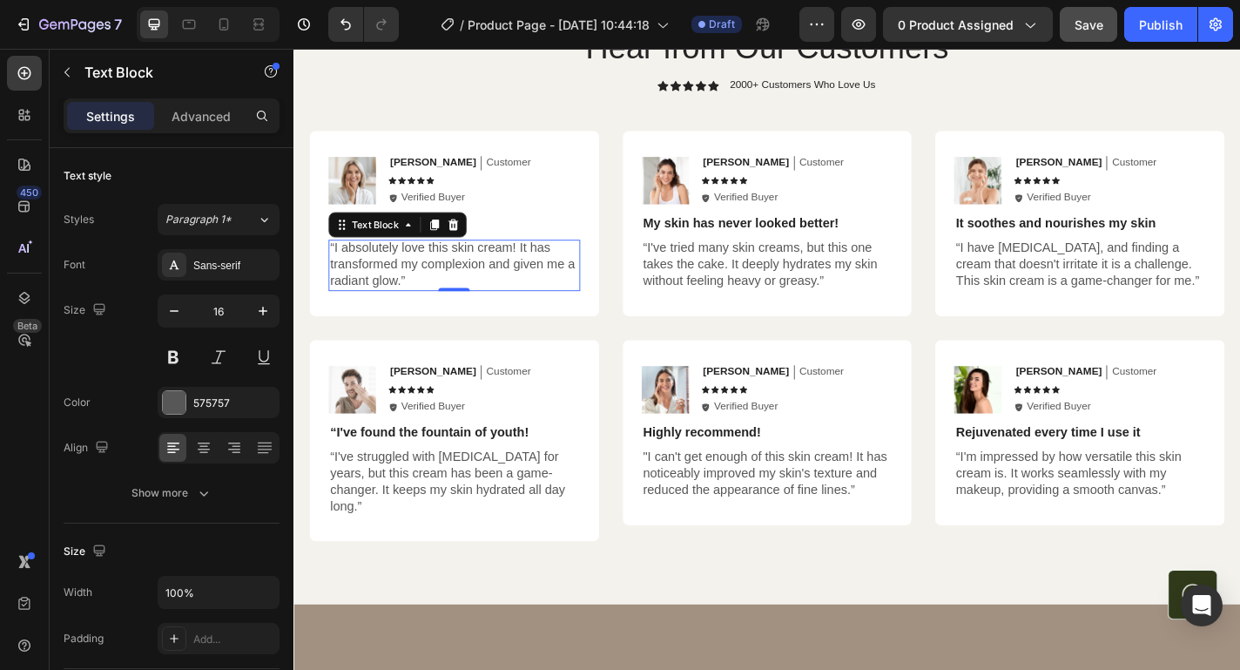
click at [518, 307] on p "“I absolutely love this skin cream! It has transformed my complexion and given …" at bounding box center [471, 287] width 274 height 54
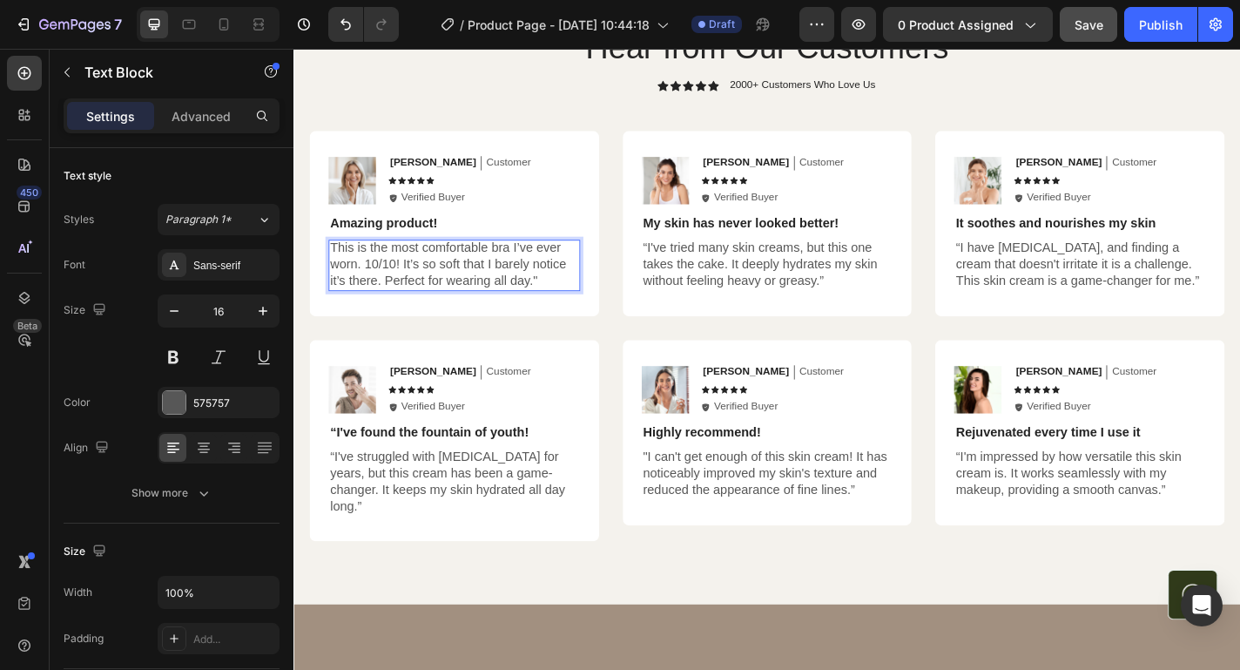
click at [334, 269] on p "This is the most comfortable bra I’ve ever worn. 10/10! It’s so soft that I bar…" at bounding box center [471, 287] width 274 height 54
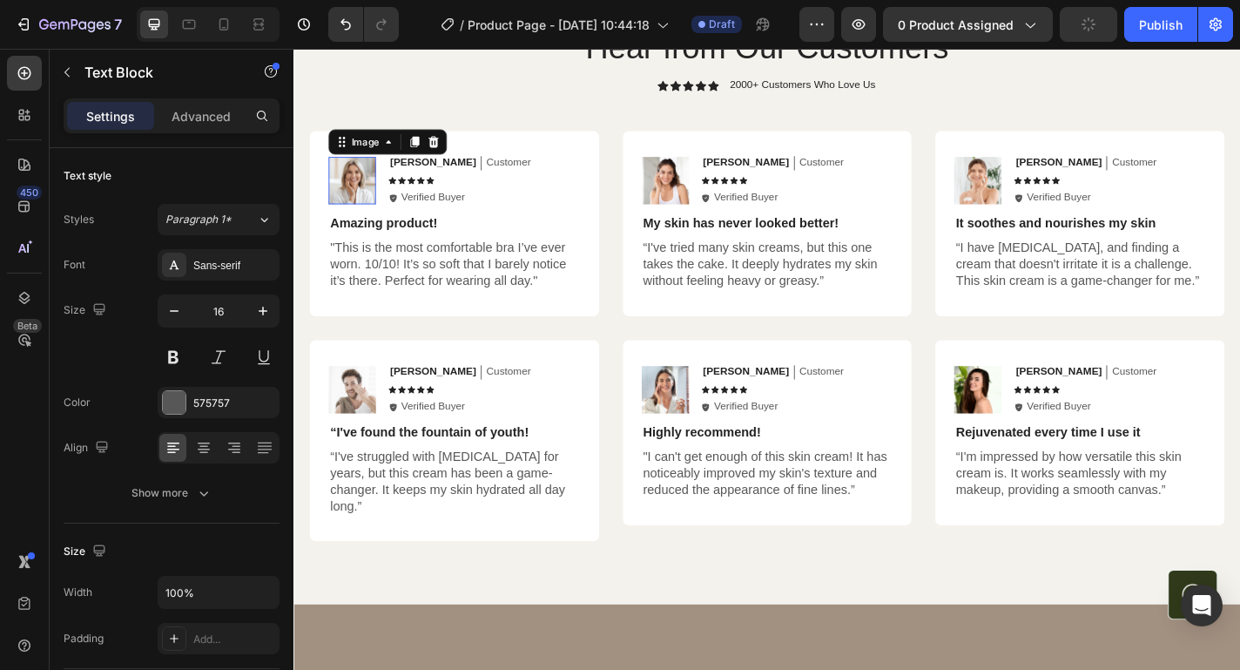
click at [369, 197] on img at bounding box center [358, 194] width 52 height 52
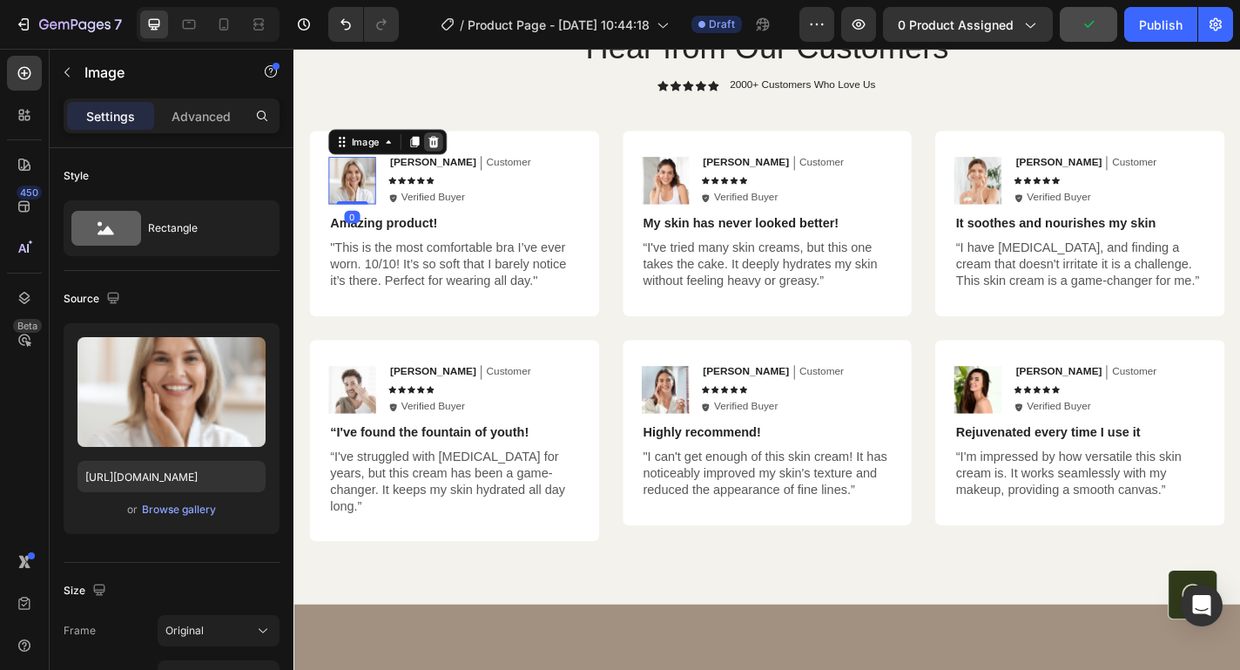
click at [446, 145] on icon at bounding box center [448, 152] width 14 height 14
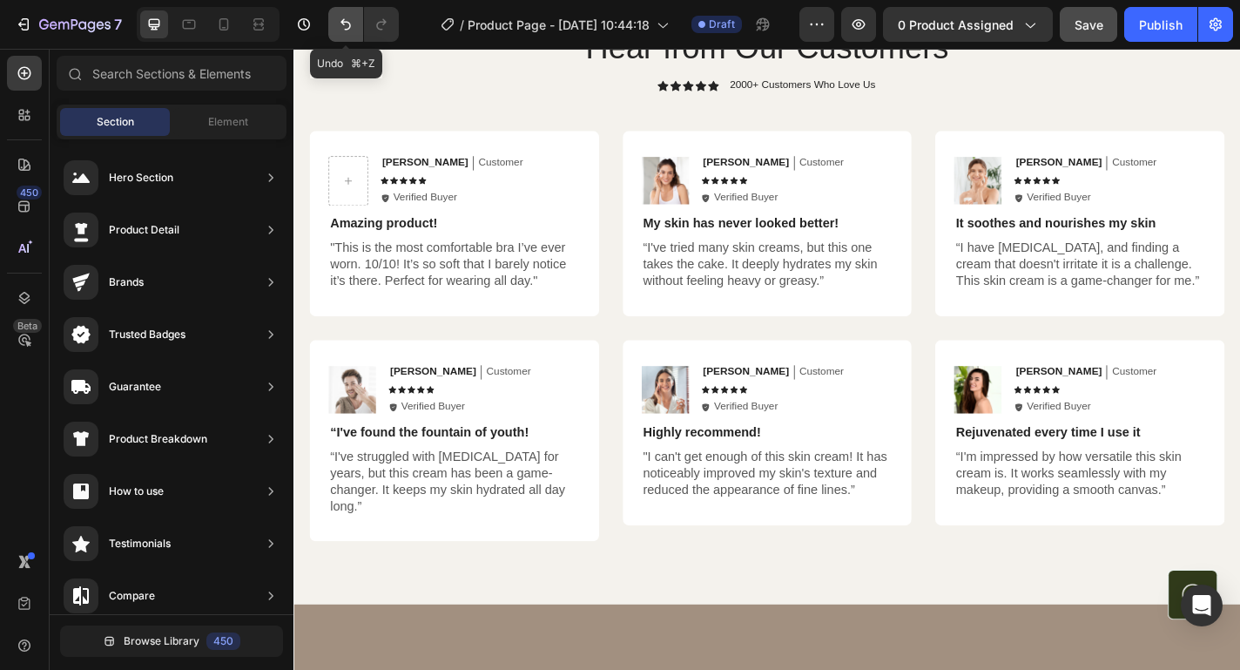
click at [343, 24] on icon "Undo/Redo" at bounding box center [346, 24] width 10 height 11
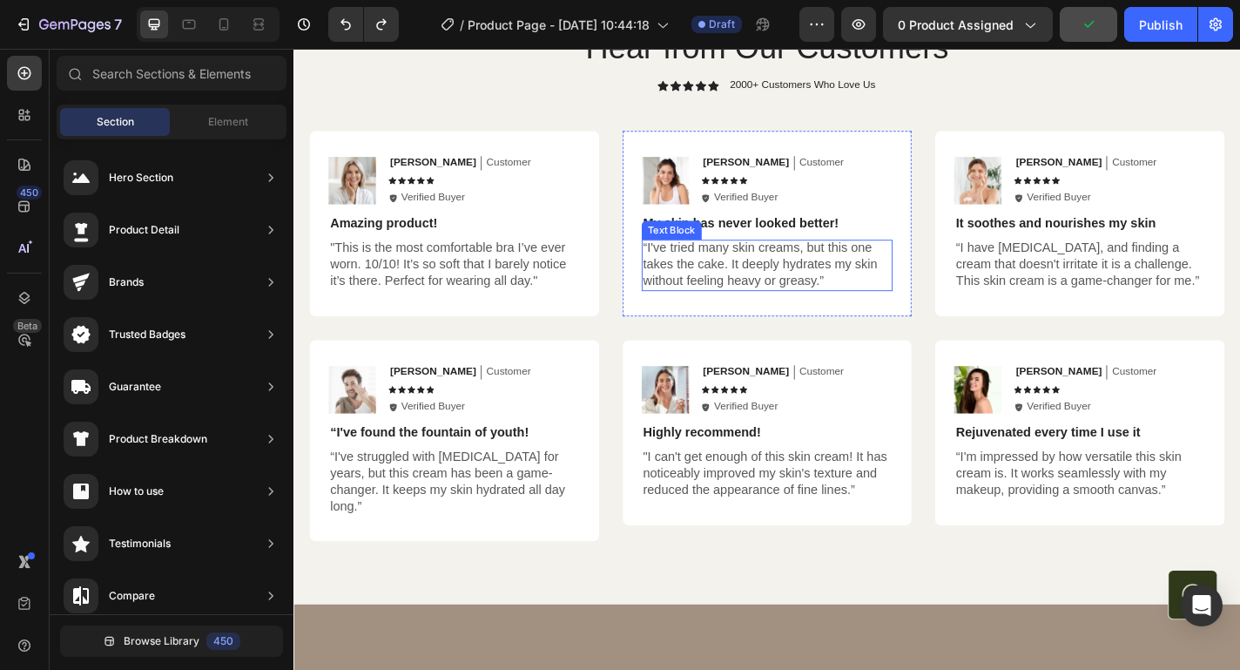
click at [842, 287] on p "“I've tried many skin creams, but this one takes the cake. It deeply hydrates m…" at bounding box center [816, 287] width 274 height 54
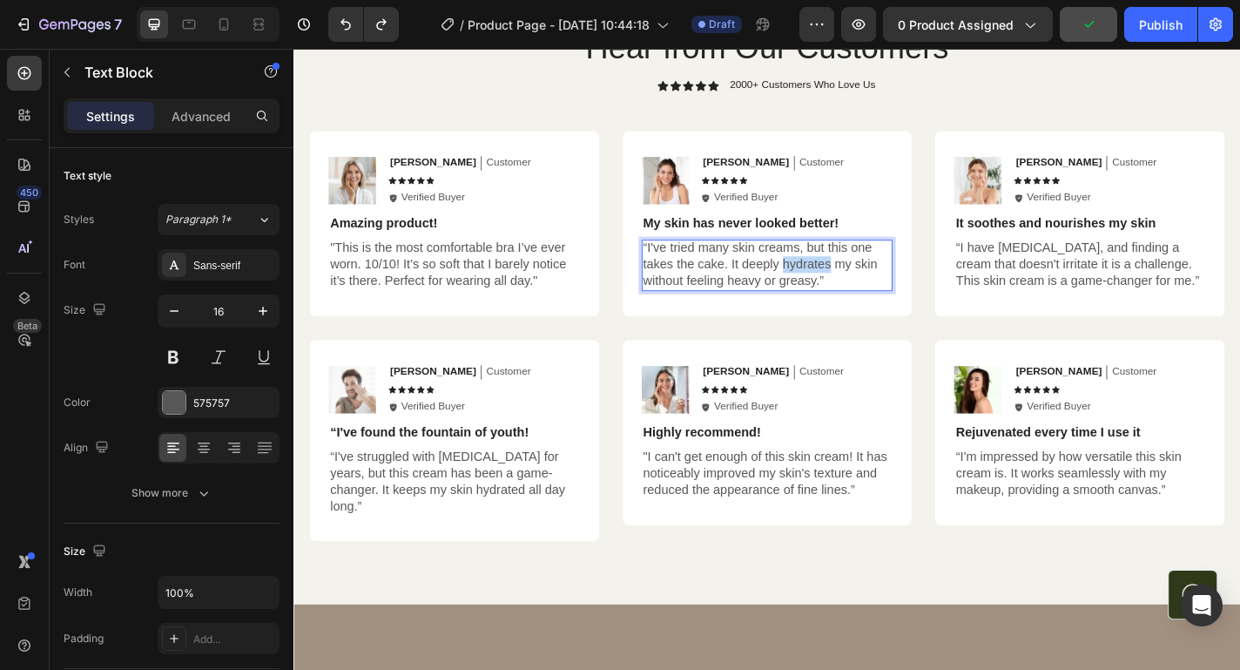
click at [842, 287] on p "“I've tried many skin creams, but this one takes the cake. It deeply hydrates m…" at bounding box center [816, 287] width 274 height 54
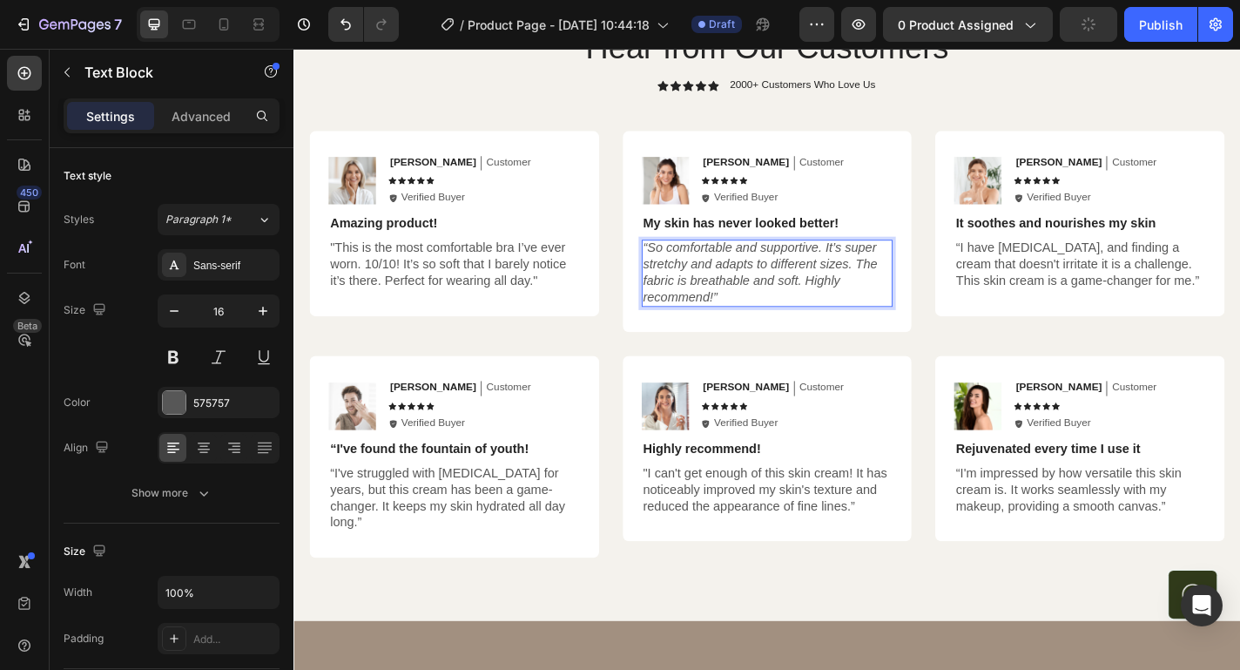
click at [732, 284] on icon "“So comfortable and supportive. It’s super stretchy and adapts to different siz…" at bounding box center [808, 294] width 259 height 69
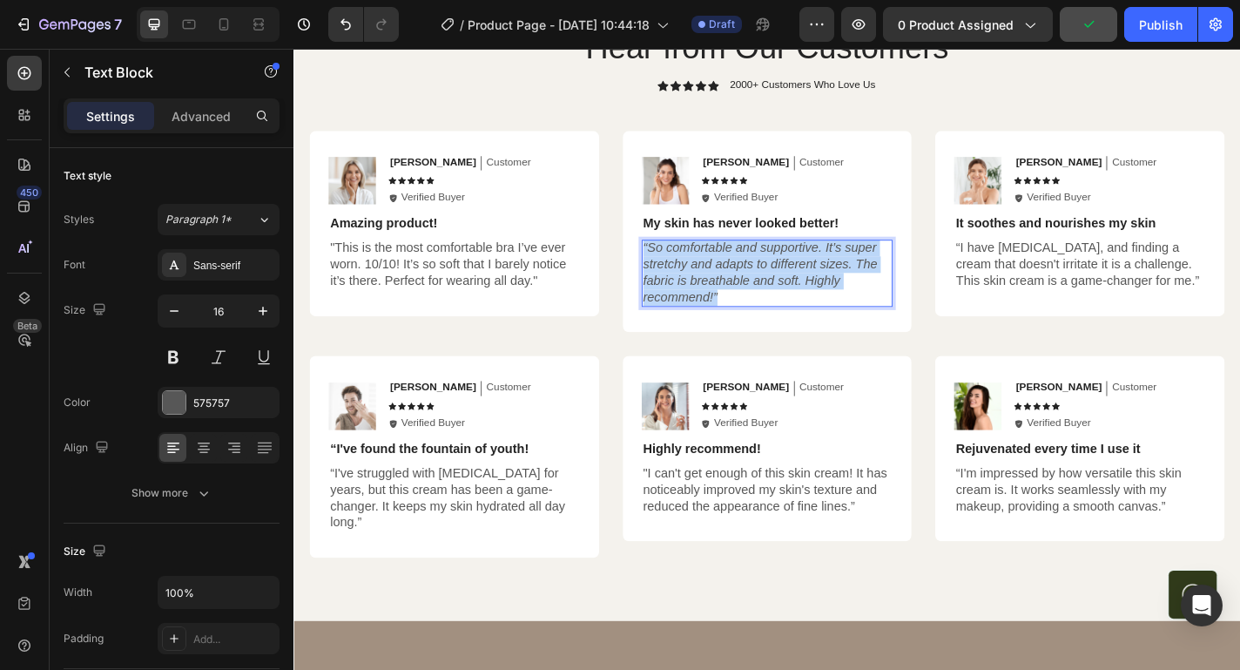
click at [732, 284] on icon "“So comfortable and supportive. It’s super stretchy and adapts to different siz…" at bounding box center [808, 294] width 259 height 69
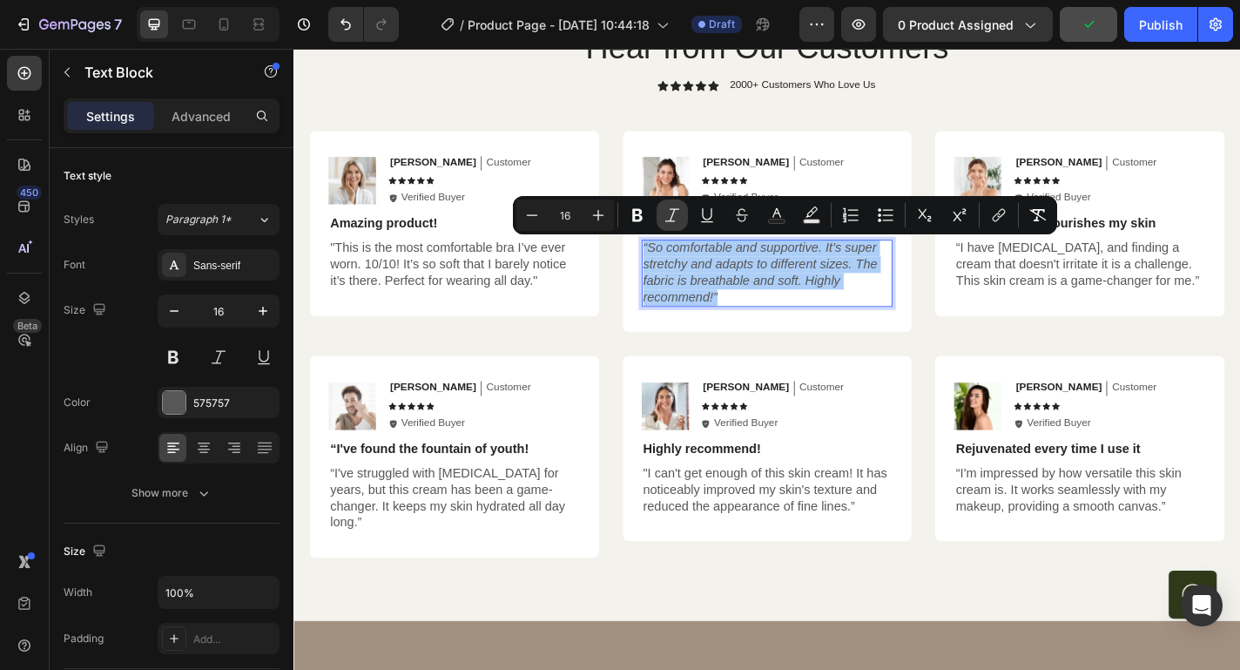
click at [667, 213] on icon "Editor contextual toolbar" at bounding box center [672, 214] width 17 height 17
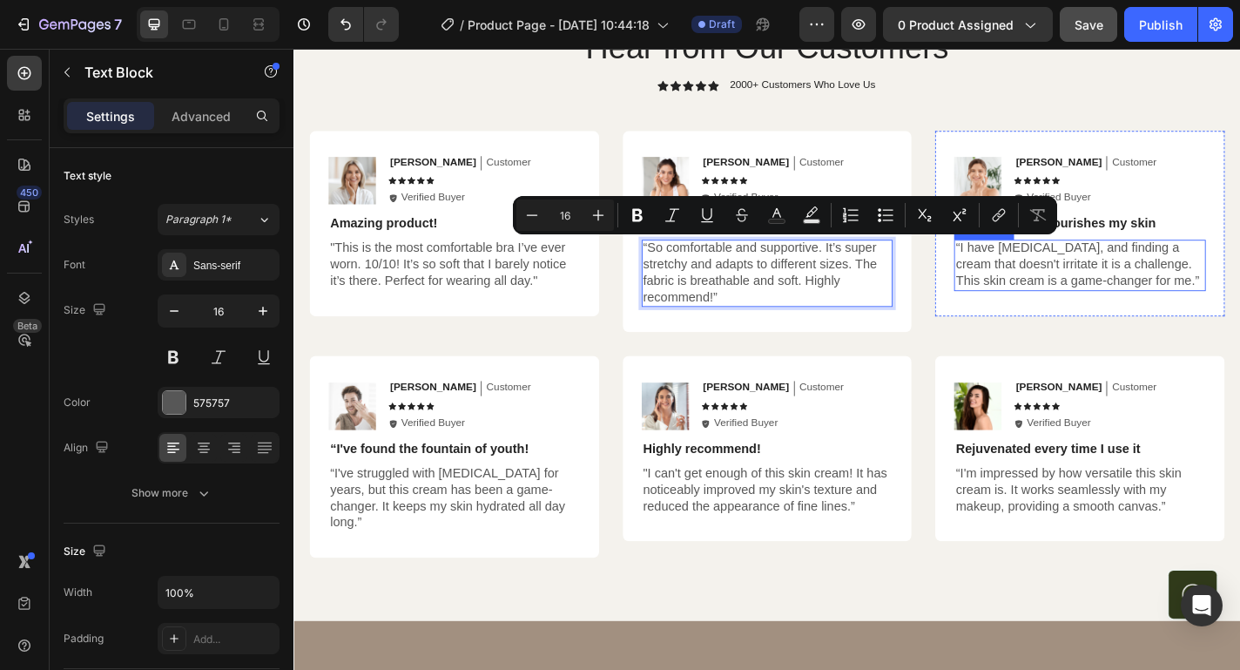
click at [1096, 307] on p "“I have [MEDICAL_DATA], and finding a cream that doesn't irritate it is a chall…" at bounding box center [1161, 287] width 274 height 54
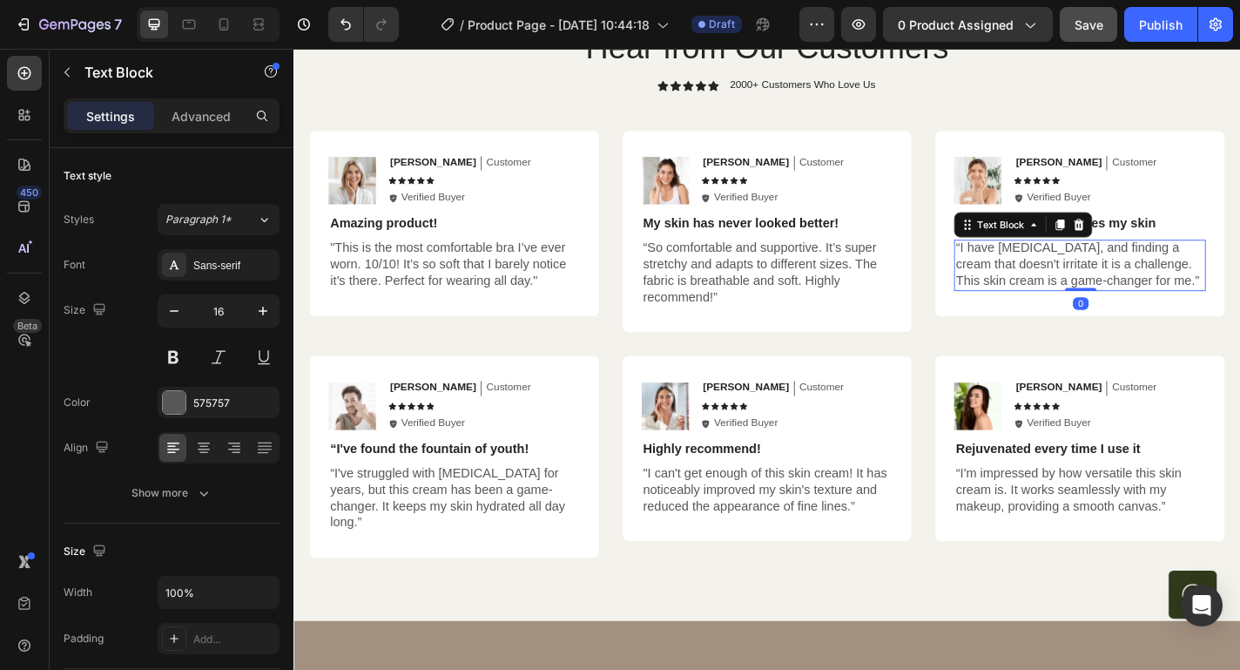
click at [1096, 307] on p "“I have [MEDICAL_DATA], and finding a cream that doesn't irritate it is a chall…" at bounding box center [1161, 287] width 274 height 54
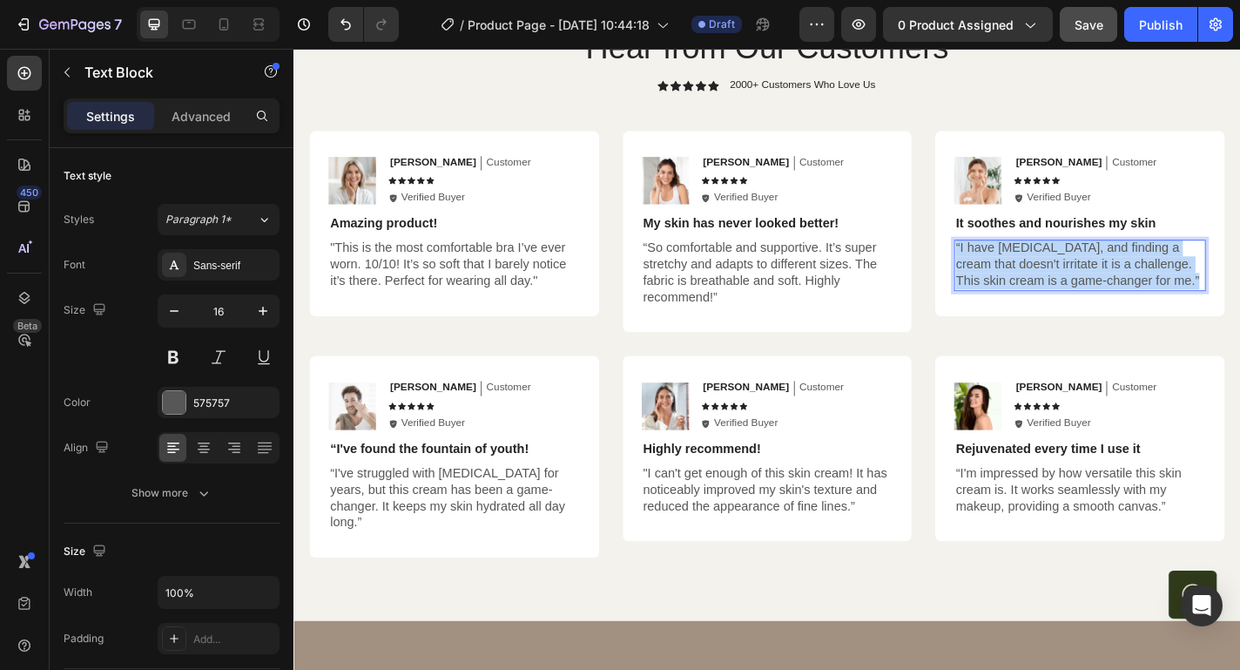
click at [1096, 307] on p "“I have [MEDICAL_DATA], and finding a cream that doesn't irritate it is a chall…" at bounding box center [1161, 287] width 274 height 54
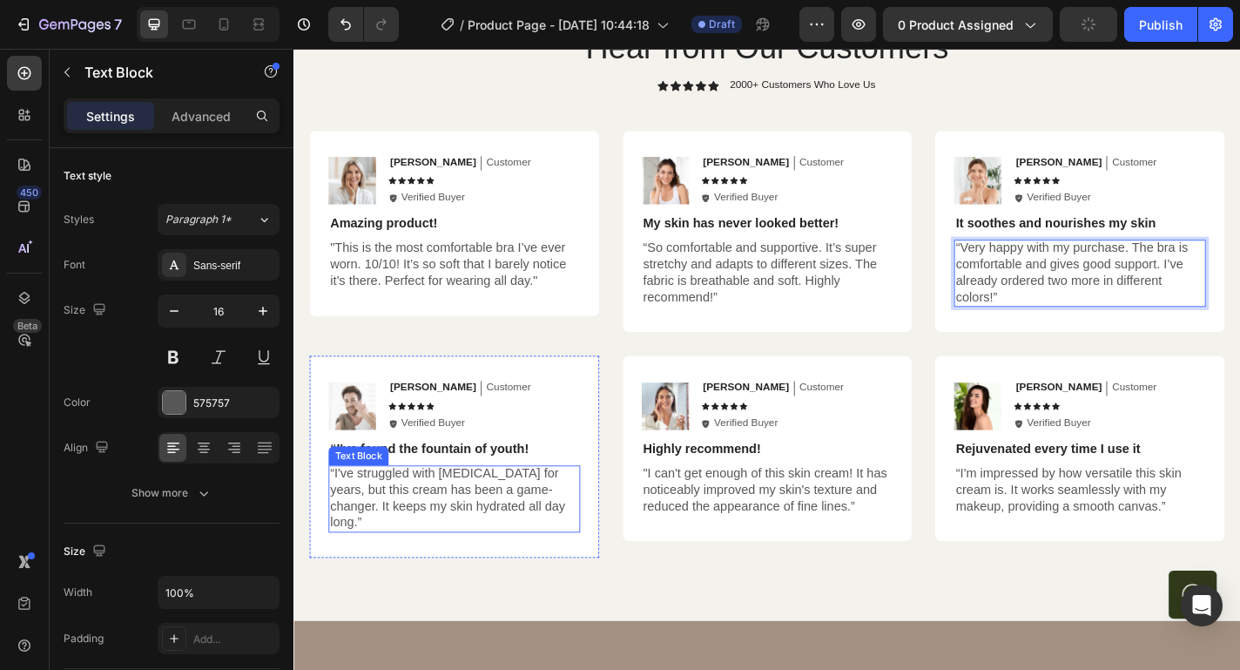
click at [373, 517] on p "“I've struggled with [MEDICAL_DATA] for years, but this cream has been a game-c…" at bounding box center [471, 545] width 274 height 72
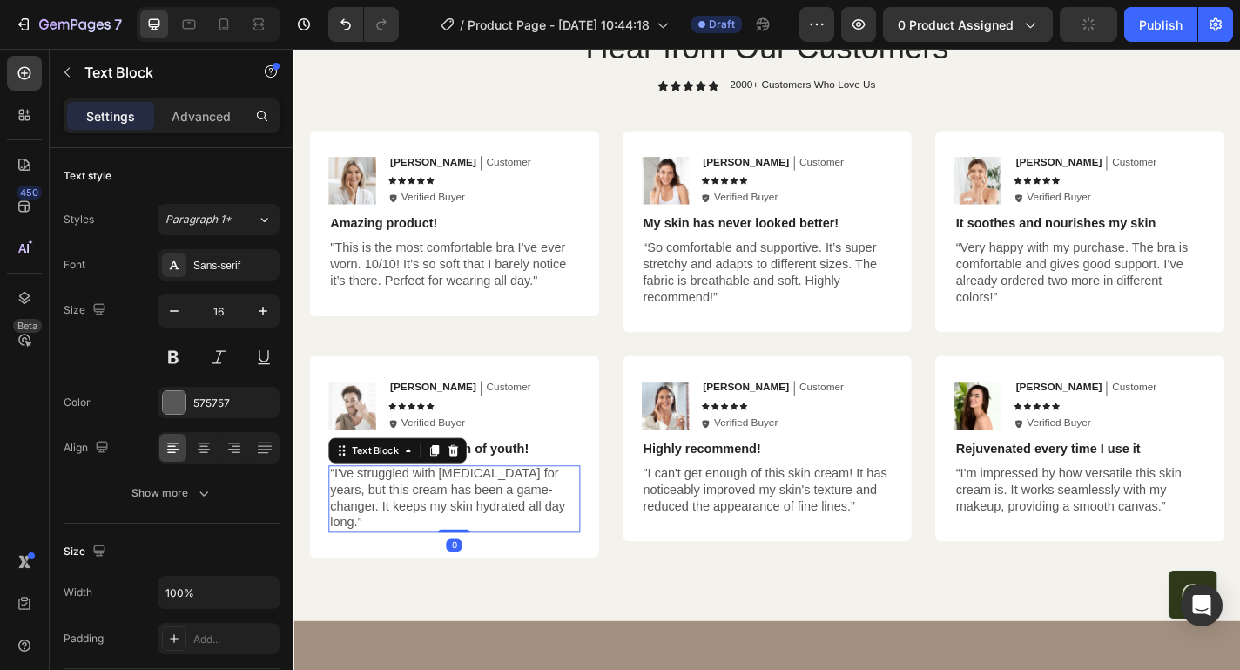
click at [373, 517] on p "“I've struggled with [MEDICAL_DATA] for years, but this cream has been a game-c…" at bounding box center [471, 545] width 274 height 72
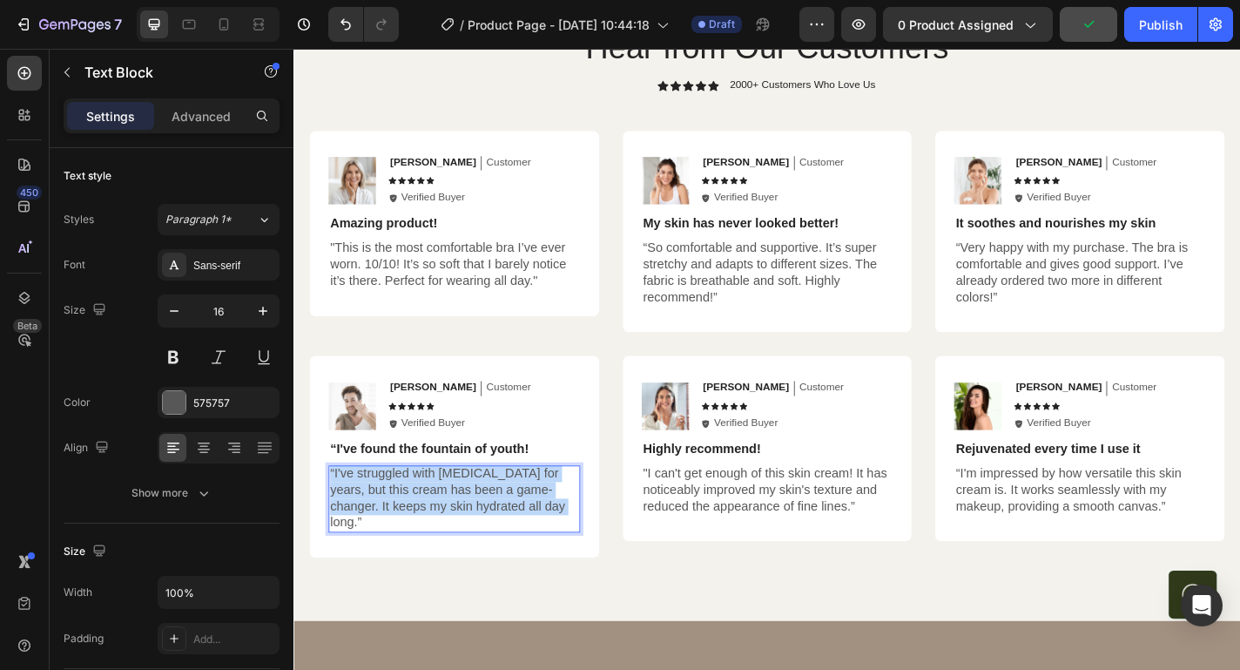
click at [373, 517] on p "“I've struggled with [MEDICAL_DATA] for years, but this cream has been a game-c…" at bounding box center [471, 545] width 274 height 72
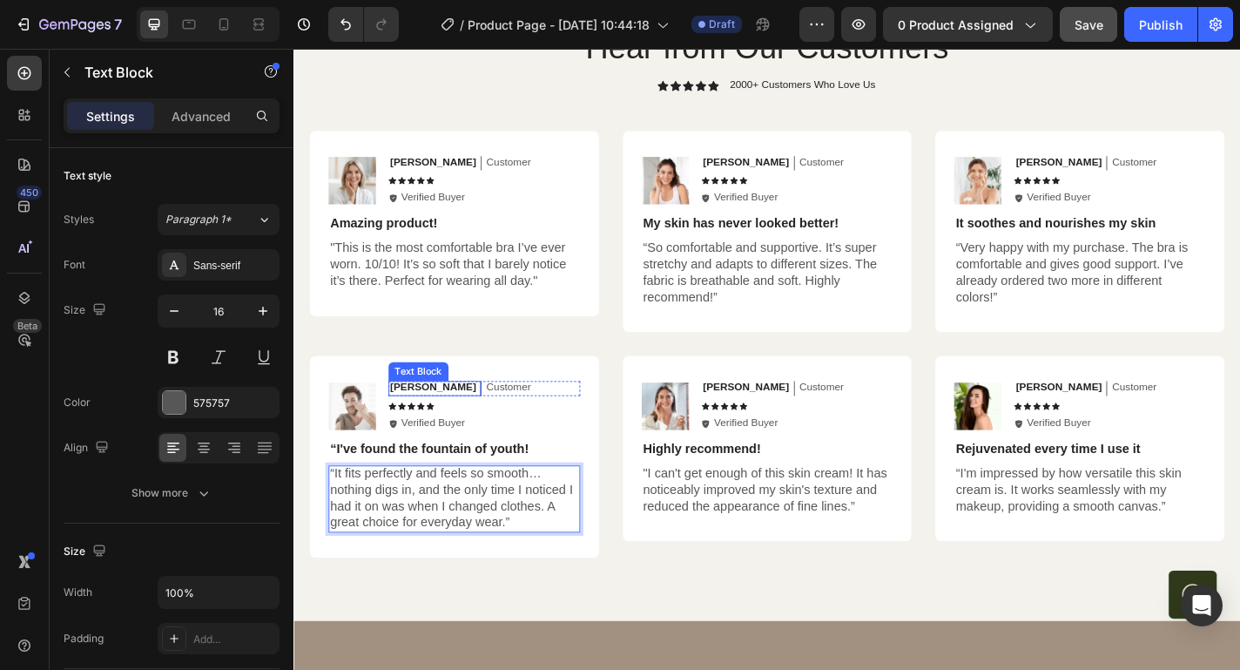
click at [430, 423] on p "[PERSON_NAME]" at bounding box center [447, 422] width 95 height 15
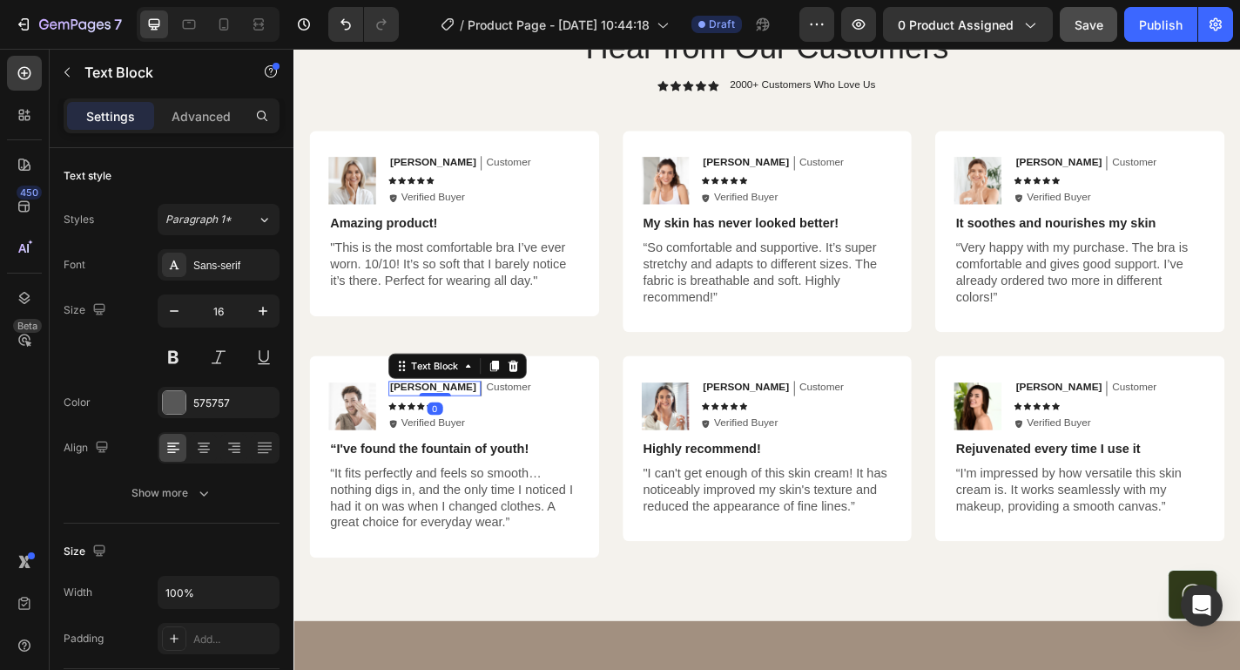
click at [430, 423] on p "[PERSON_NAME]" at bounding box center [447, 422] width 95 height 15
click at [364, 443] on img at bounding box center [358, 443] width 52 height 52
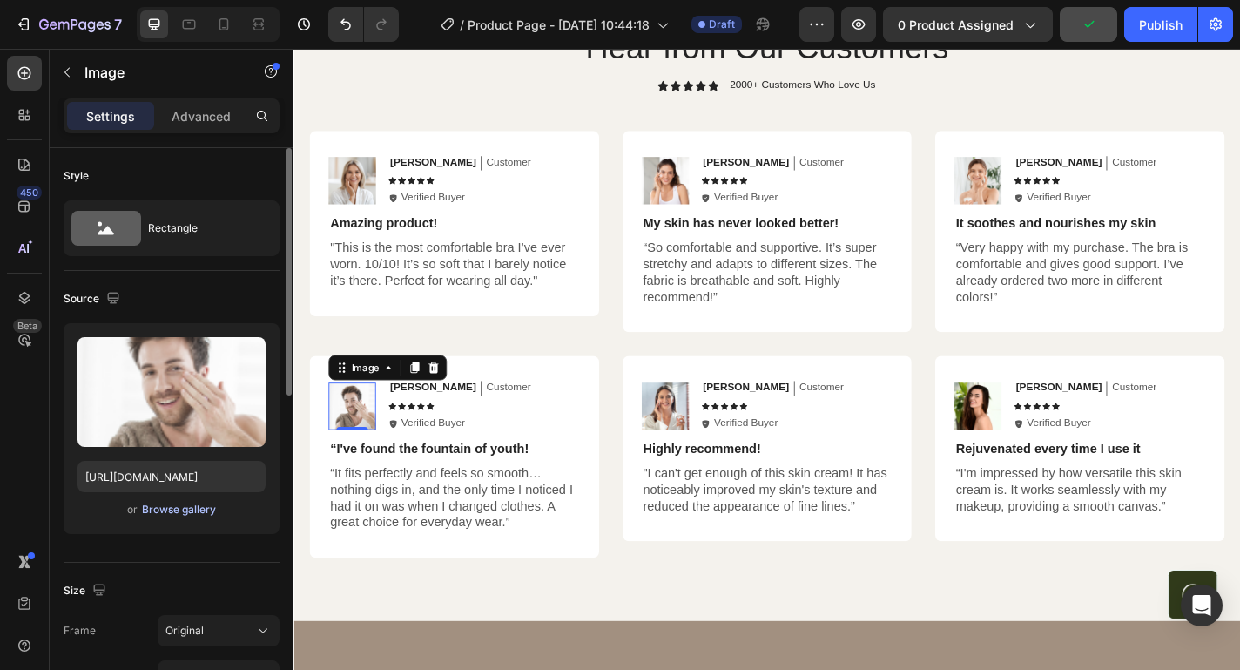
click at [175, 512] on div "Browse gallery" at bounding box center [179, 510] width 74 height 16
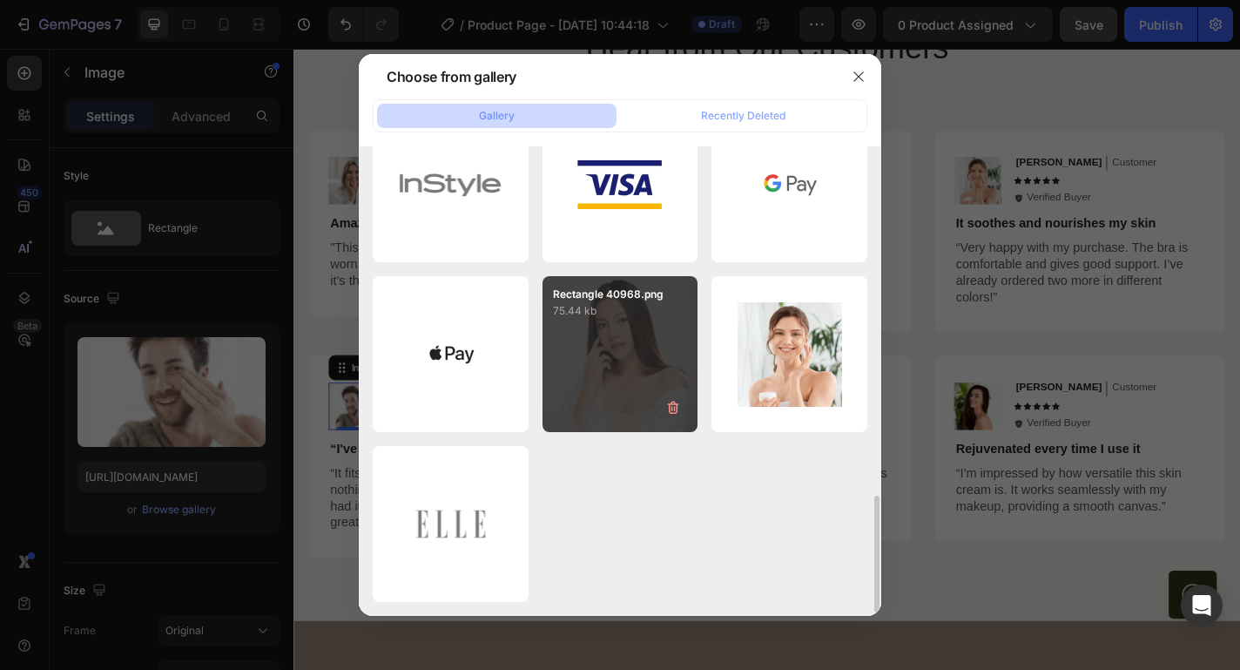
scroll to position [1361, 0]
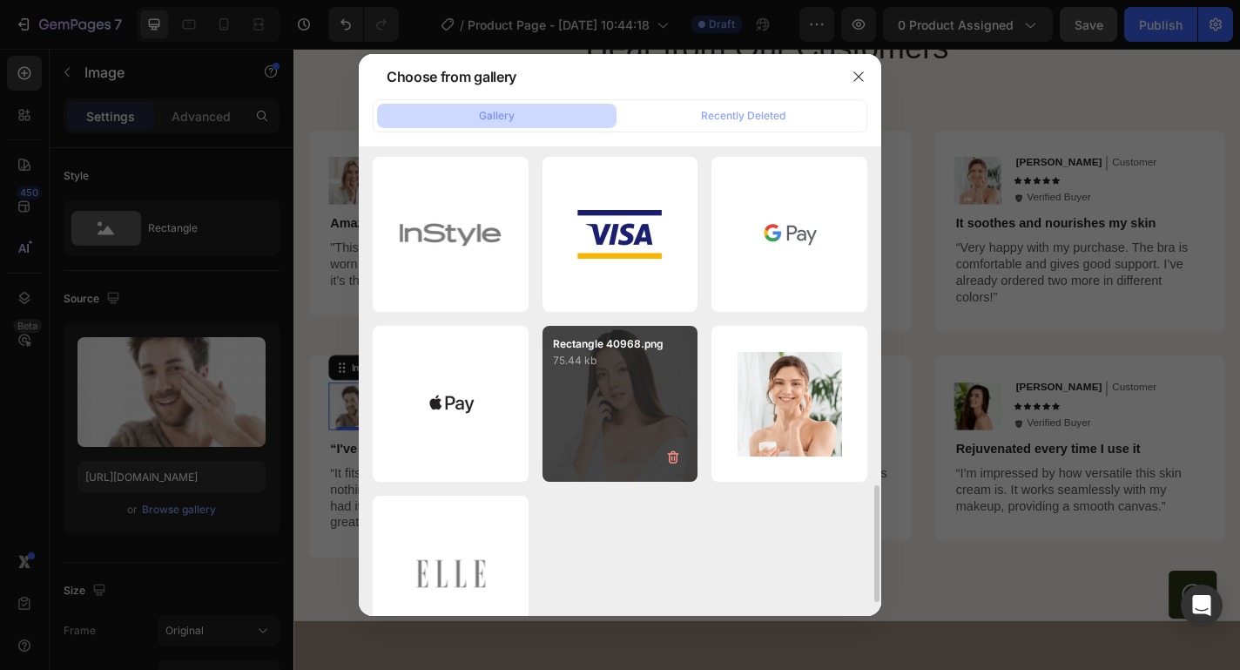
click at [643, 391] on div "Rectangle 40968.png 75.44 kb" at bounding box center [621, 404] width 156 height 156
type input "[URL][DOMAIN_NAME]"
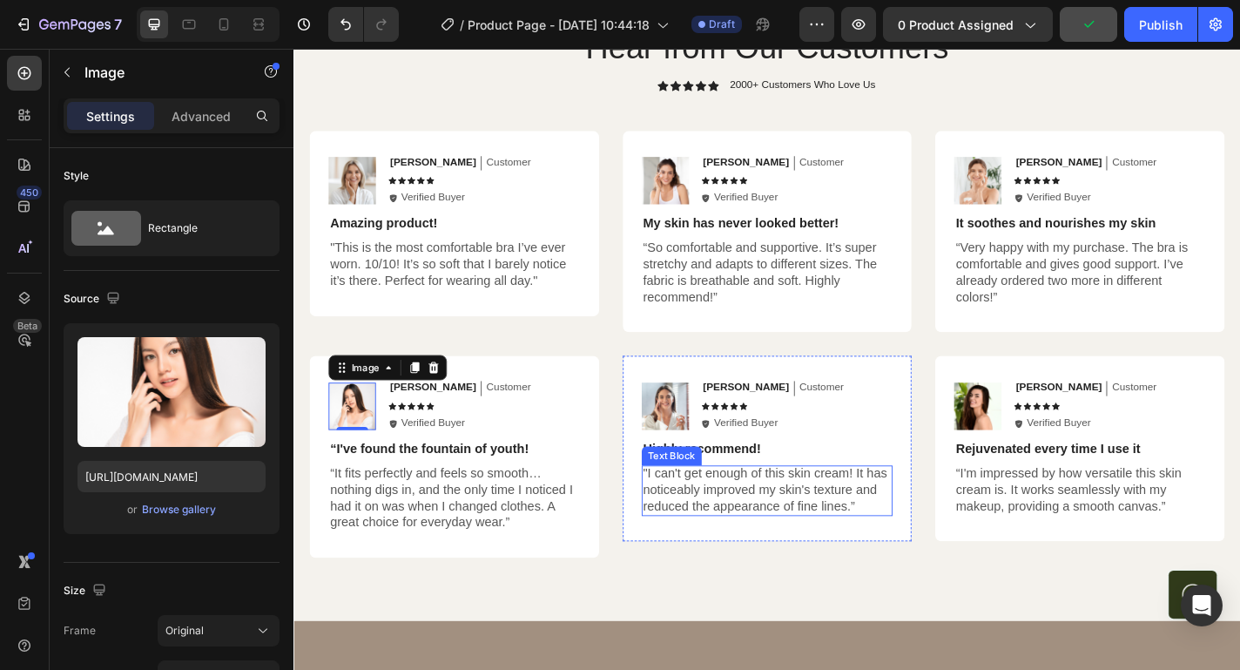
click at [798, 531] on p ""I can't get enough of this skin cream! It has noticeably improved my skin's te…" at bounding box center [816, 536] width 274 height 54
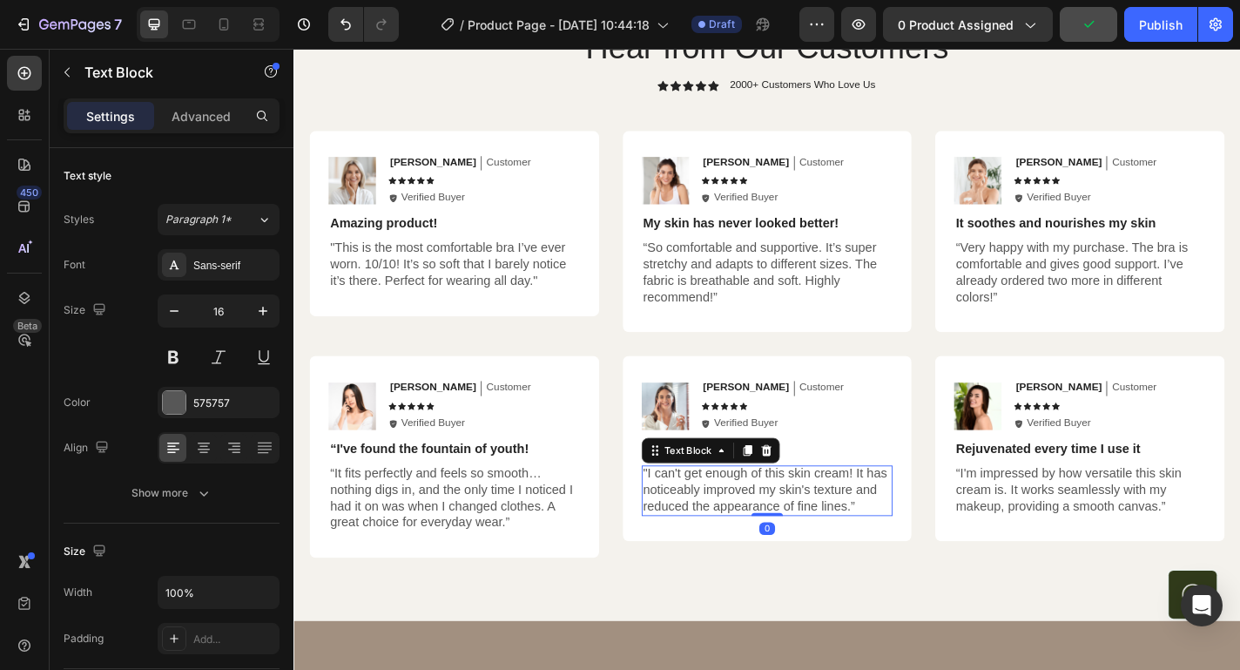
click at [798, 531] on p ""I can't get enough of this skin cream! It has noticeably improved my skin's te…" at bounding box center [816, 536] width 274 height 54
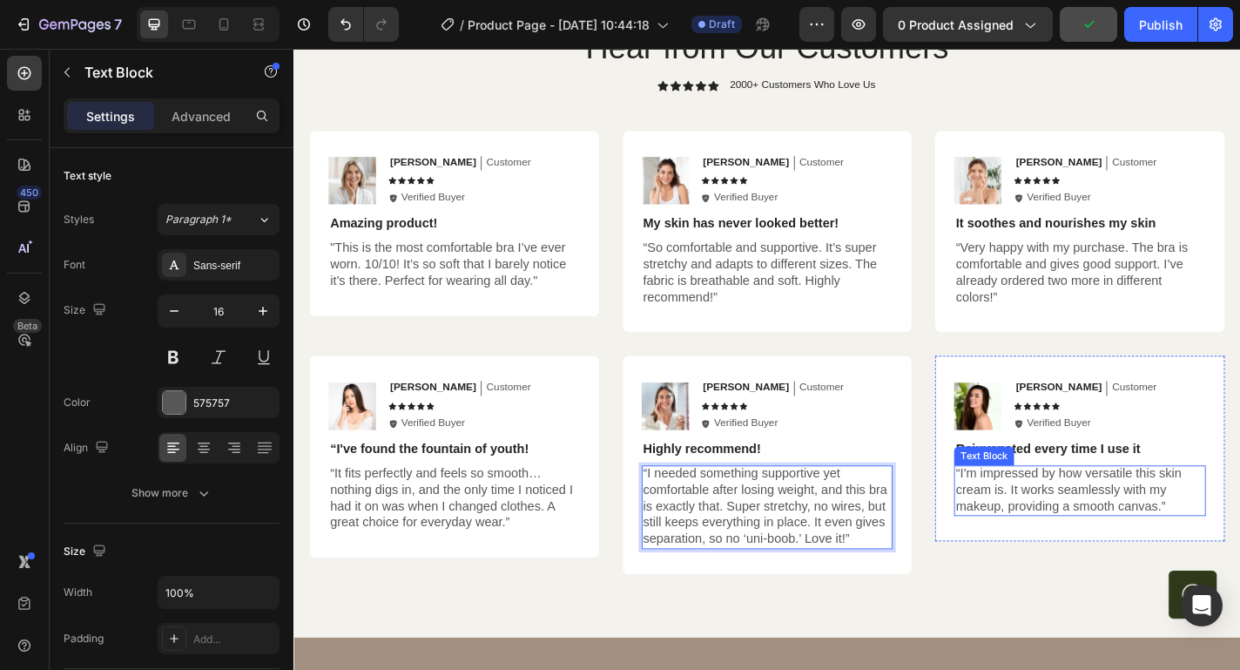
click at [1165, 557] on p "“I'm impressed by how versatile this skin cream is. It works seamlessly with my…" at bounding box center [1161, 536] width 274 height 54
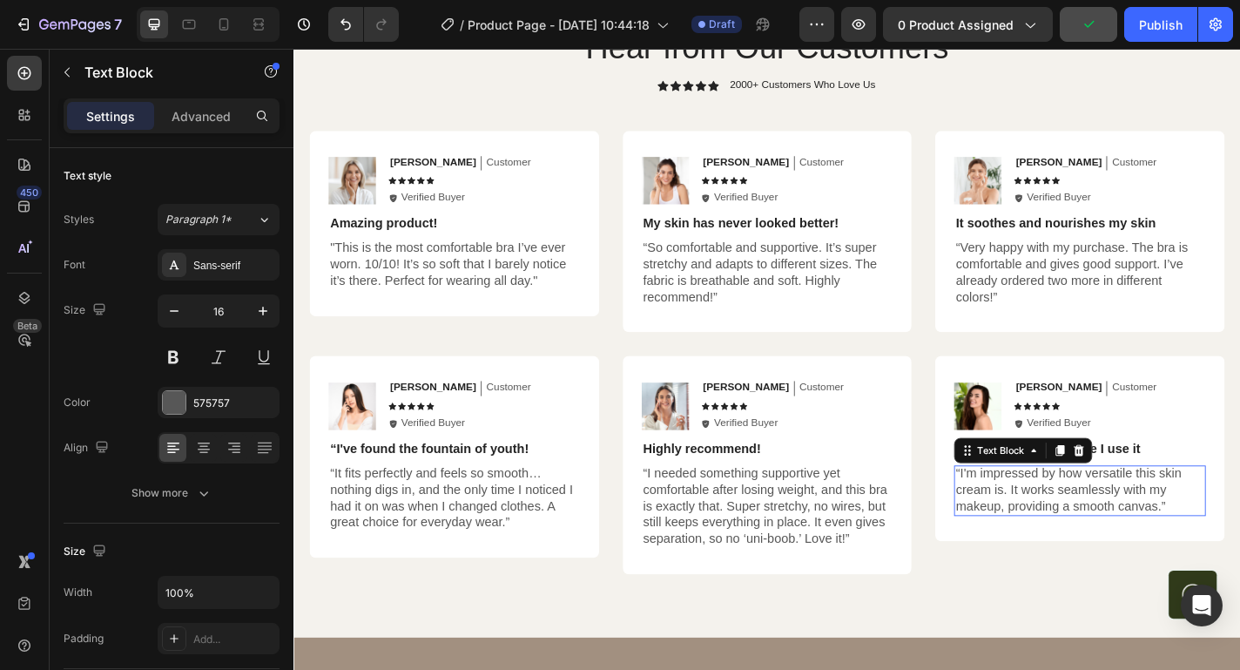
click at [1165, 557] on p "“I'm impressed by how versatile this skin cream is. It works seamlessly with my…" at bounding box center [1161, 536] width 274 height 54
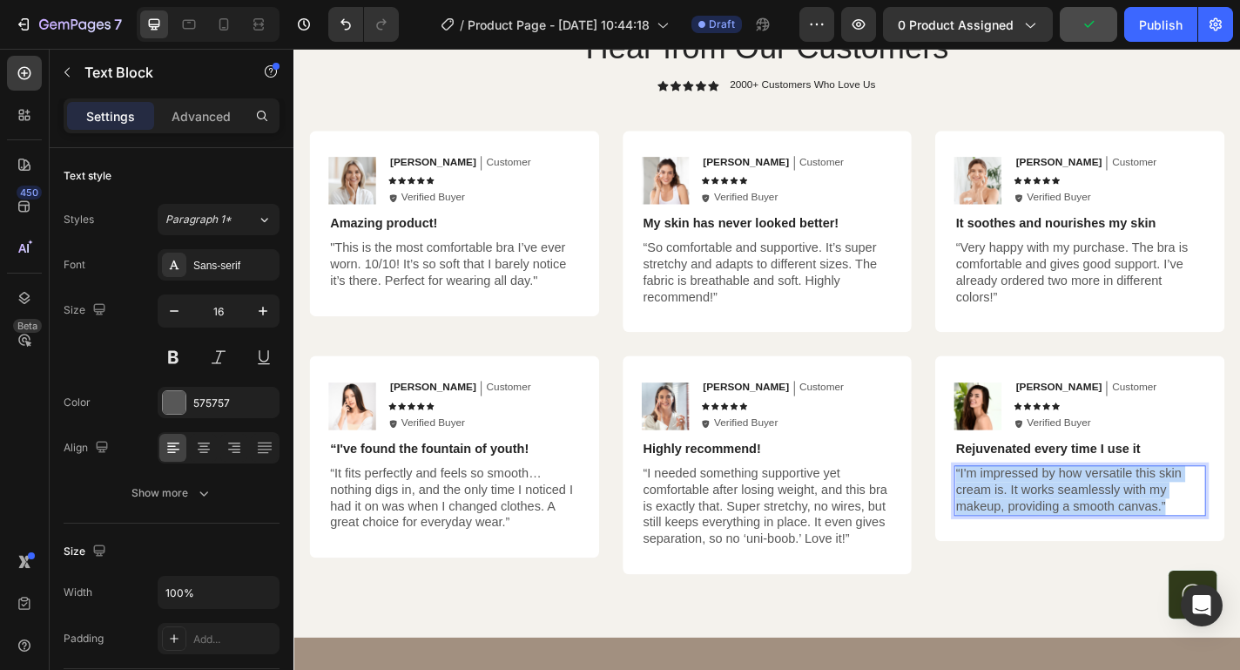
click at [1165, 557] on p "“I'm impressed by how versatile this skin cream is. It works seamlessly with my…" at bounding box center [1161, 536] width 274 height 54
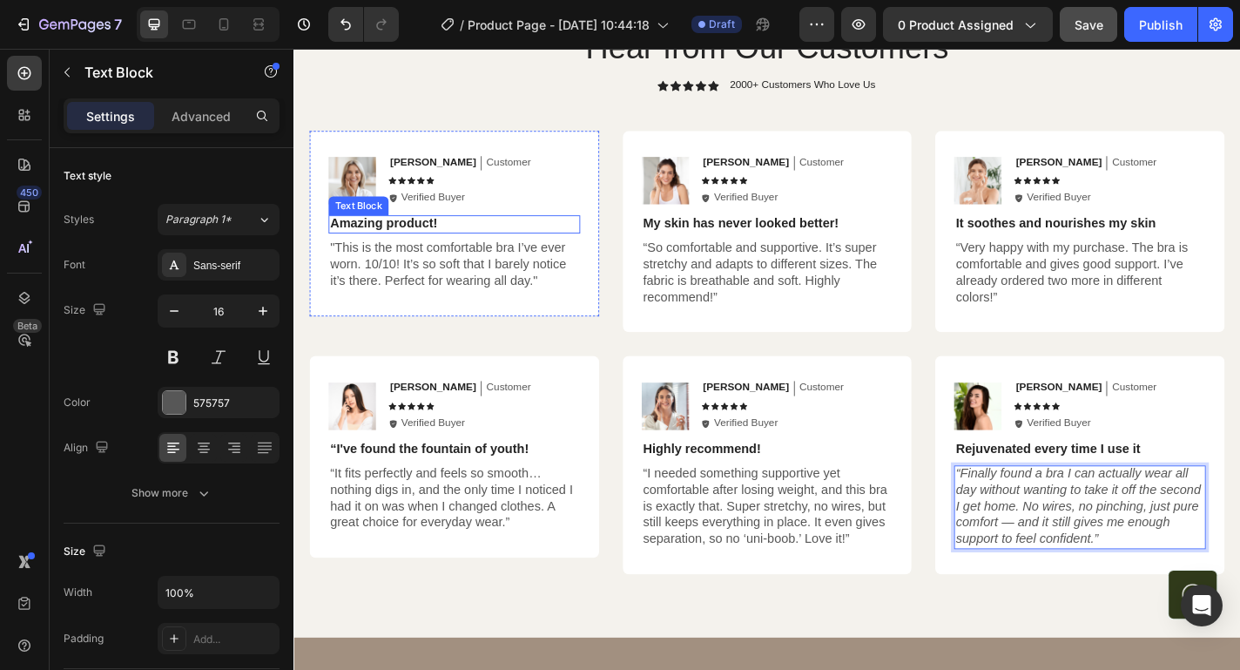
click at [412, 239] on p "Amazing product!" at bounding box center [471, 242] width 274 height 18
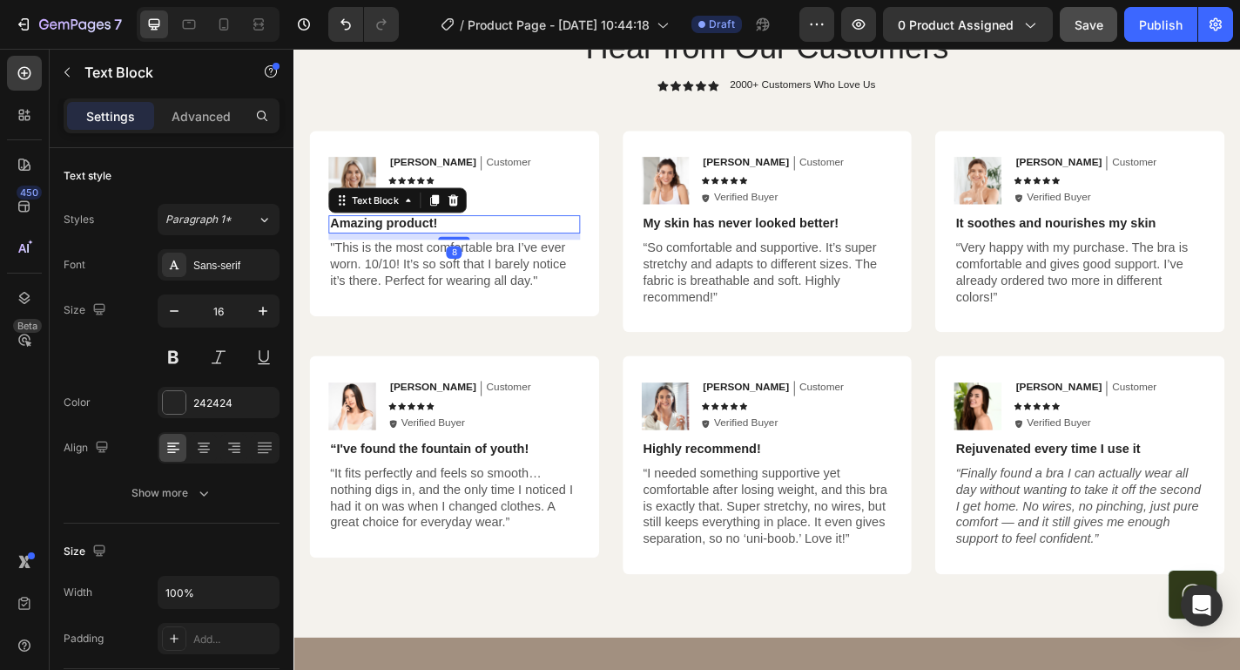
click at [412, 239] on p "Amazing product!" at bounding box center [471, 242] width 274 height 18
